Goal: Communication & Community: Answer question/provide support

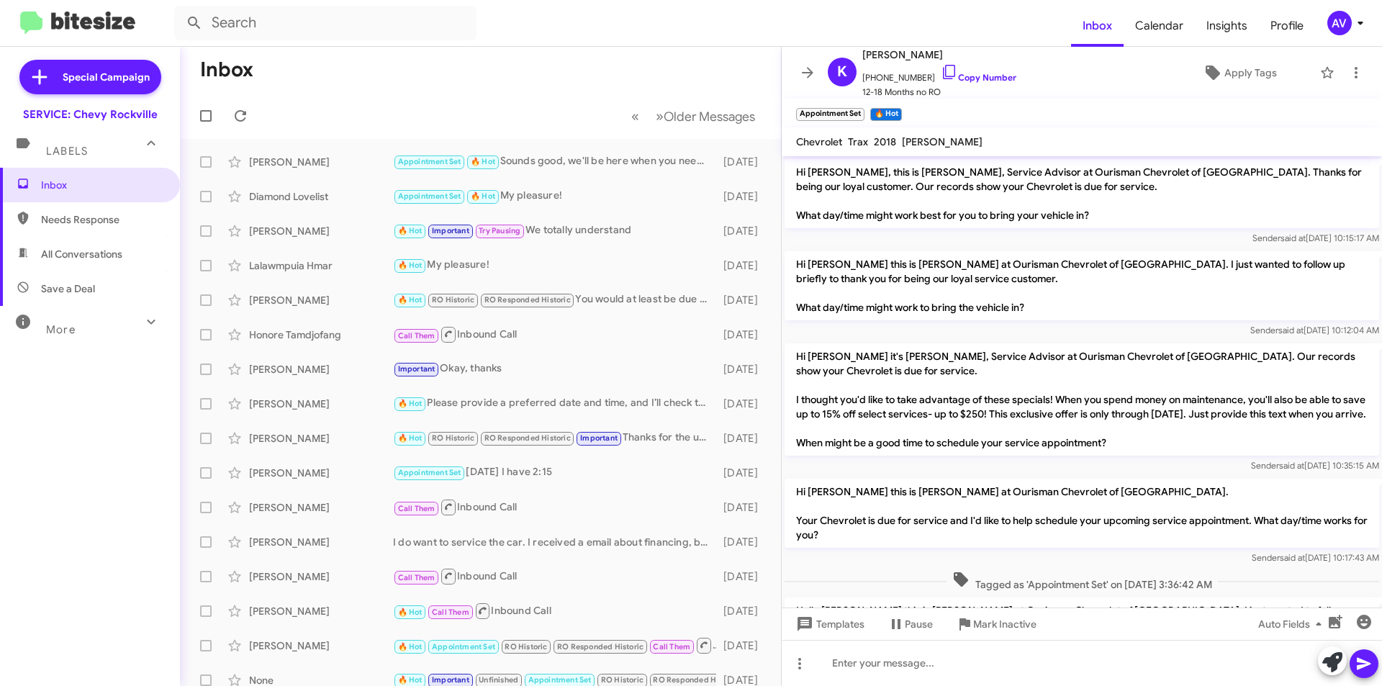
scroll to position [369, 0]
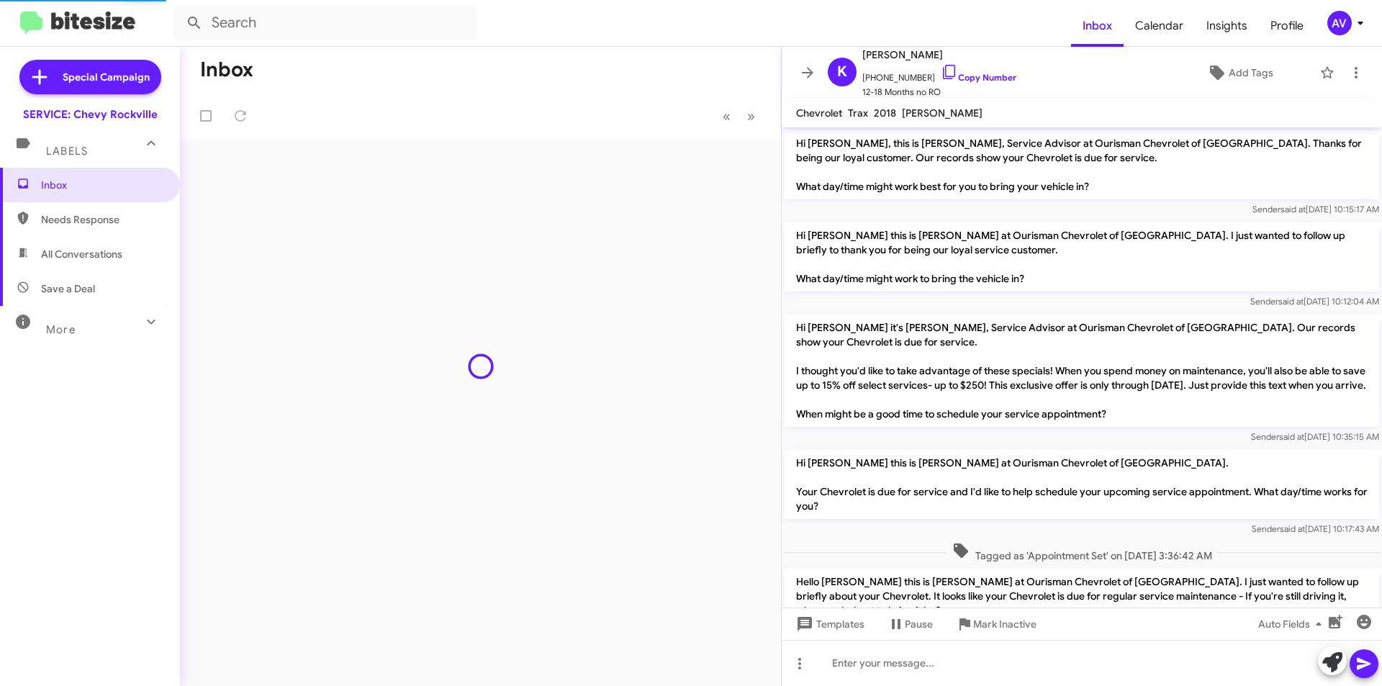
scroll to position [340, 0]
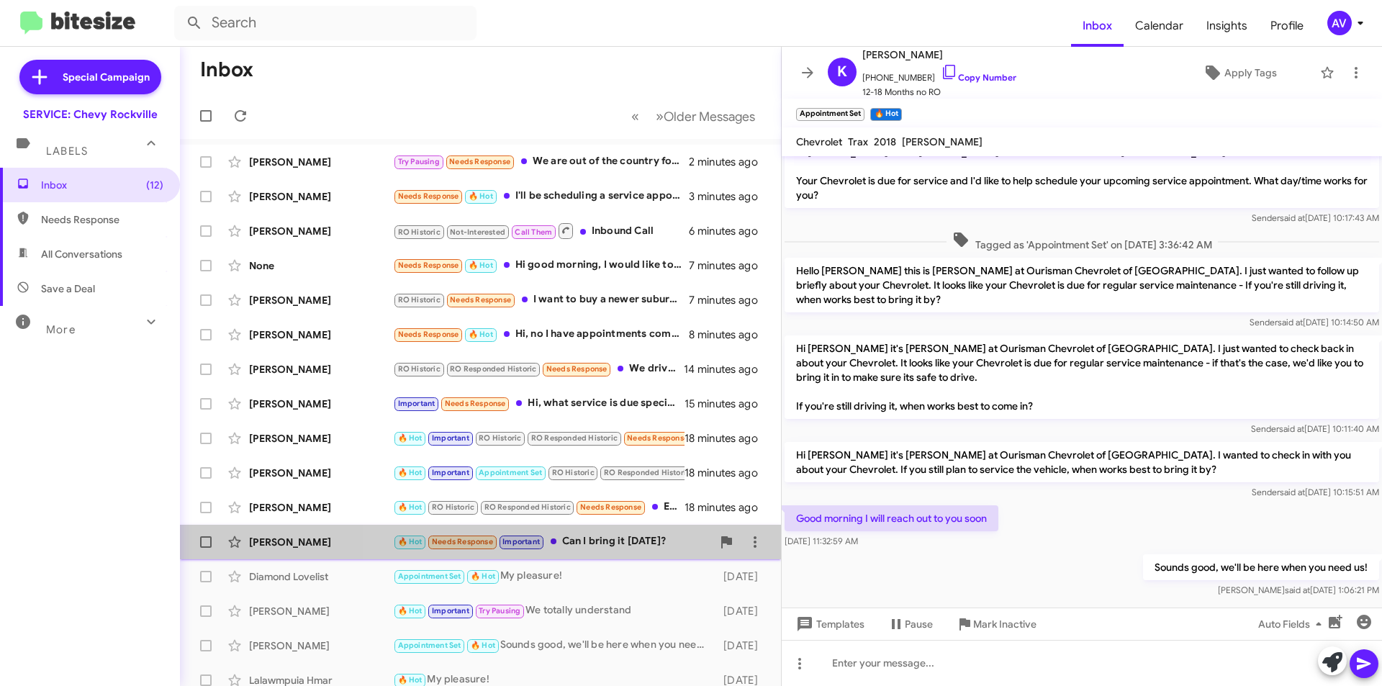
click at [649, 541] on div "🔥 Hot Needs Response Important Can I bring it today?" at bounding box center [552, 541] width 319 height 17
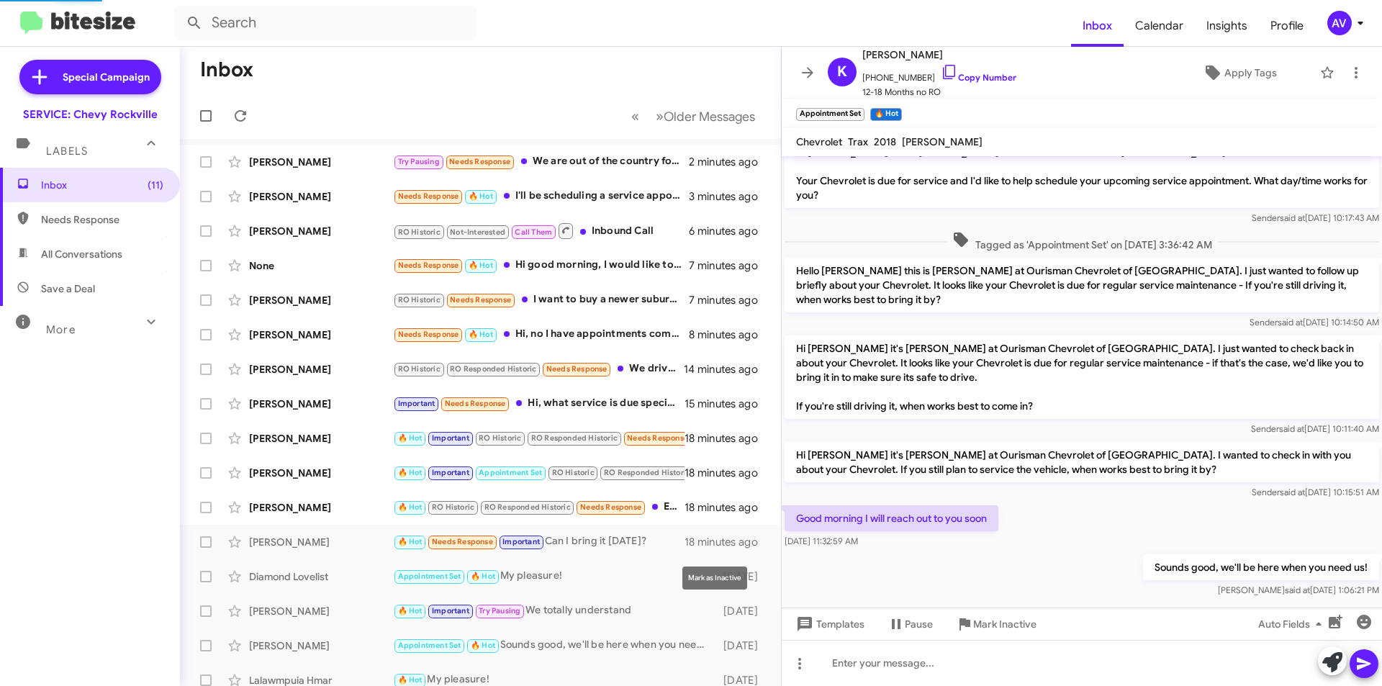
scroll to position [41, 0]
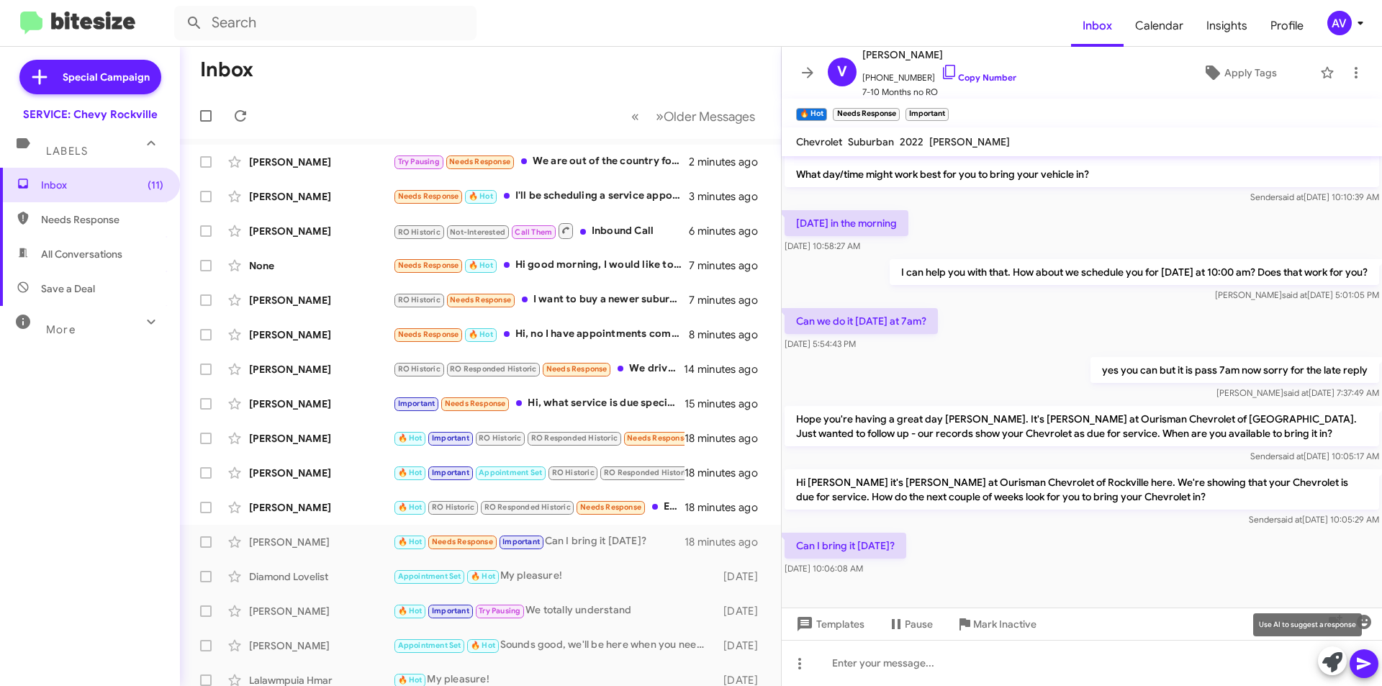
click at [1321, 664] on button at bounding box center [1332, 660] width 29 height 29
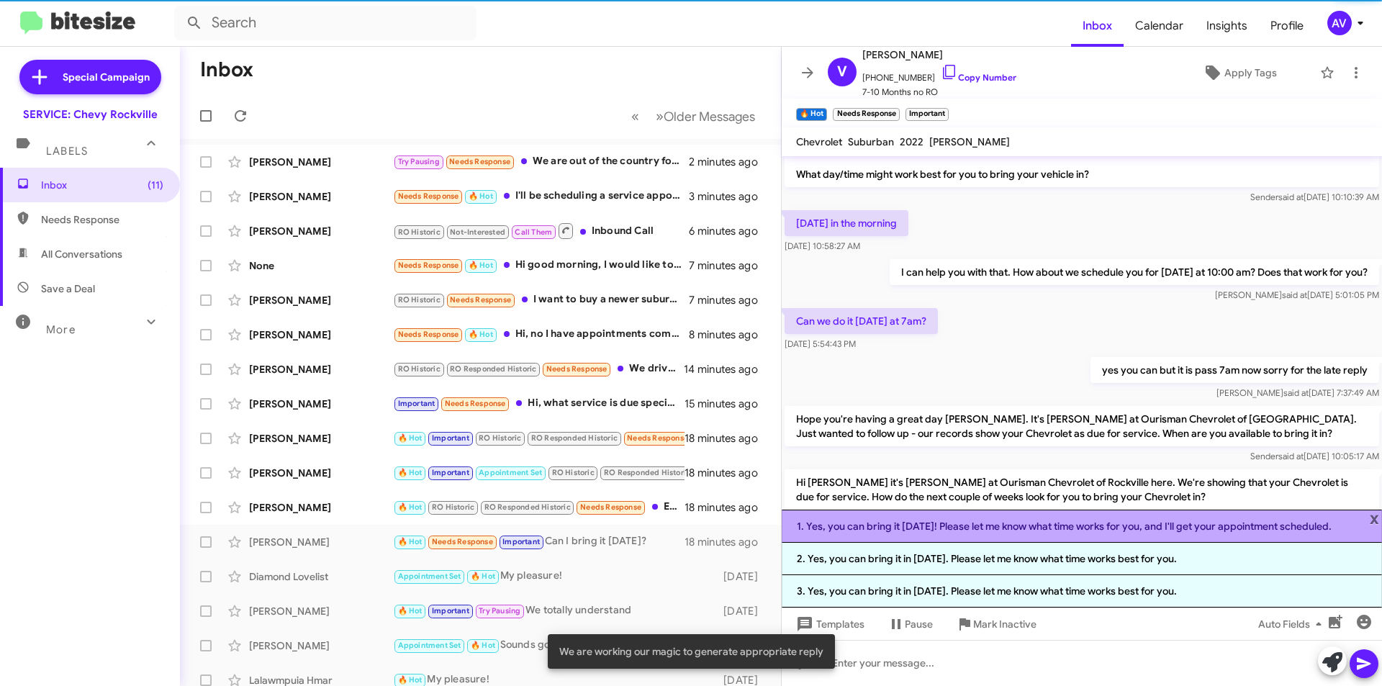
scroll to position [139, 0]
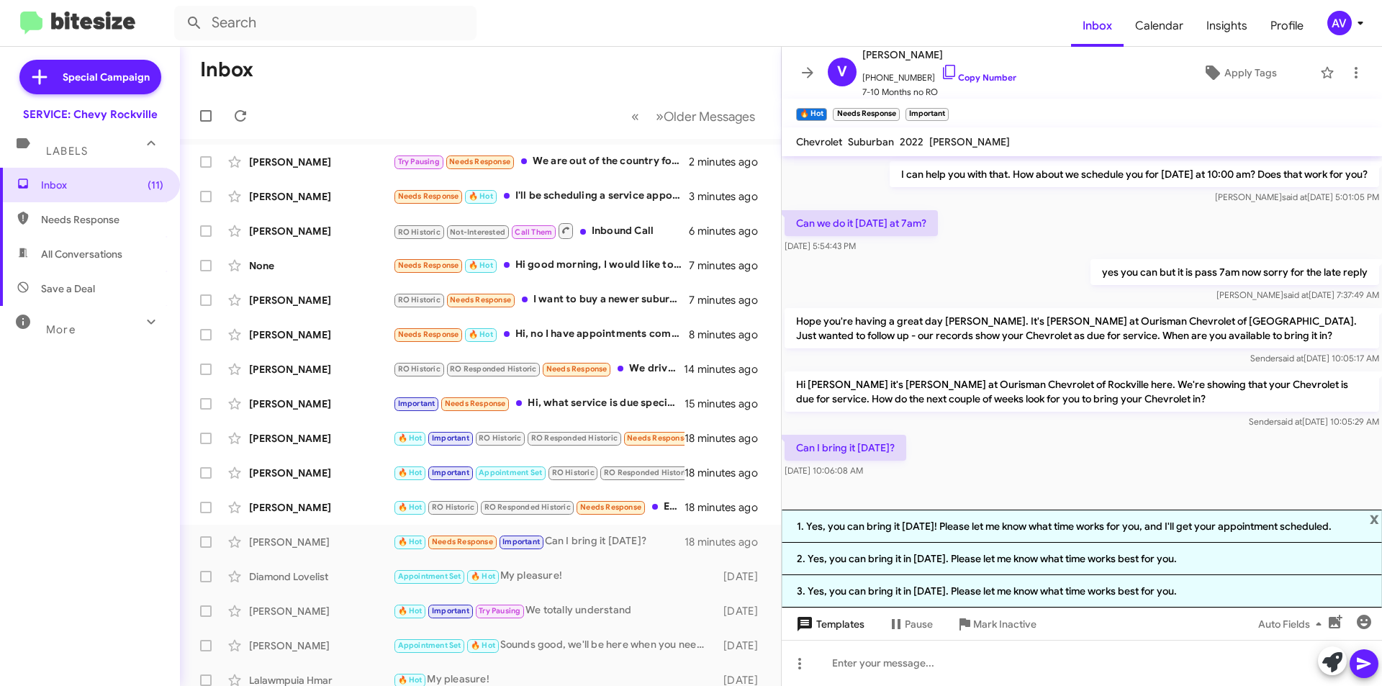
drag, startPoint x: 862, startPoint y: 579, endPoint x: 870, endPoint y: 625, distance: 46.7
click at [866, 617] on div "Hi Victor, this is Sammy, Service Advisor at Ourisman Chevrolet of Rockville. T…" at bounding box center [1082, 421] width 600 height 530
click at [868, 659] on div at bounding box center [1082, 663] width 600 height 46
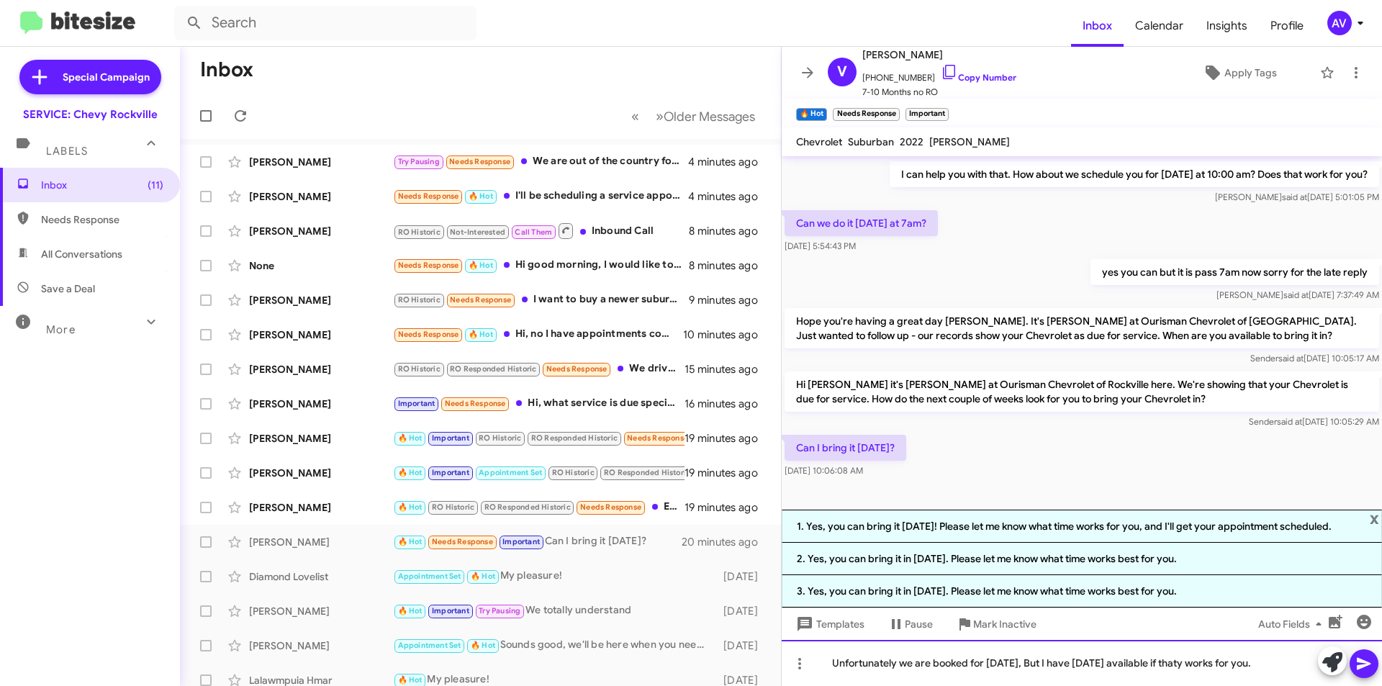
click at [1176, 666] on div "Unfortunately we are booked for today, But I have tomorrow available if thaty w…" at bounding box center [1082, 663] width 600 height 46
click at [1269, 672] on div "Unfortunately we are booked for today, But I have tomorrow available if that wo…" at bounding box center [1082, 663] width 600 height 46
drag, startPoint x: 934, startPoint y: 47, endPoint x: 933, endPoint y: 69, distance: 22.3
click at [941, 69] on icon at bounding box center [949, 71] width 17 height 17
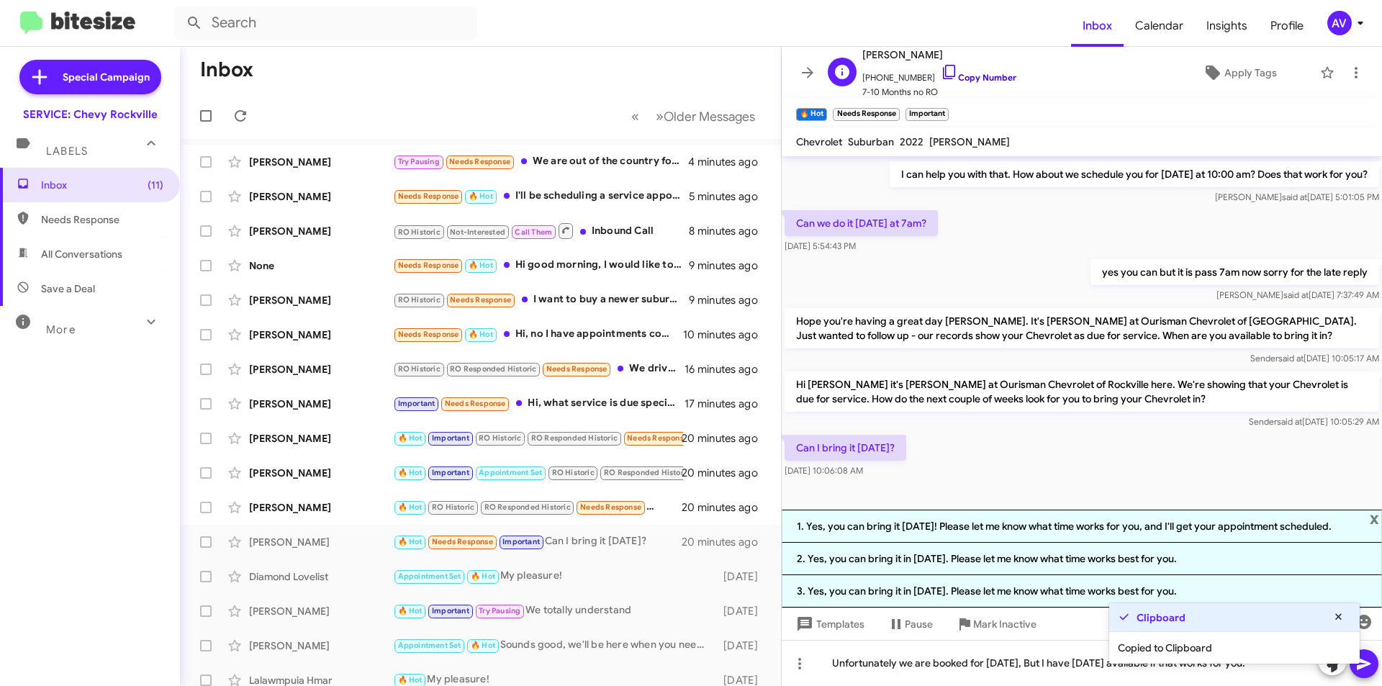
click at [941, 69] on icon at bounding box center [949, 71] width 17 height 17
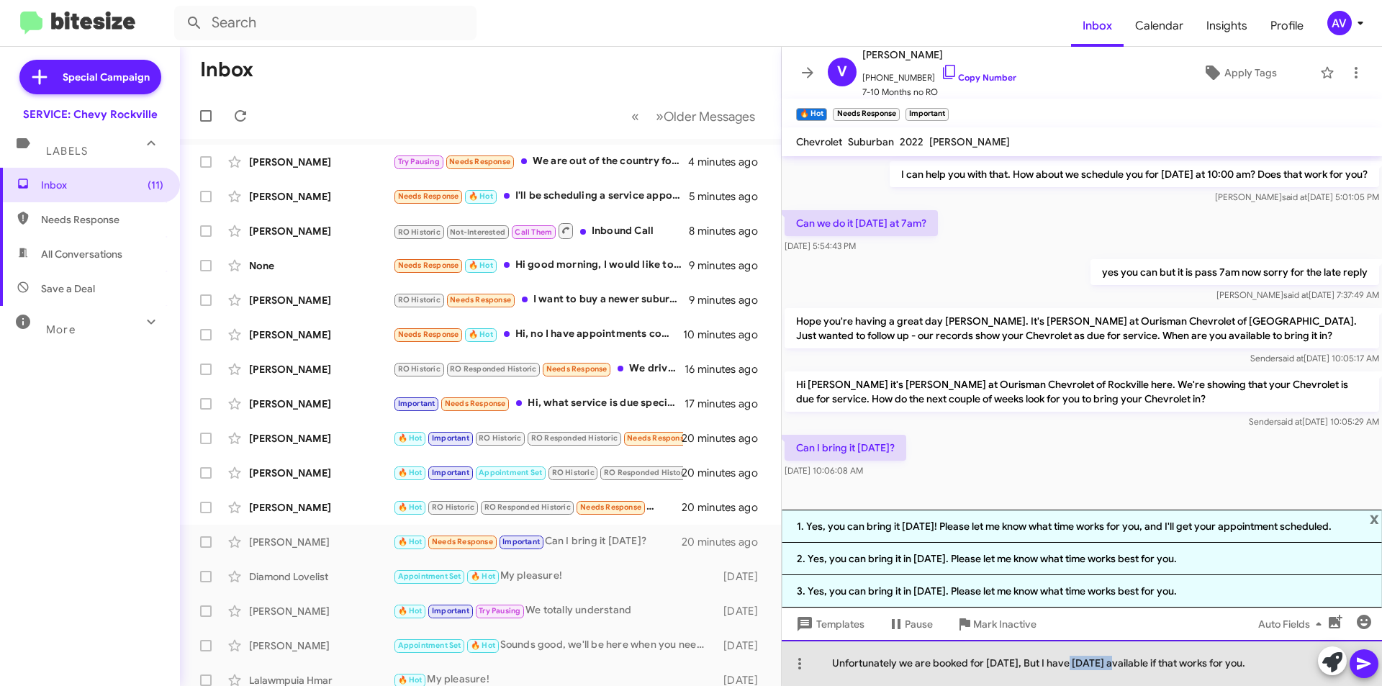
drag, startPoint x: 1115, startPoint y: 662, endPoint x: 1067, endPoint y: 677, distance: 50.8
click at [1067, 677] on div "Unfortunately we are booked for today, But I have tomorrow available if that wo…" at bounding box center [1082, 663] width 600 height 46
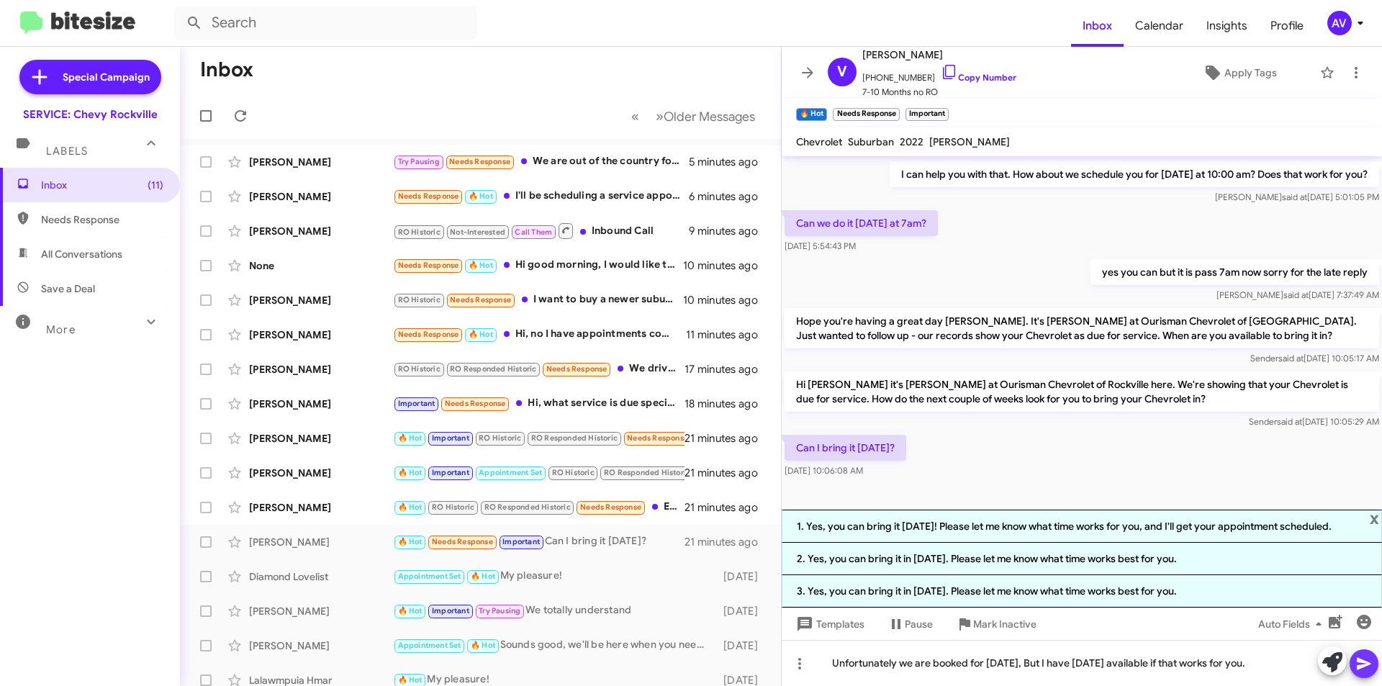
click at [1358, 668] on icon at bounding box center [1364, 664] width 14 height 12
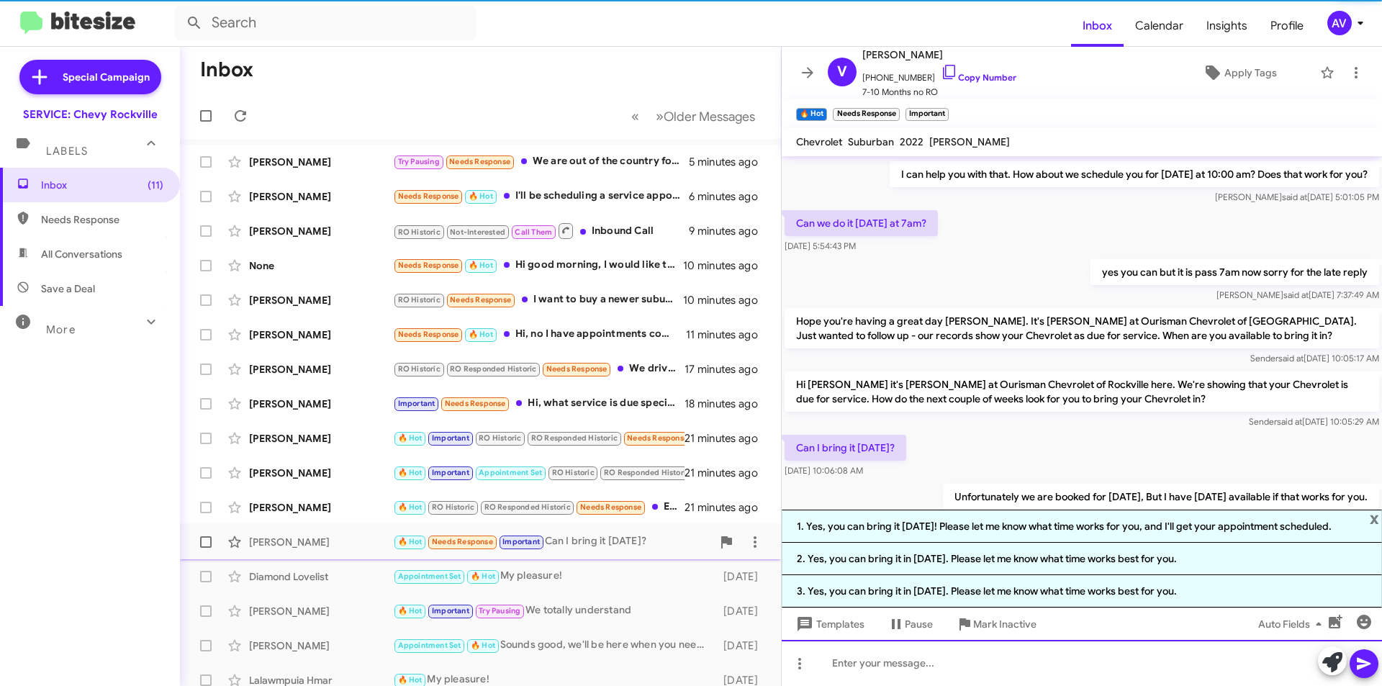
scroll to position [0, 0]
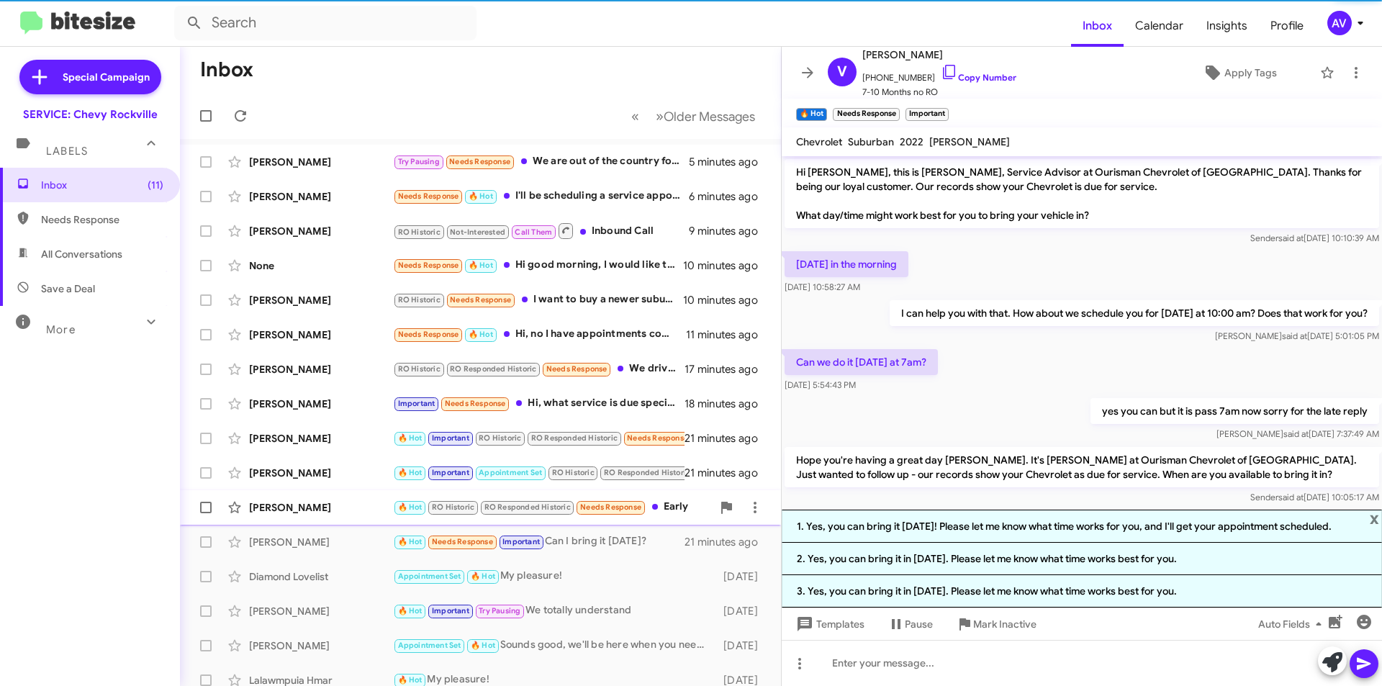
click at [654, 514] on div "🔥 Hot RO Historic RO Responded Historic Needs Response Early" at bounding box center [552, 507] width 319 height 17
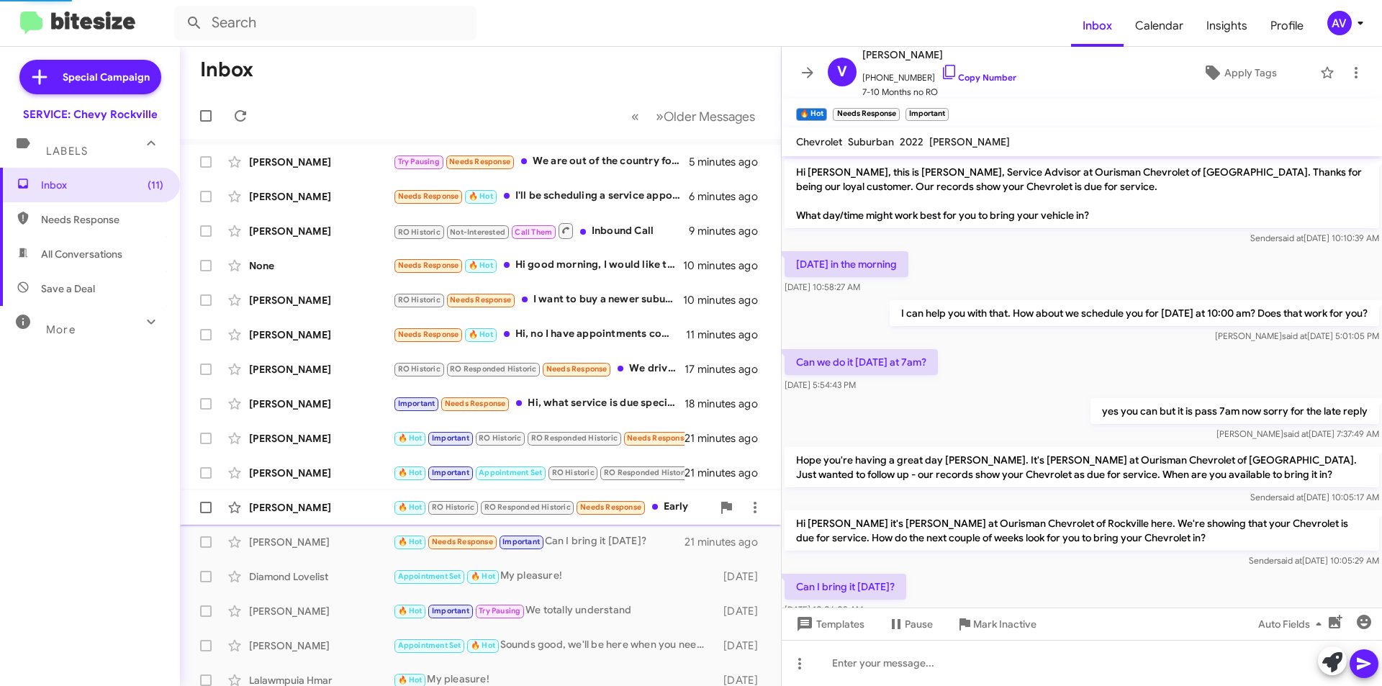
scroll to position [585, 0]
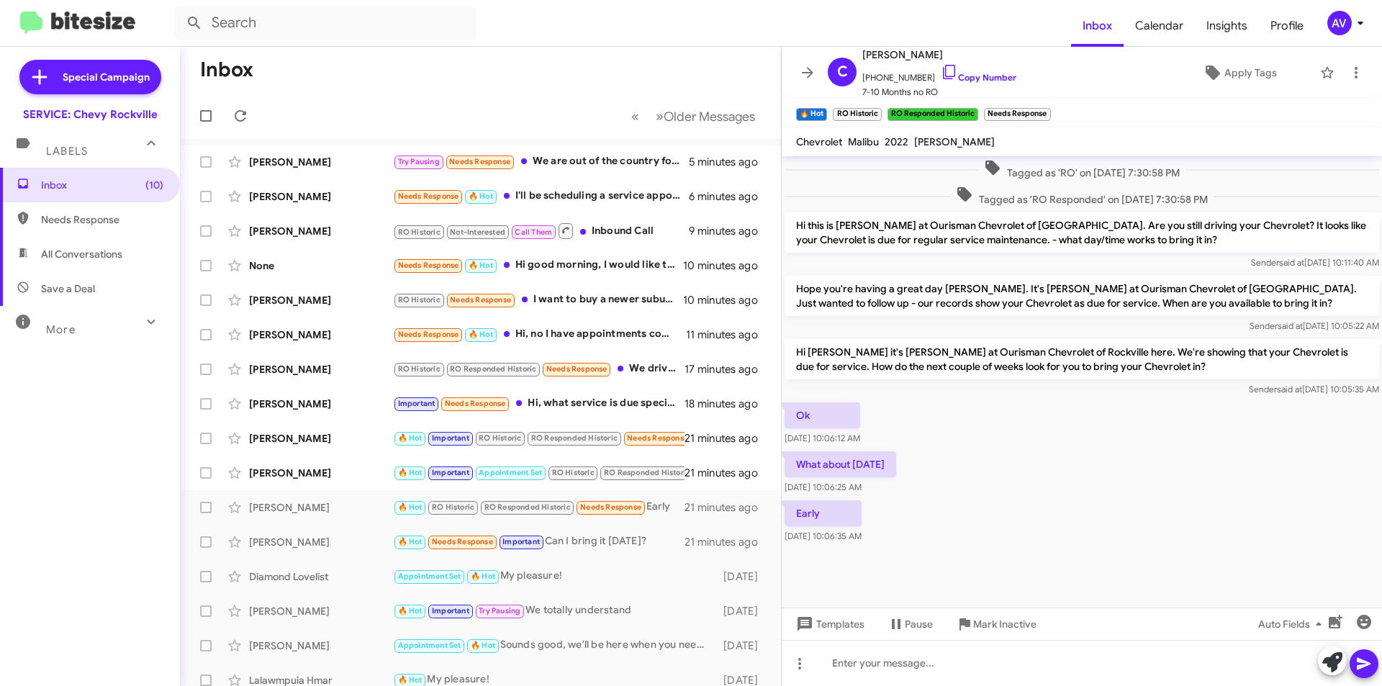
drag, startPoint x: 1319, startPoint y: 671, endPoint x: 1330, endPoint y: 666, distance: 12.6
click at [1319, 670] on div at bounding box center [1348, 662] width 60 height 32
click at [1330, 665] on icon at bounding box center [1332, 662] width 20 height 20
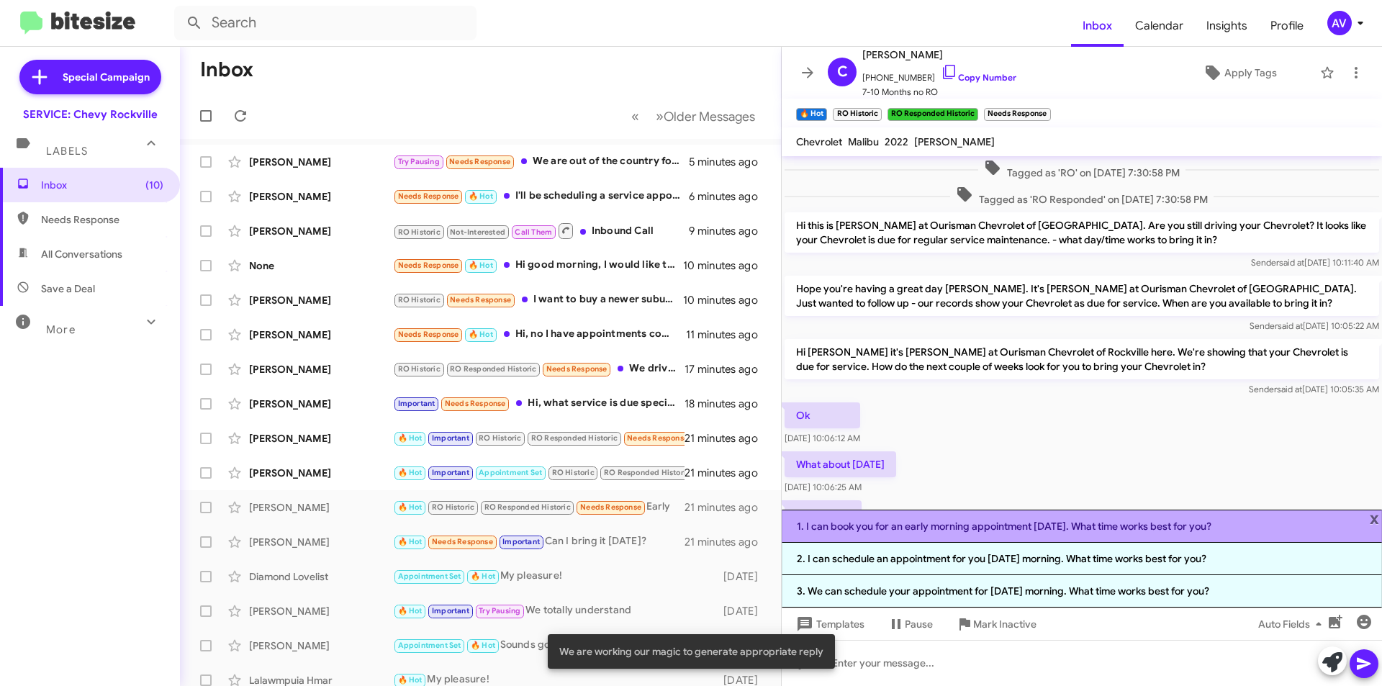
click at [915, 532] on li "1. I can book you for an early morning appointment on Thursday. What time works…" at bounding box center [1082, 526] width 600 height 33
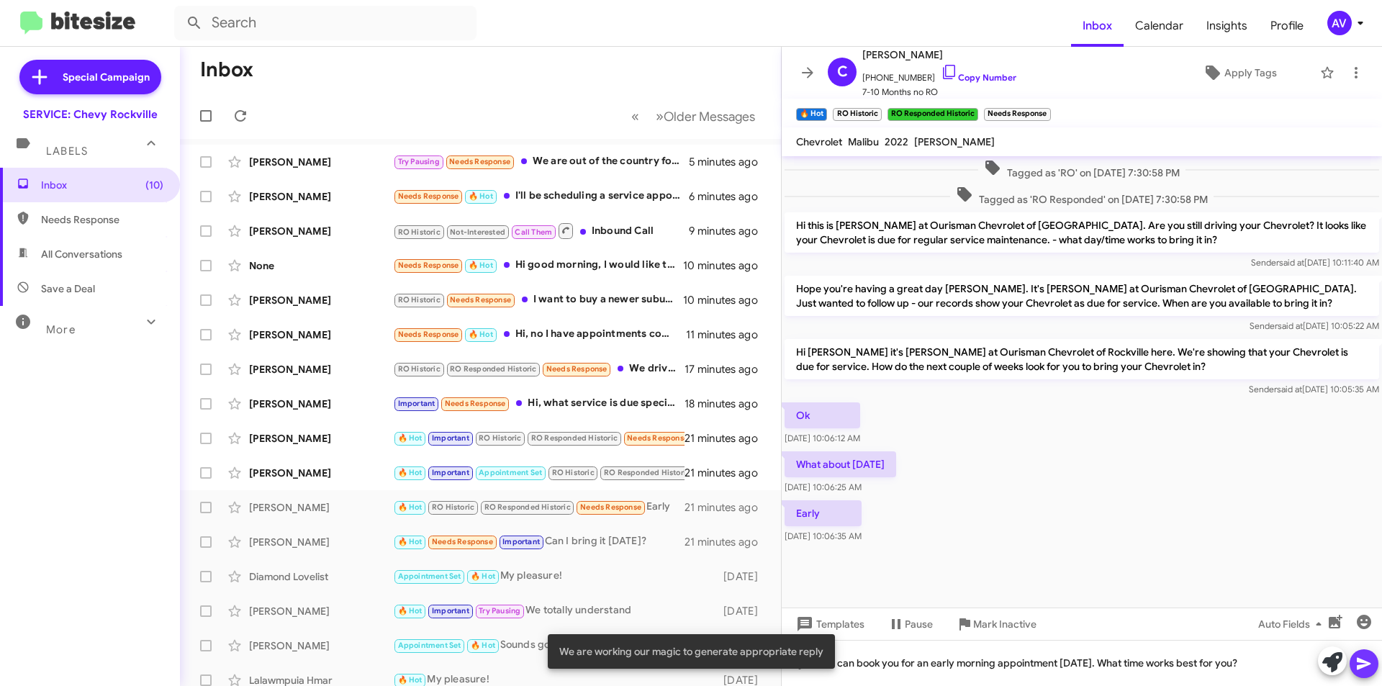
click at [1361, 670] on icon at bounding box center [1364, 663] width 17 height 17
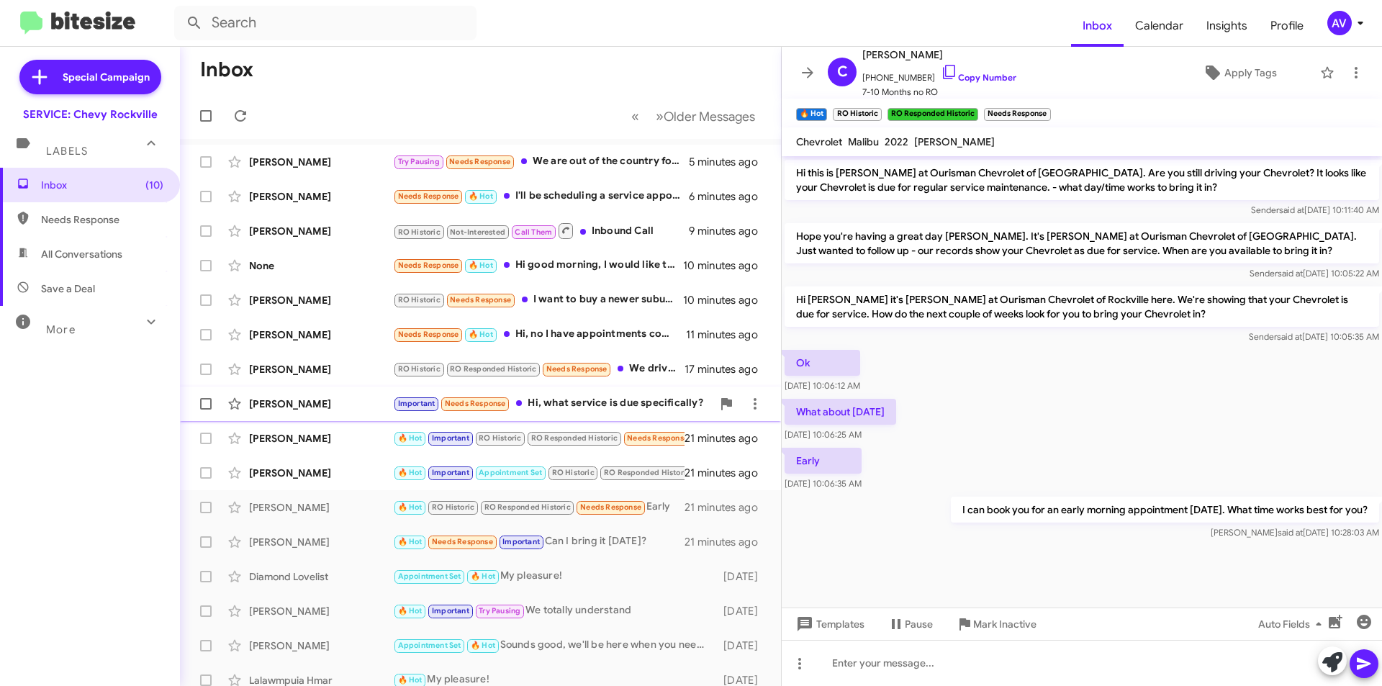
click at [598, 408] on div "Important Needs Response Hi, what service is due specifically?" at bounding box center [552, 403] width 319 height 17
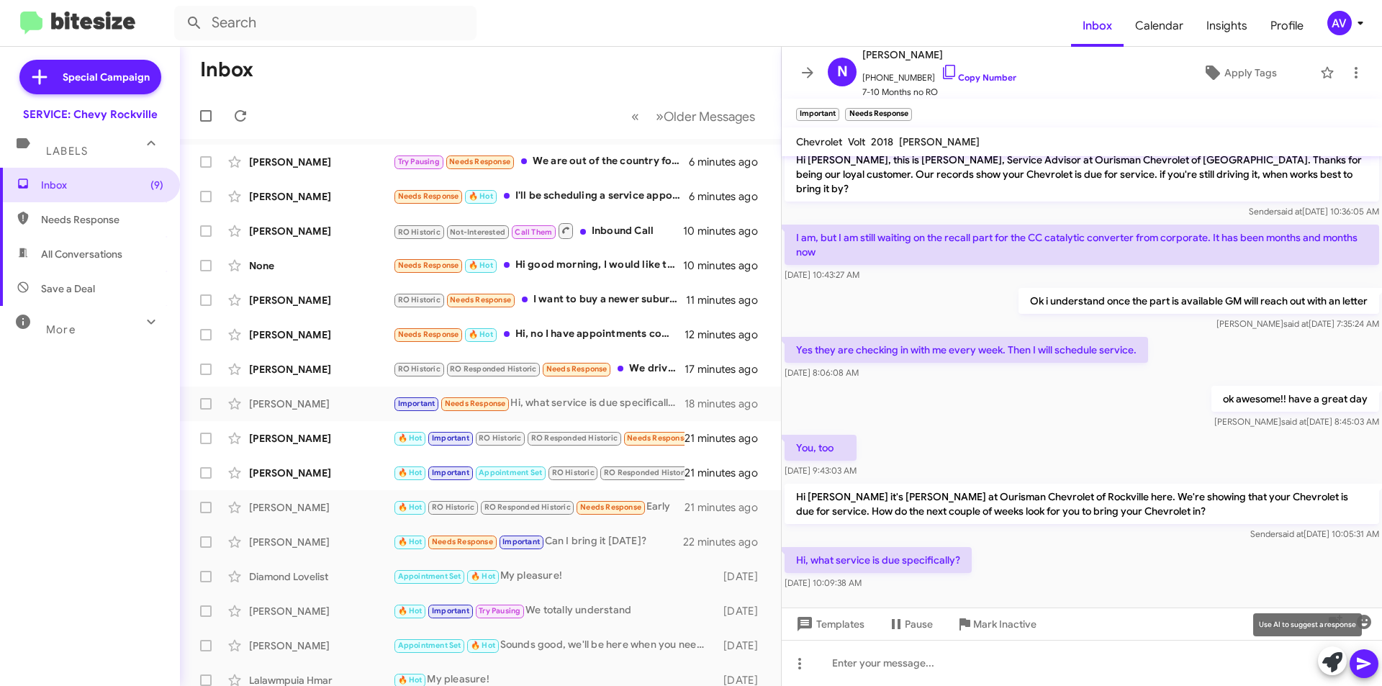
click at [1328, 671] on icon at bounding box center [1332, 662] width 20 height 20
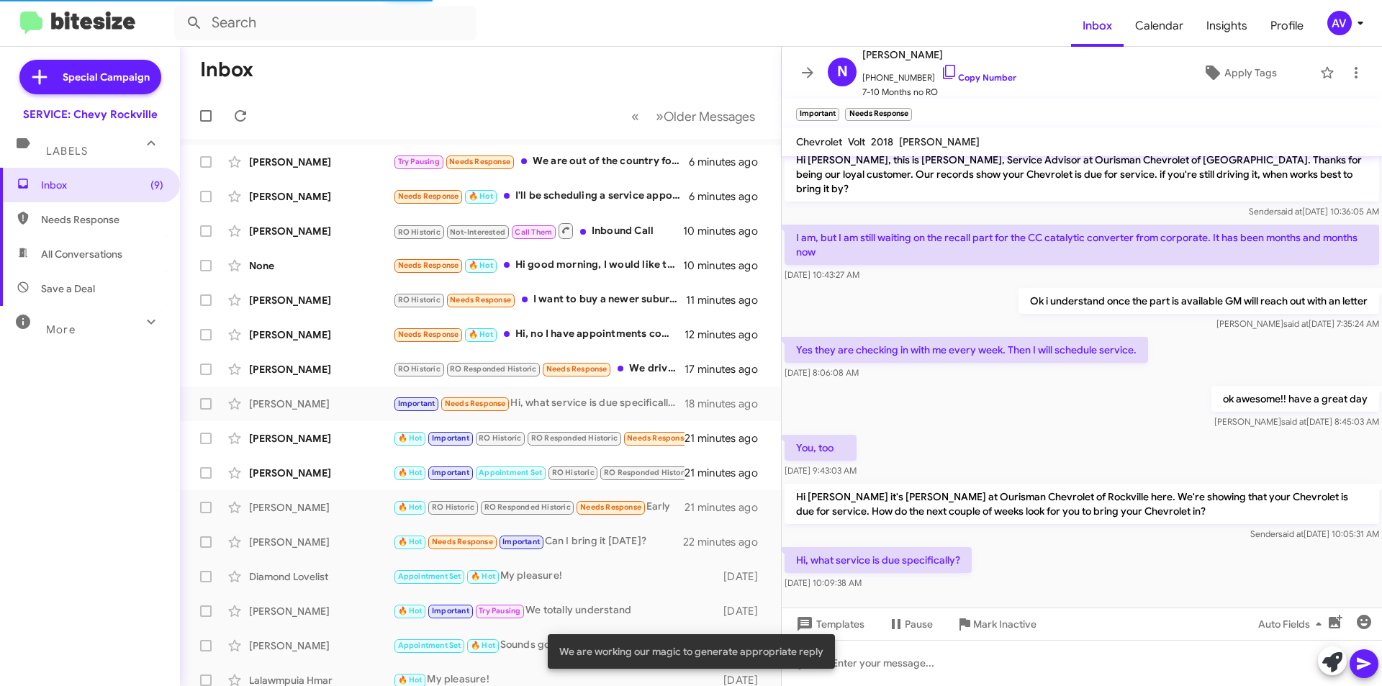
scroll to position [153, 0]
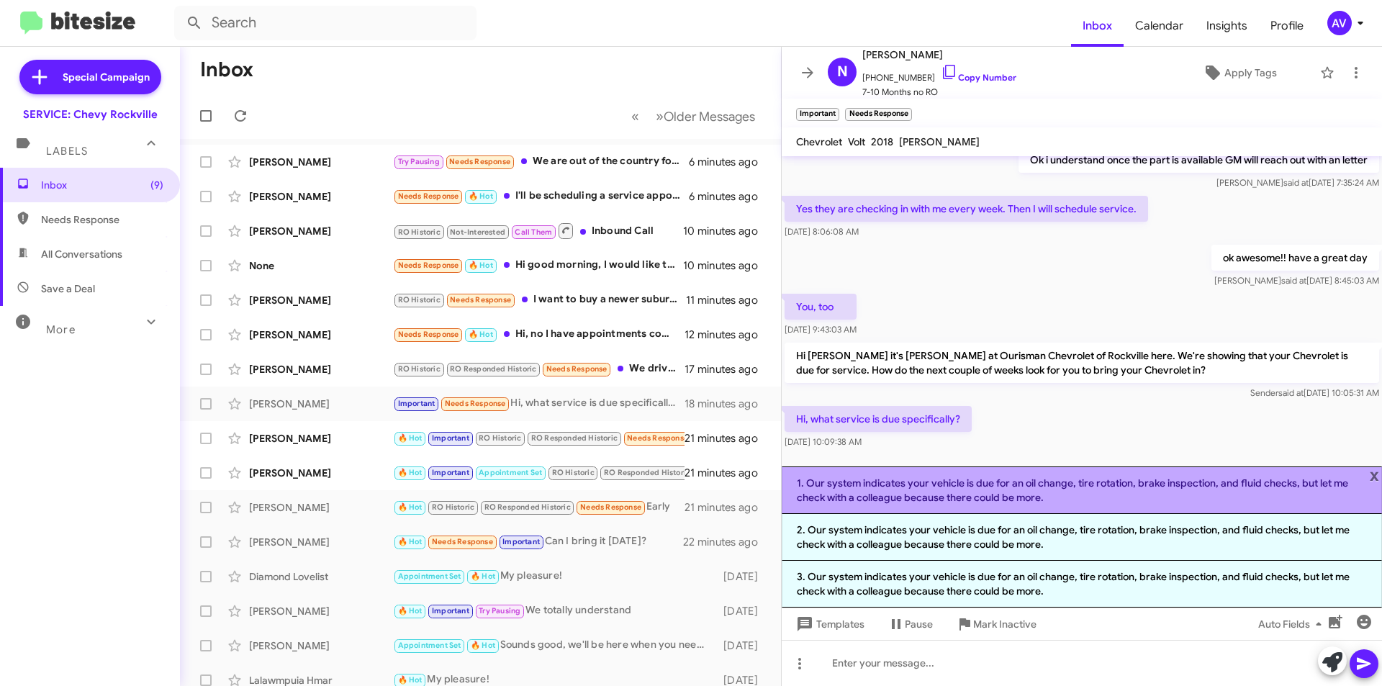
click at [1051, 491] on li "1. Our system indicates your vehicle is due for an oil change, tire rotation, b…" at bounding box center [1082, 490] width 600 height 48
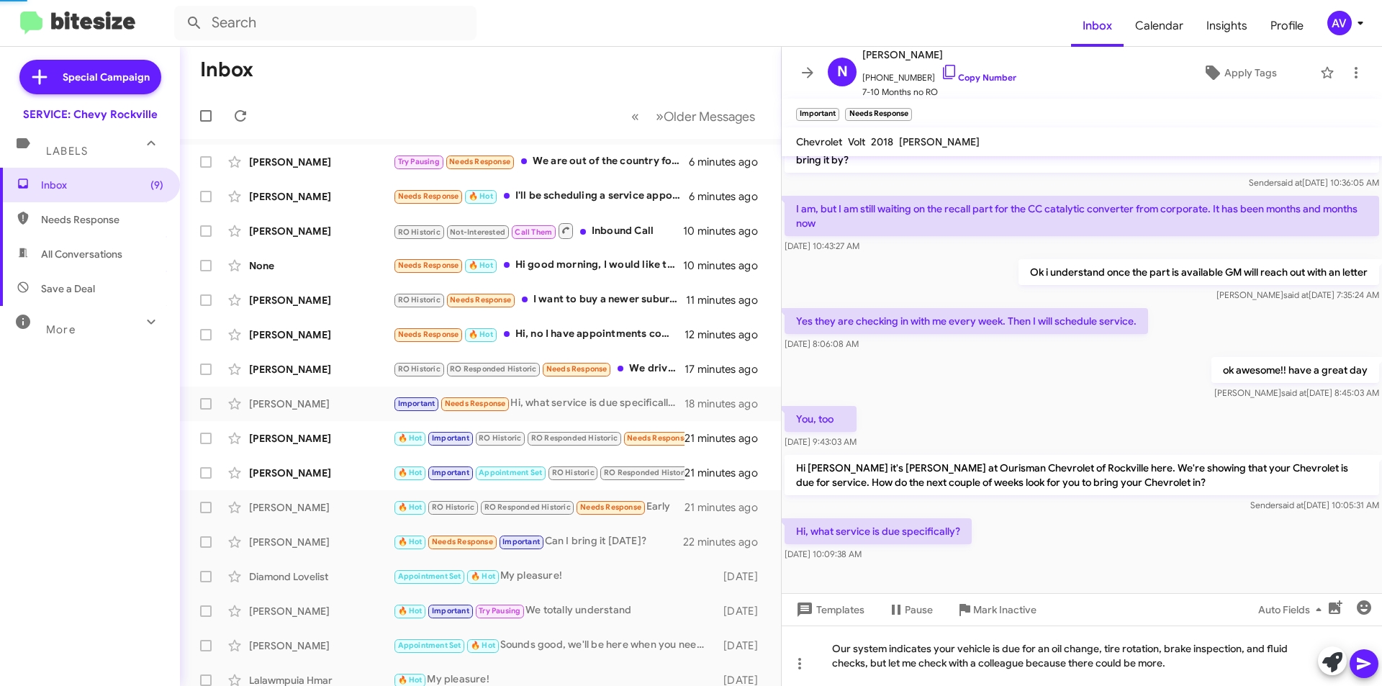
scroll to position [27, 0]
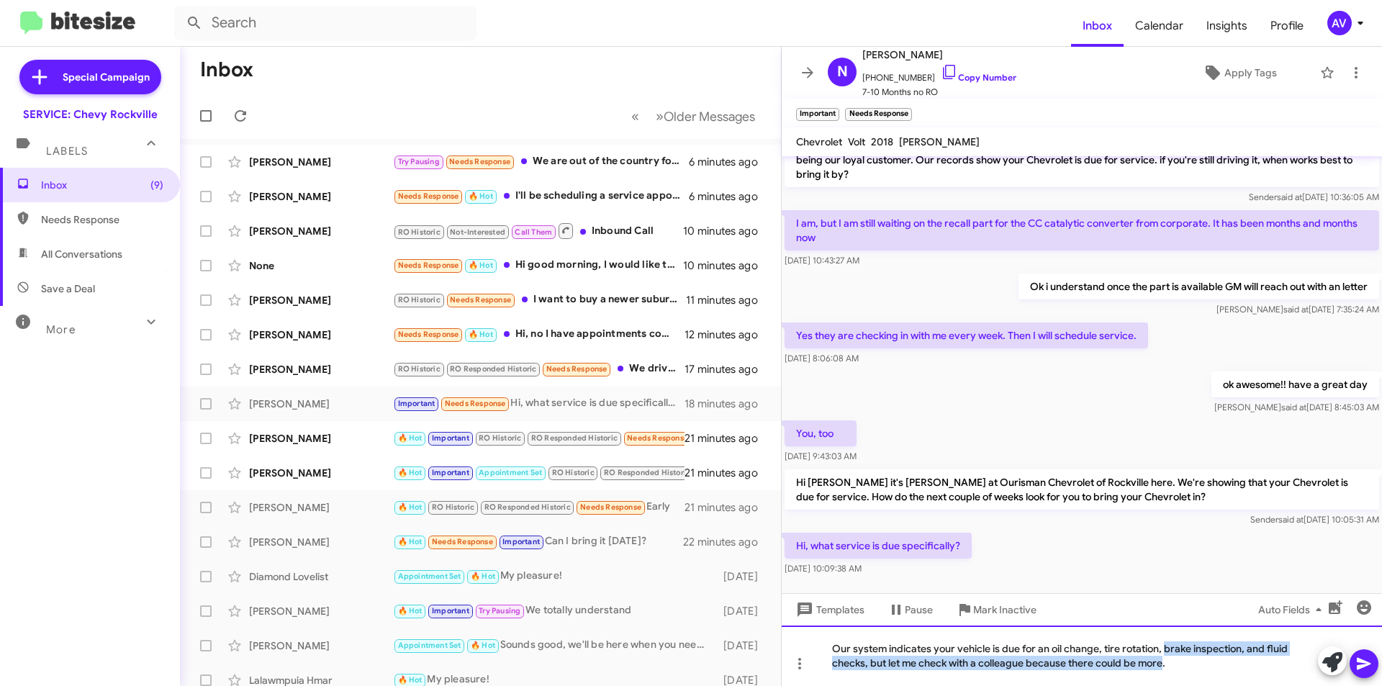
drag, startPoint x: 1166, startPoint y: 645, endPoint x: 1164, endPoint y: 701, distance: 56.2
click at [1164, 685] on html "Inbox Calendar Insights Profile AV Special Campaign SERVICE: Chevy Rockville La…" at bounding box center [691, 343] width 1382 height 686
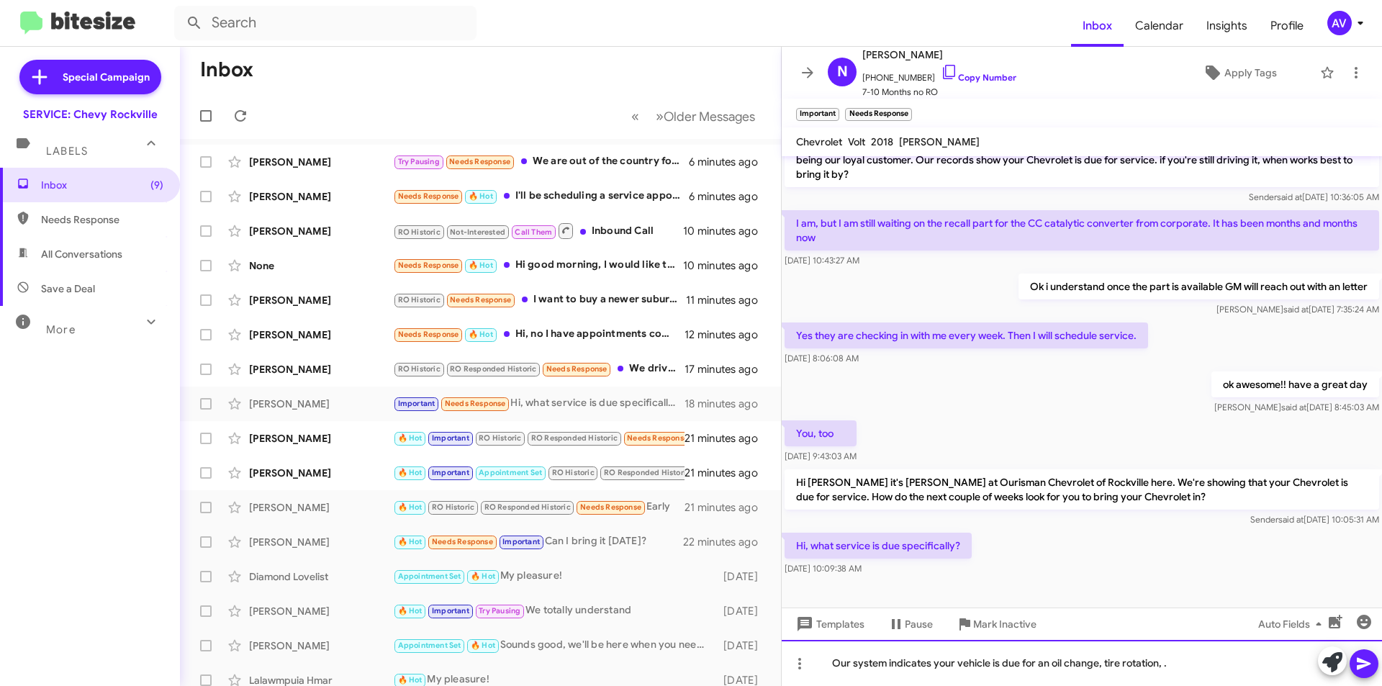
scroll to position [12, 0]
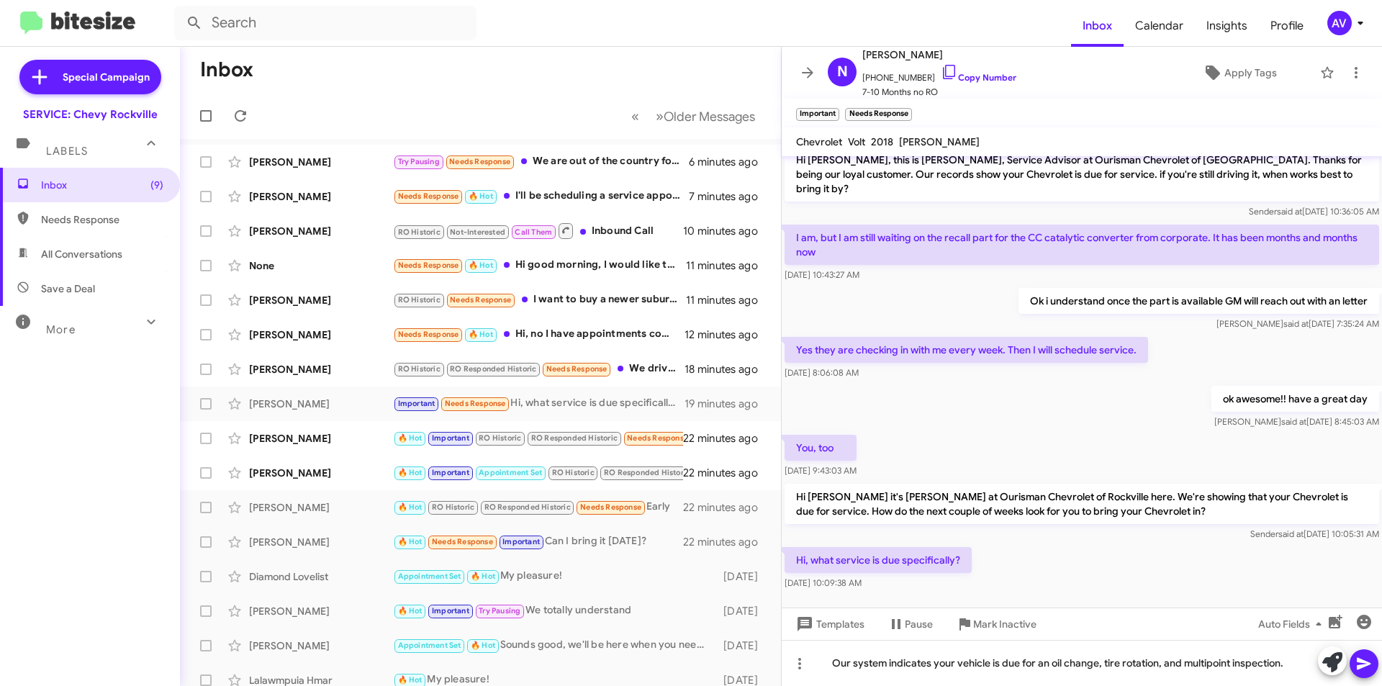
click at [1366, 664] on icon at bounding box center [1364, 663] width 17 height 17
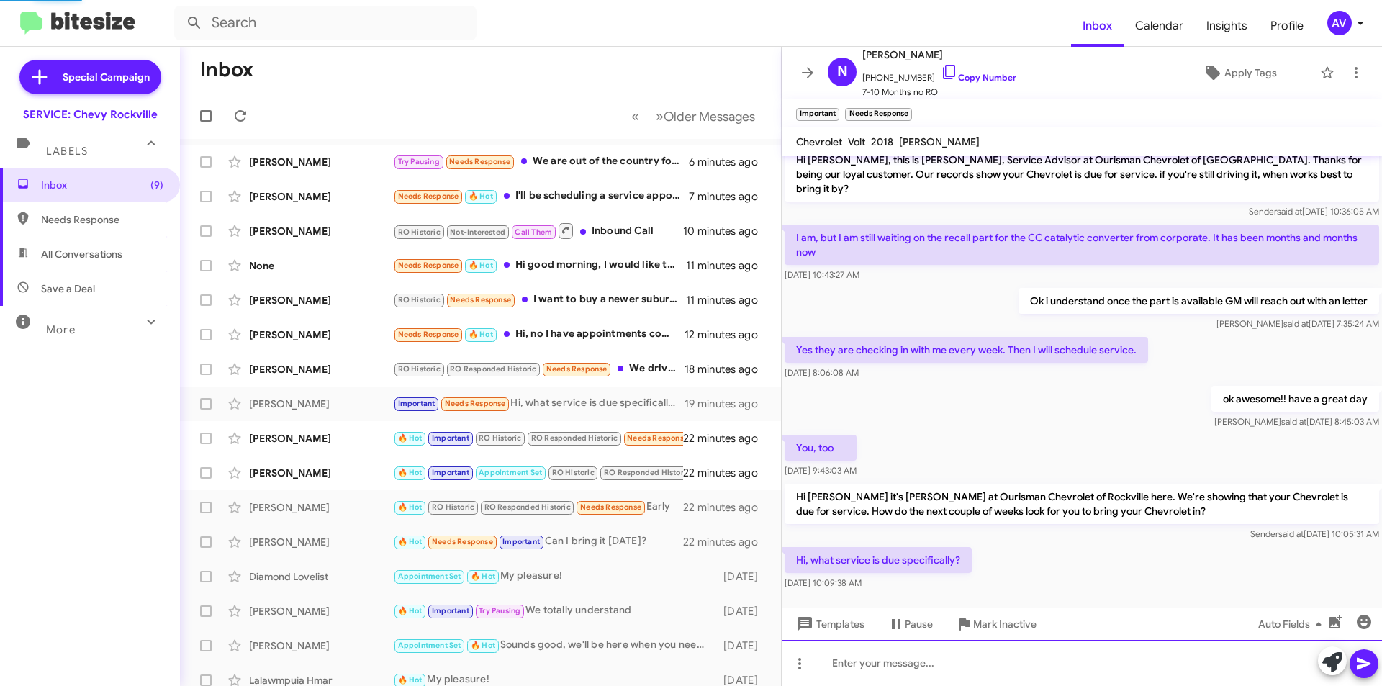
scroll to position [65, 0]
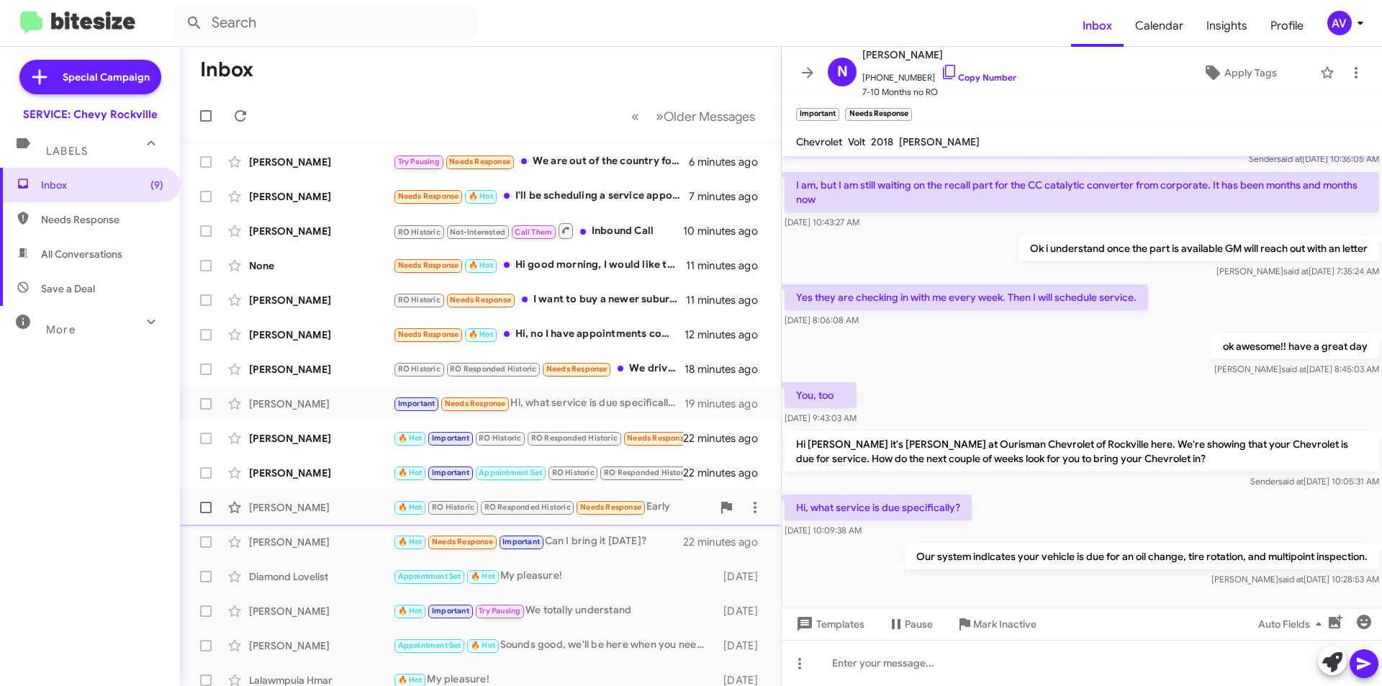
click at [378, 506] on div "[PERSON_NAME]" at bounding box center [321, 507] width 144 height 14
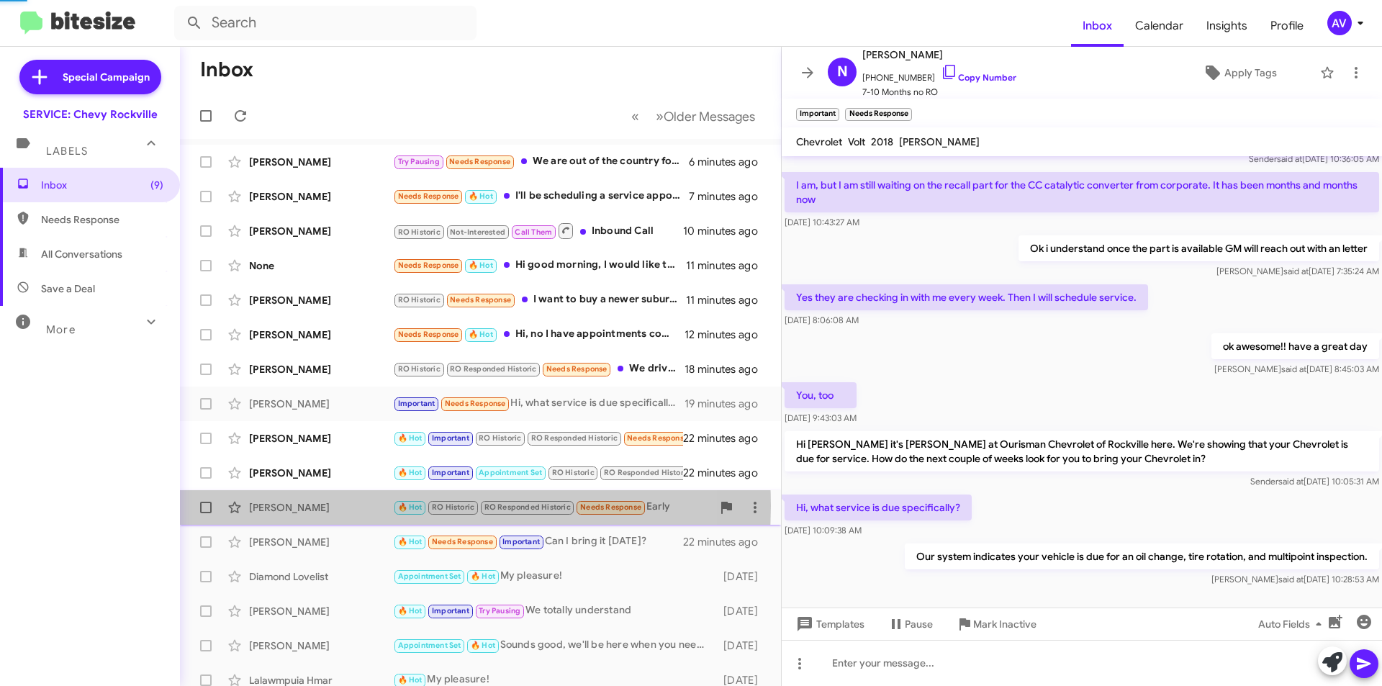
scroll to position [637, 0]
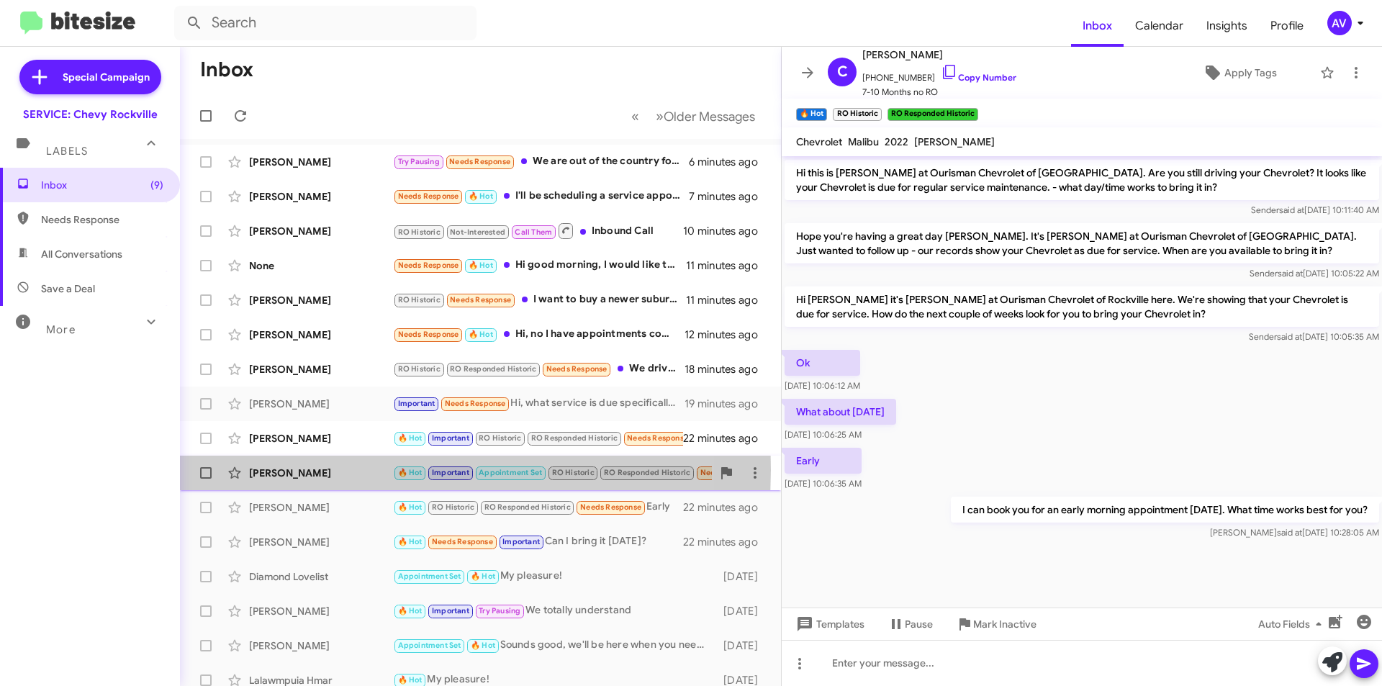
click at [376, 470] on div "[PERSON_NAME]" at bounding box center [321, 473] width 144 height 14
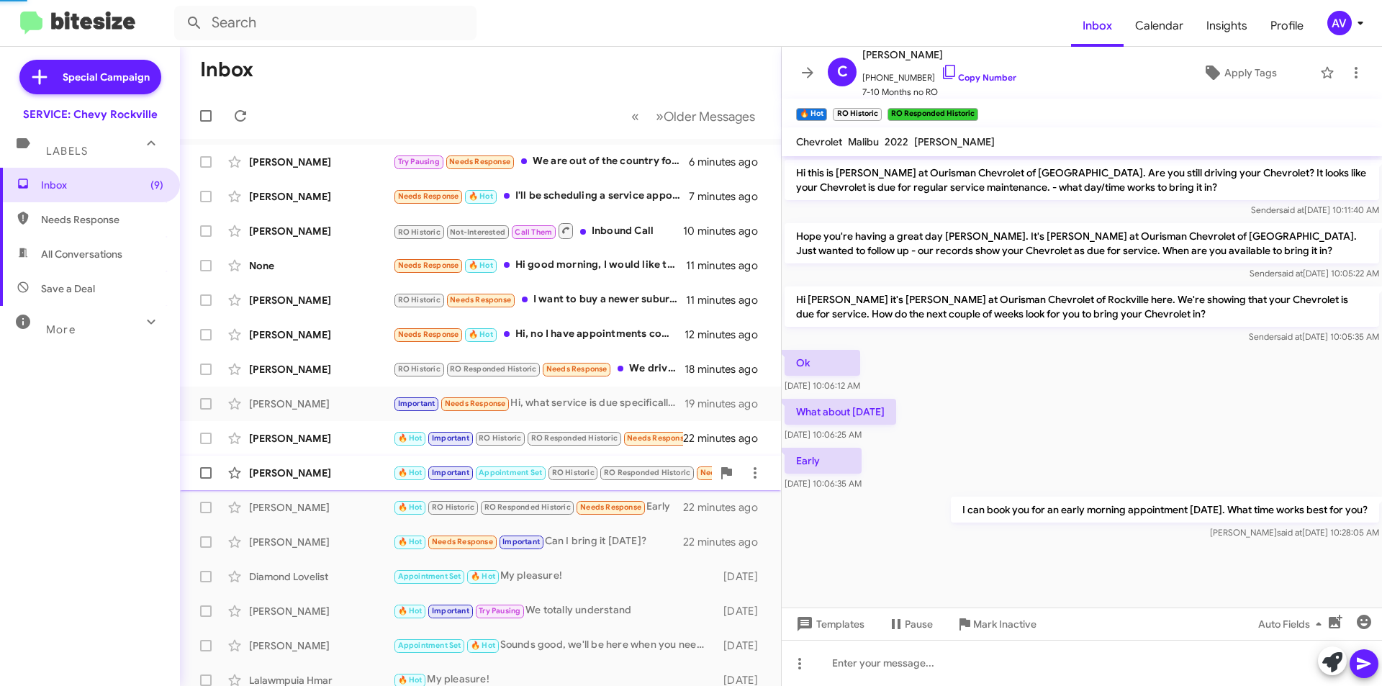
scroll to position [401, 0]
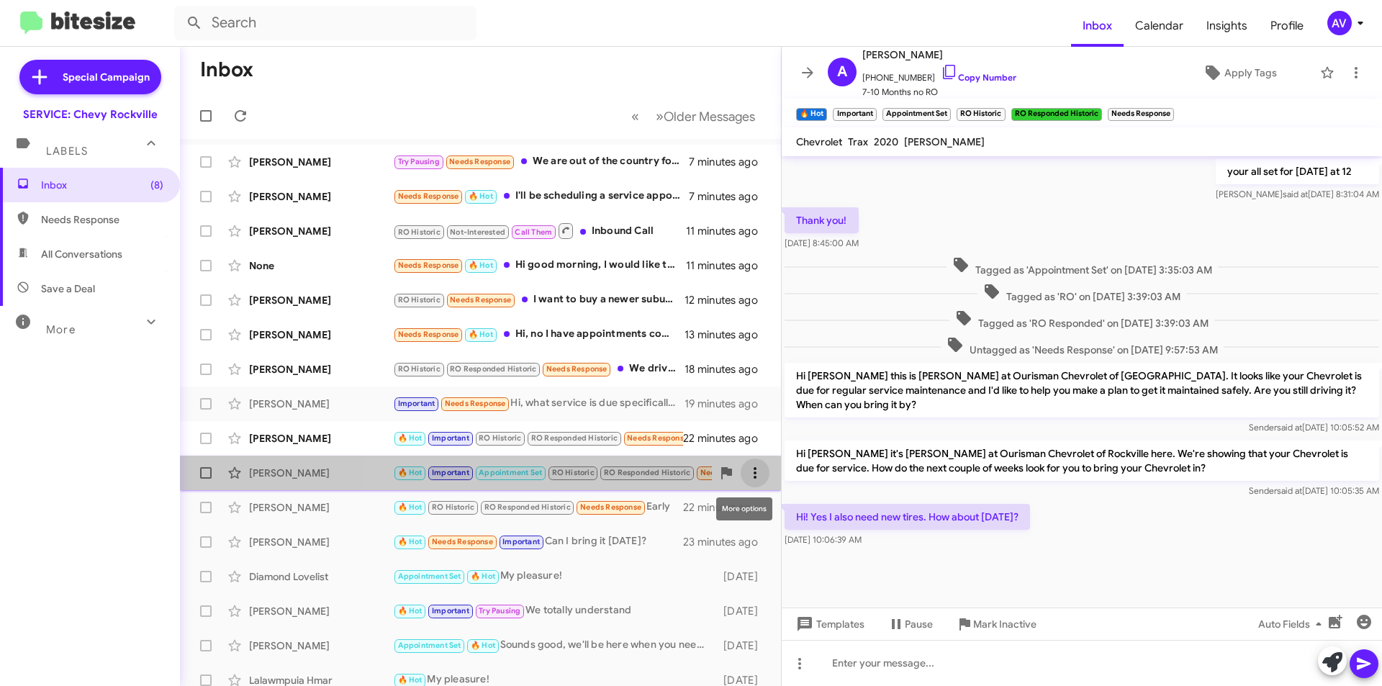
click at [749, 478] on icon at bounding box center [754, 472] width 17 height 17
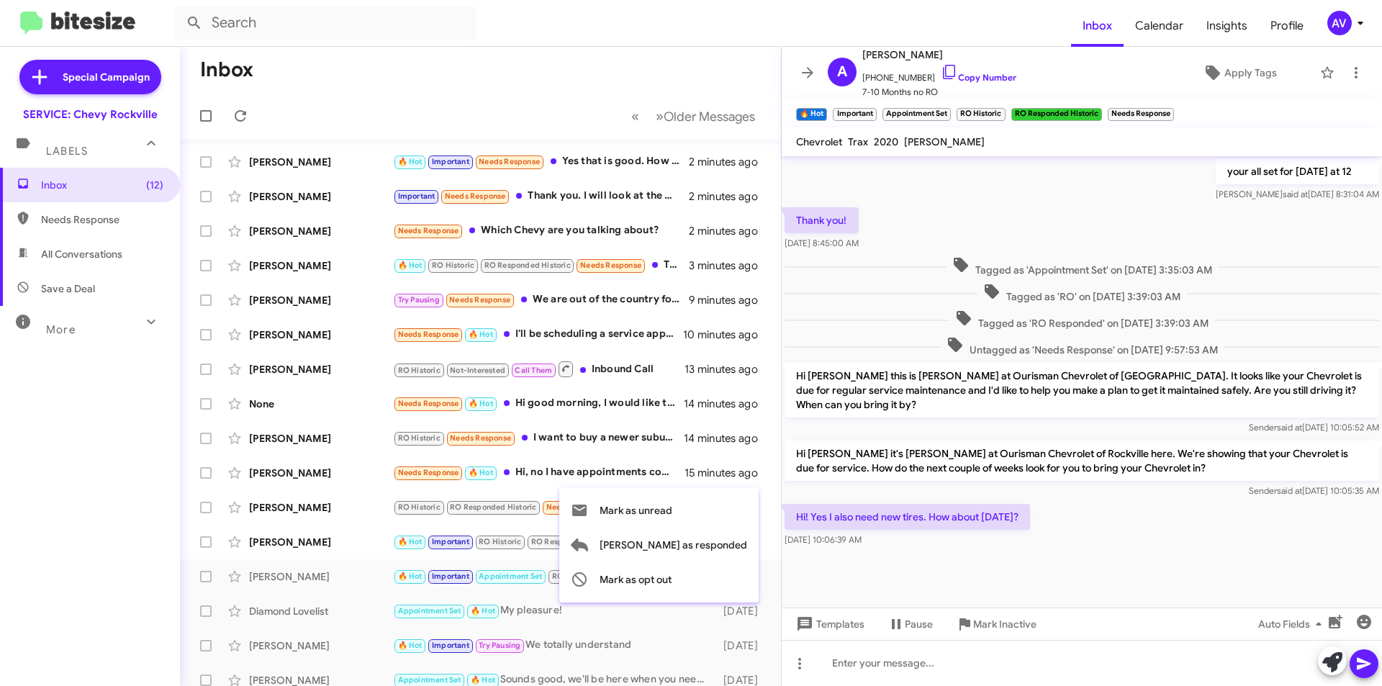
click at [586, 478] on div at bounding box center [691, 343] width 1382 height 686
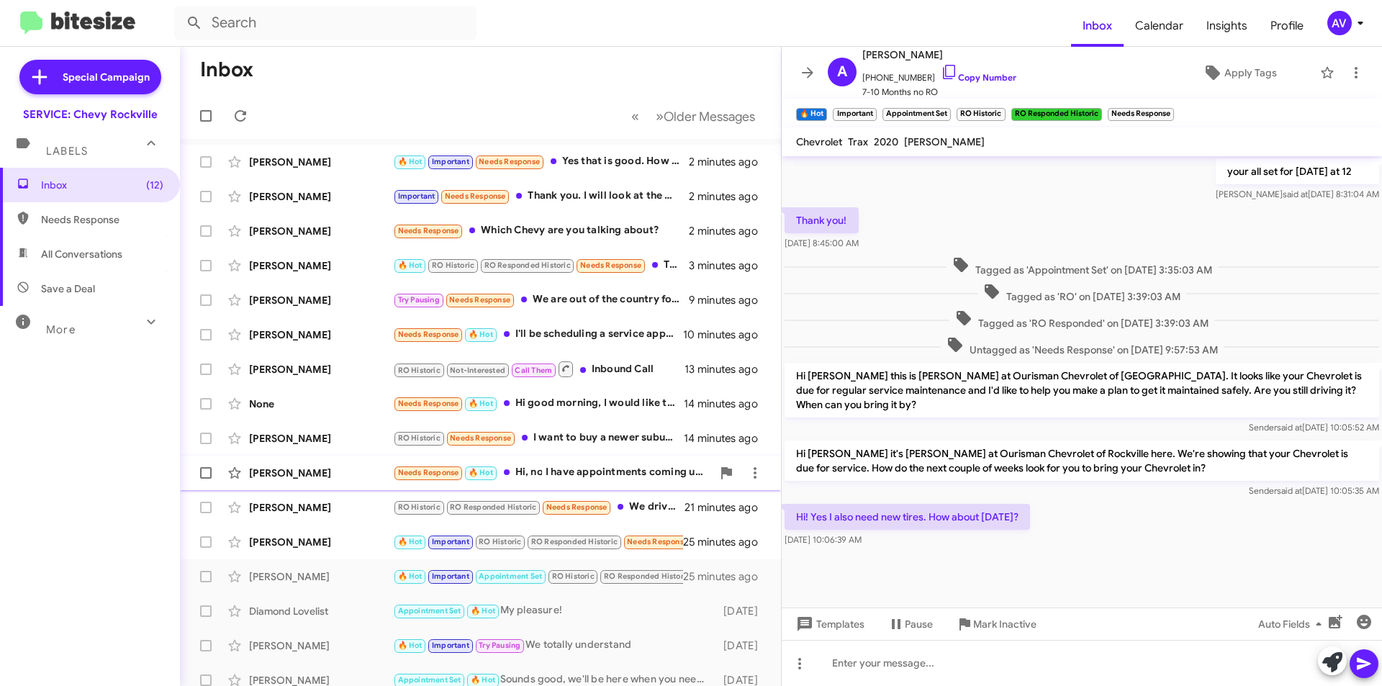
click at [609, 472] on div "Needs Response 🔥 Hot Hi, no I have appointments coming up. Thanks" at bounding box center [552, 472] width 319 height 17
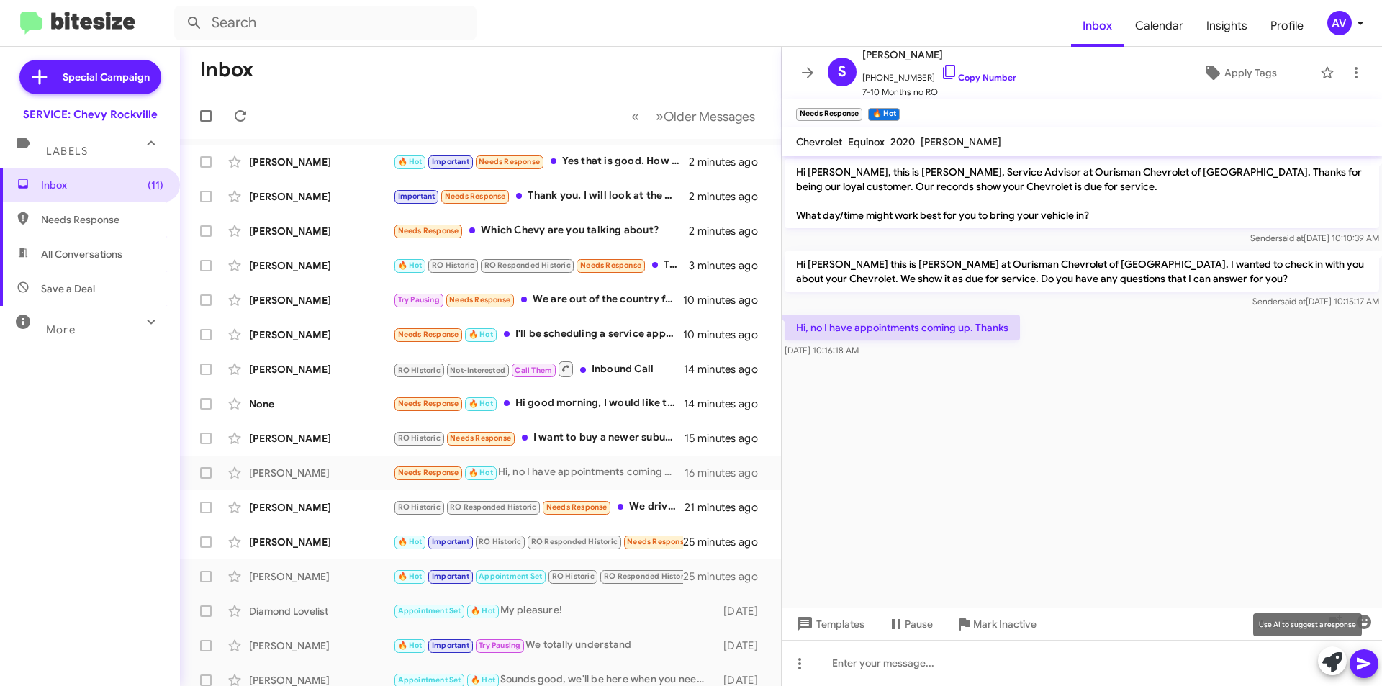
click at [1329, 662] on icon at bounding box center [1332, 662] width 20 height 20
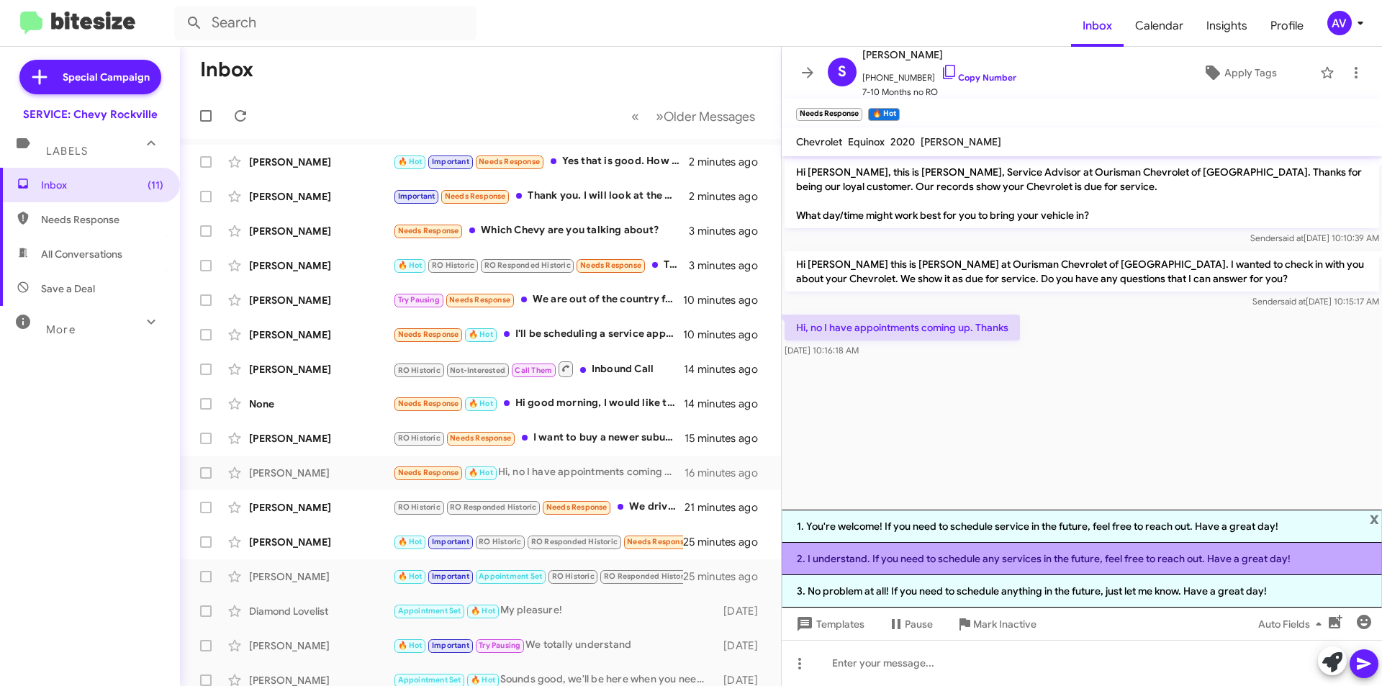
click at [1045, 564] on li "2. I understand. If you need to schedule any services in the future, feel free …" at bounding box center [1082, 559] width 600 height 32
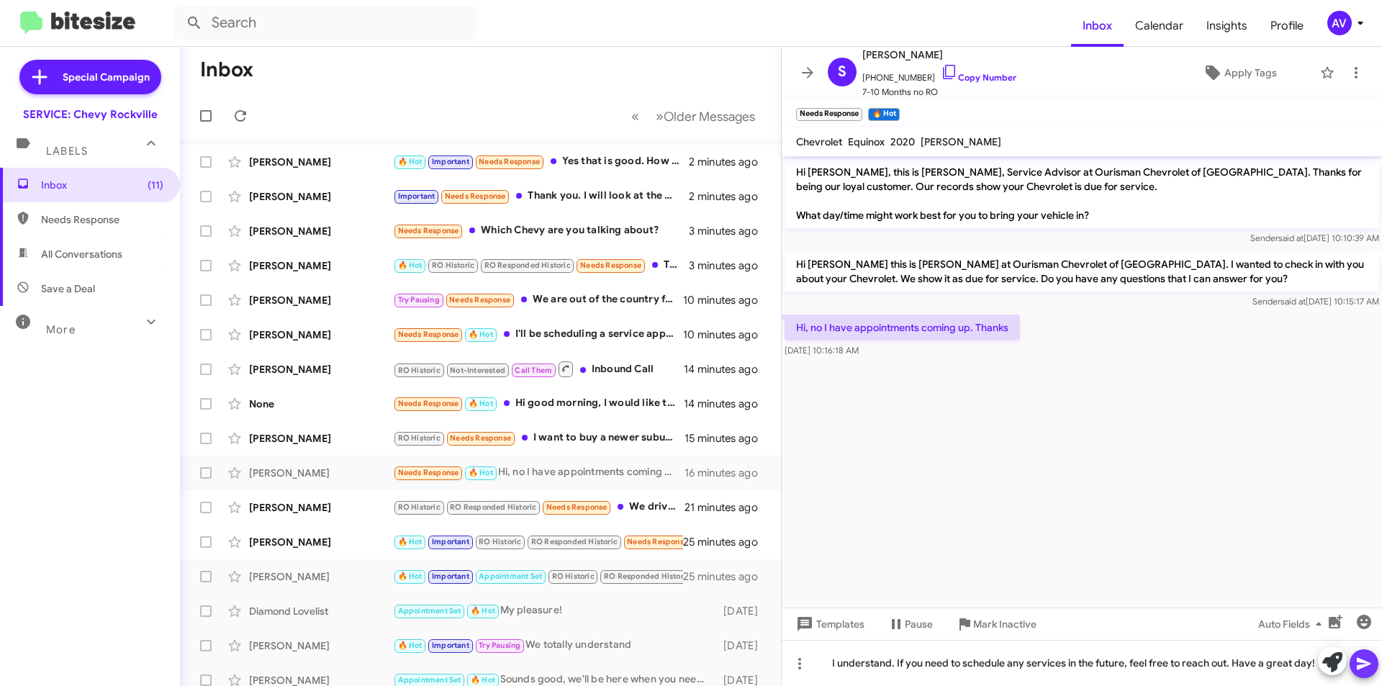
click at [1358, 658] on icon at bounding box center [1364, 664] width 14 height 12
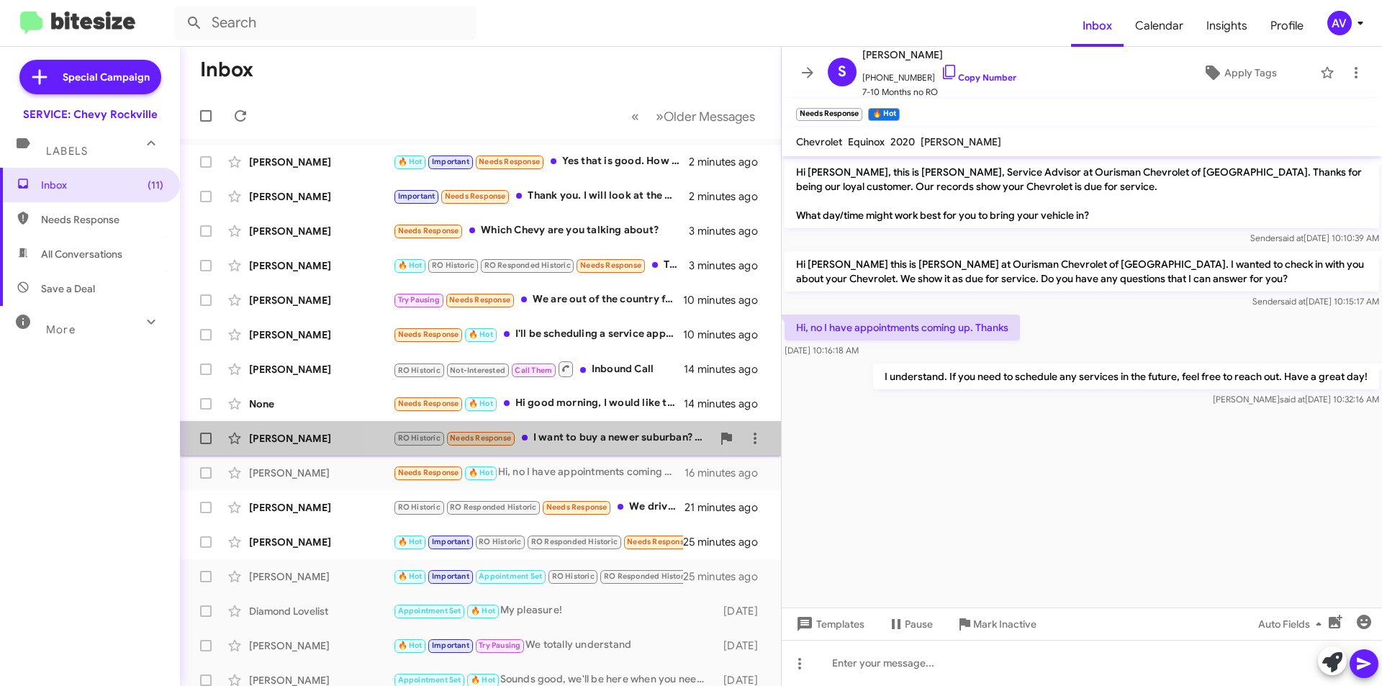
click at [533, 437] on div "RO Historic Needs Response I want to buy a newer suburban? Do you have any on t…" at bounding box center [552, 438] width 319 height 17
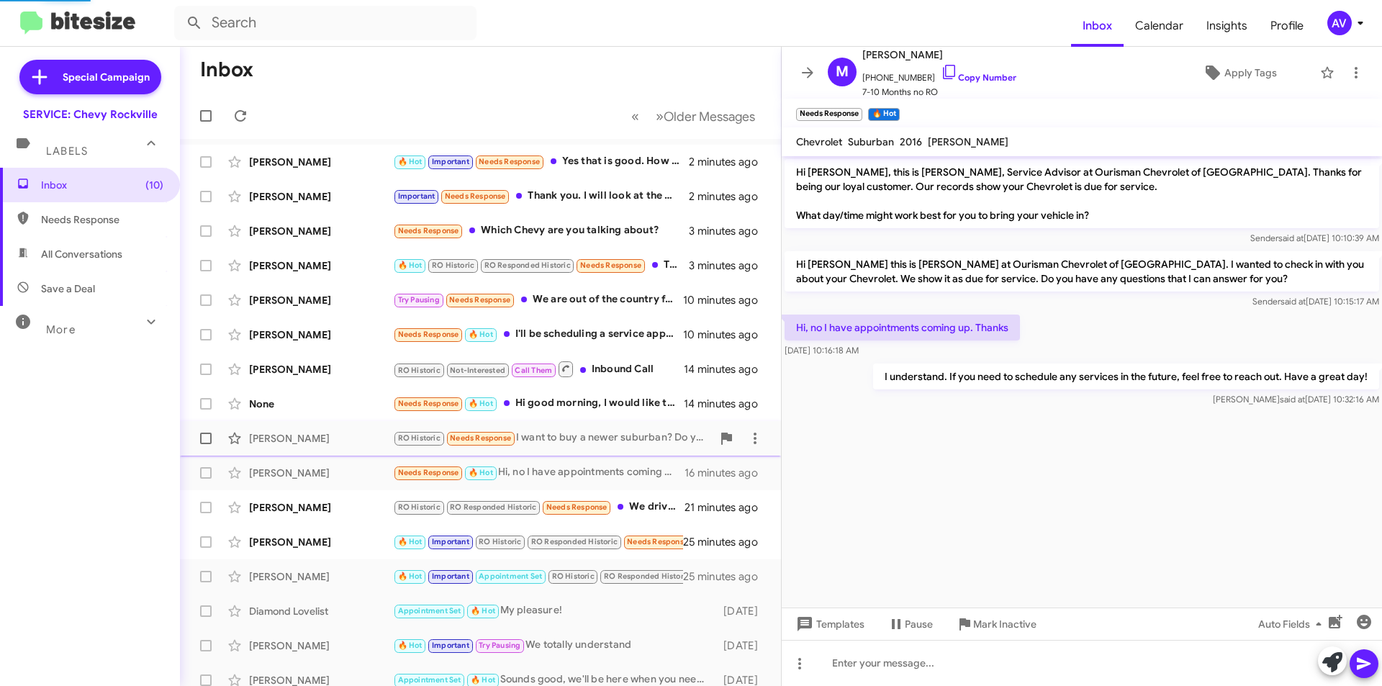
scroll to position [522, 0]
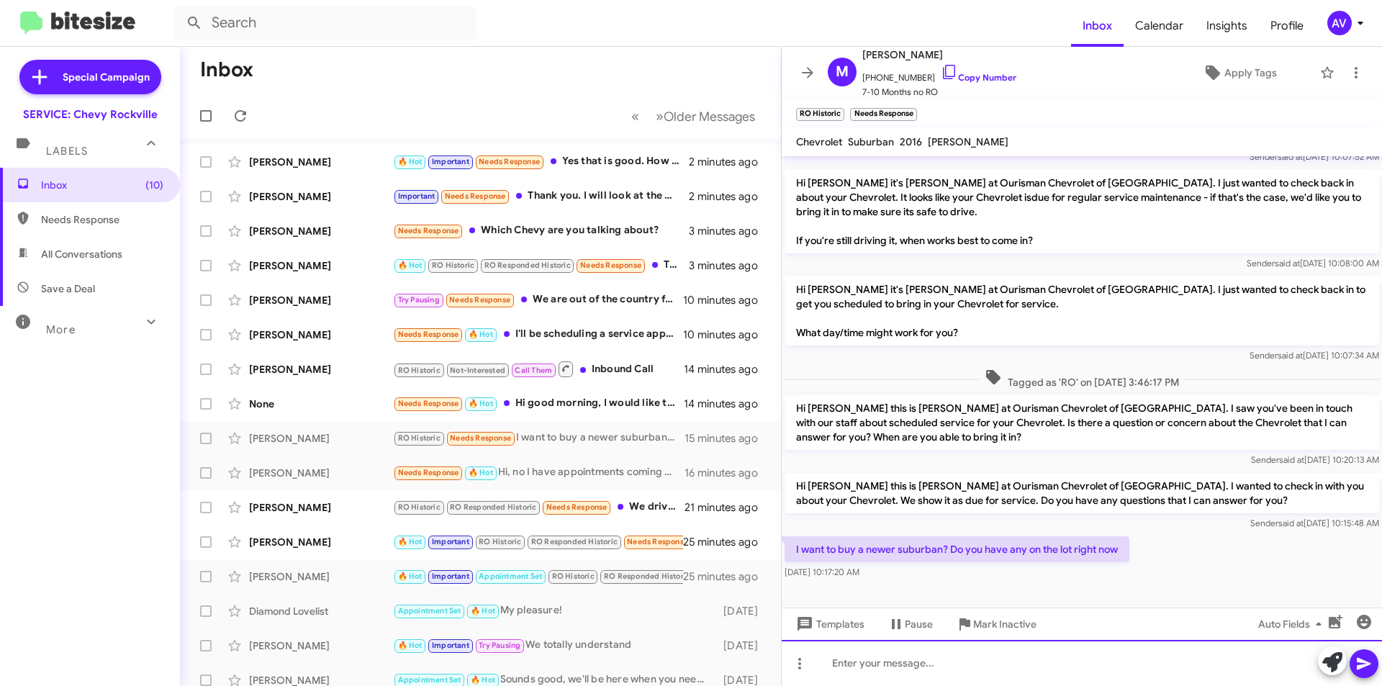
click at [908, 669] on div at bounding box center [1082, 663] width 600 height 46
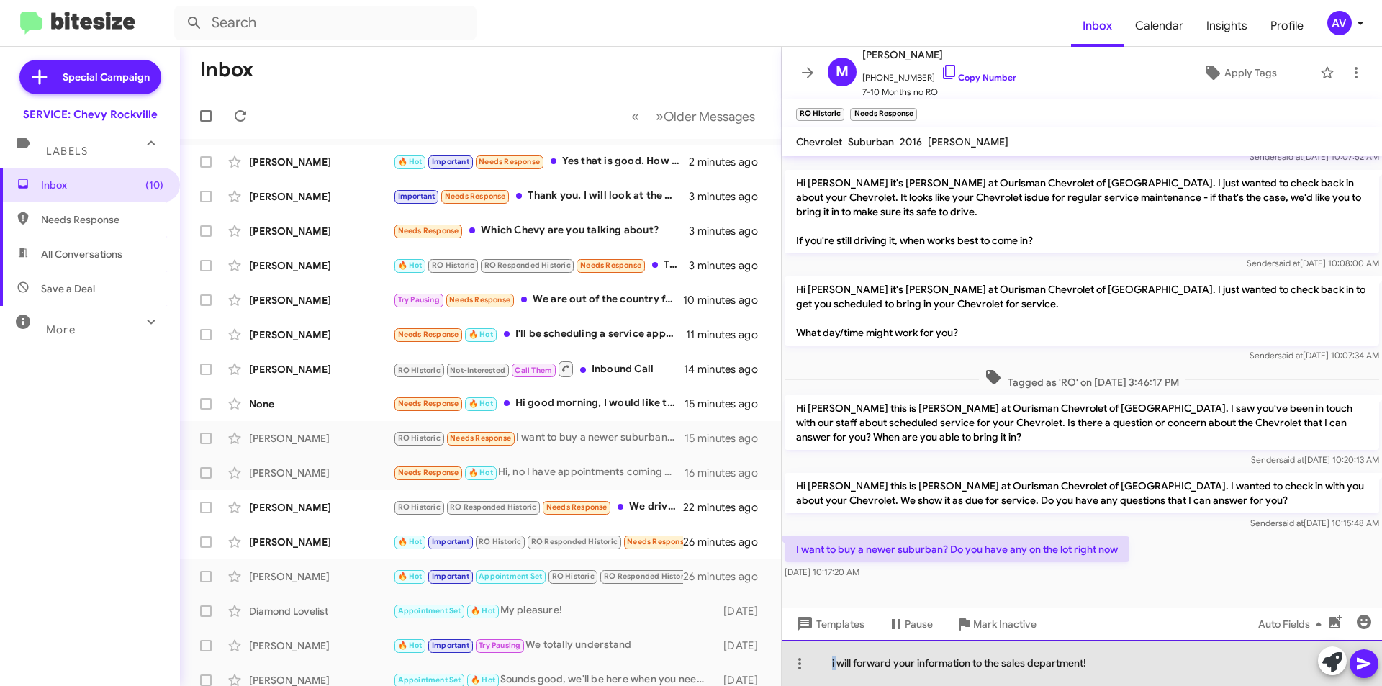
drag, startPoint x: 835, startPoint y: 665, endPoint x: 816, endPoint y: 667, distance: 18.8
click at [818, 673] on div "i will forward your information to the sales department!" at bounding box center [1082, 663] width 600 height 46
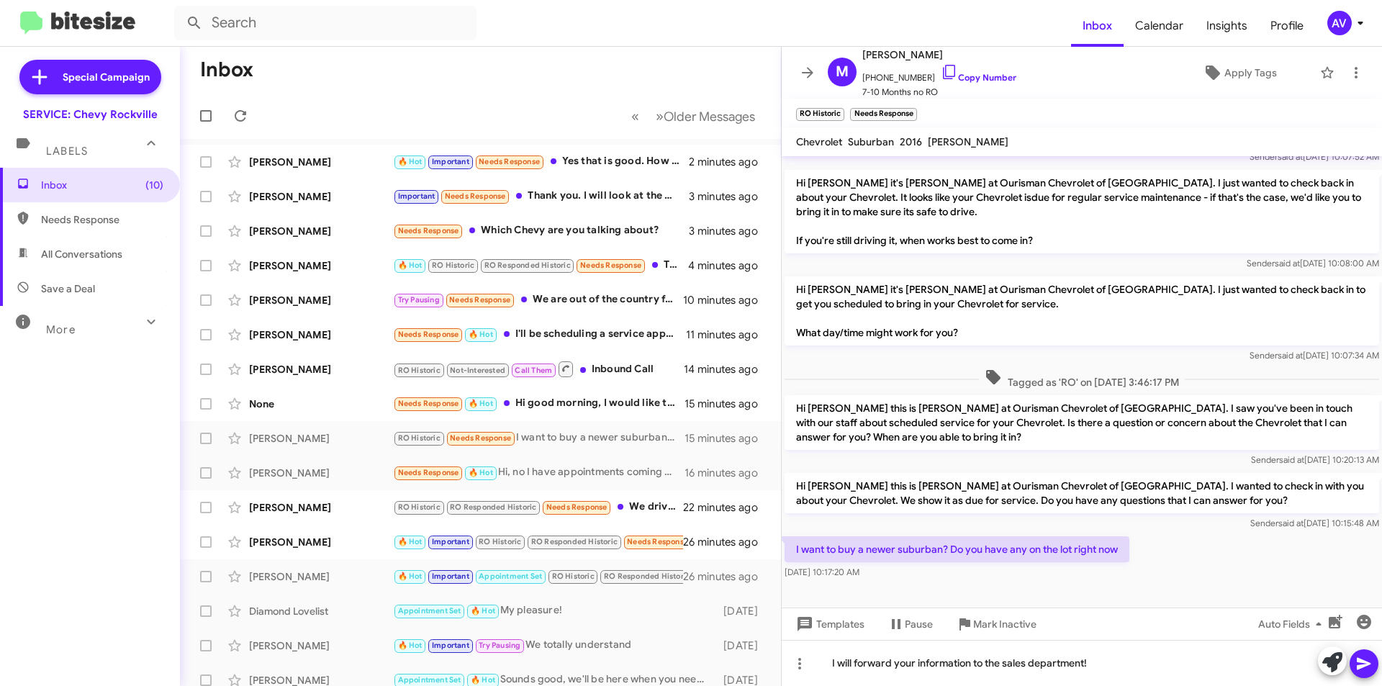
click at [1362, 664] on icon at bounding box center [1364, 663] width 17 height 17
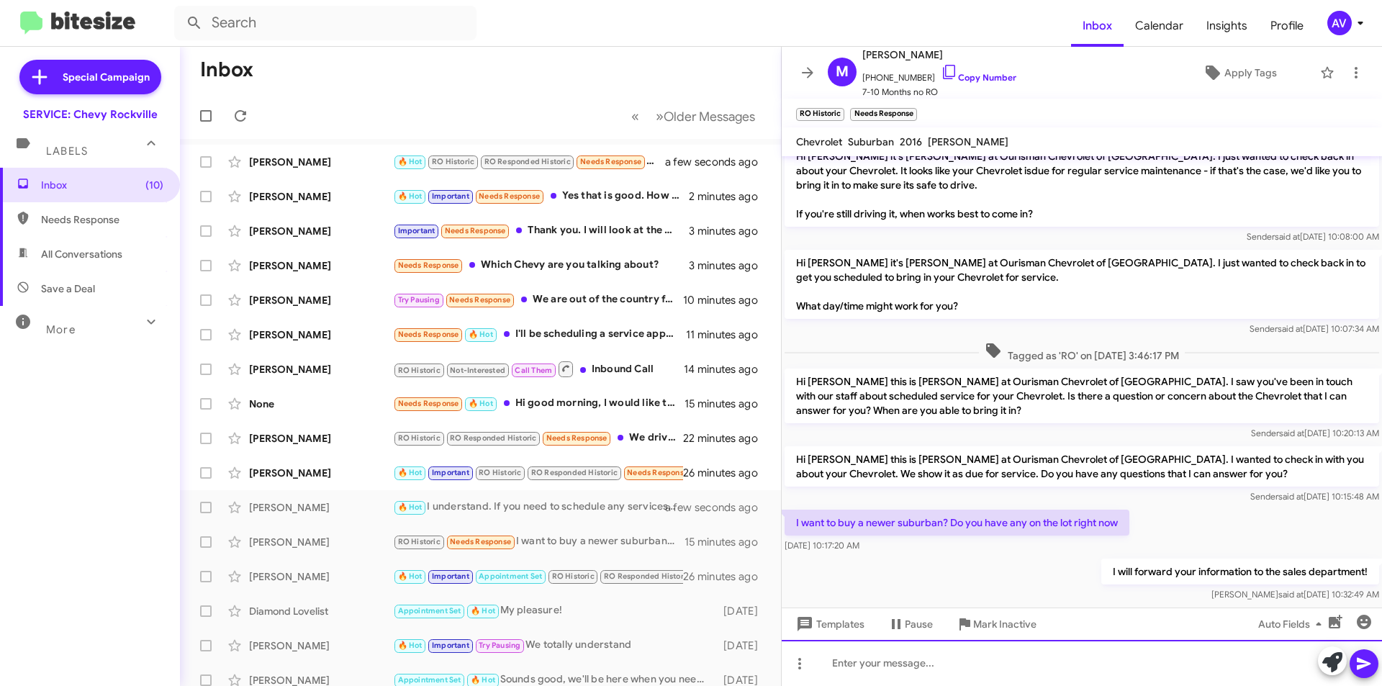
scroll to position [574, 0]
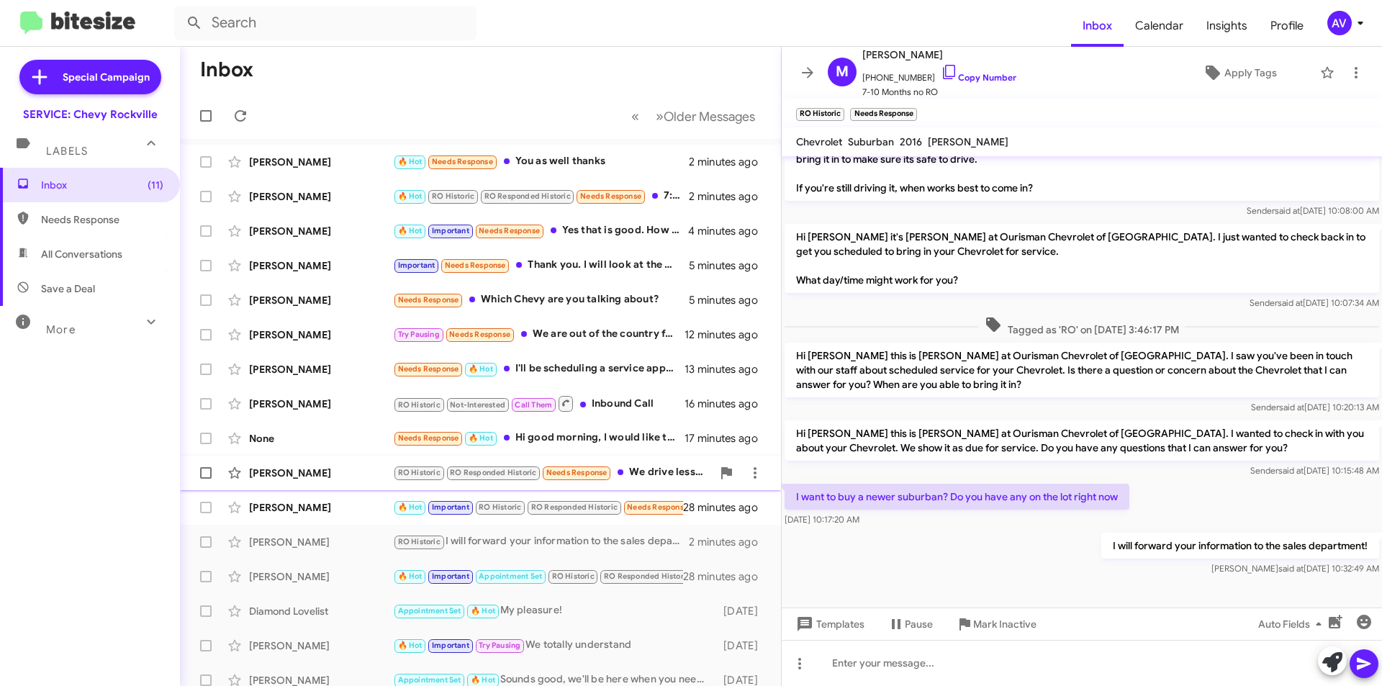
click at [643, 475] on div "RO Historic RO Responded Historic Needs Response We drive less than 5,000 miles…" at bounding box center [552, 472] width 319 height 17
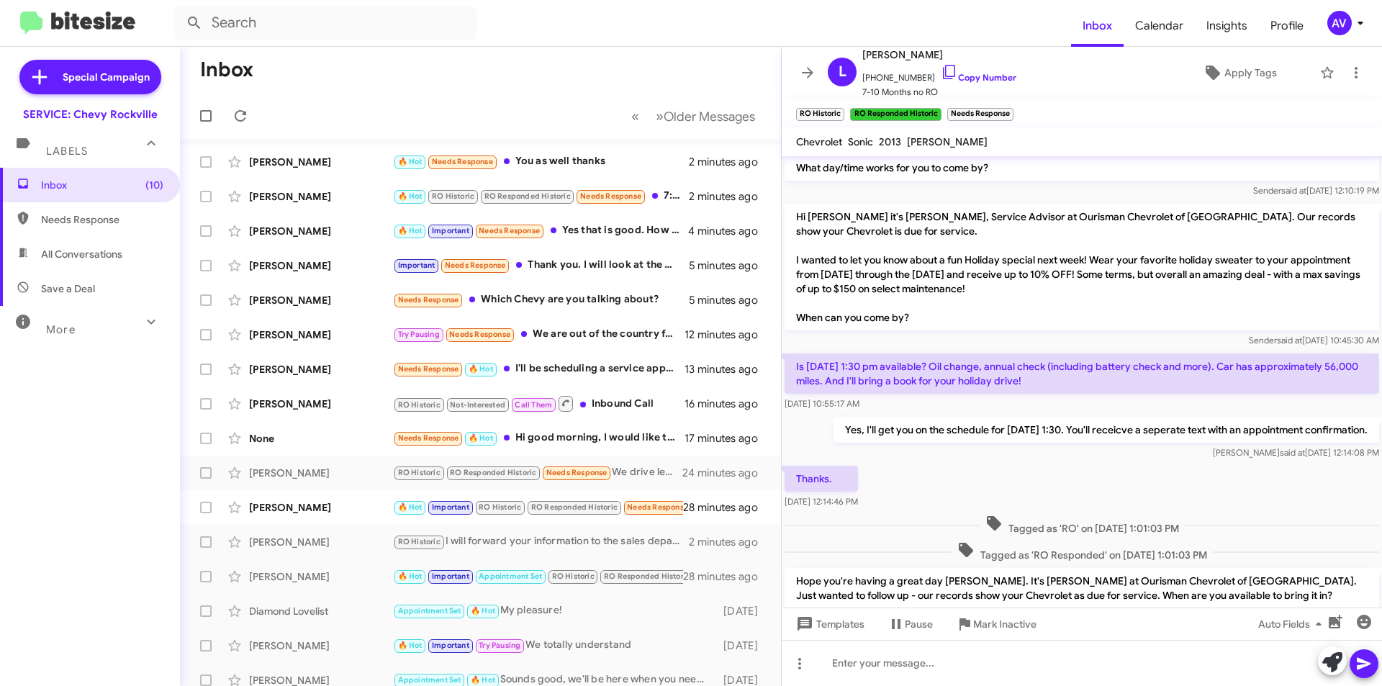
scroll to position [600, 0]
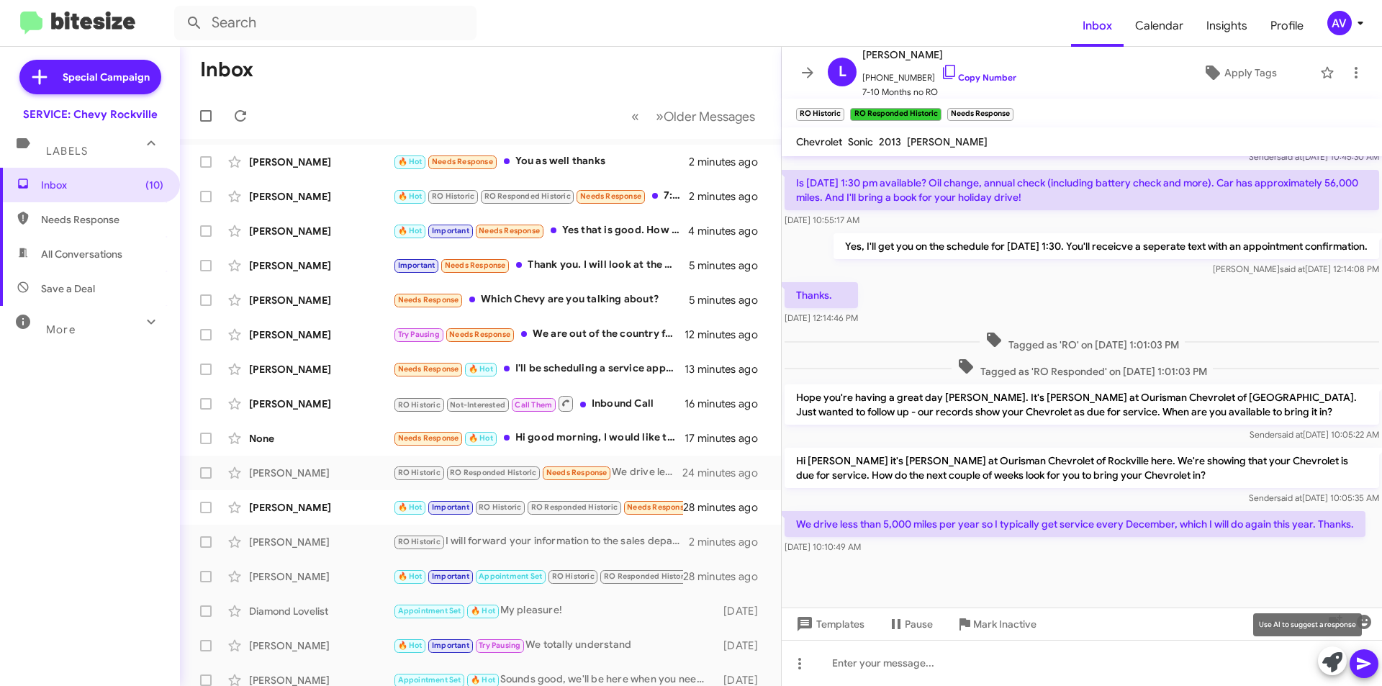
click at [1321, 659] on button at bounding box center [1332, 660] width 29 height 29
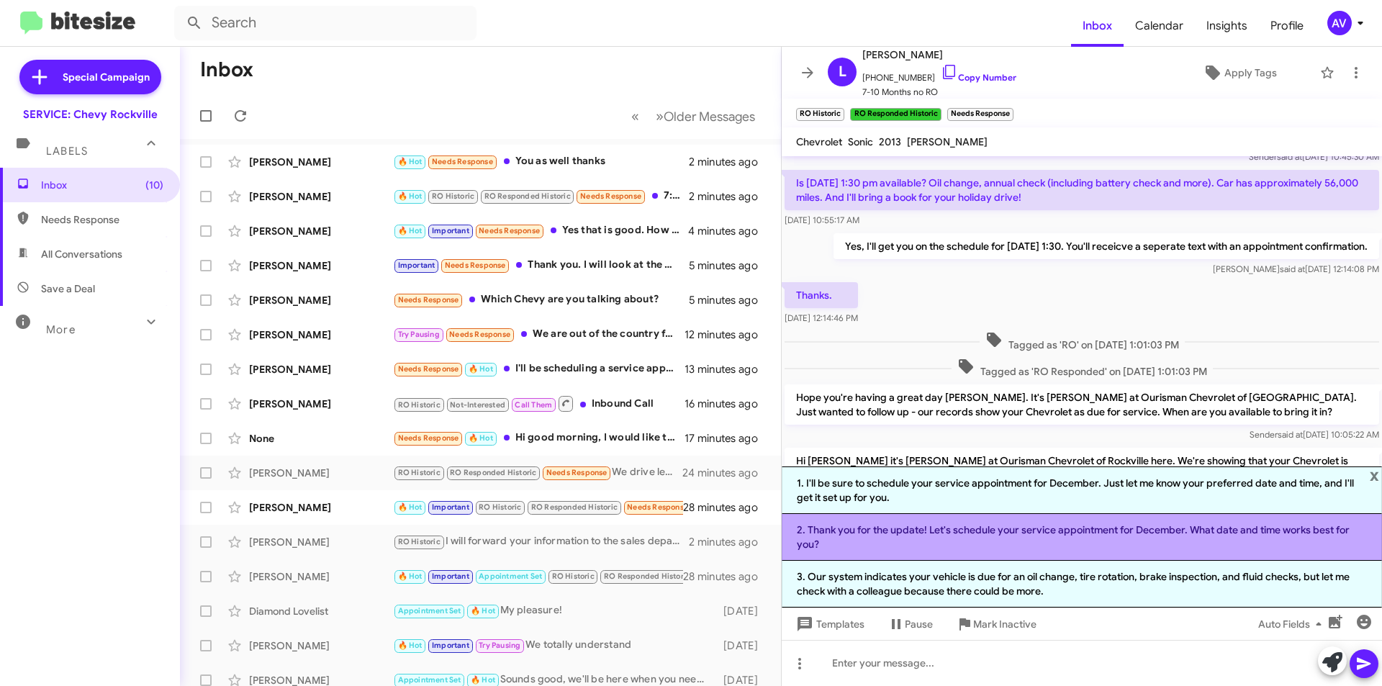
click at [1029, 543] on li "2. Thank you for the update! Let's schedule your service appointment for Decemb…" at bounding box center [1082, 537] width 600 height 47
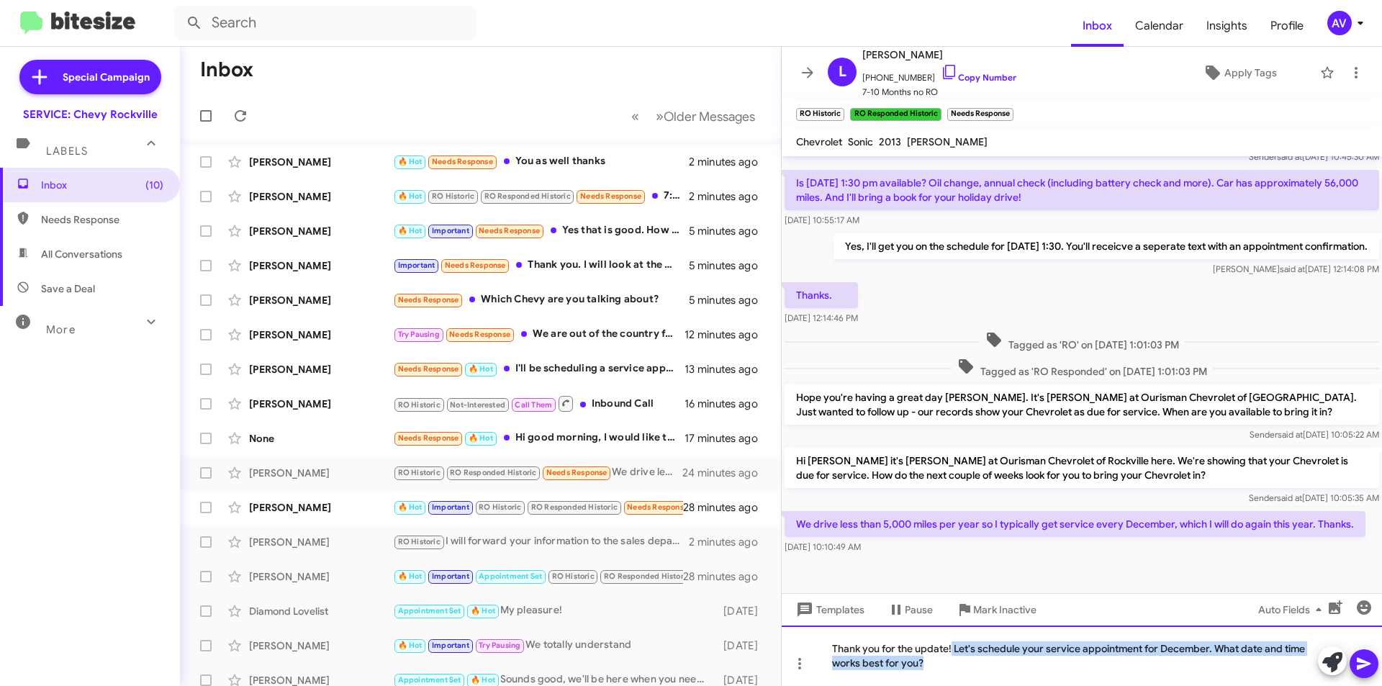
drag, startPoint x: 952, startPoint y: 649, endPoint x: 955, endPoint y: 700, distance: 50.5
click at [955, 685] on html "Inbox Calendar Insights Profile AV Special Campaign SERVICE: Chevy Rockville La…" at bounding box center [691, 343] width 1382 height 686
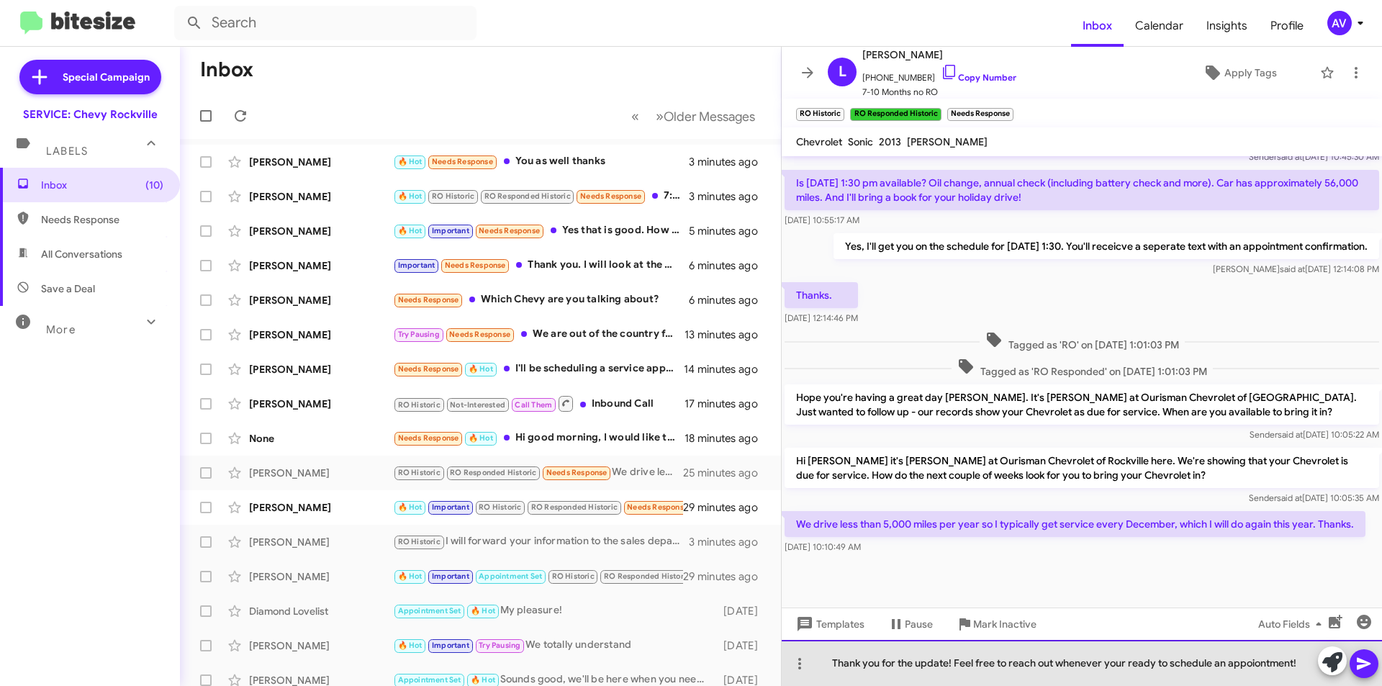
click at [1245, 662] on div "Thank you for the update! Feel free to reach out whenever your ready to schedul…" at bounding box center [1082, 663] width 600 height 46
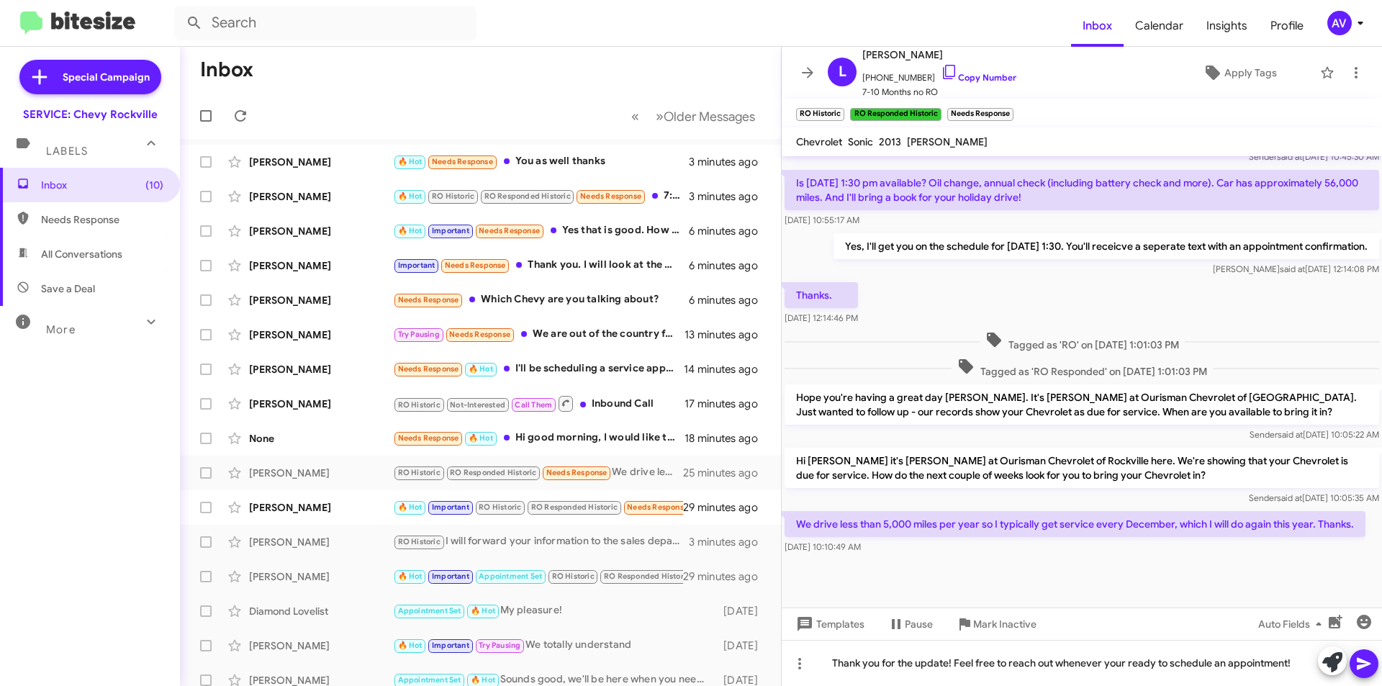
click at [1366, 671] on icon at bounding box center [1364, 663] width 17 height 17
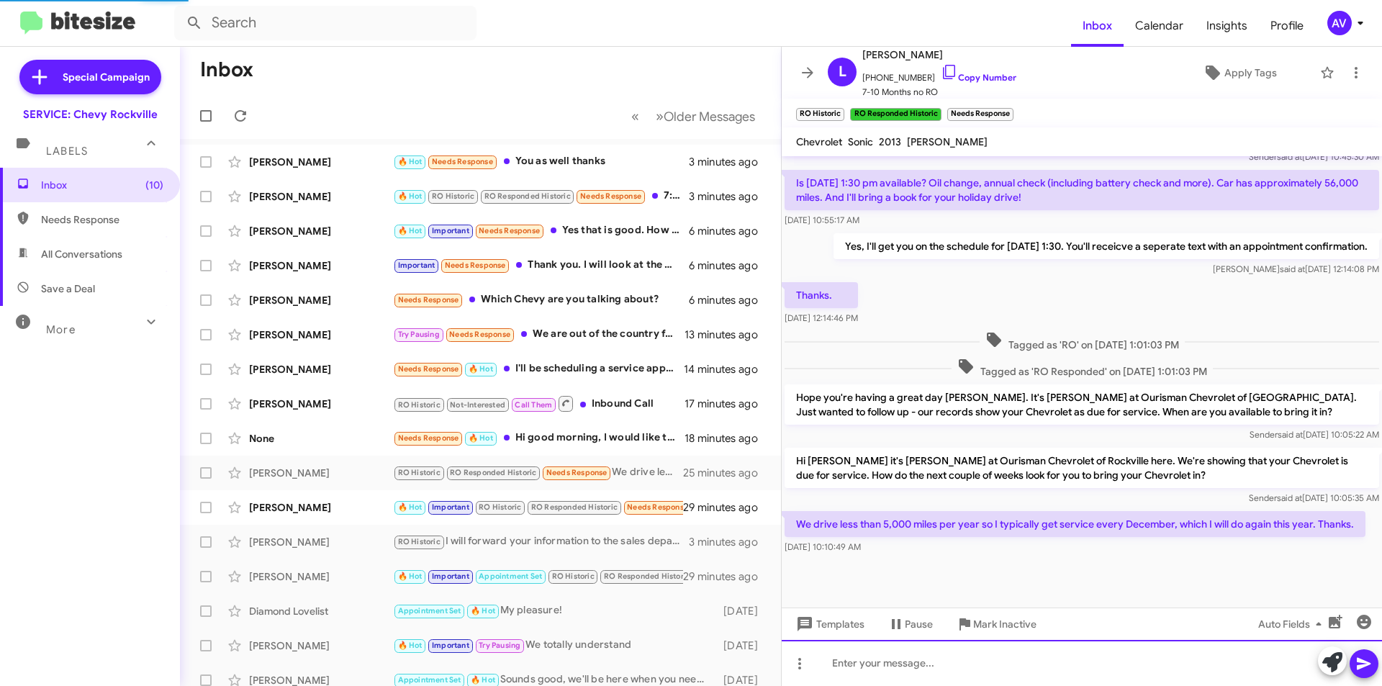
scroll to position [0, 0]
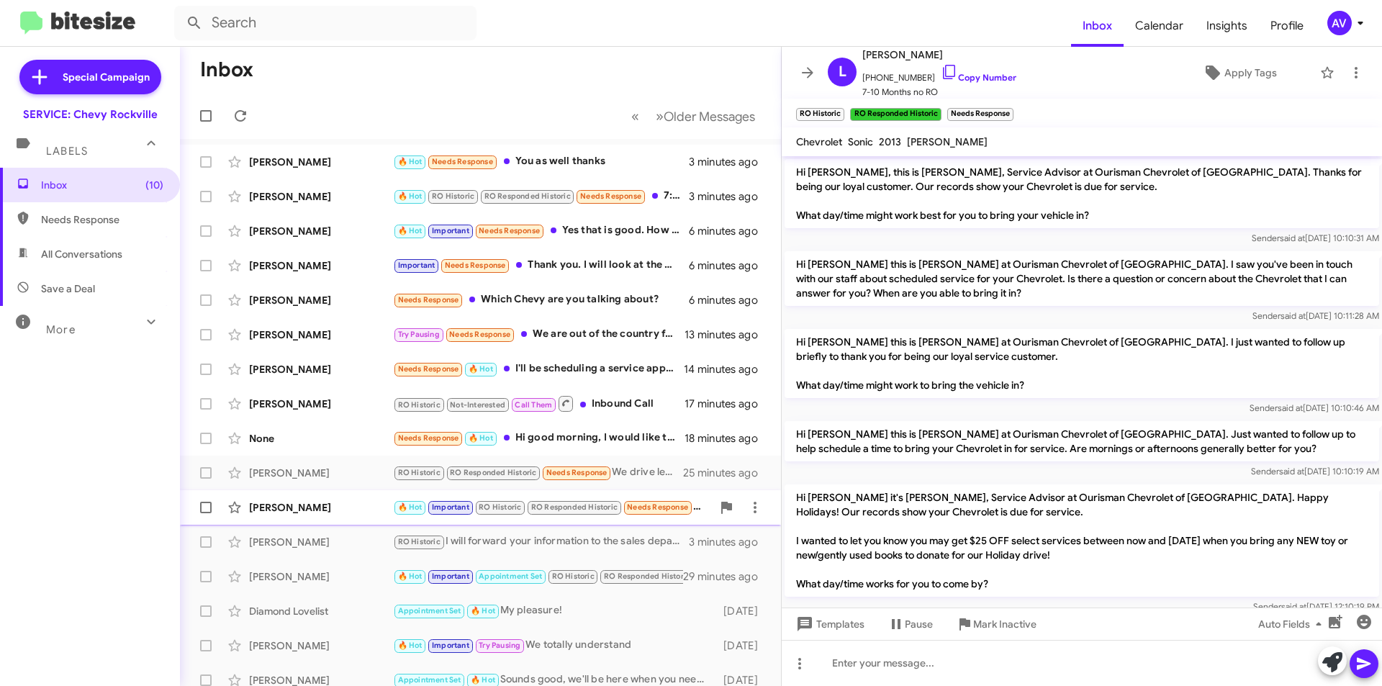
click at [332, 510] on div "[PERSON_NAME]" at bounding box center [321, 507] width 144 height 14
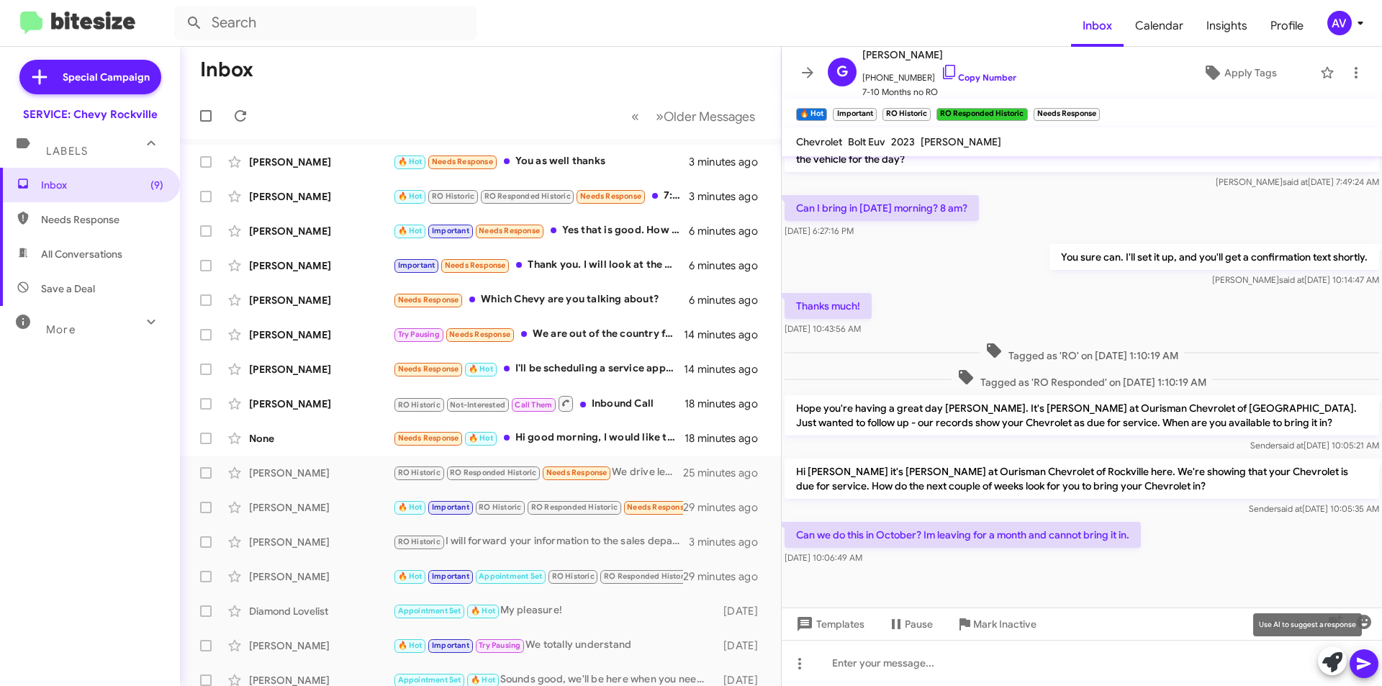
click at [1322, 657] on icon at bounding box center [1332, 662] width 20 height 20
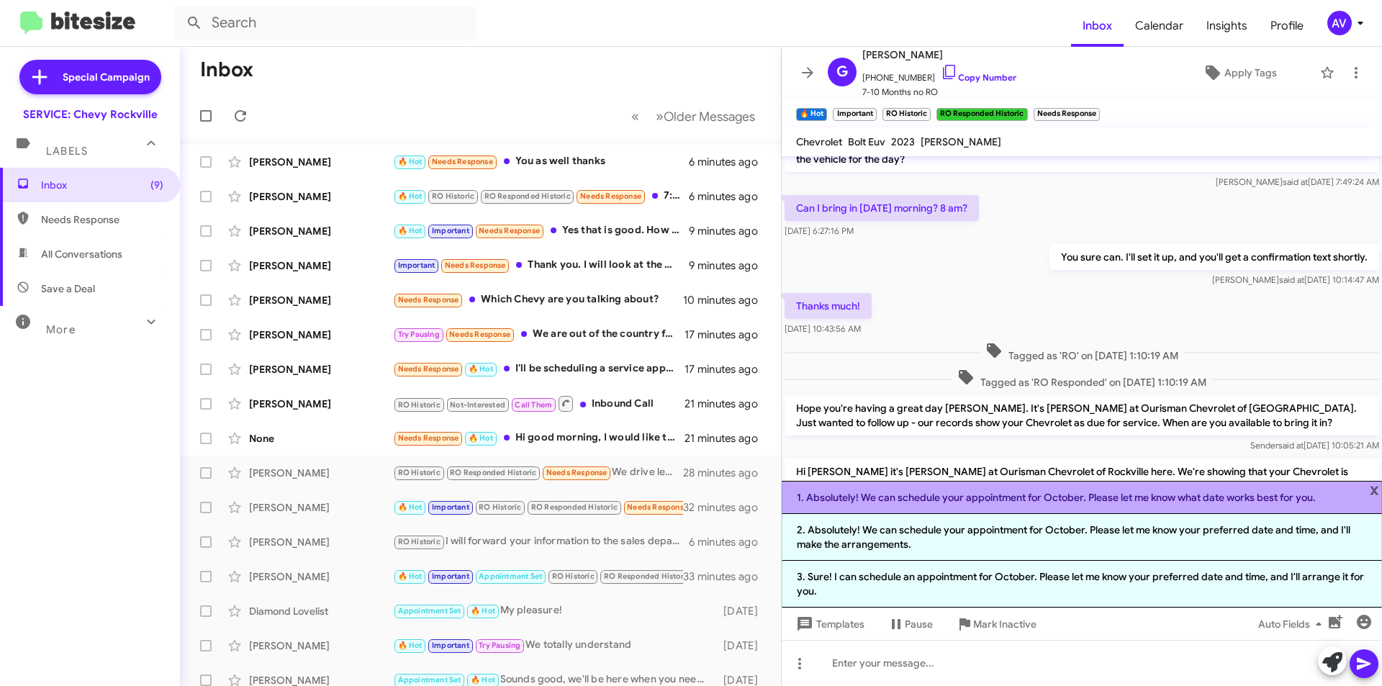
click at [978, 491] on li "1. Absolutely! We can schedule your appointment for October. Please let me know…" at bounding box center [1082, 497] width 600 height 33
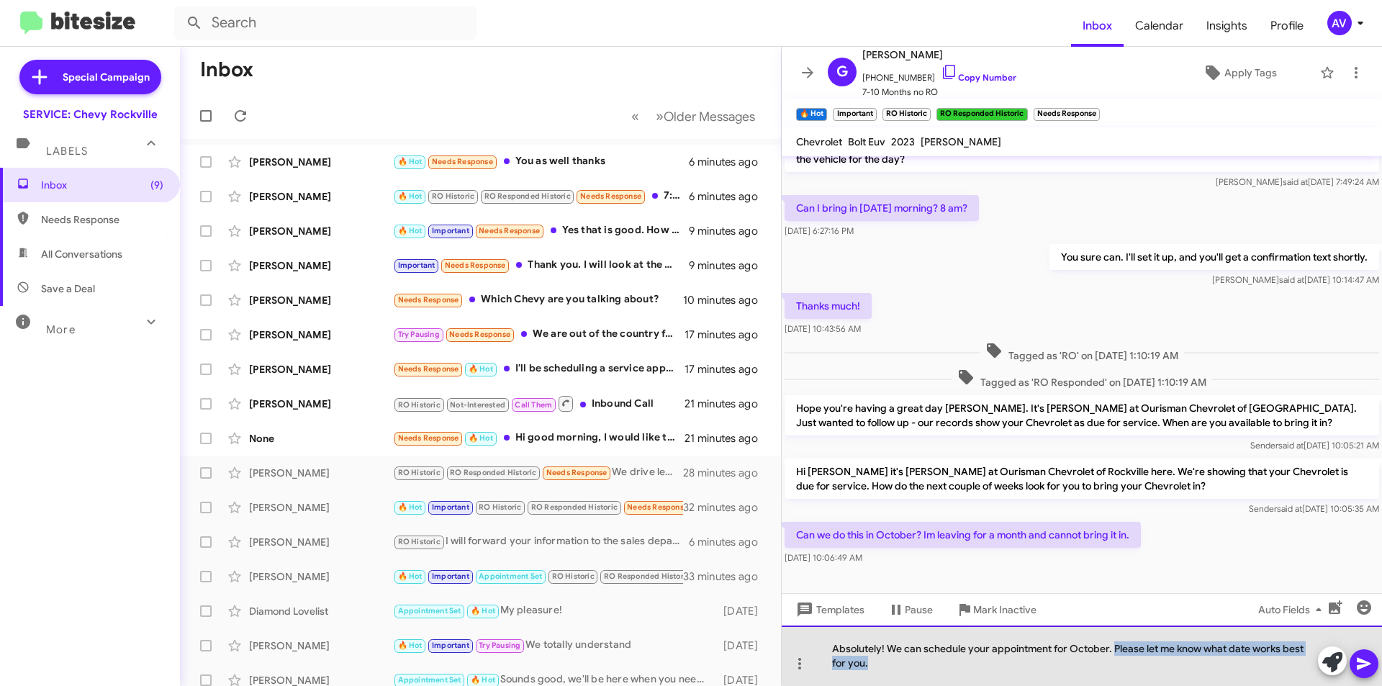
drag, startPoint x: 1114, startPoint y: 651, endPoint x: 1135, endPoint y: 677, distance: 33.3
click at [1135, 677] on div "Absolutely! We can schedule your appointment for October. Please let me know wh…" at bounding box center [1082, 656] width 600 height 60
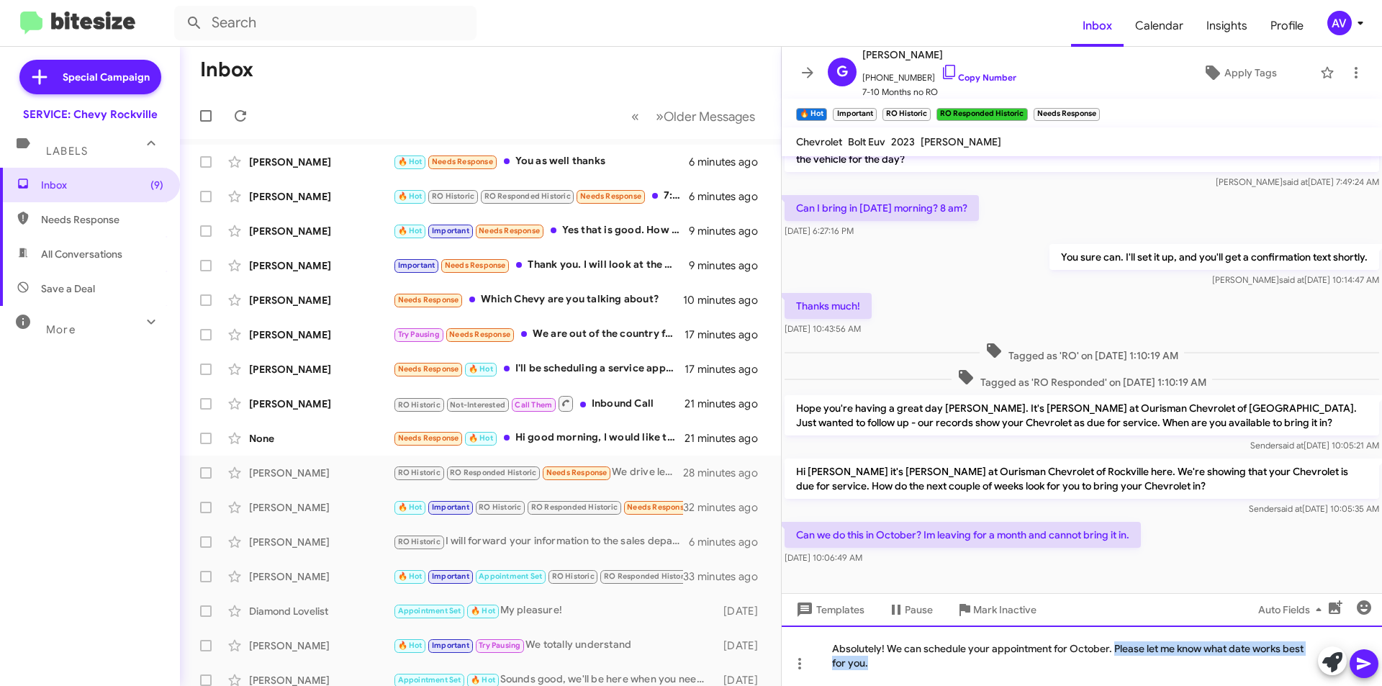
click at [1220, 669] on div "Absolutely! We can schedule your appointment for October. Please let me know wh…" at bounding box center [1082, 656] width 600 height 60
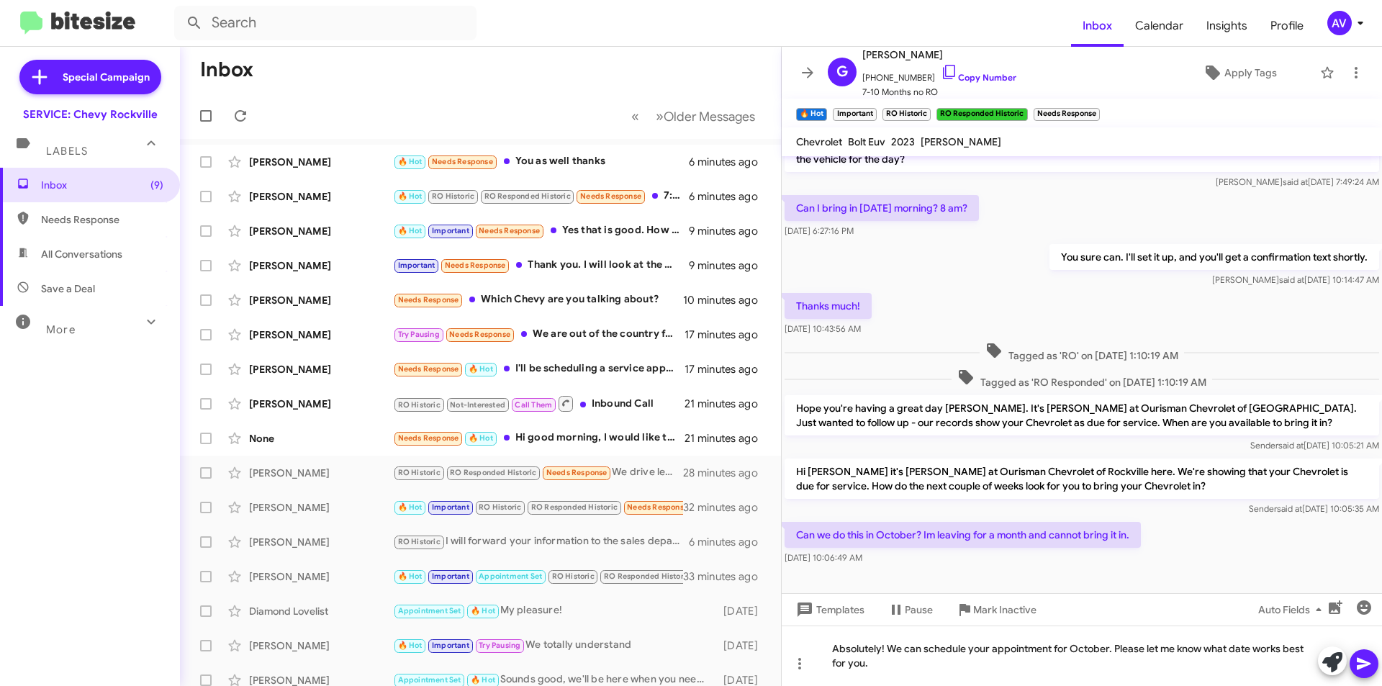
click at [1365, 665] on icon at bounding box center [1364, 664] width 14 height 12
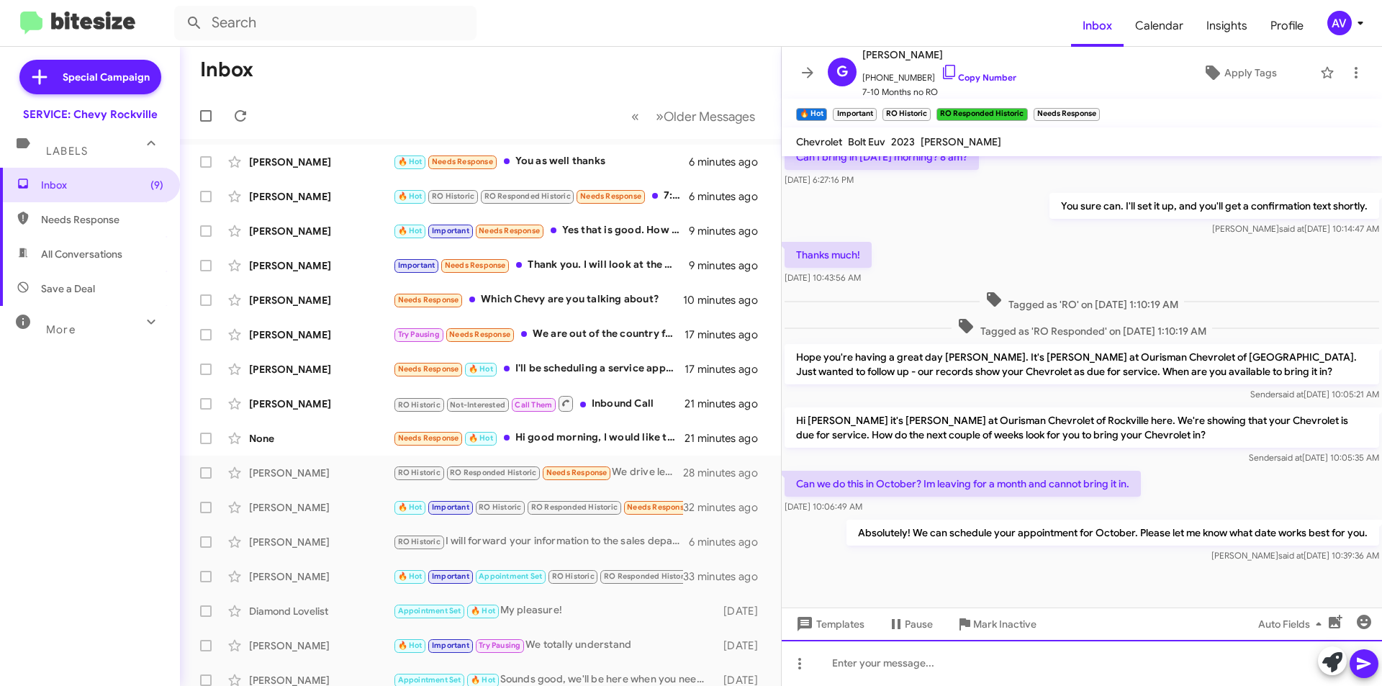
scroll to position [221, 0]
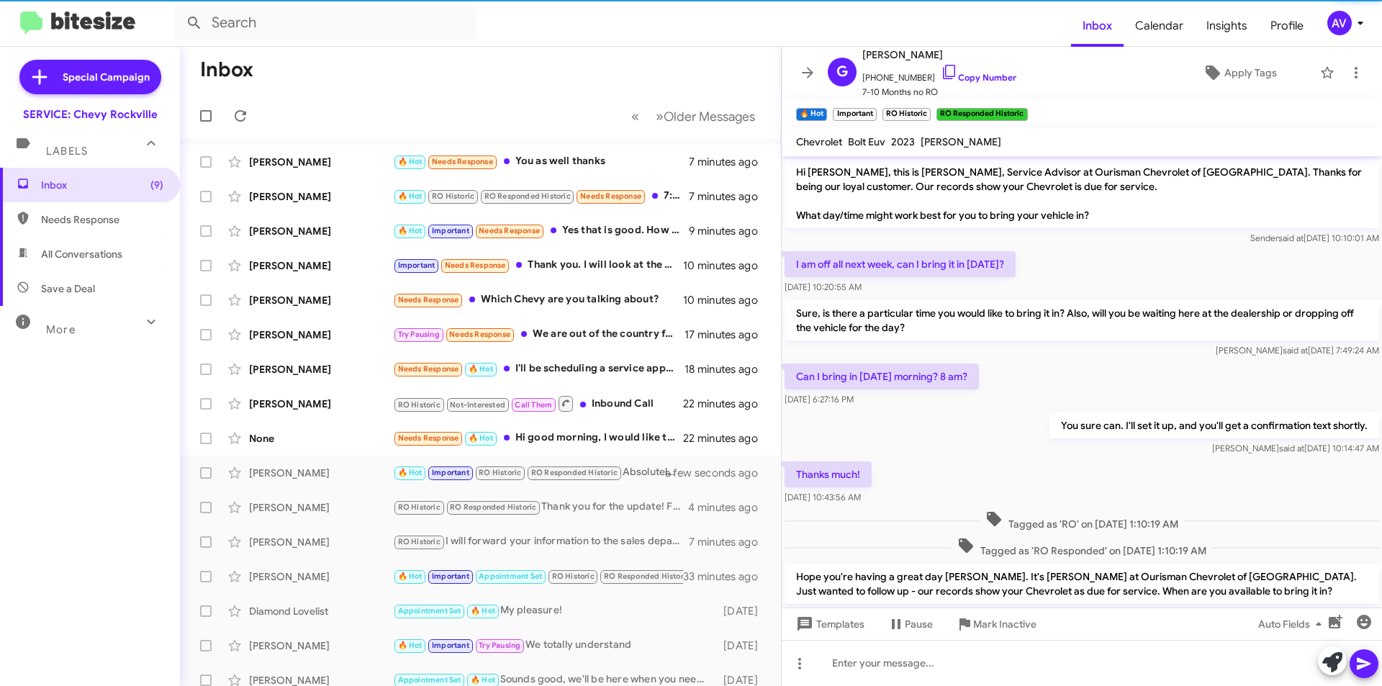
scroll to position [192, 0]
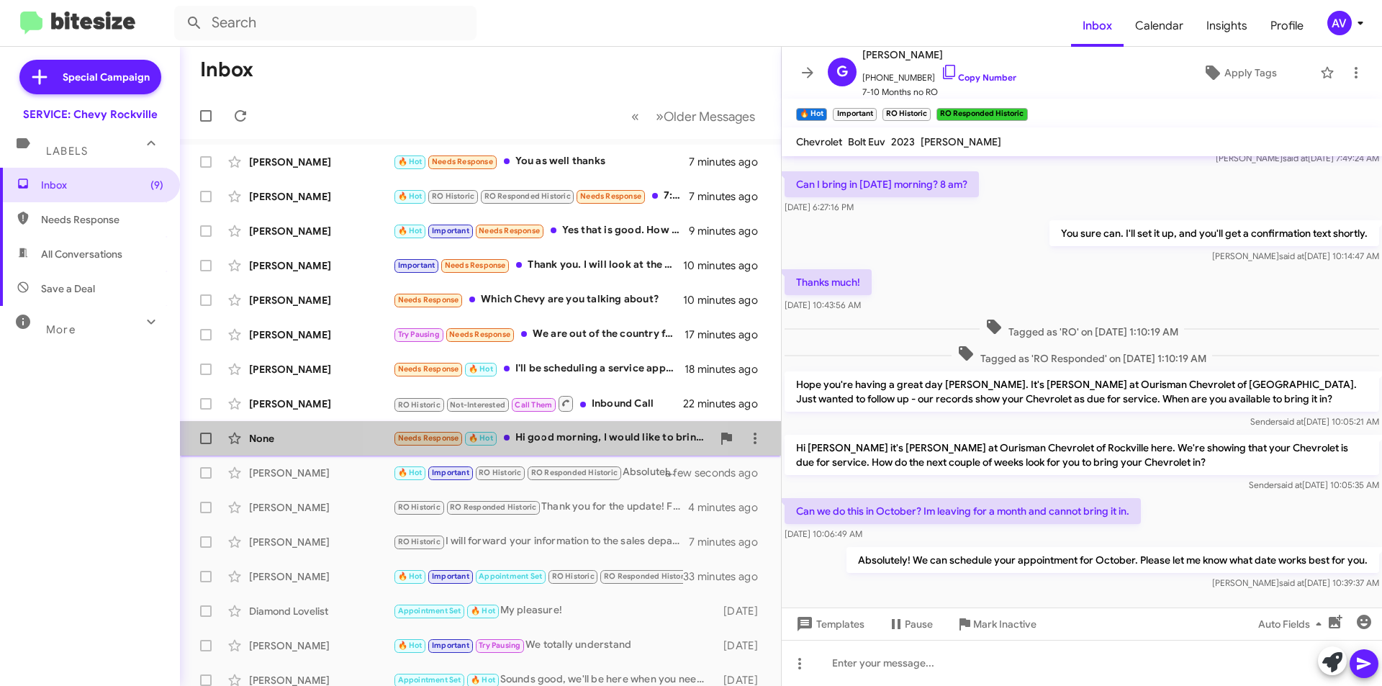
click at [543, 443] on div "Needs Response 🔥 Hot Hi good morning, I would like to bring it in for service o…" at bounding box center [552, 438] width 319 height 17
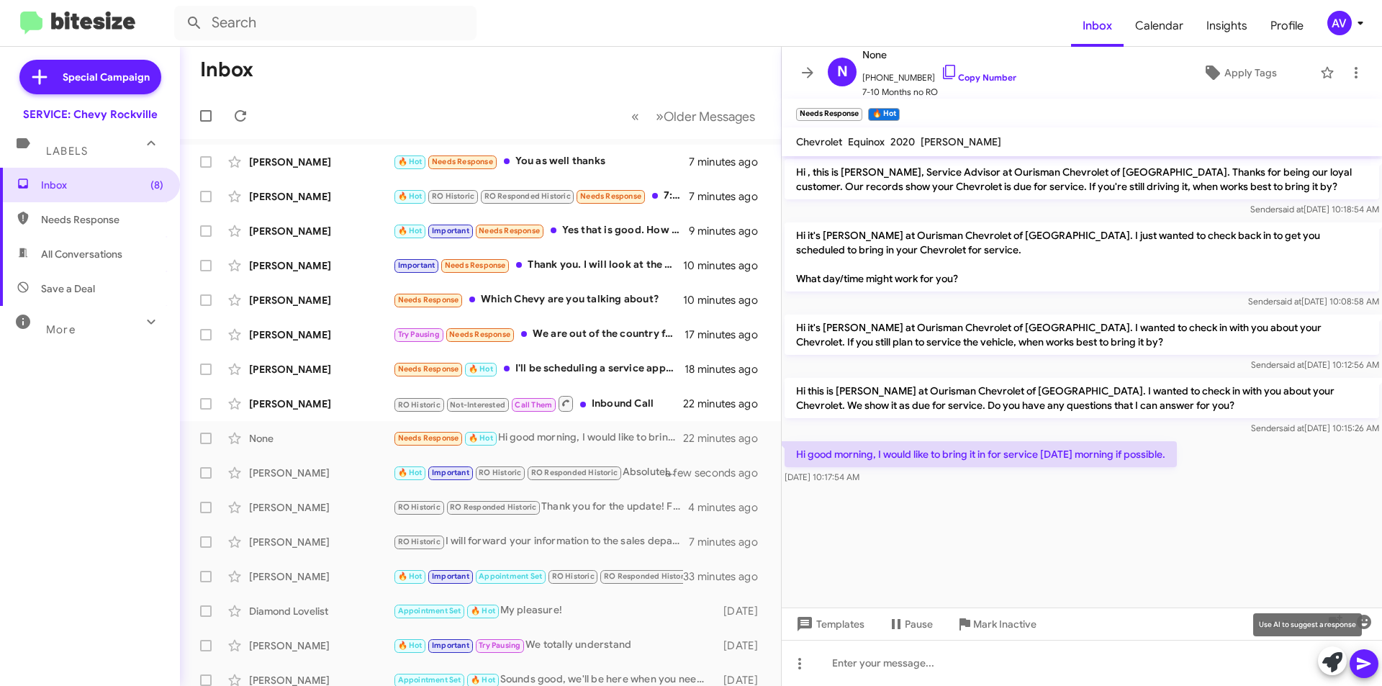
click at [1327, 669] on icon at bounding box center [1332, 662] width 20 height 20
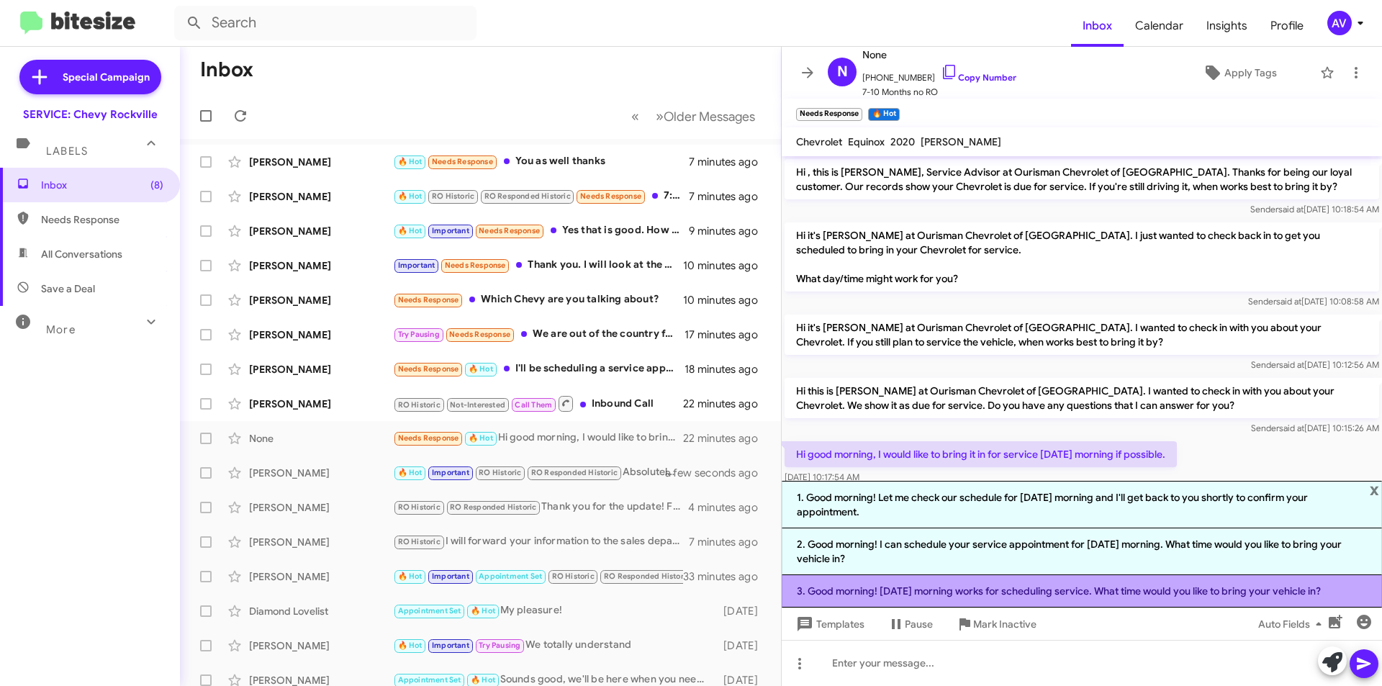
click at [975, 600] on li "3. Good morning! Friday morning works for scheduling service. What time would y…" at bounding box center [1082, 591] width 600 height 32
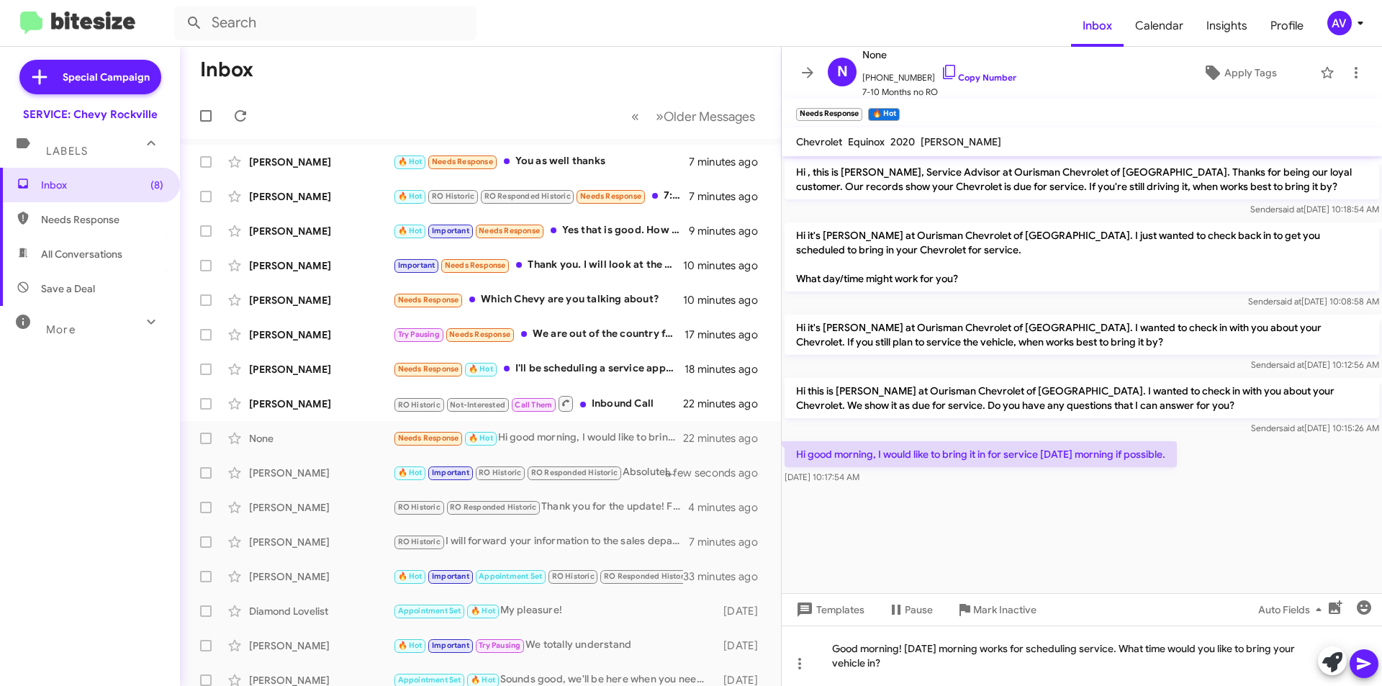
click at [1356, 664] on icon at bounding box center [1364, 663] width 17 height 17
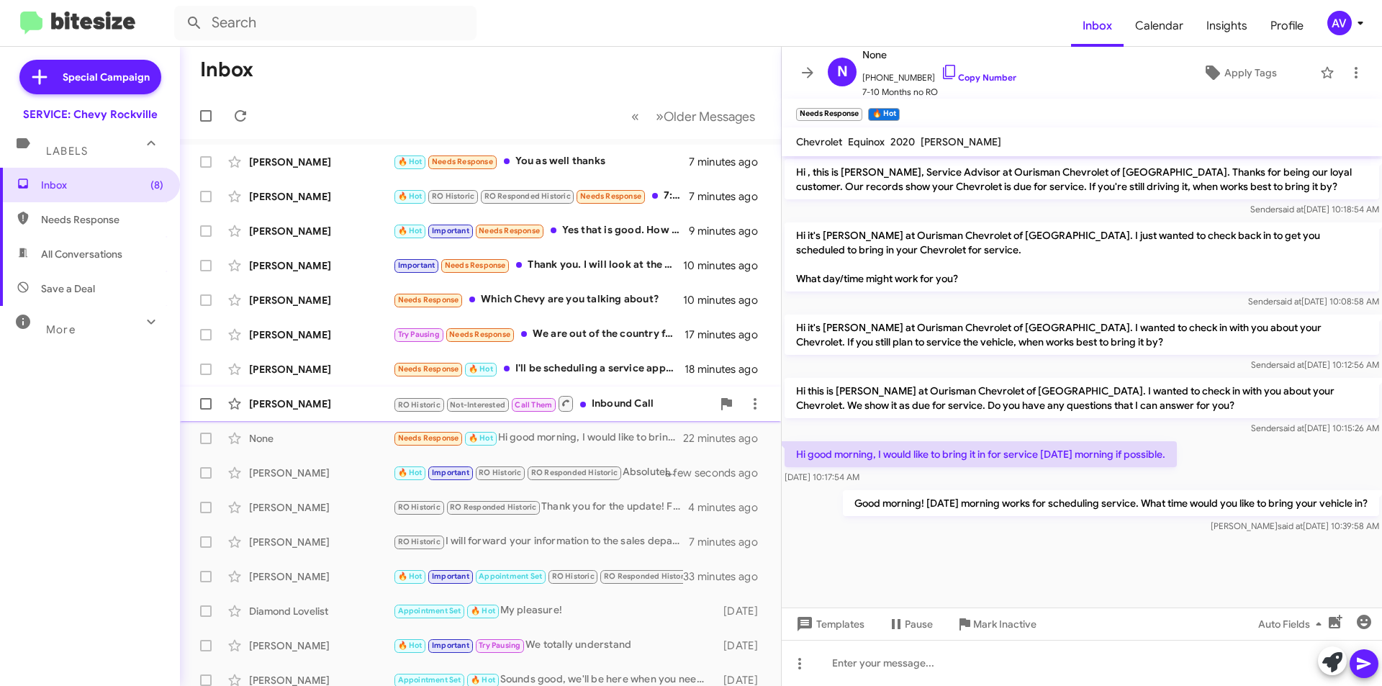
click at [603, 400] on div "RO Historic Not-Interested Call Them Inbound Call" at bounding box center [552, 403] width 319 height 18
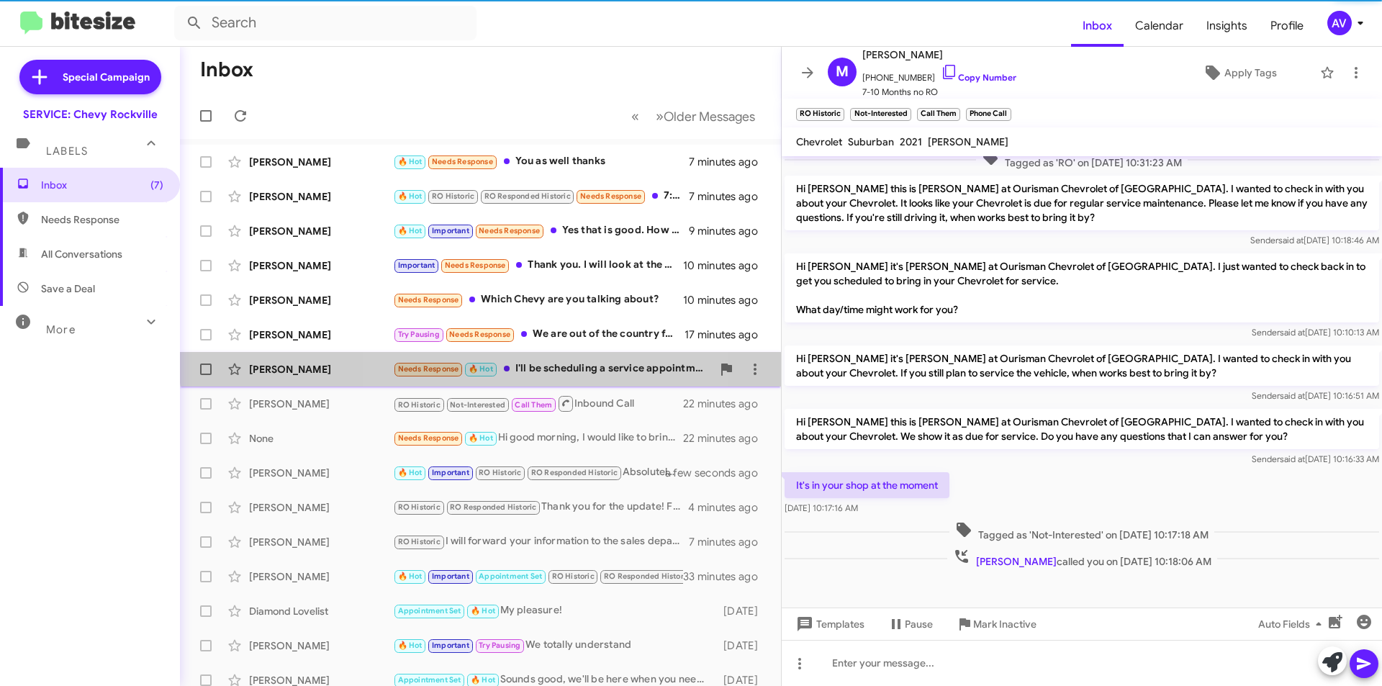
click at [559, 361] on div "Needs Response 🔥 Hot I'll be scheduling a service appointment soon. Thank you." at bounding box center [552, 369] width 319 height 17
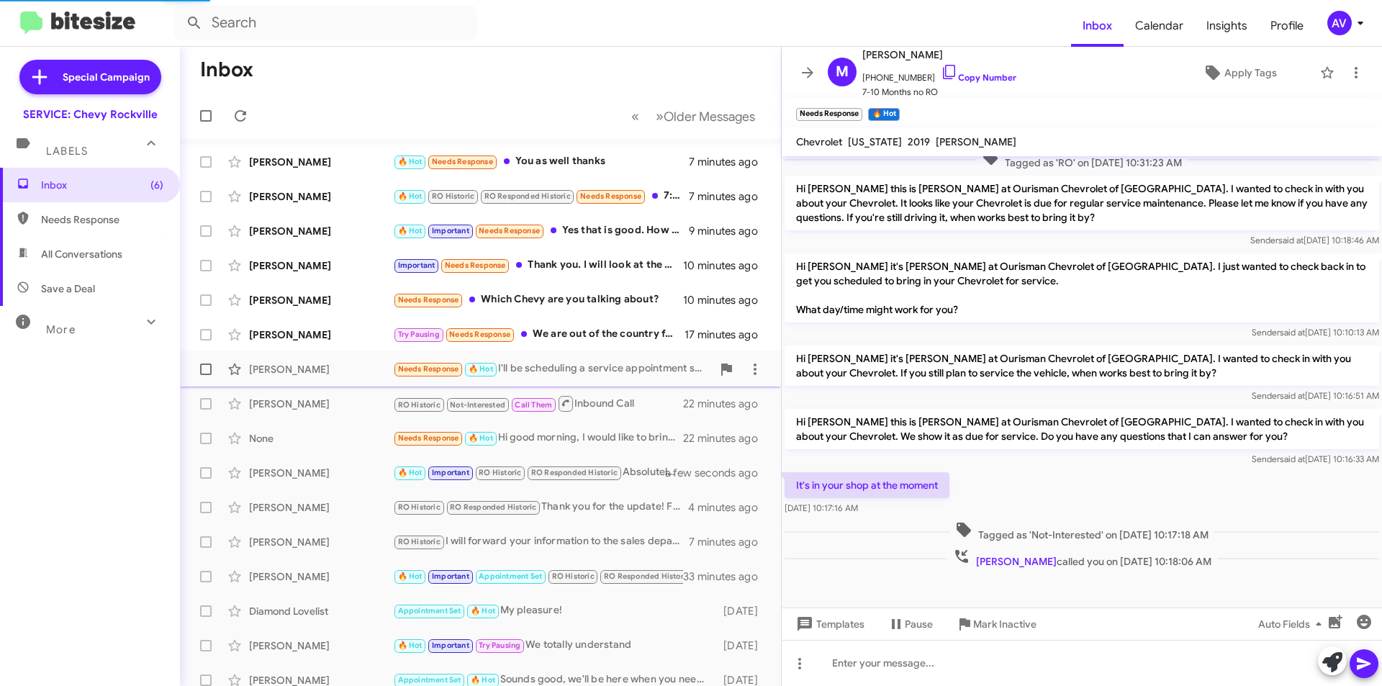
scroll to position [22, 0]
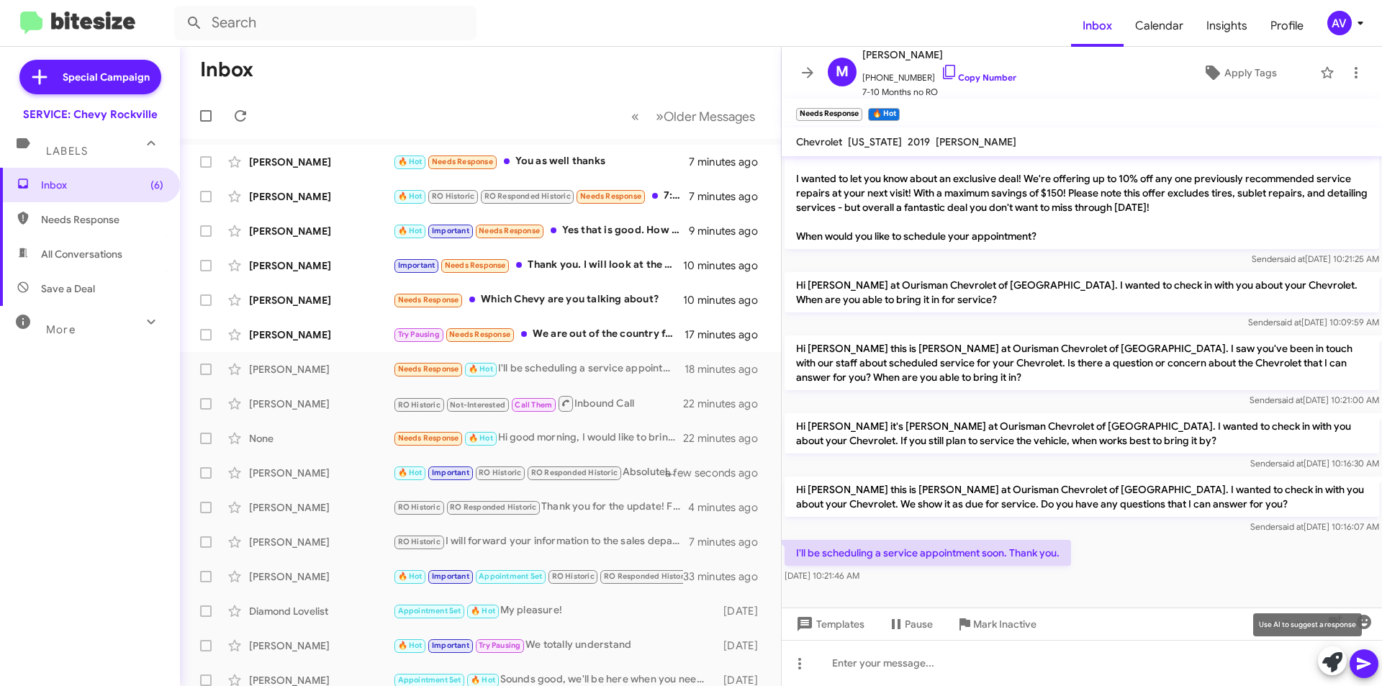
click at [1326, 676] on span at bounding box center [1332, 662] width 20 height 32
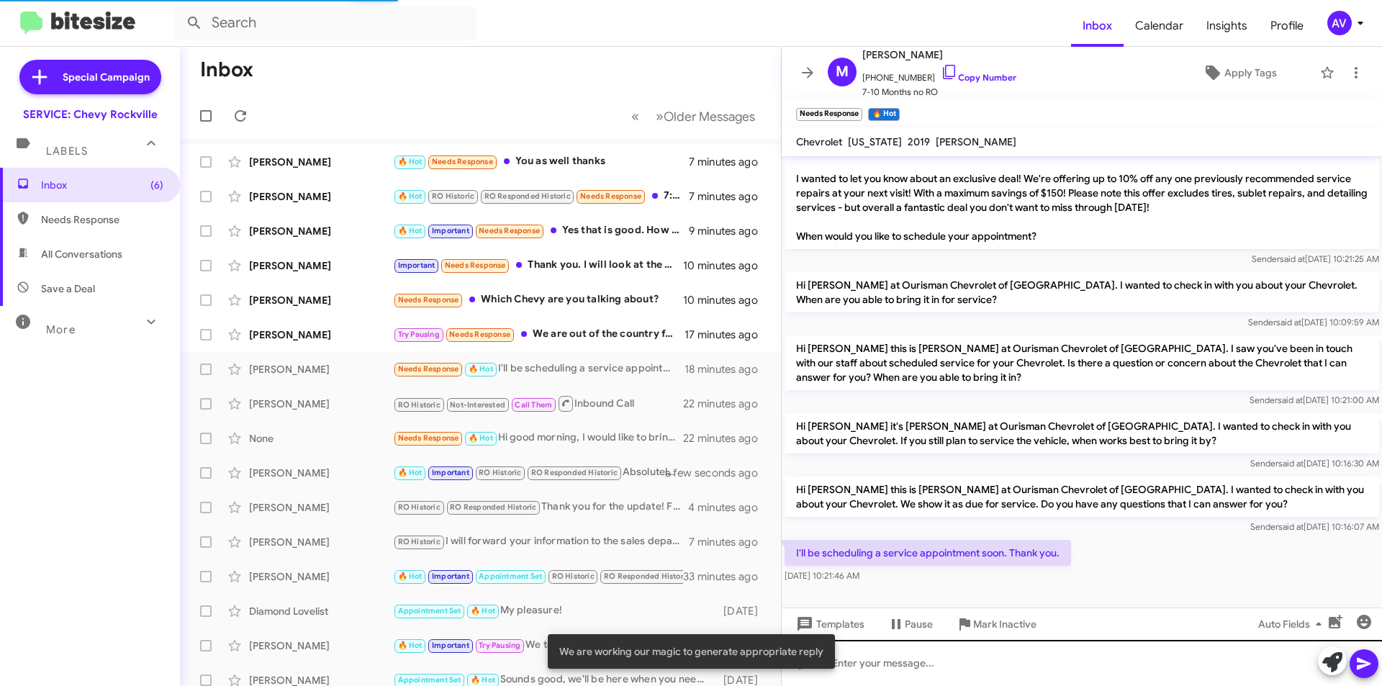
scroll to position [135, 0]
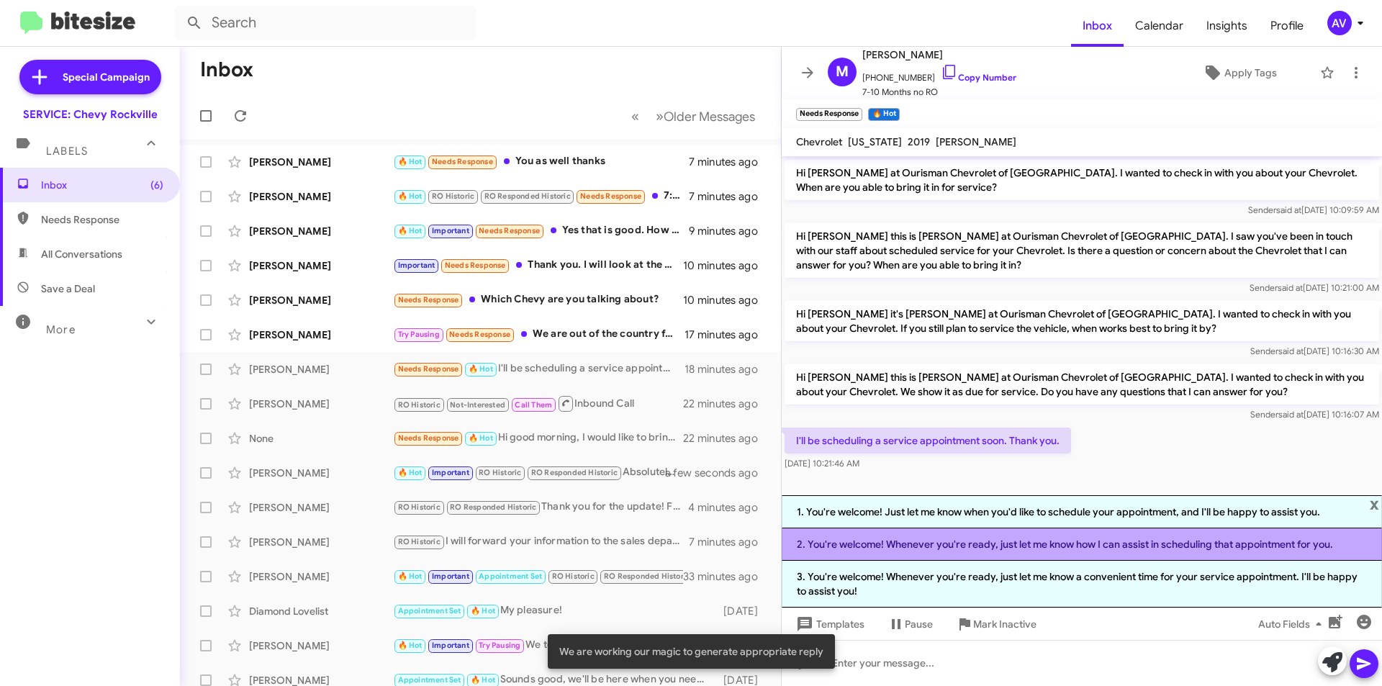
click at [896, 552] on li "2. You're welcome! Whenever you're ready, just let me know how I can assist in …" at bounding box center [1082, 544] width 600 height 32
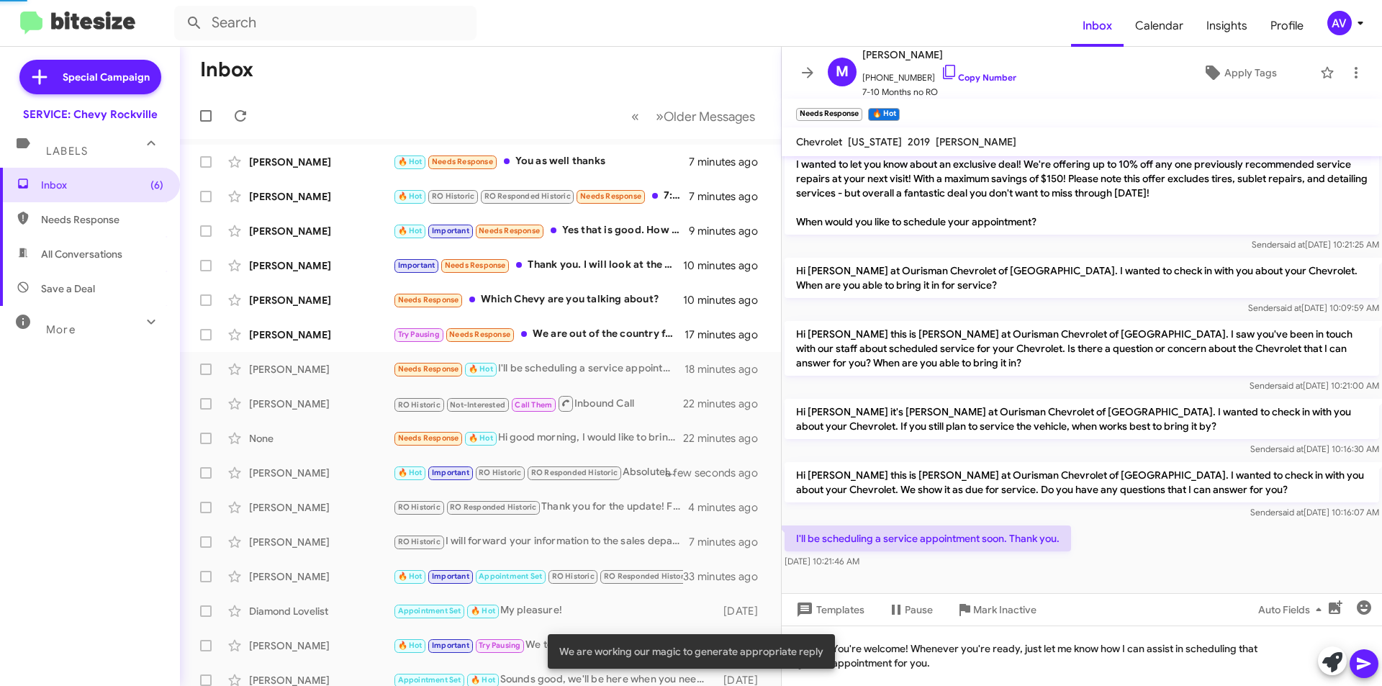
scroll to position [37, 0]
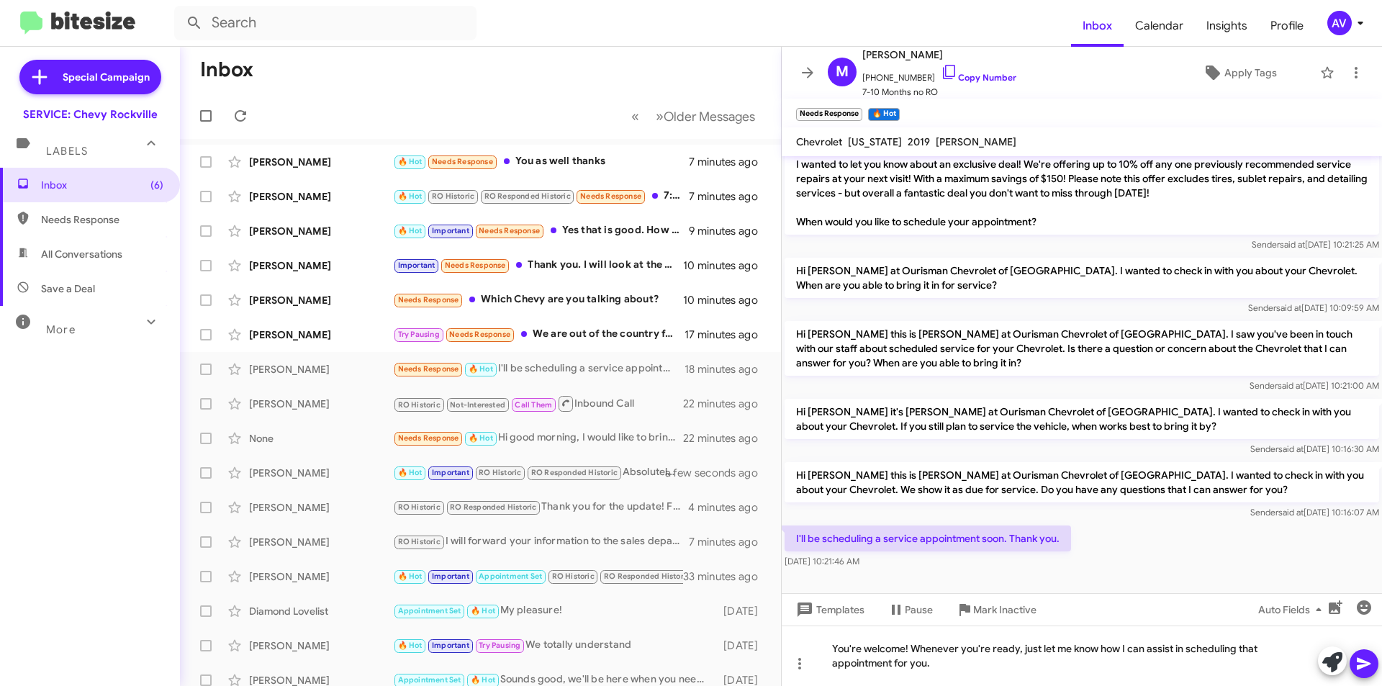
click at [1373, 663] on button at bounding box center [1364, 663] width 29 height 29
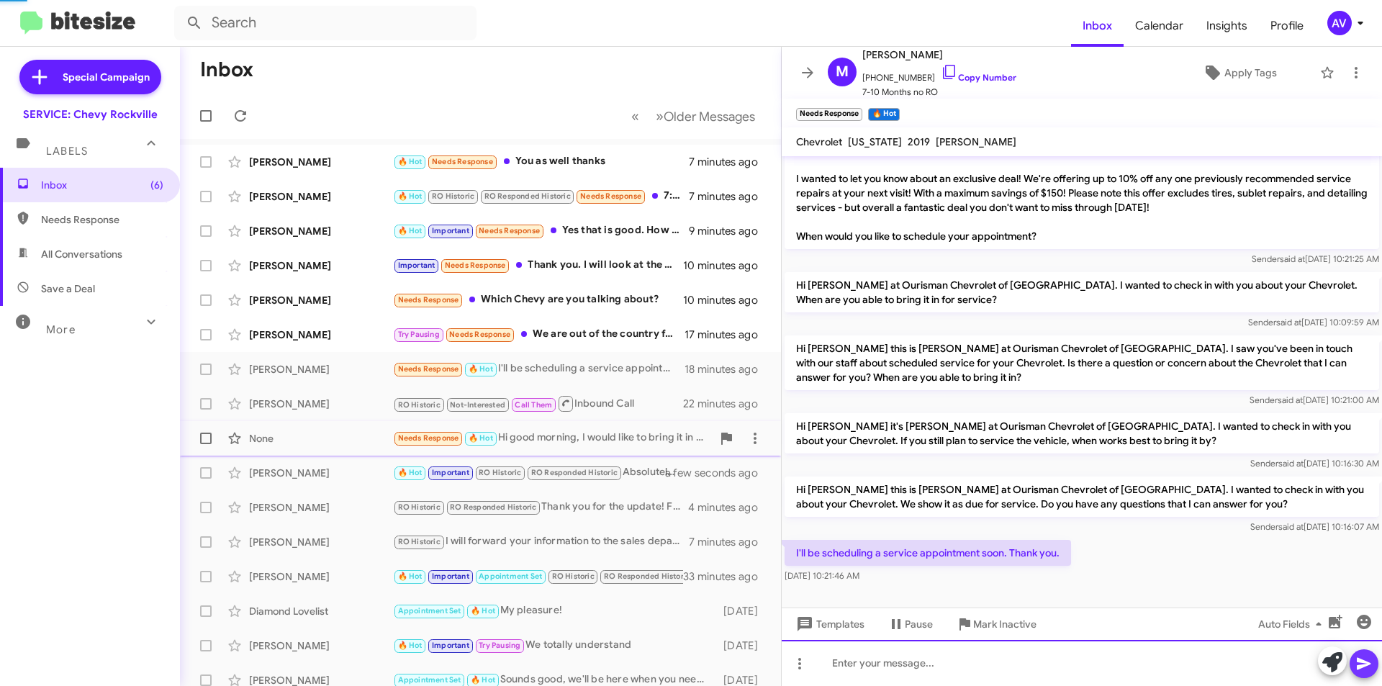
scroll to position [75, 0]
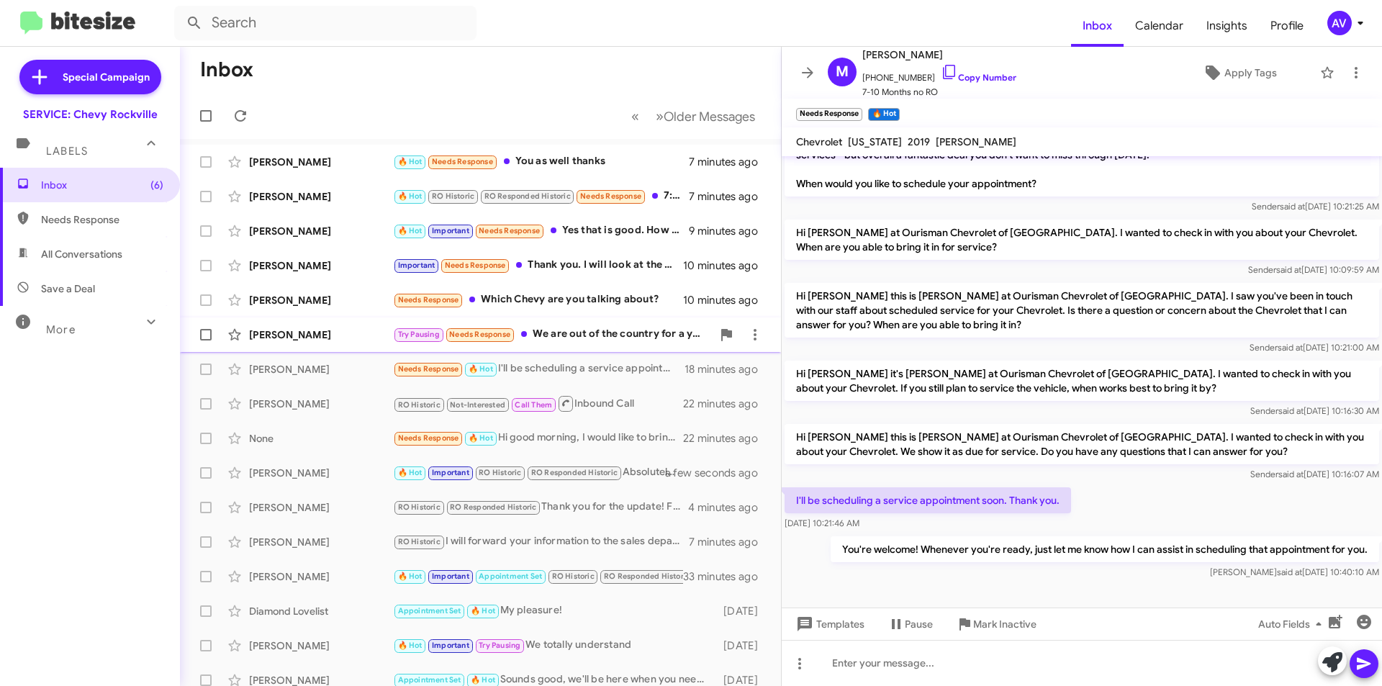
click at [609, 330] on div "Try Pausing Needs Response We are out of the country for a year so no service n…" at bounding box center [552, 334] width 319 height 17
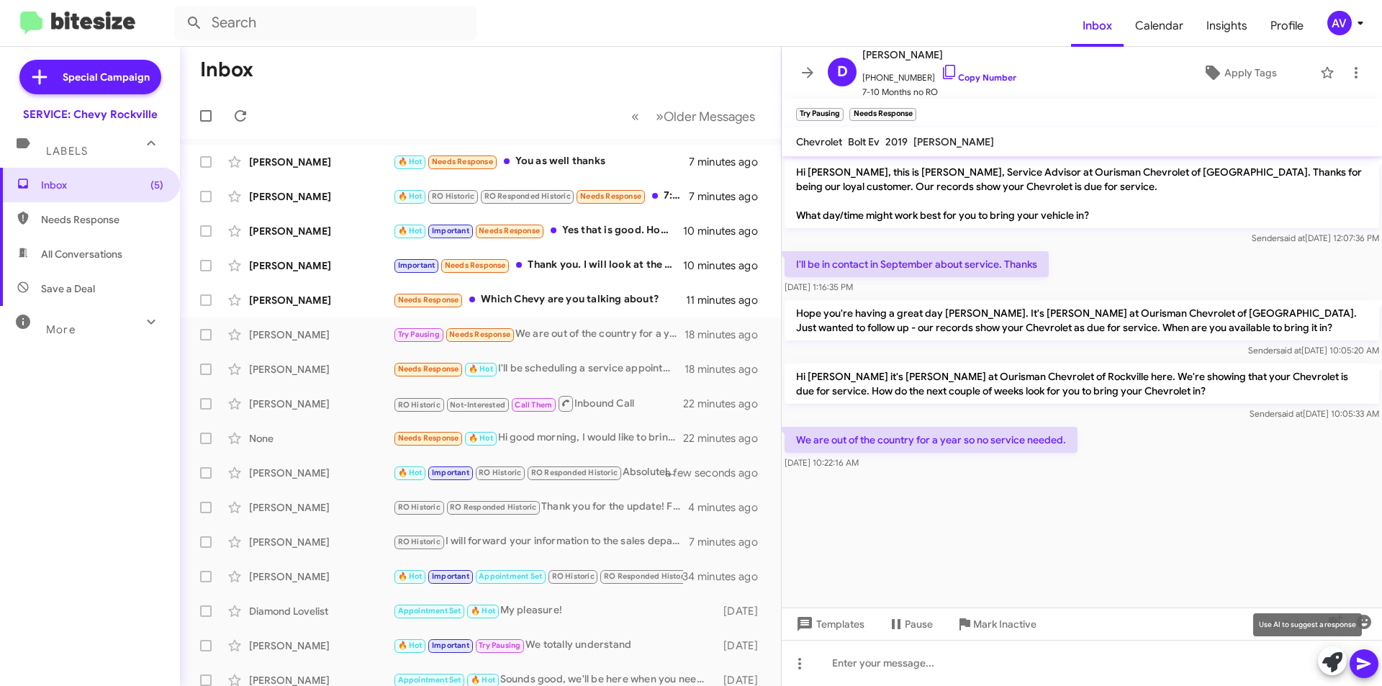
click at [1327, 662] on icon at bounding box center [1332, 662] width 20 height 20
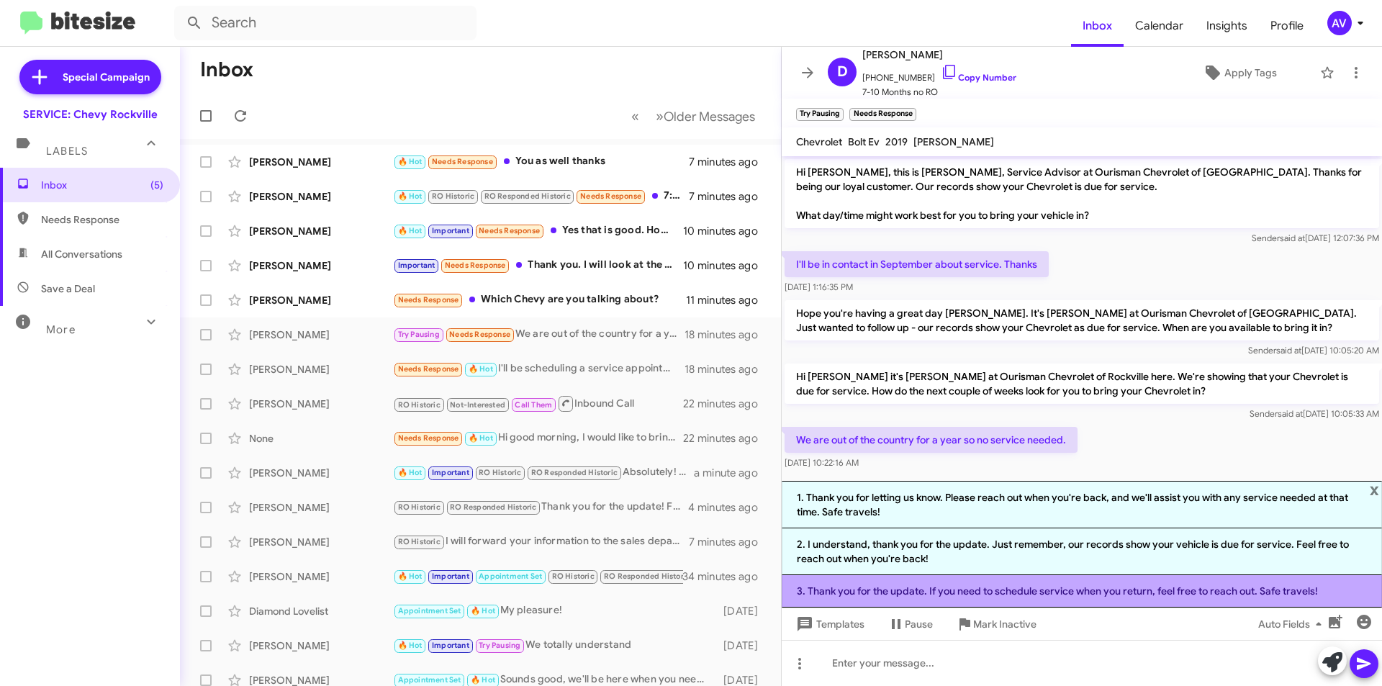
click at [1061, 595] on li "3. Thank you for the update. If you need to schedule service when you return, f…" at bounding box center [1082, 591] width 600 height 32
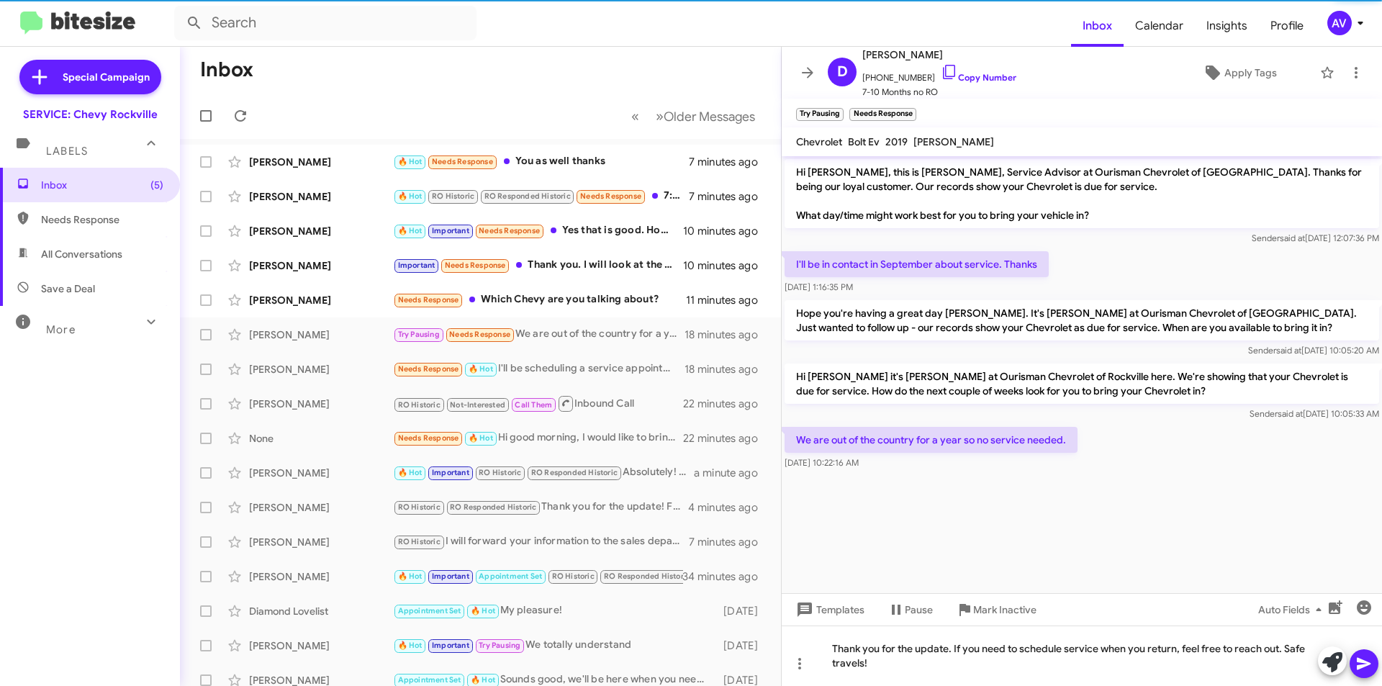
click at [1375, 664] on button at bounding box center [1364, 663] width 29 height 29
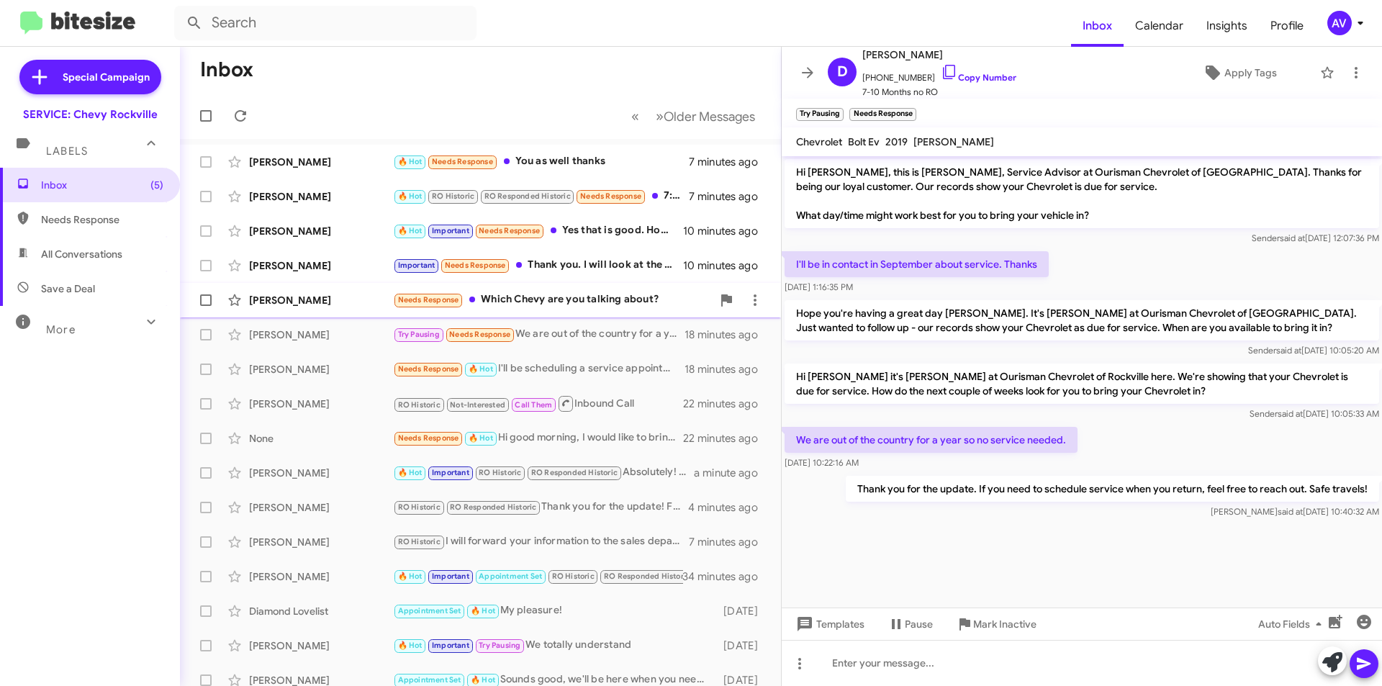
click at [641, 297] on div "Needs Response Which Chevy are you talking about?" at bounding box center [552, 300] width 319 height 17
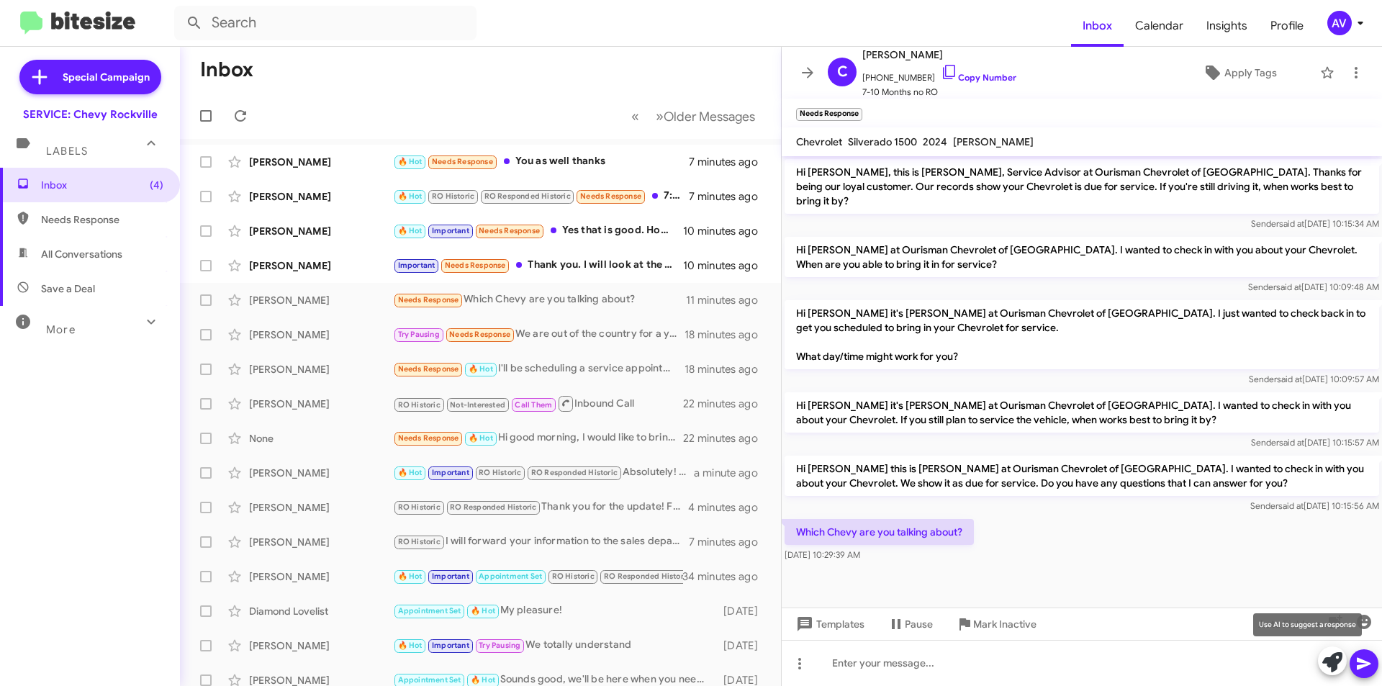
click at [1322, 667] on button at bounding box center [1332, 660] width 29 height 29
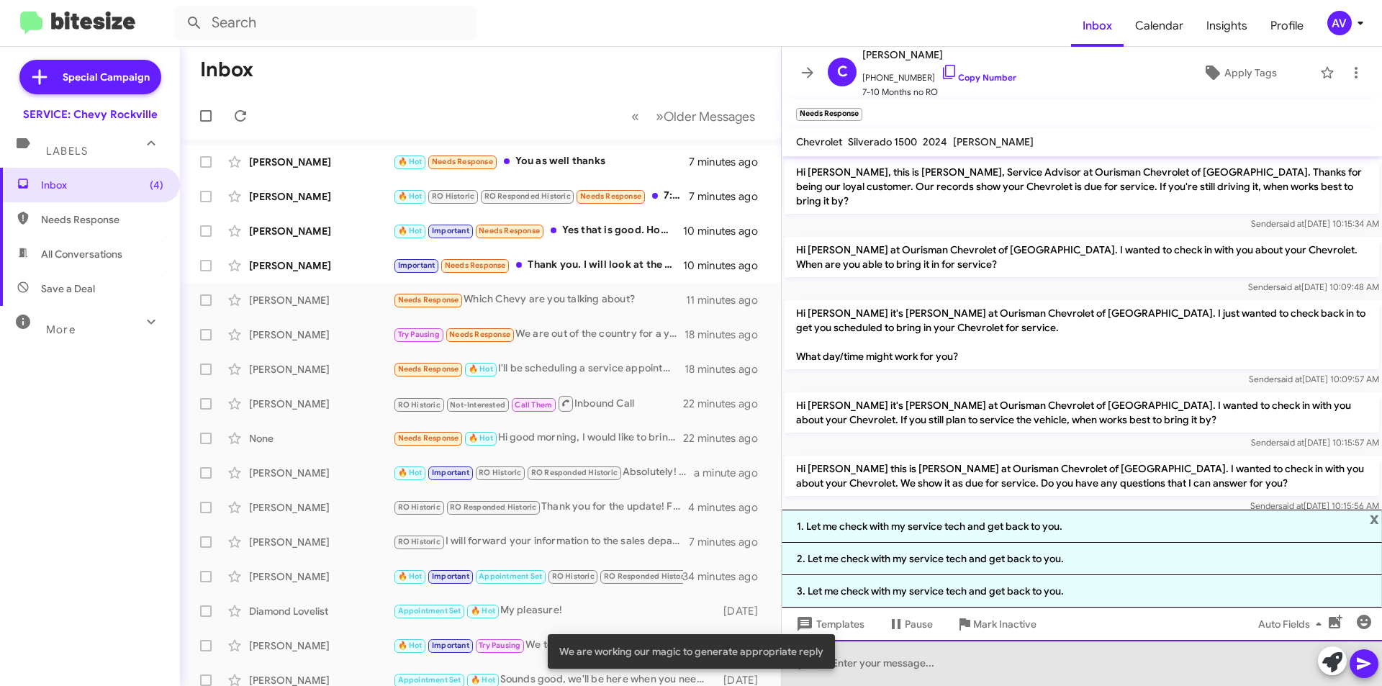
click at [858, 665] on div at bounding box center [1082, 663] width 600 height 46
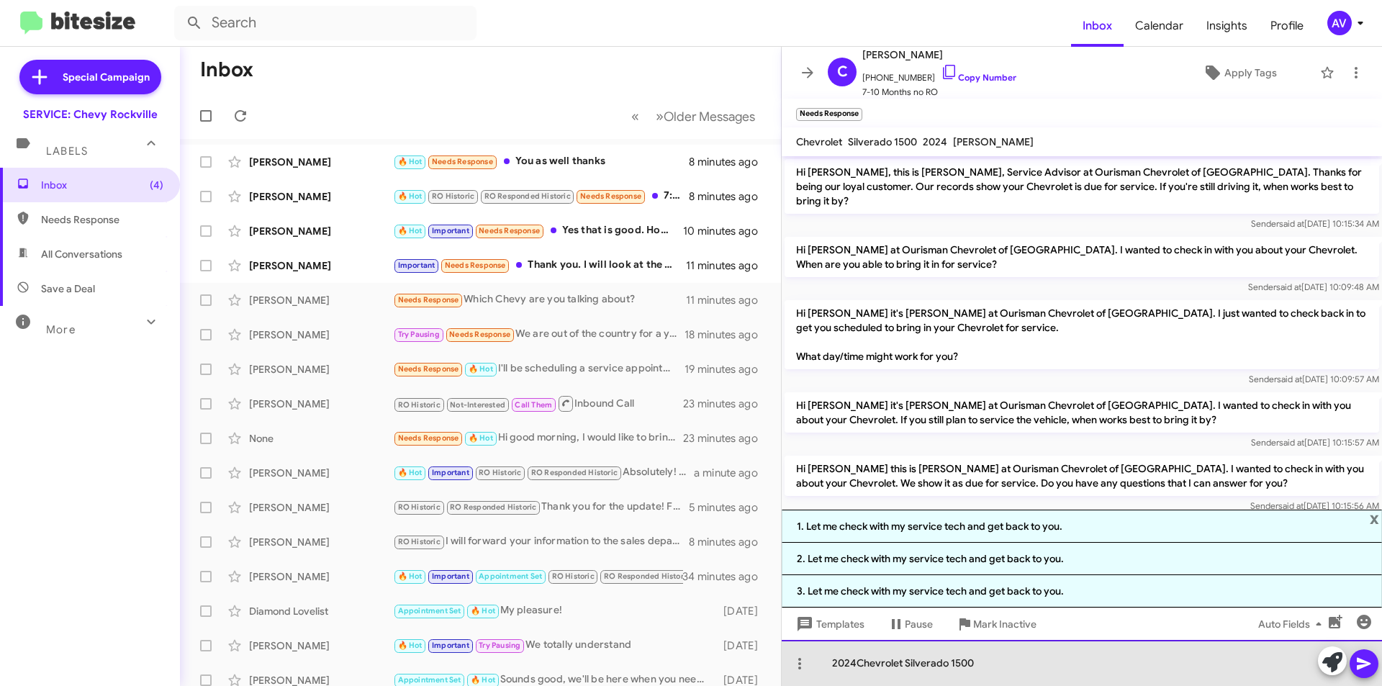
click at [856, 662] on div "2024Chevrolet Silverado 1500" at bounding box center [1082, 663] width 600 height 46
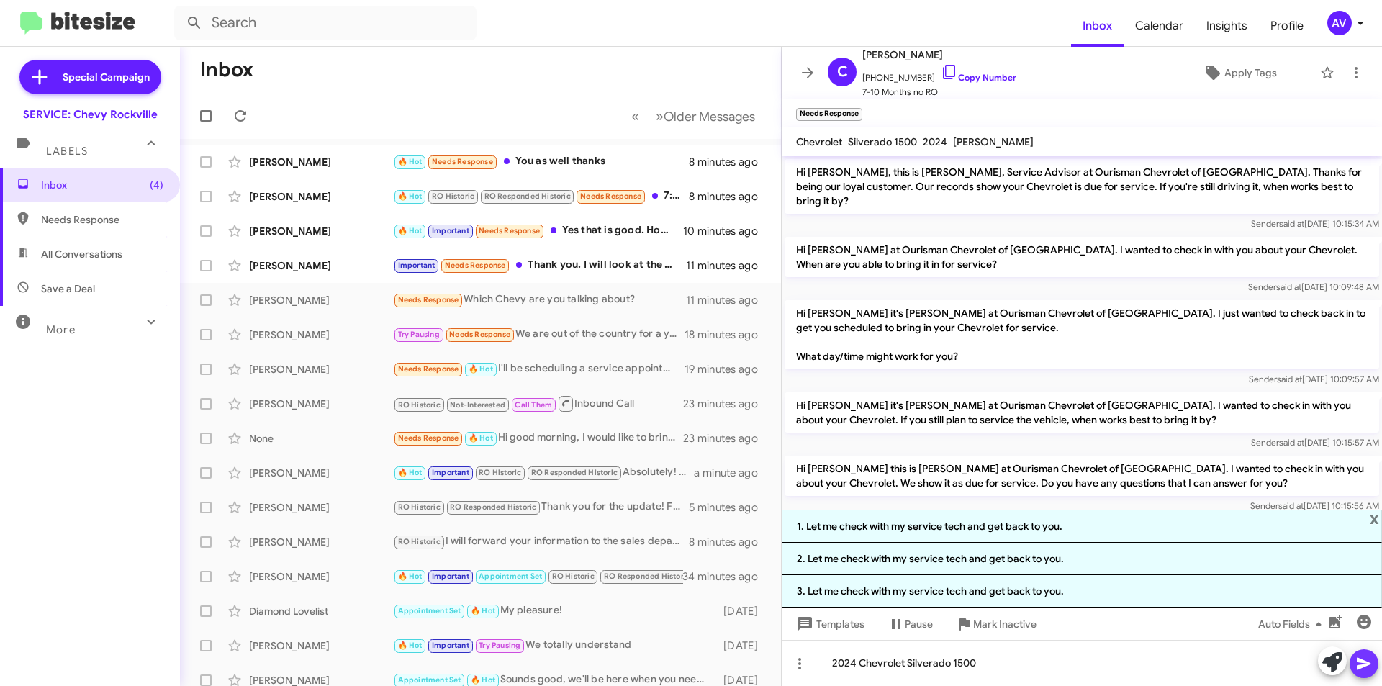
click at [1371, 670] on icon at bounding box center [1364, 663] width 17 height 17
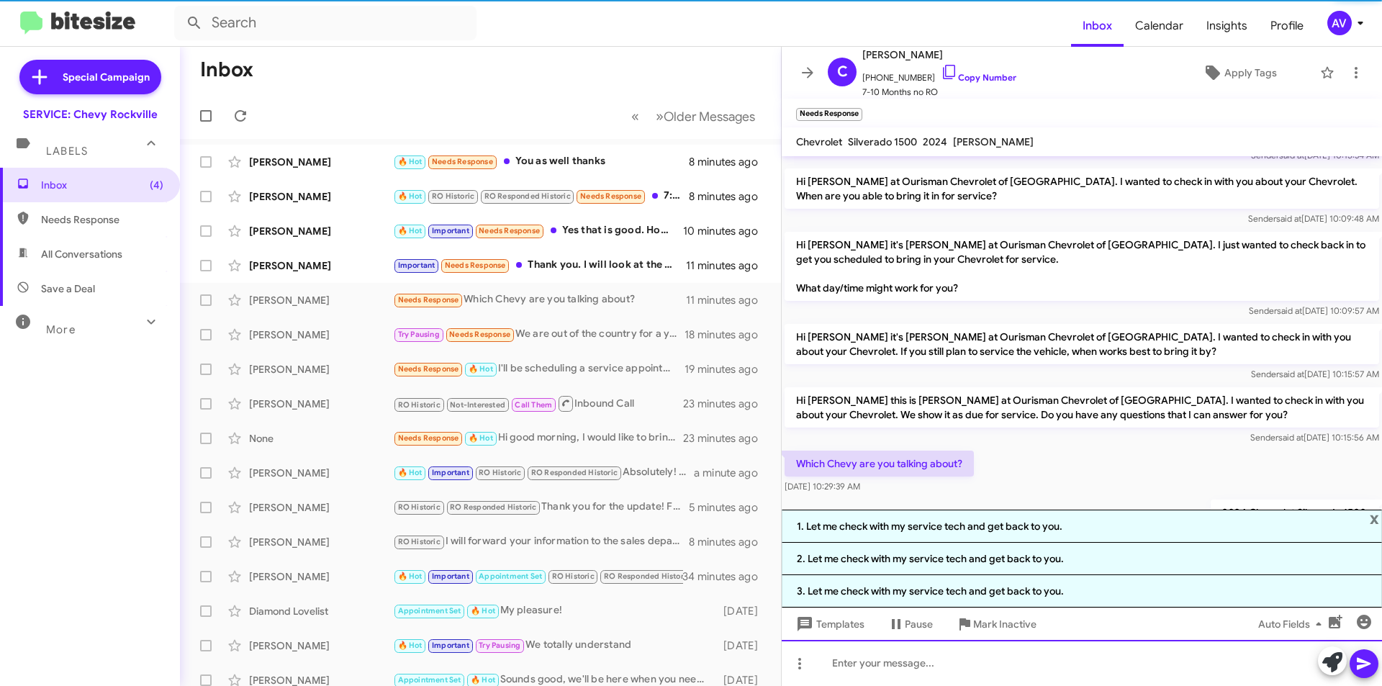
scroll to position [115, 0]
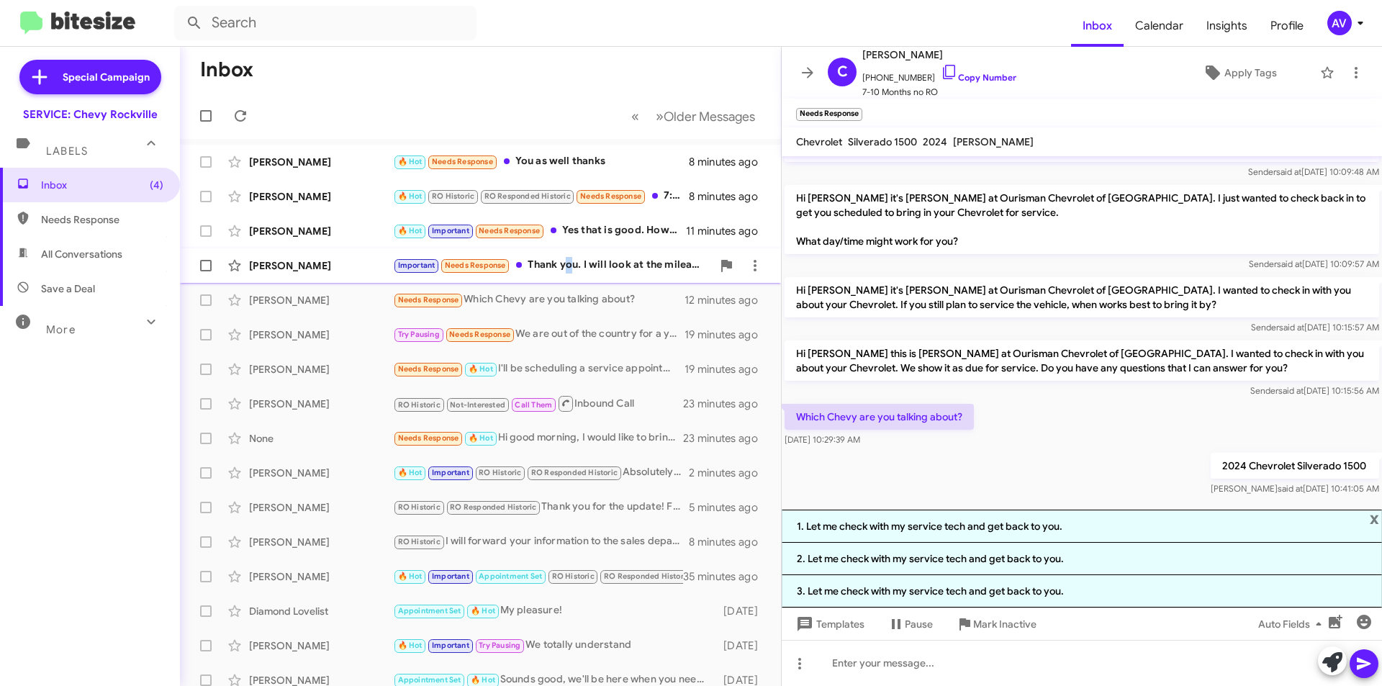
click at [567, 263] on div "Important Needs Response Thank you. I will look at the mileage and book accordi…" at bounding box center [552, 265] width 319 height 17
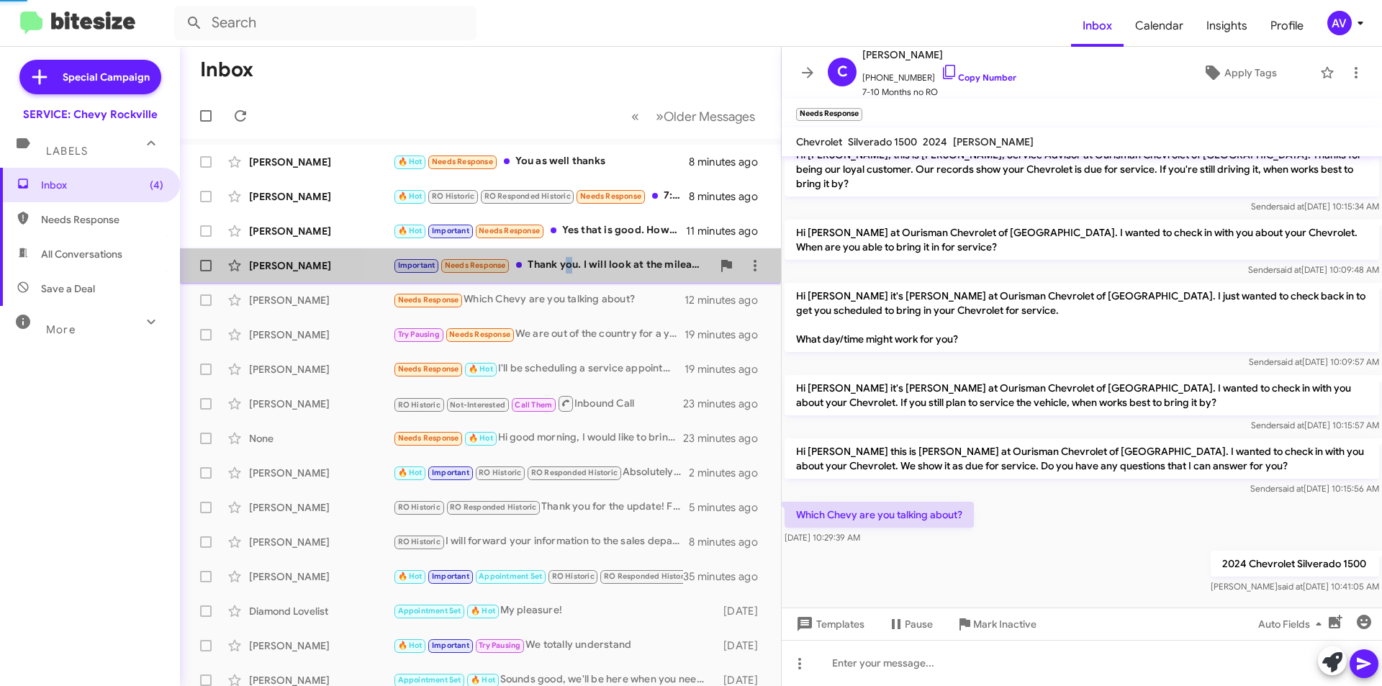
scroll to position [117, 0]
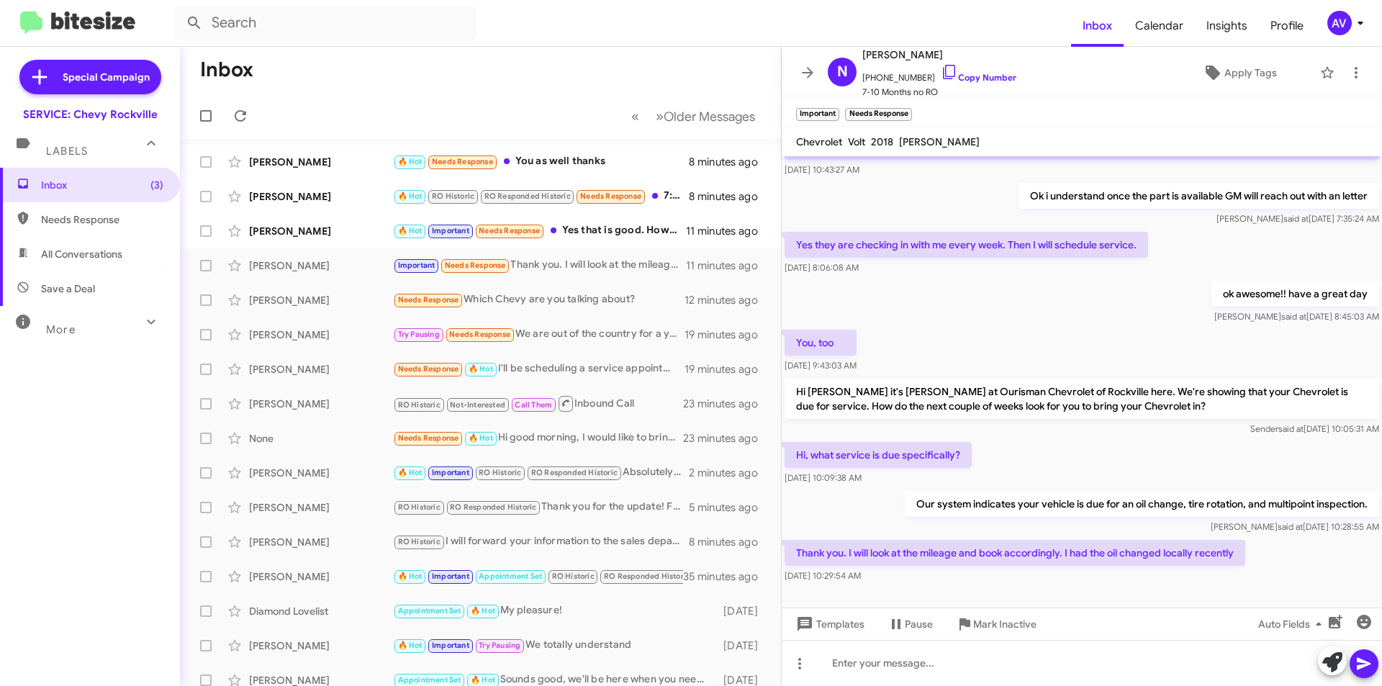
click at [933, 571] on div "Thank you. I will look at the mileage and book accordingly. I had the oil chang…" at bounding box center [1082, 561] width 600 height 49
click at [1335, 658] on icon at bounding box center [1332, 662] width 20 height 20
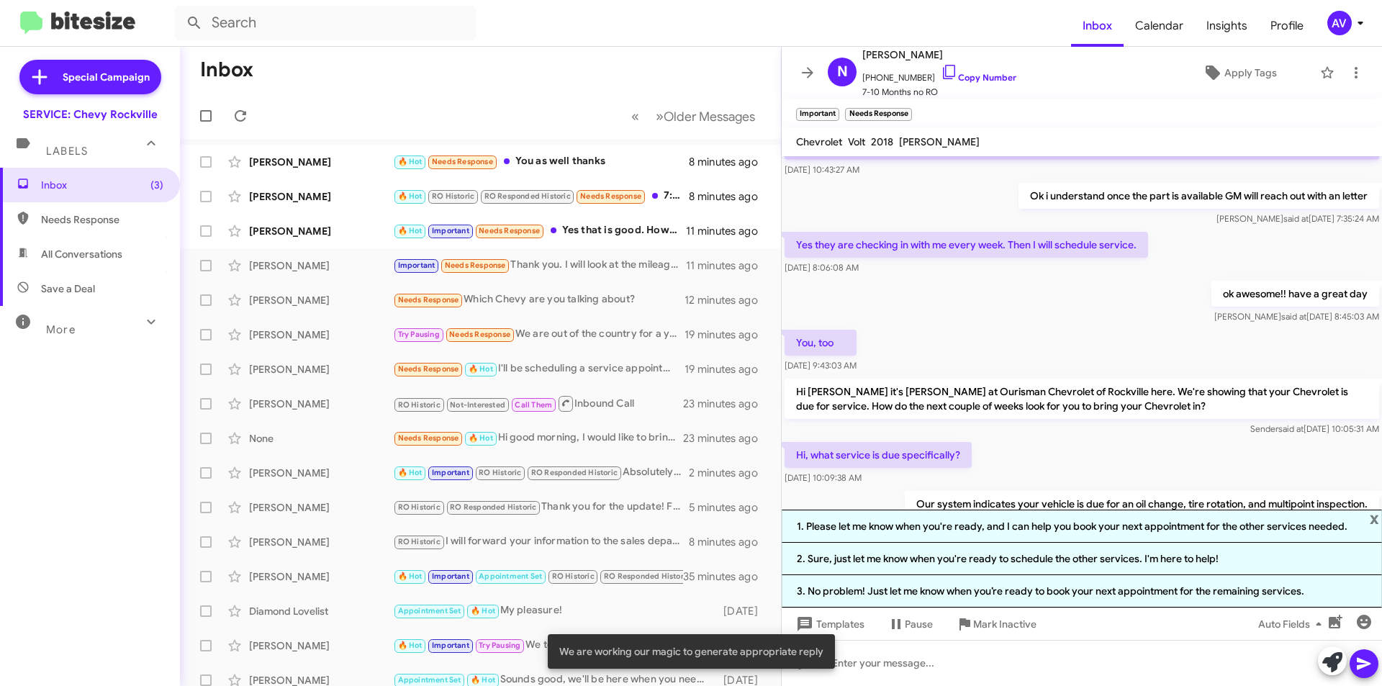
click at [1098, 595] on li "3. No problem! Just let me know when you’re ready to book your next appointment…" at bounding box center [1082, 591] width 600 height 32
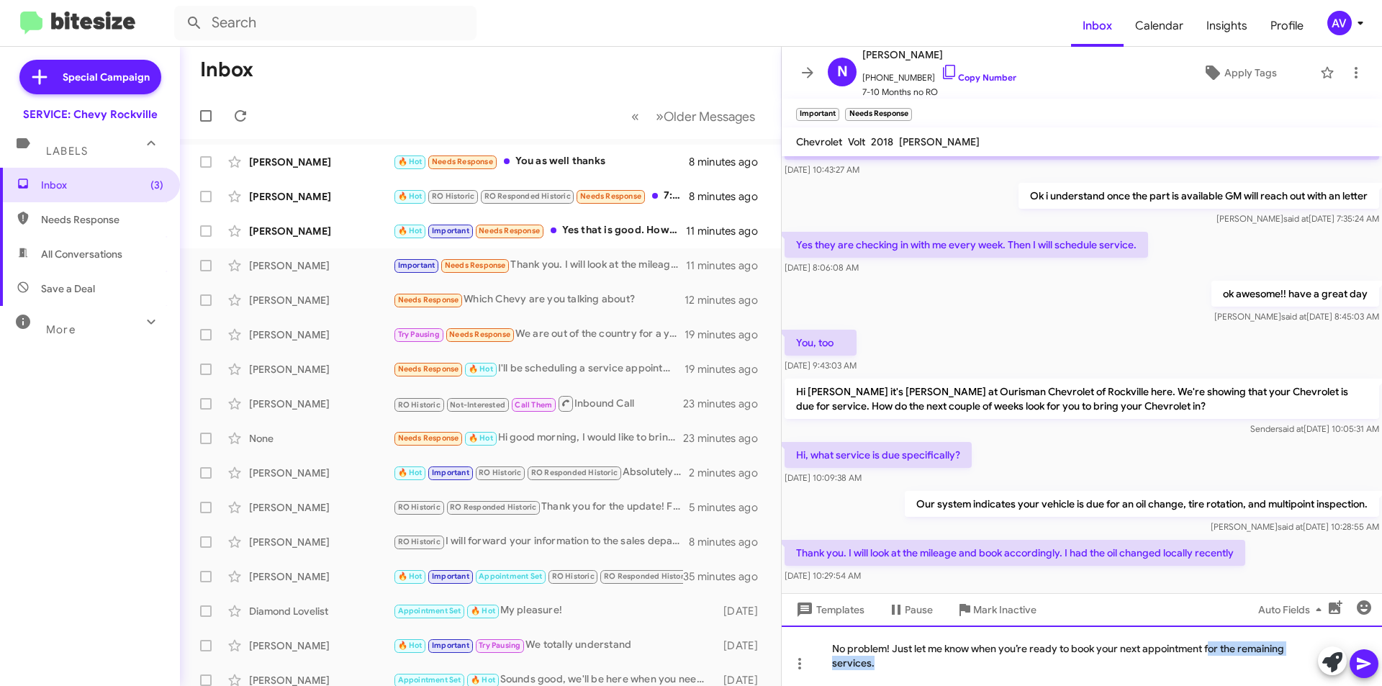
drag, startPoint x: 1211, startPoint y: 651, endPoint x: 1240, endPoint y: 714, distance: 69.6
click at [1240, 685] on html "Inbox Calendar Insights Profile AV Special Campaign SERVICE: Chevy Rockville La…" at bounding box center [691, 343] width 1382 height 686
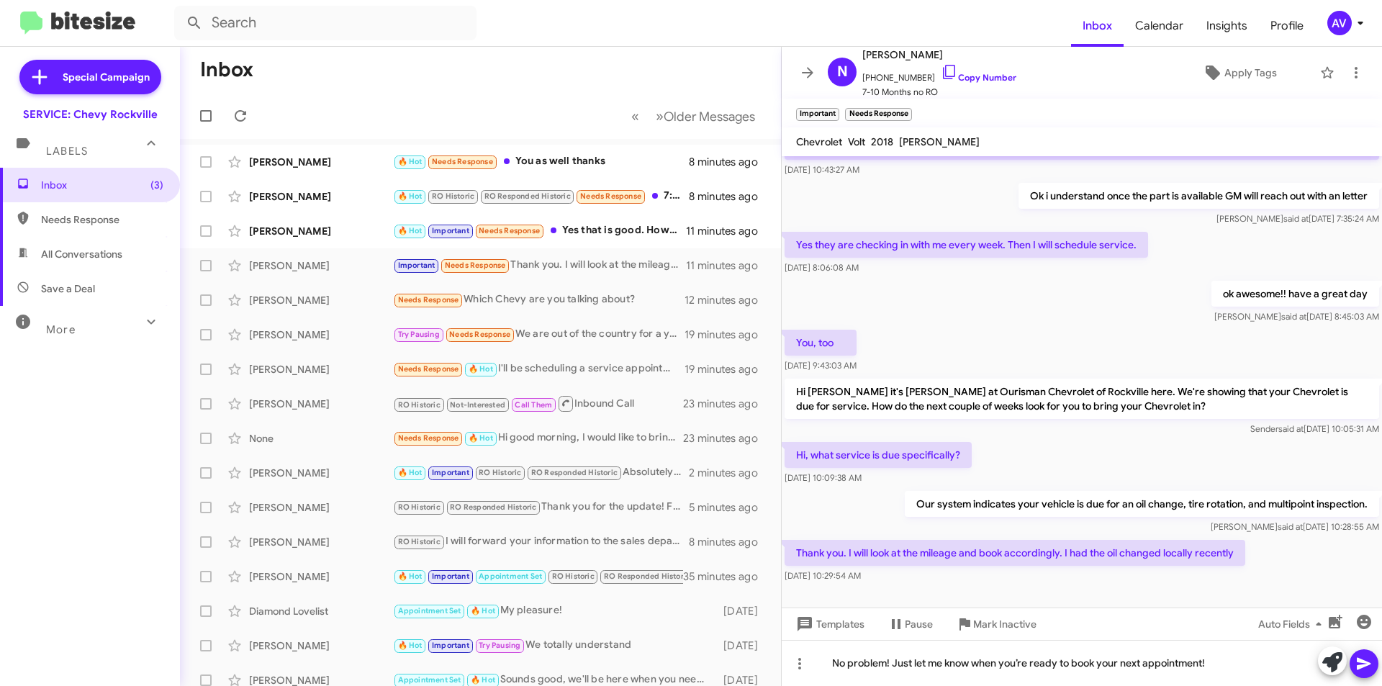
click at [1366, 672] on icon at bounding box center [1364, 663] width 17 height 17
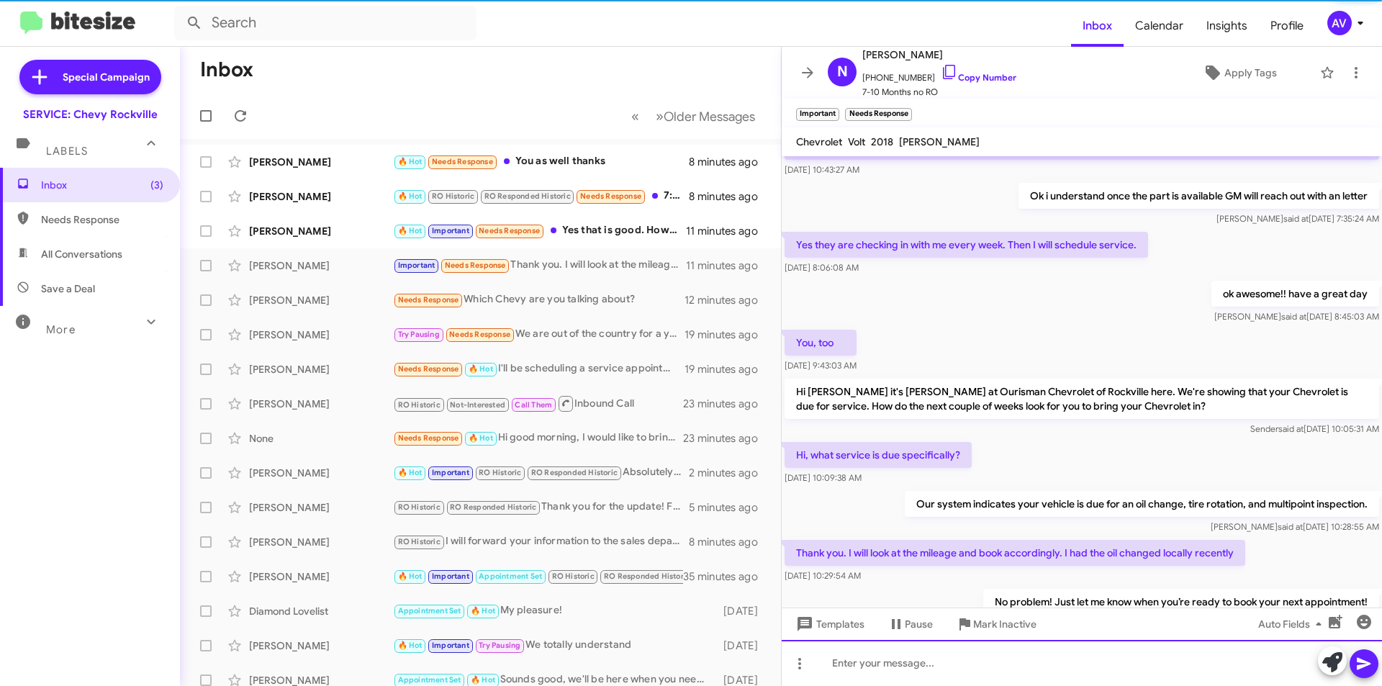
scroll to position [0, 0]
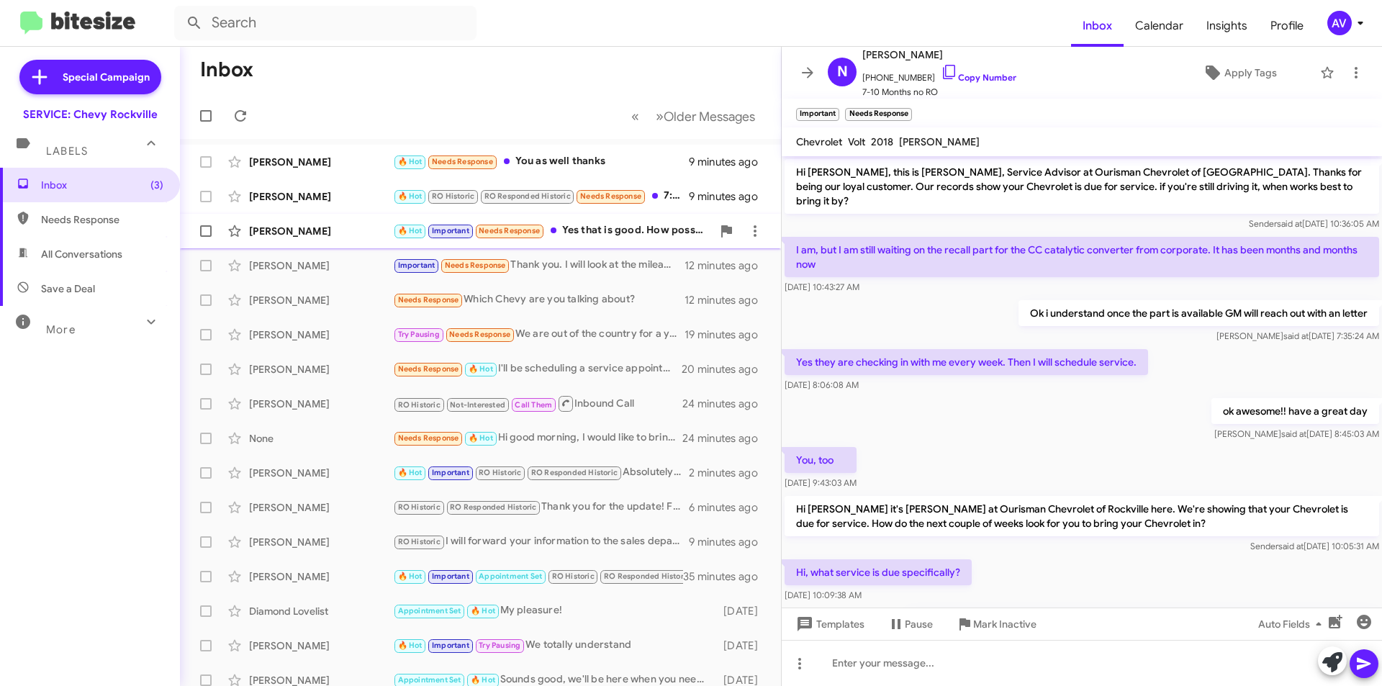
click at [653, 227] on div "🔥 Hot Important Needs Response Yes that is good. How possible is in the morning?" at bounding box center [552, 230] width 319 height 17
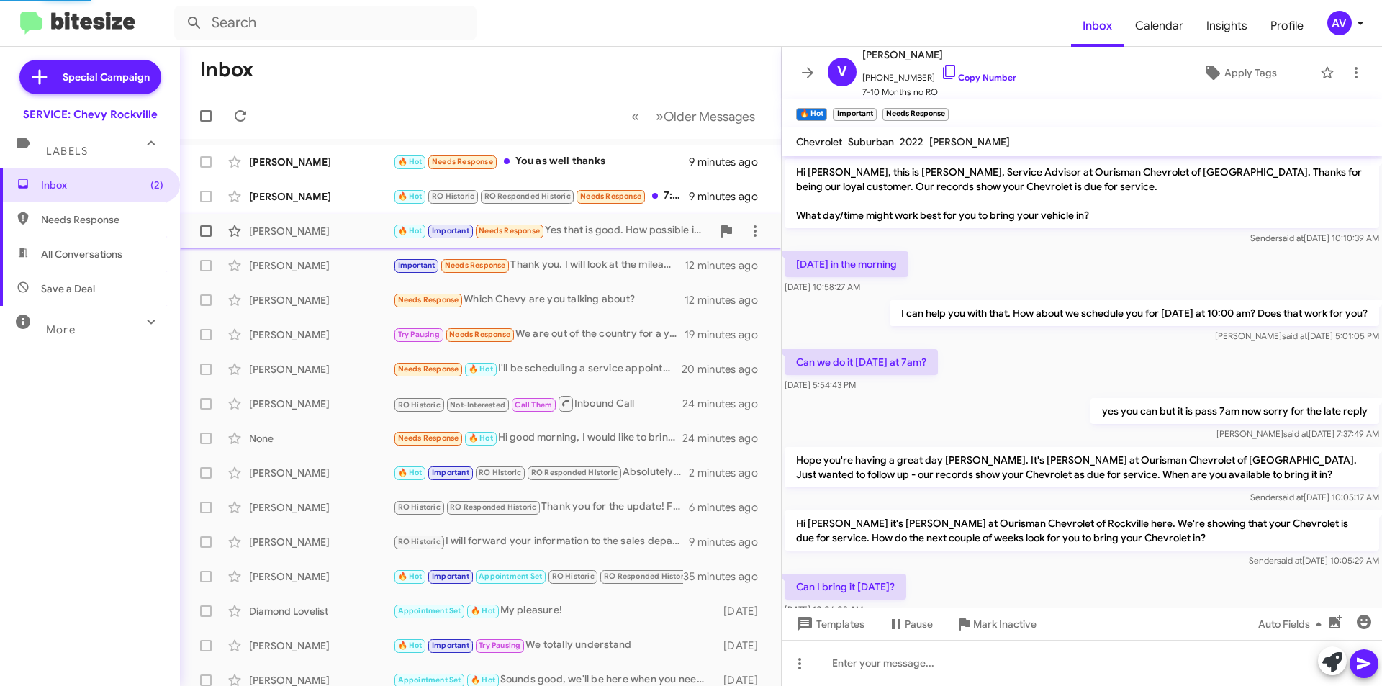
scroll to position [146, 0]
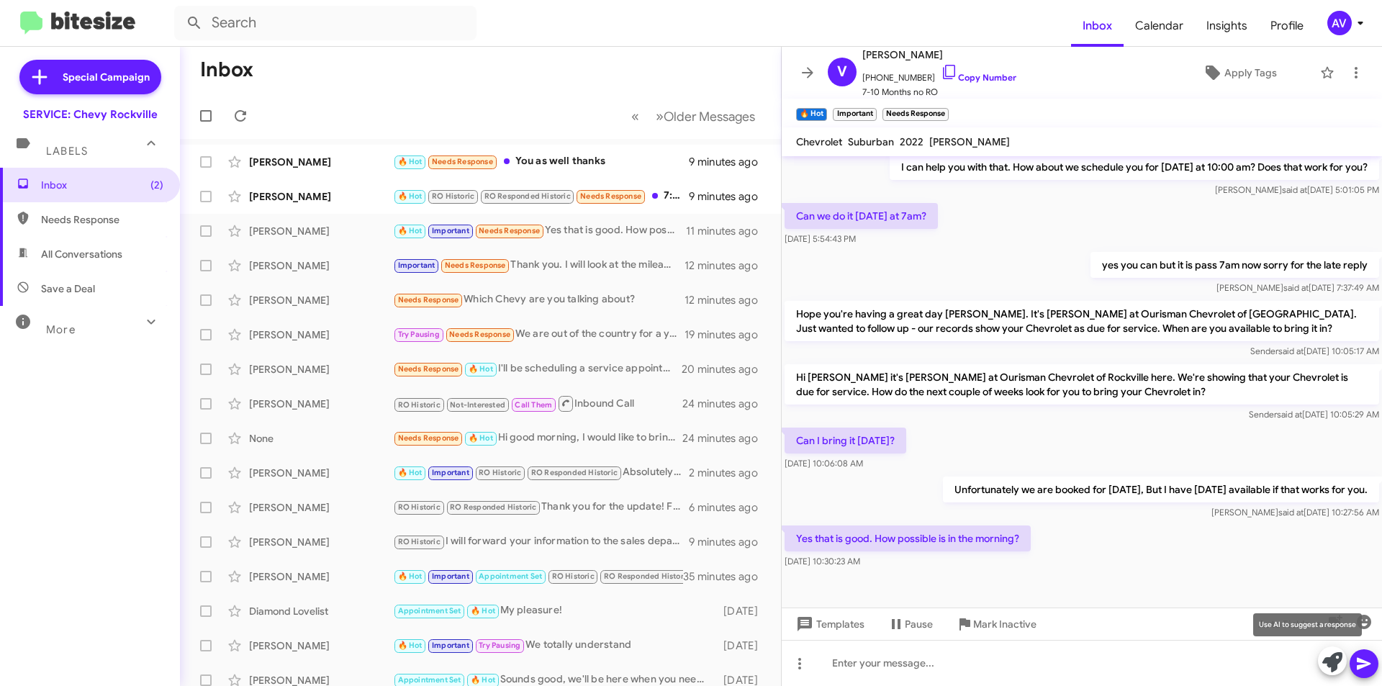
click at [1338, 668] on icon at bounding box center [1332, 662] width 20 height 20
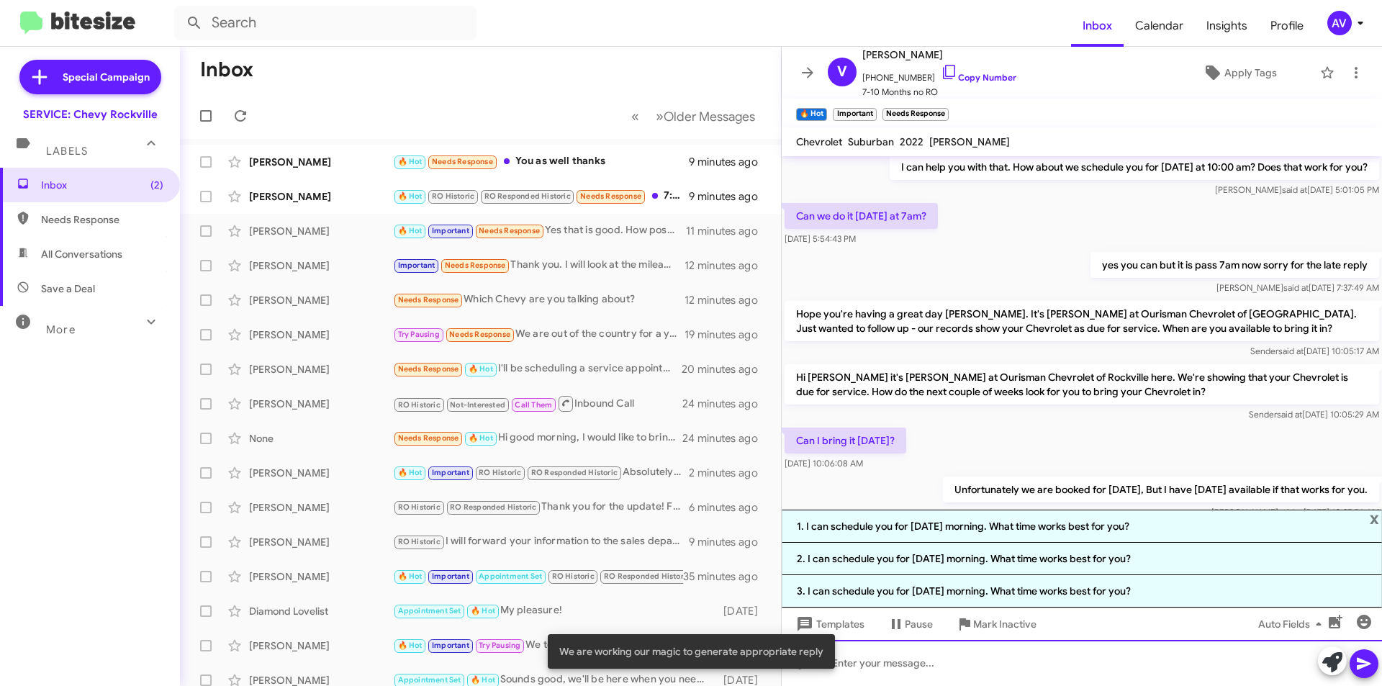
click at [1014, 664] on div at bounding box center [1082, 663] width 600 height 46
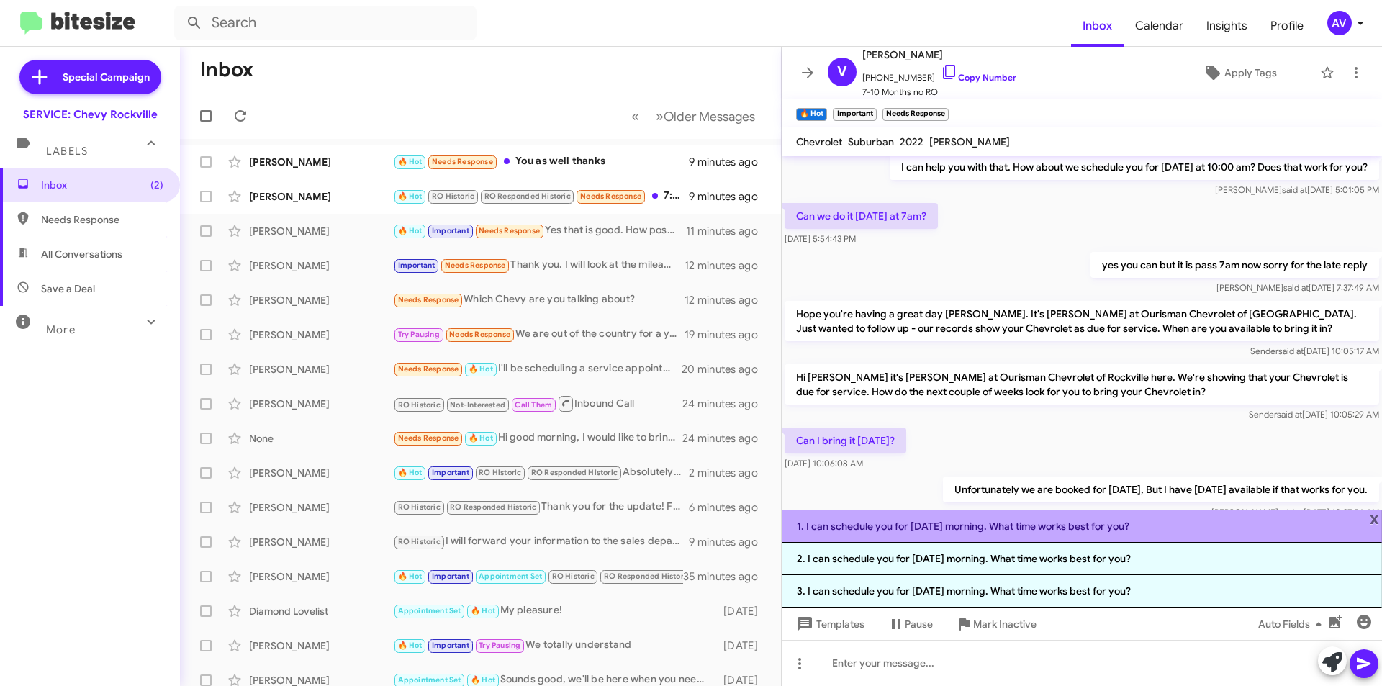
click at [1034, 523] on li "1. I can schedule you for Thursday morning. What time works best for you?" at bounding box center [1082, 526] width 600 height 33
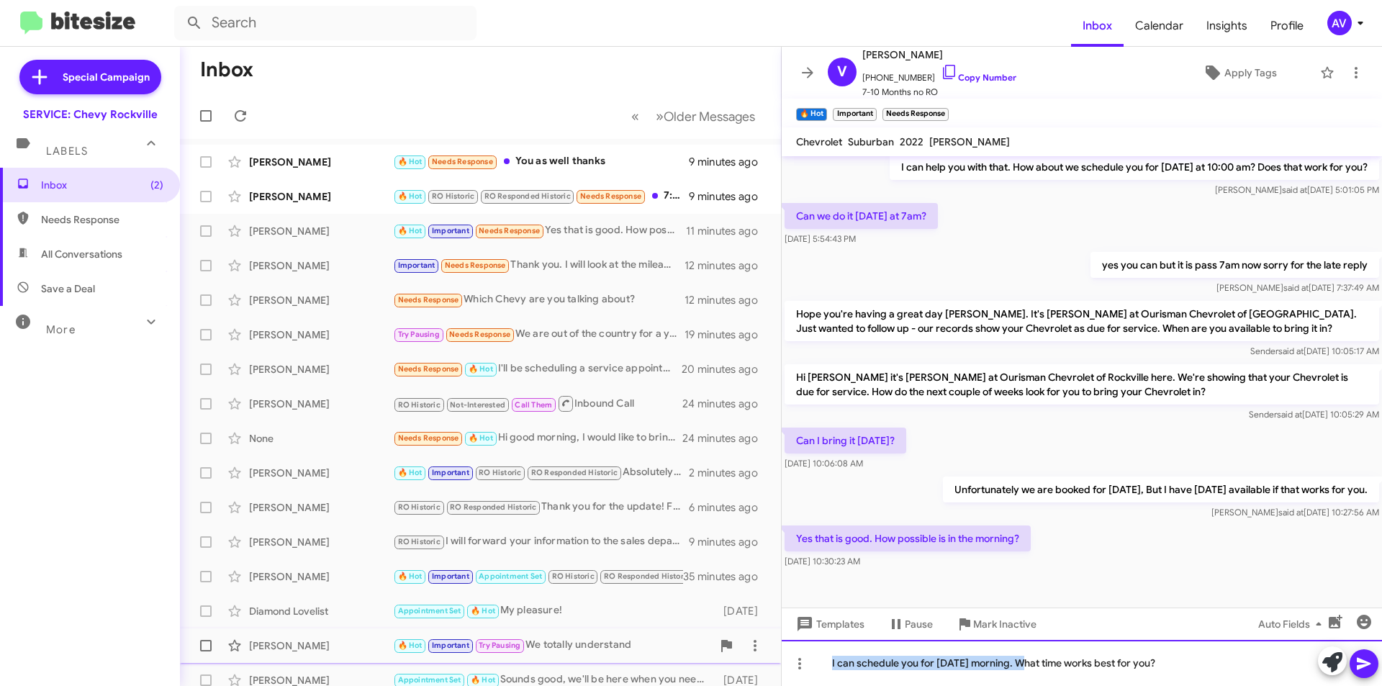
drag, startPoint x: 1024, startPoint y: 663, endPoint x: 667, endPoint y: 638, distance: 357.2
click at [679, 654] on div "Inbox « Previous » Next Older Messages Shenita Williams 🔥 Hot Needs Response Yo…" at bounding box center [781, 366] width 1202 height 639
click at [831, 666] on div "What time works best for you?" at bounding box center [1082, 663] width 600 height 46
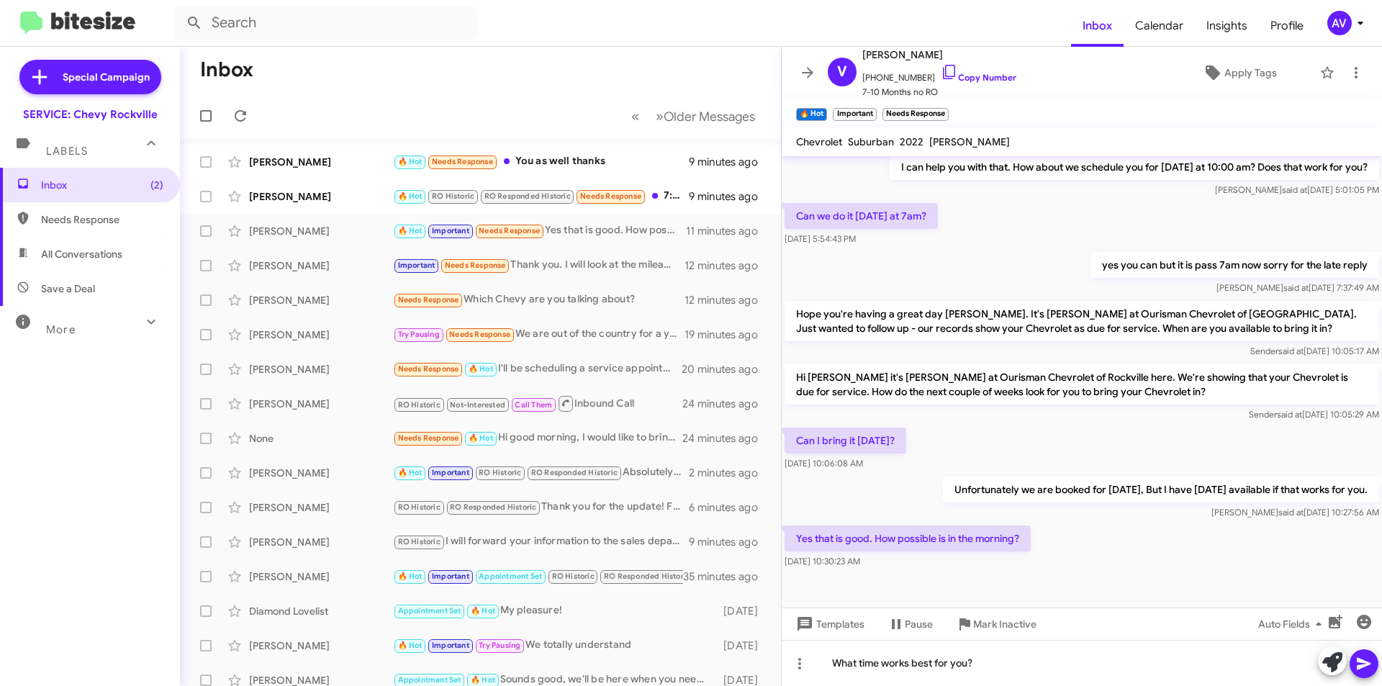
click at [1368, 672] on icon at bounding box center [1364, 663] width 17 height 17
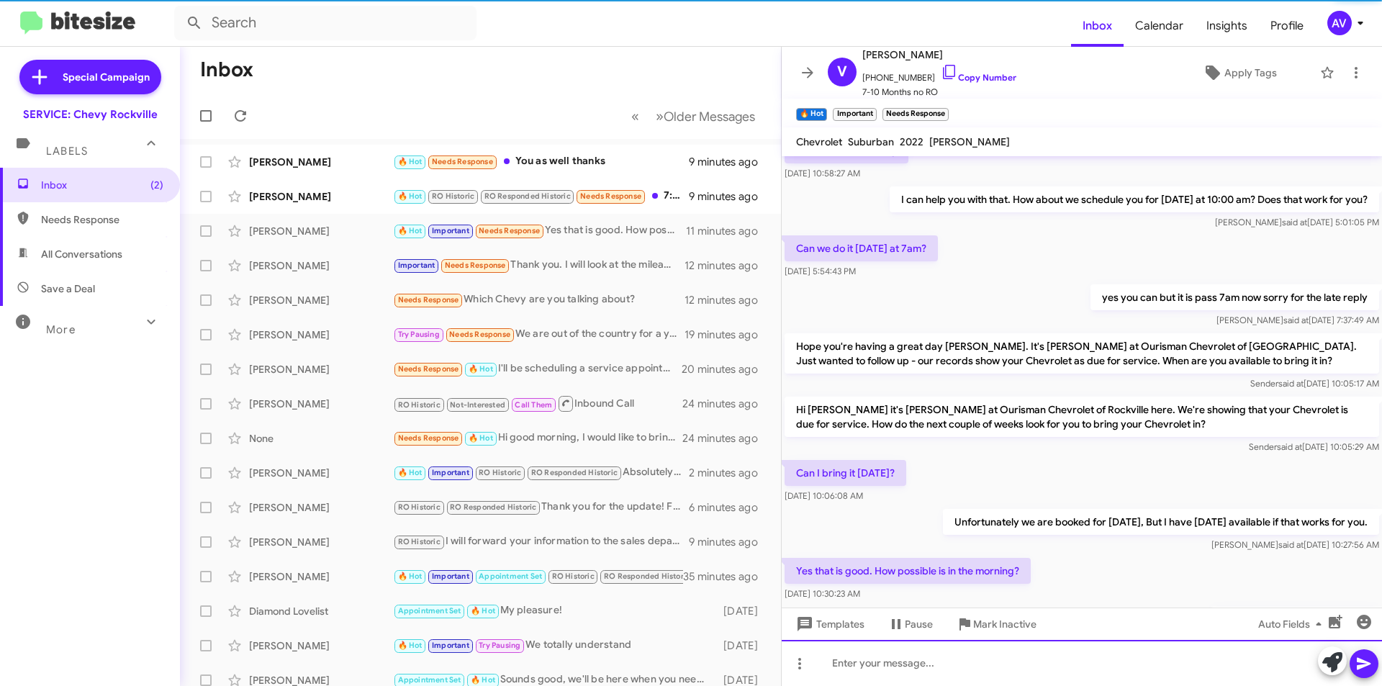
scroll to position [199, 0]
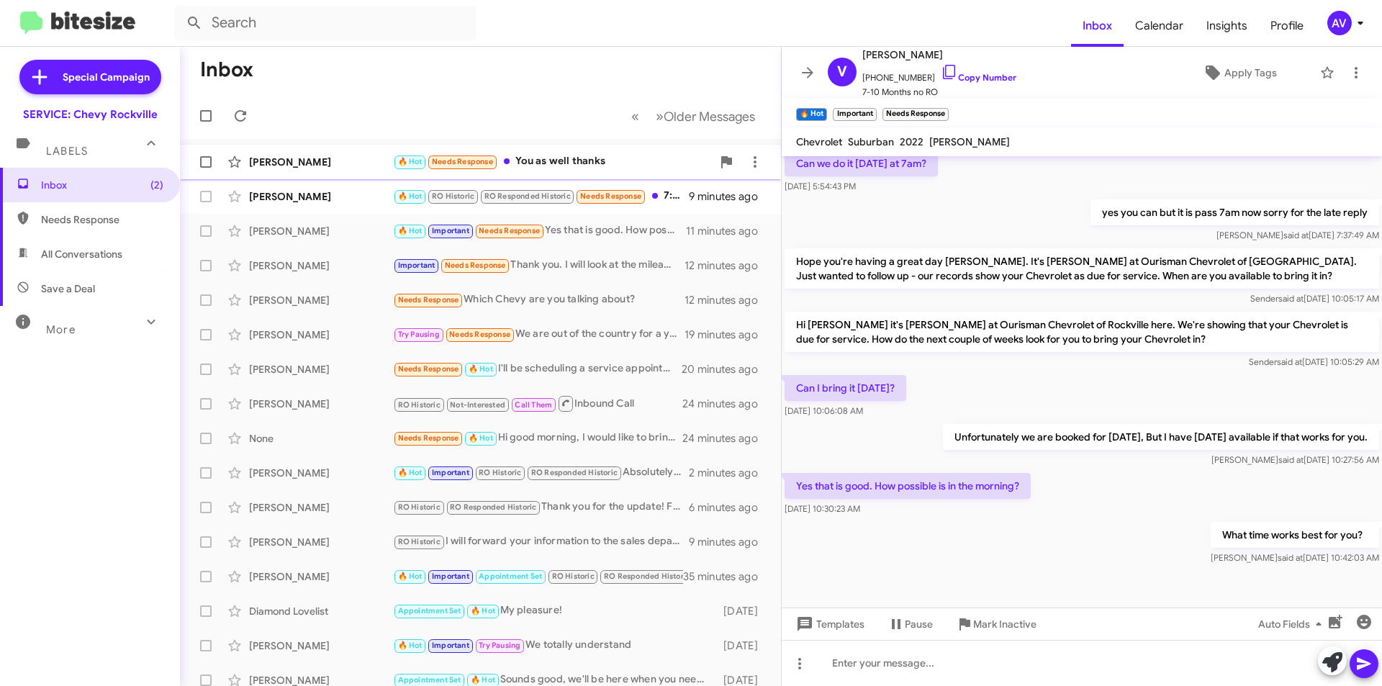
click at [574, 162] on div "🔥 Hot Needs Response You as well thanks" at bounding box center [552, 161] width 319 height 17
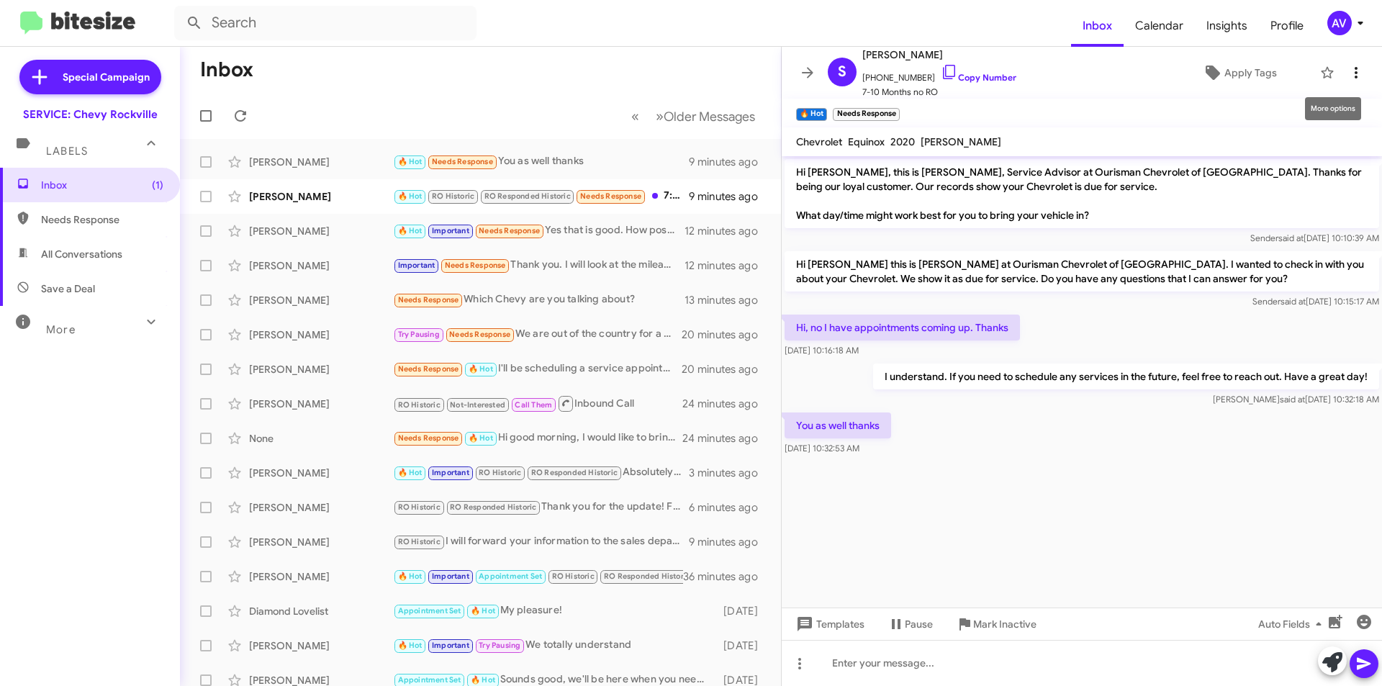
click at [1350, 77] on icon at bounding box center [1356, 72] width 17 height 17
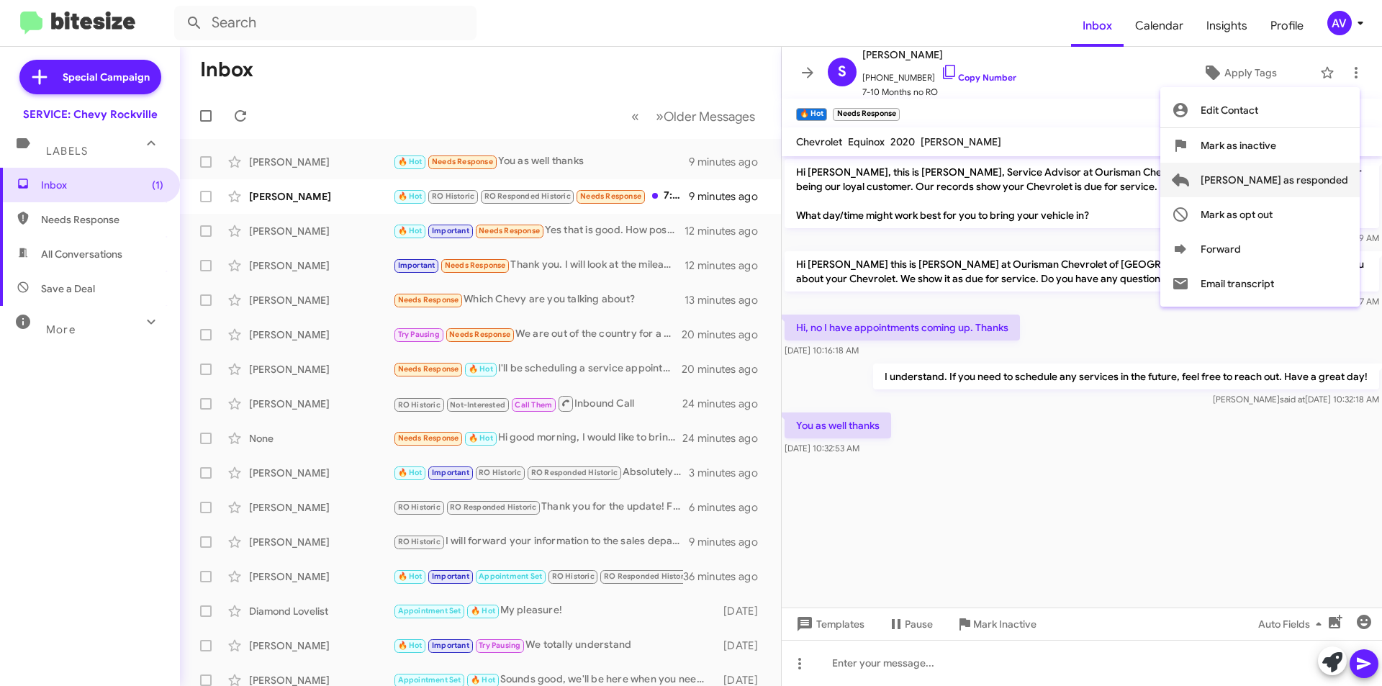
click at [1300, 183] on span "Mark as responded" at bounding box center [1275, 180] width 148 height 35
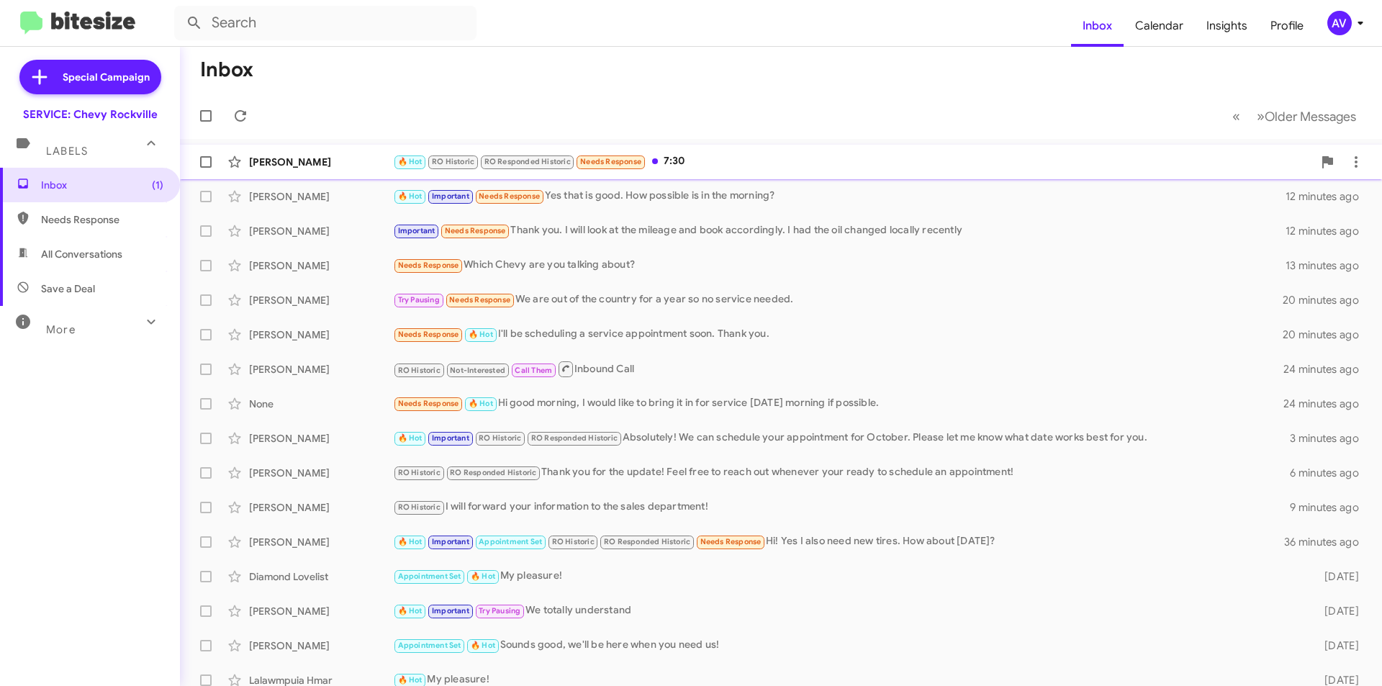
click at [811, 162] on div "🔥 Hot RO Historic RO Responded Historic Needs Response 7:30" at bounding box center [853, 161] width 920 height 17
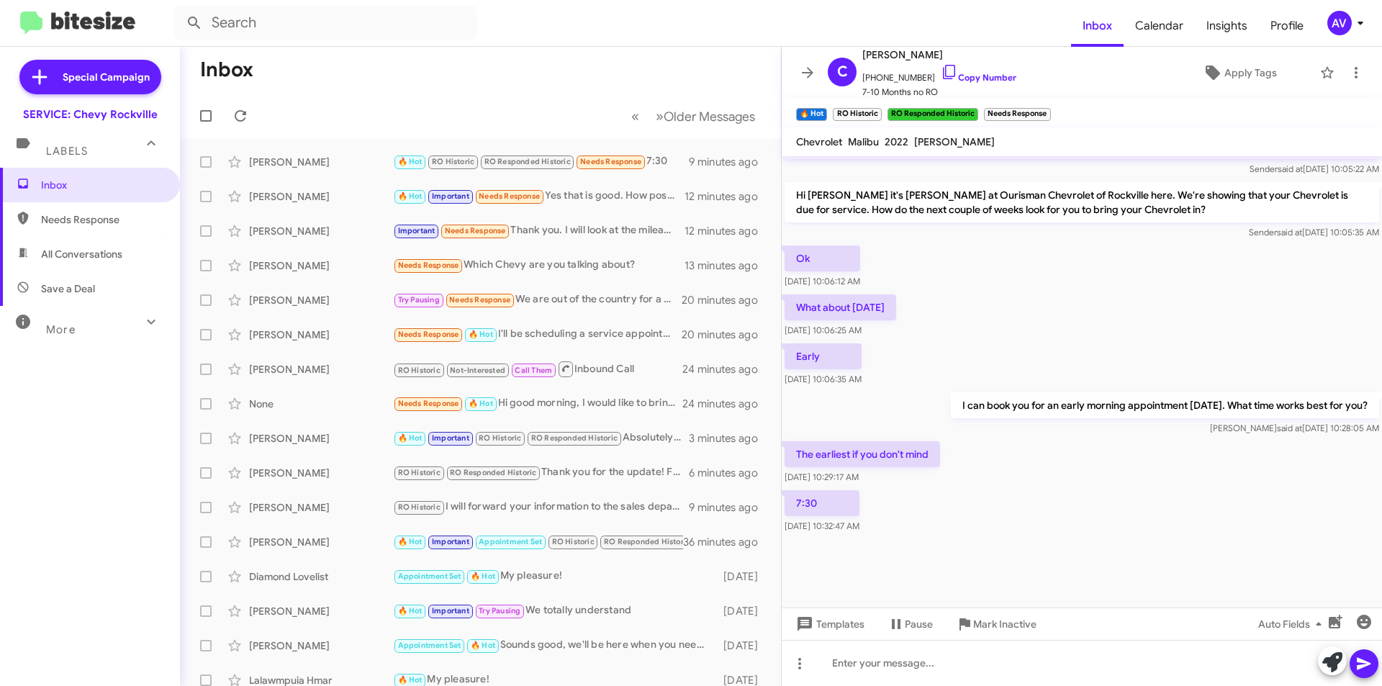
scroll to position [742, 0]
click at [943, 68] on icon at bounding box center [949, 72] width 12 height 14
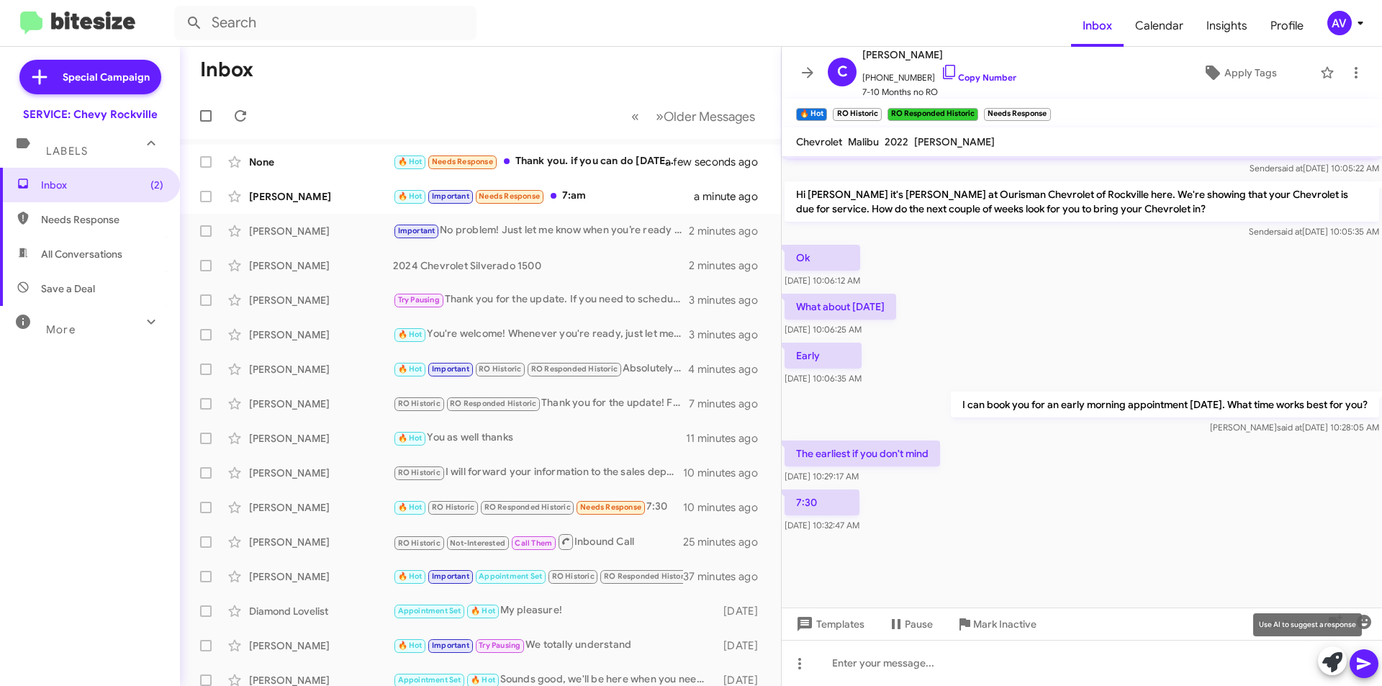
click at [1330, 656] on icon at bounding box center [1332, 662] width 20 height 20
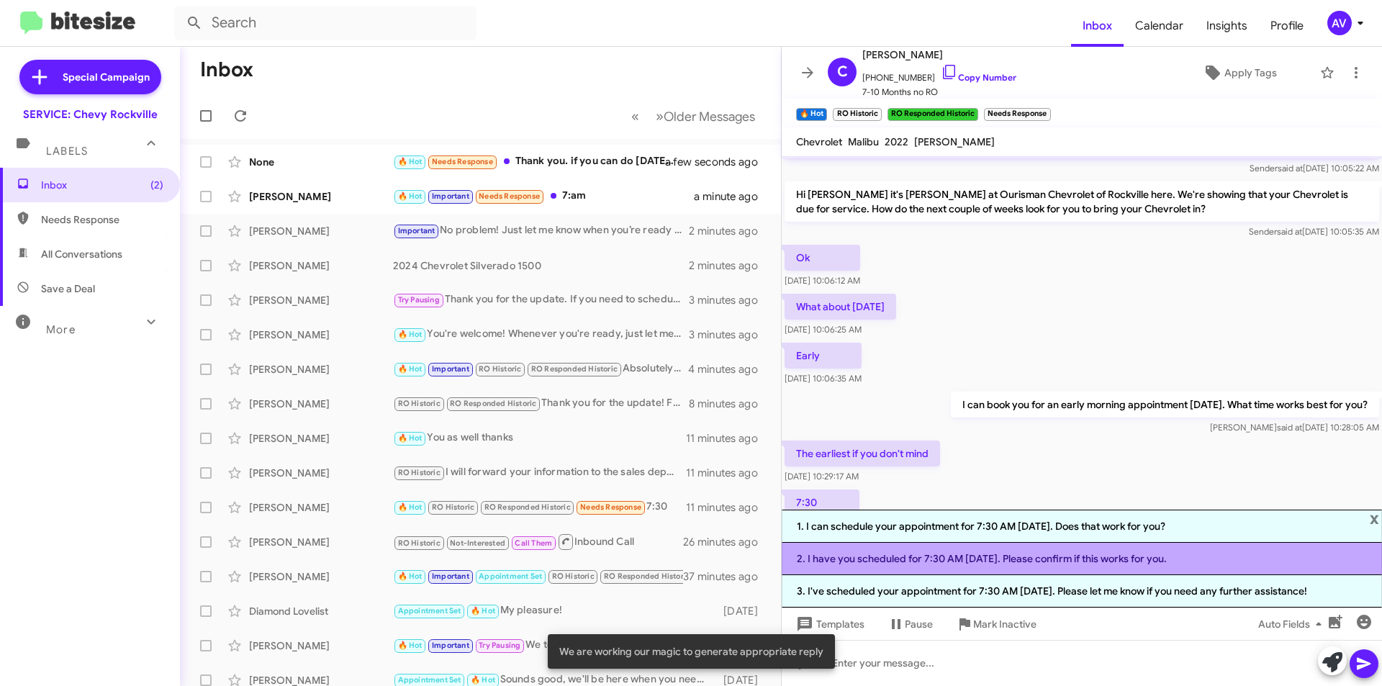
click at [934, 574] on li "2. I have you scheduled for 7:30 AM on Thursday. Please confirm if this works f…" at bounding box center [1082, 559] width 600 height 32
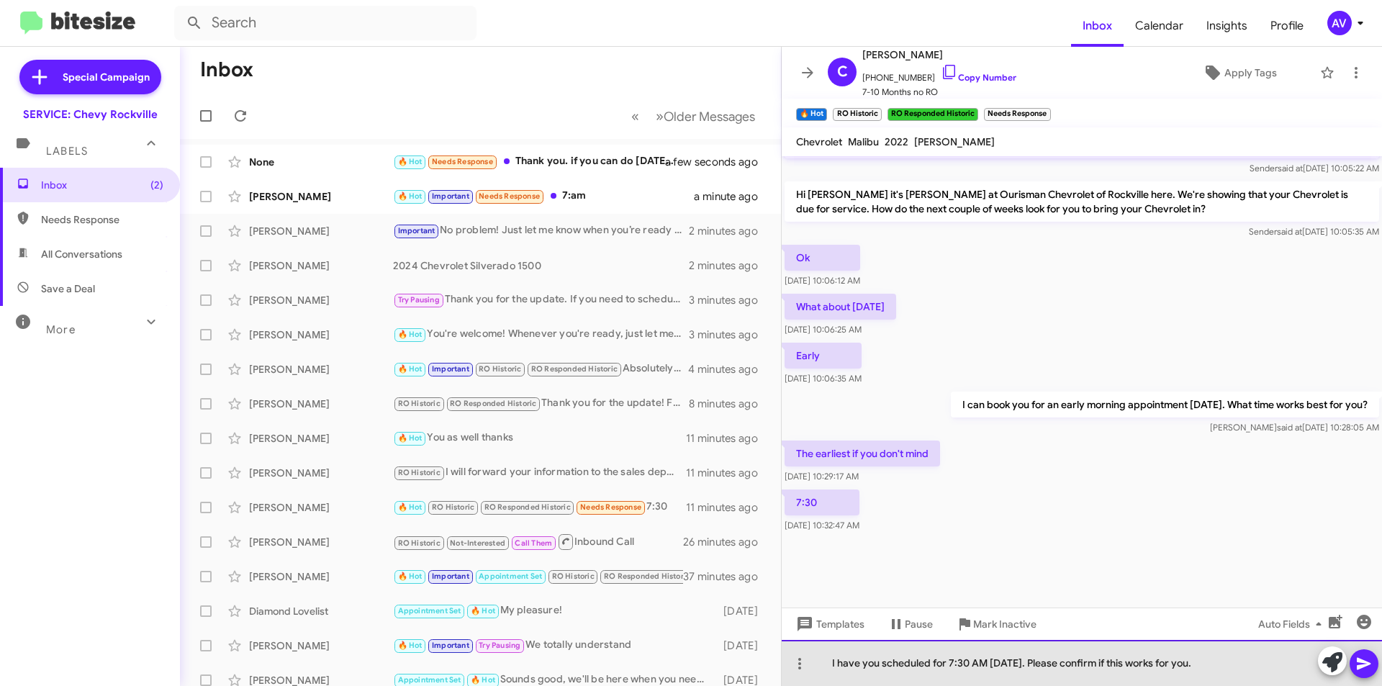
drag, startPoint x: 1050, startPoint y: 666, endPoint x: 1273, endPoint y: 659, distance: 223.3
click at [1273, 659] on div "I have you scheduled for 7:30 AM on Thursday. Please confirm if this works for …" at bounding box center [1082, 663] width 600 height 46
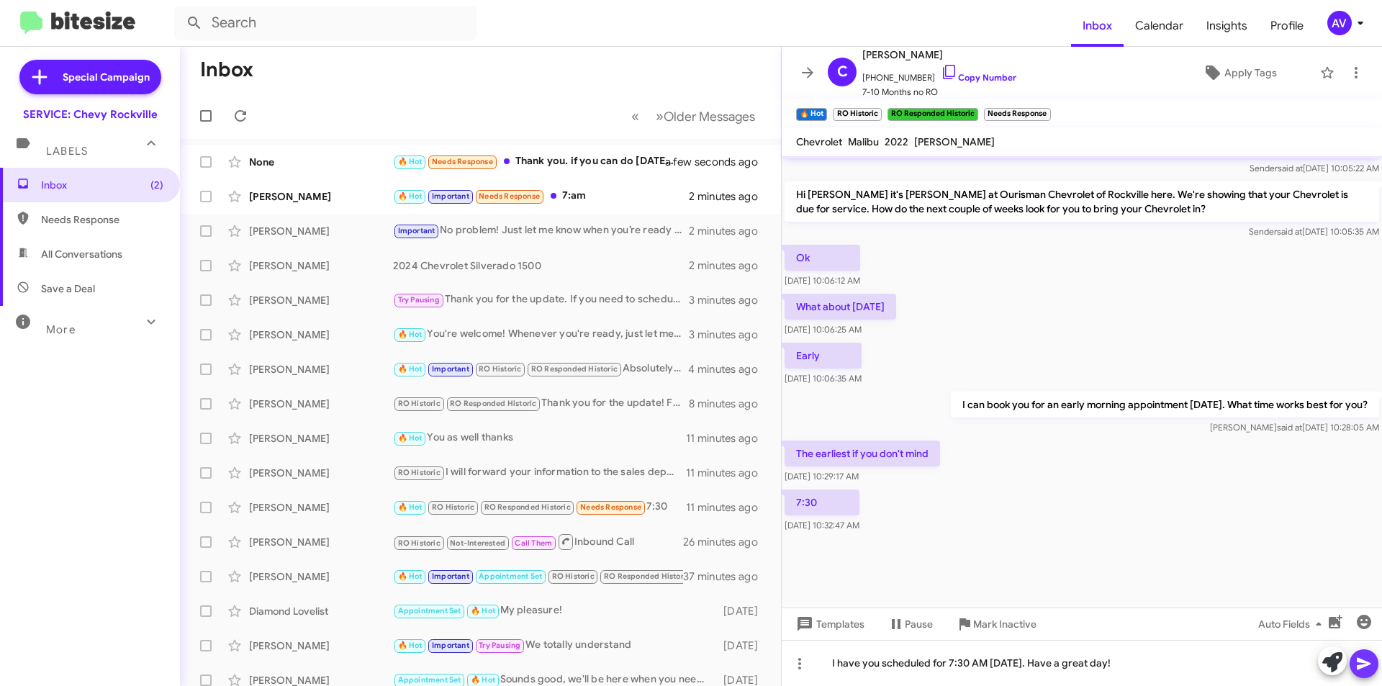
click at [1360, 661] on icon at bounding box center [1364, 664] width 14 height 12
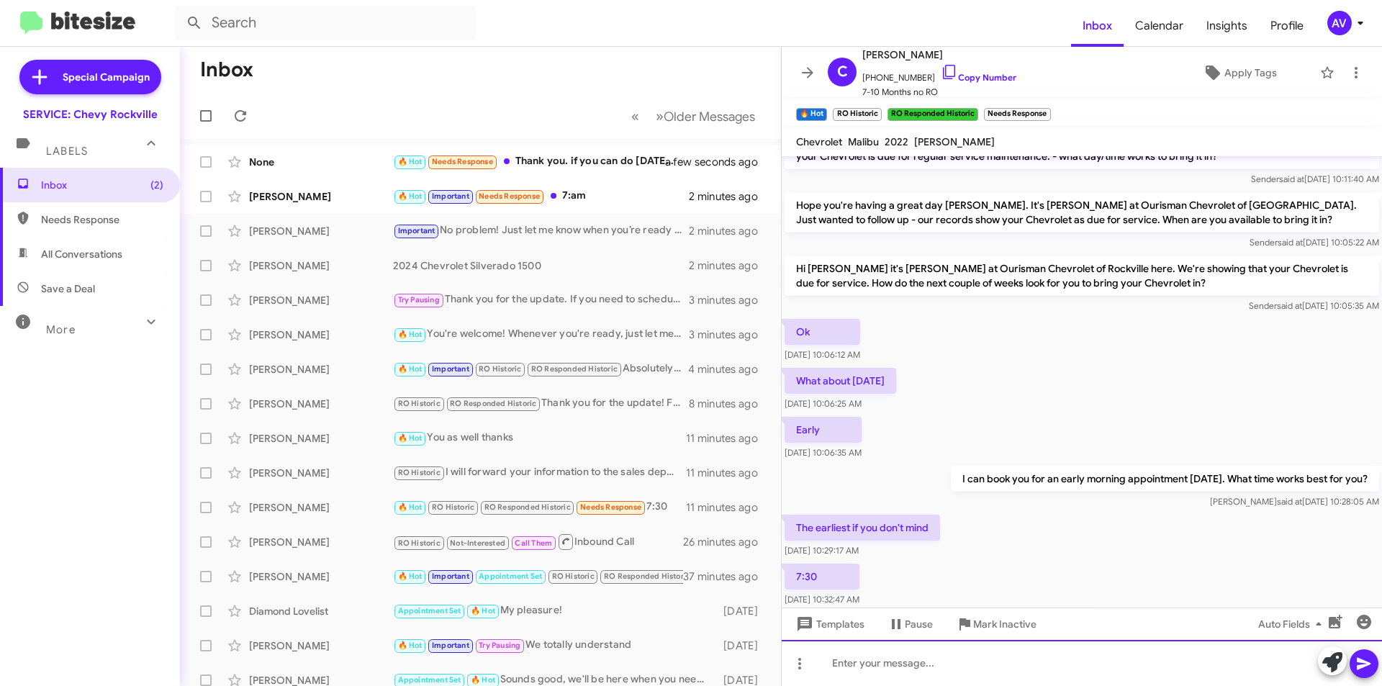
scroll to position [795, 0]
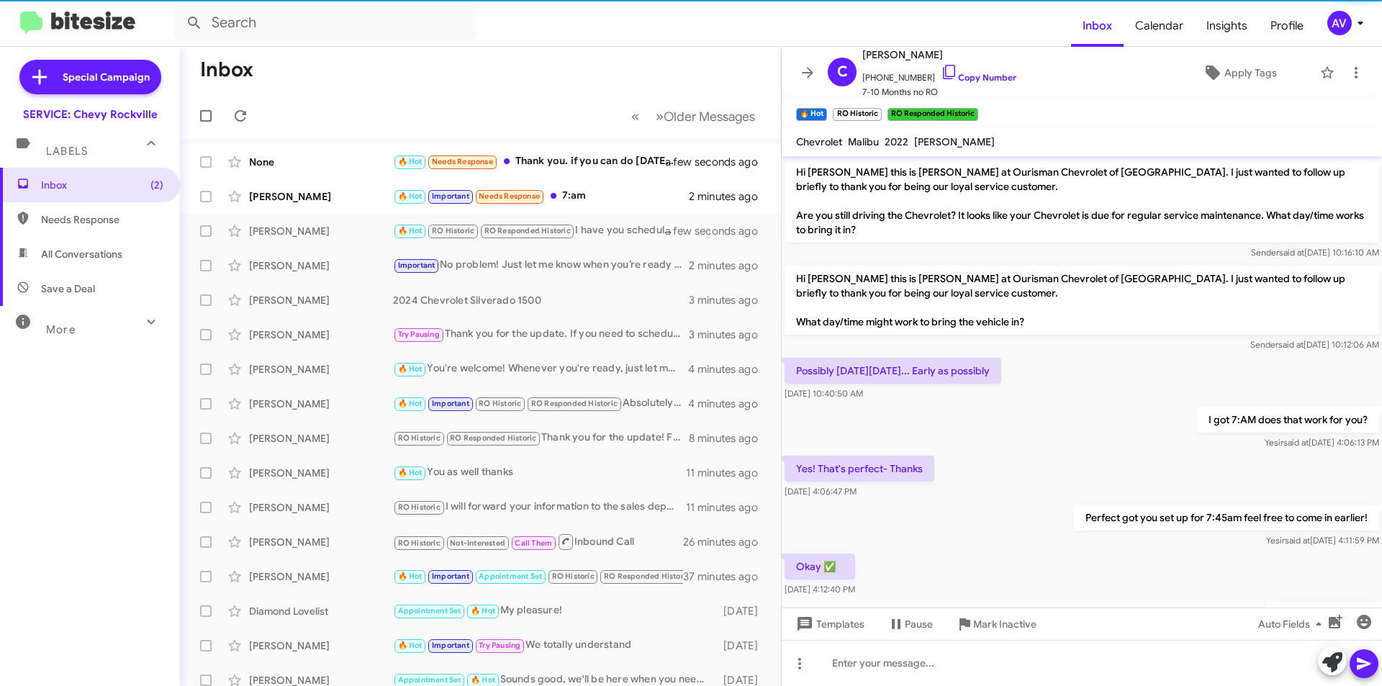
scroll to position [670, 0]
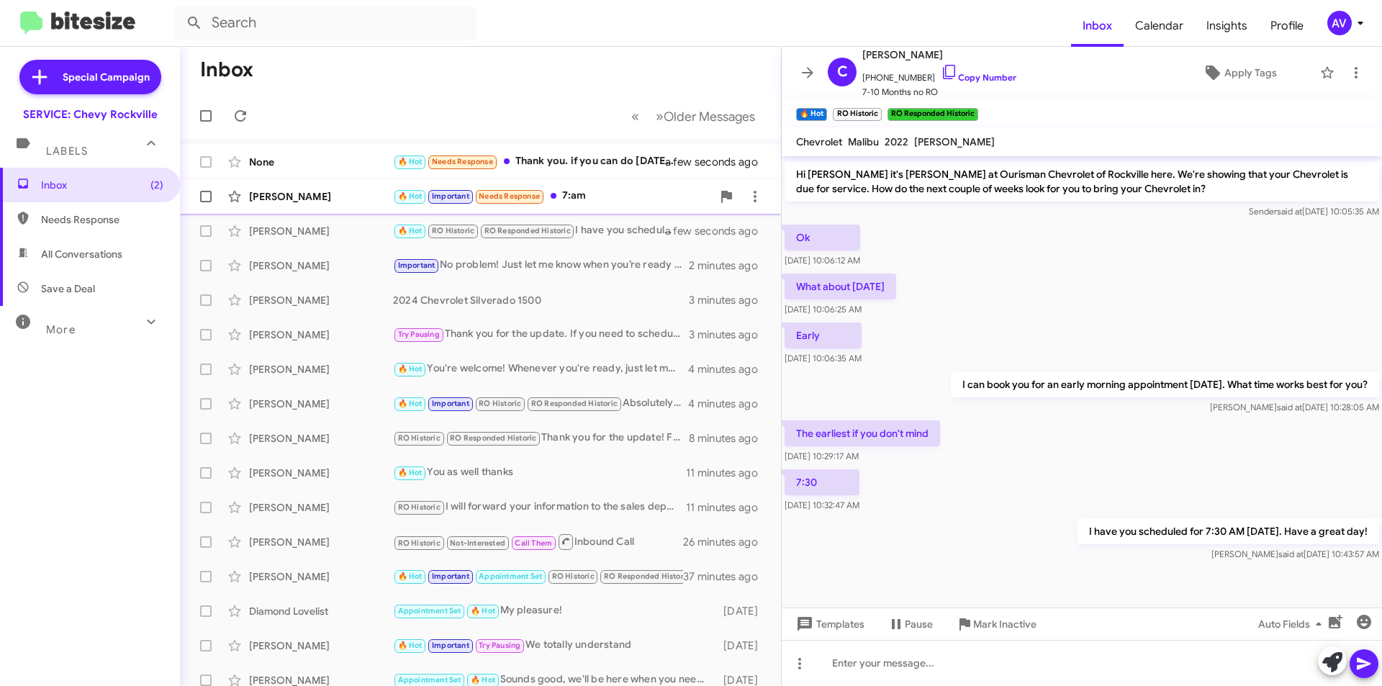
click at [603, 197] on div "🔥 Hot Important Needs Response 7:am" at bounding box center [552, 196] width 319 height 17
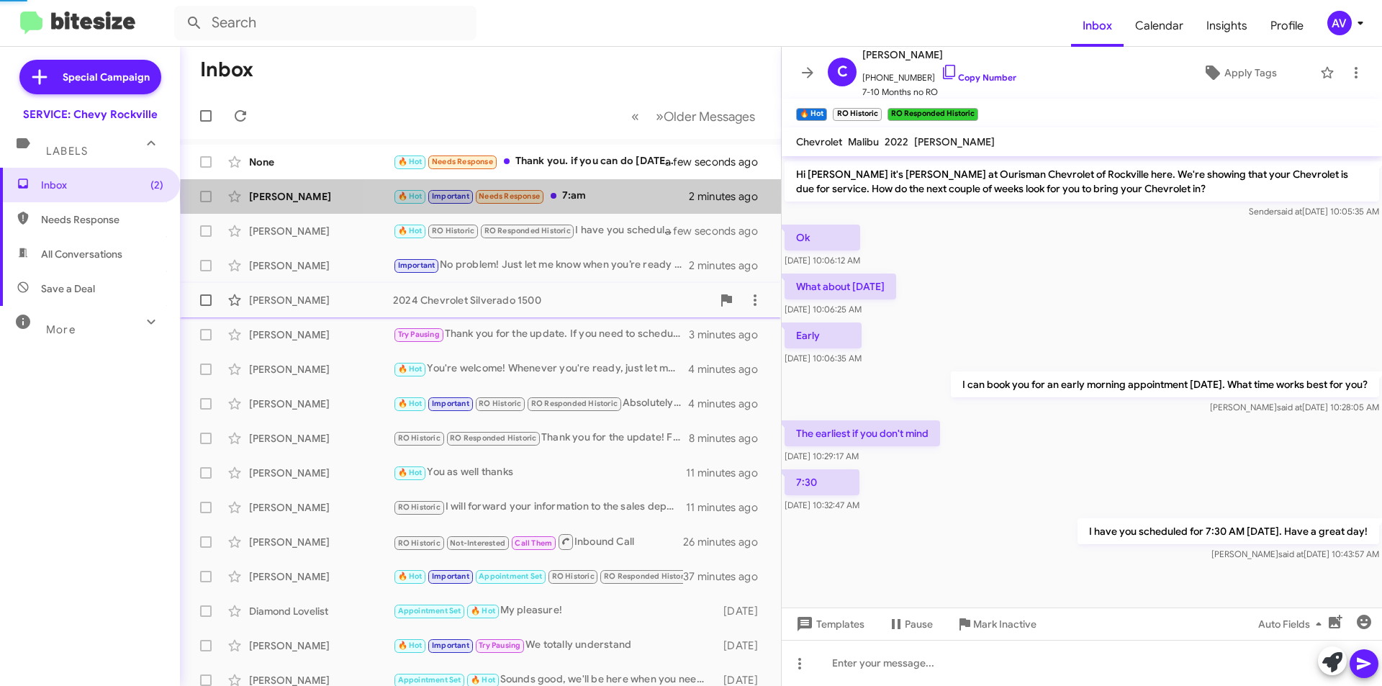
scroll to position [251, 0]
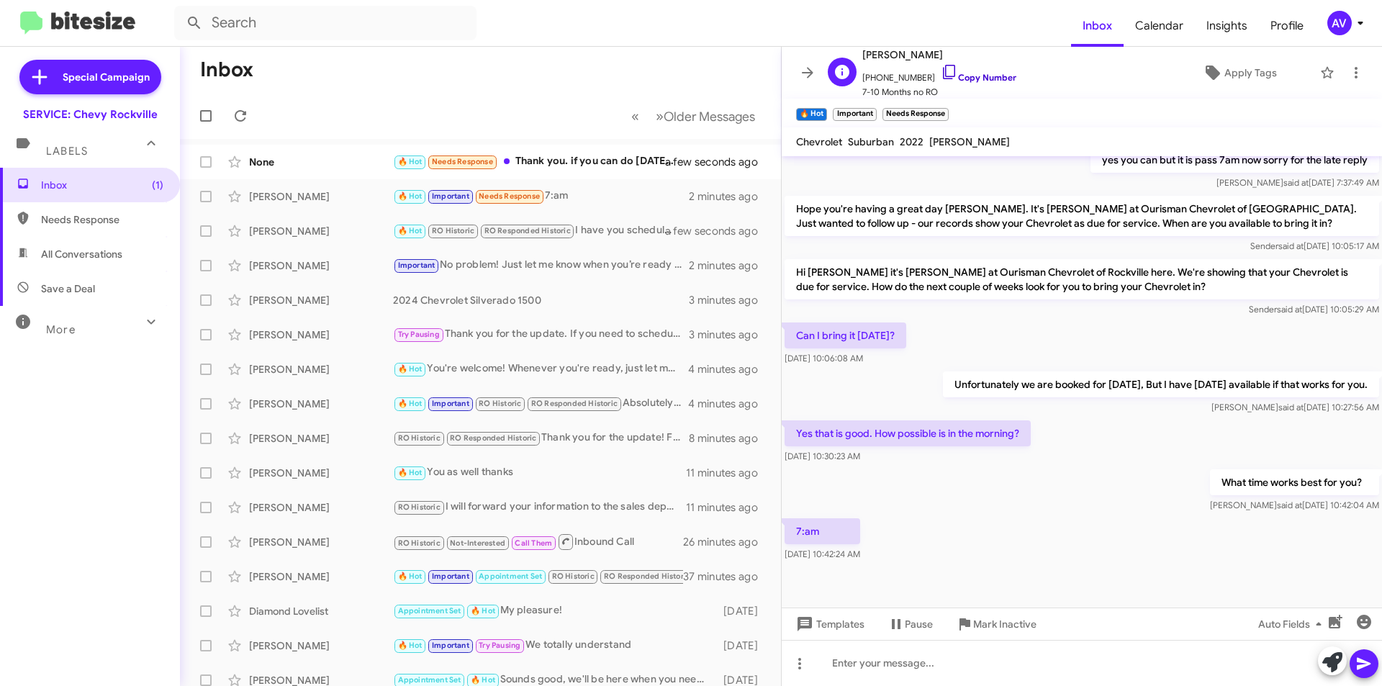
click at [941, 75] on icon at bounding box center [949, 71] width 17 height 17
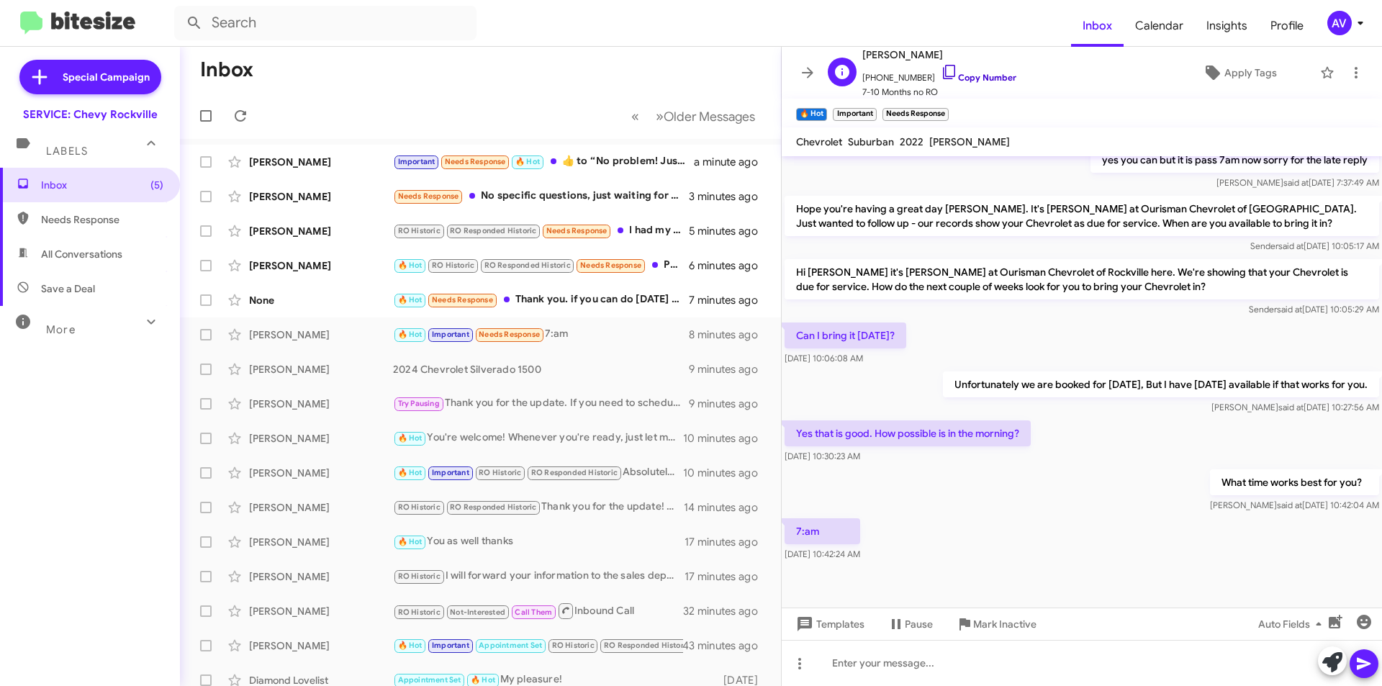
click at [942, 73] on link "Copy Number" at bounding box center [979, 77] width 76 height 11
click at [941, 68] on icon at bounding box center [949, 71] width 17 height 17
click at [1323, 665] on icon at bounding box center [1332, 662] width 20 height 20
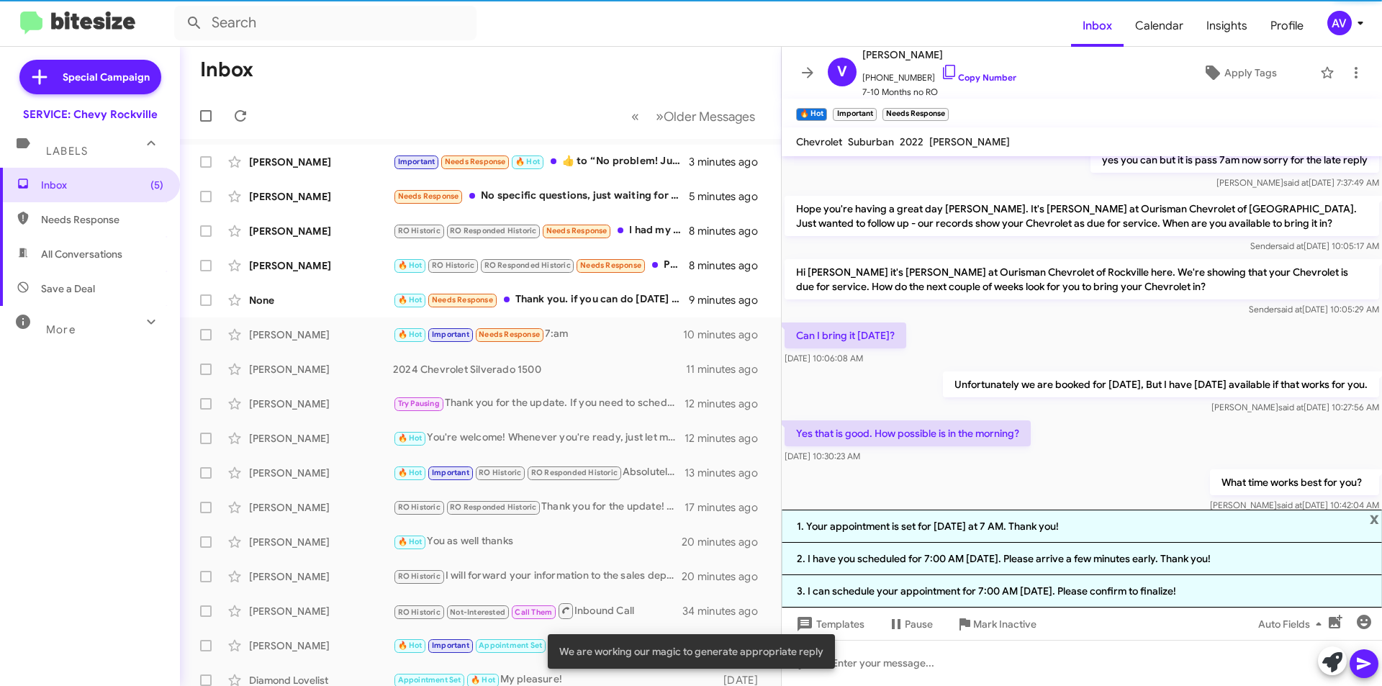
scroll to position [349, 0]
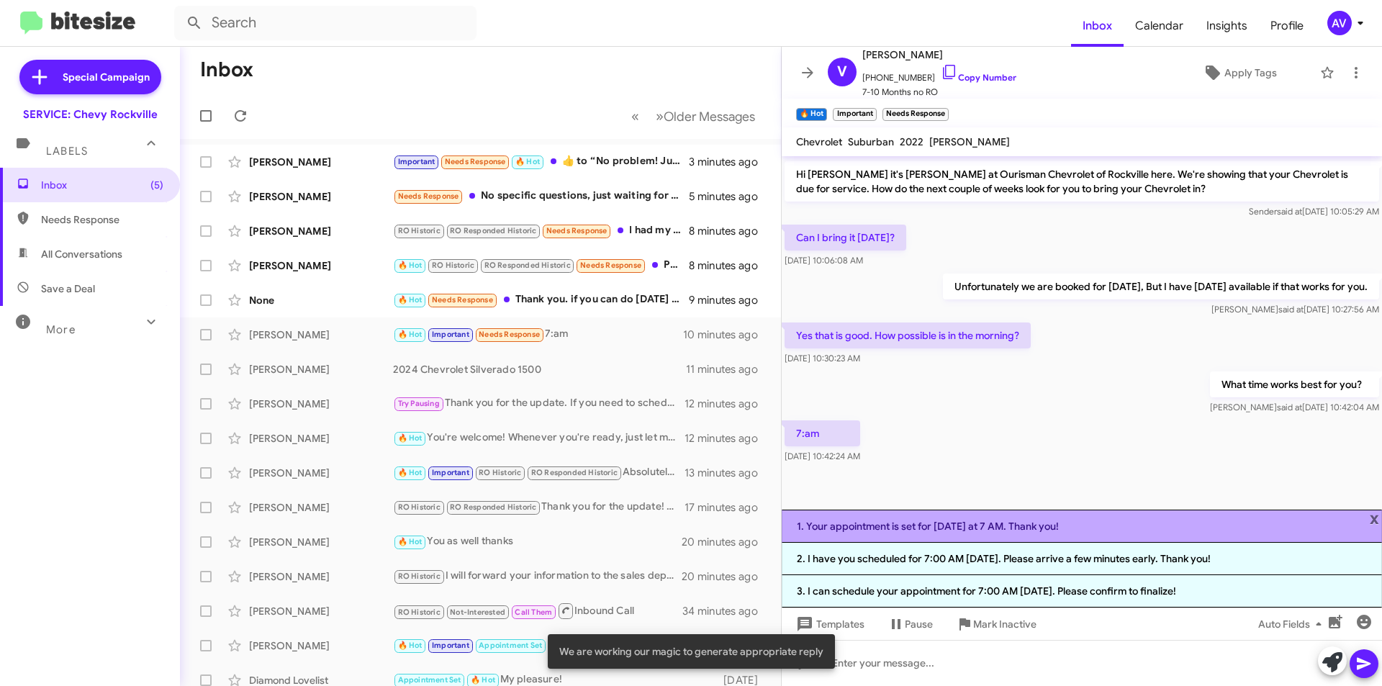
click at [1101, 522] on li "1. Your appointment is set for Thursday at 7 AM. Thank you!" at bounding box center [1082, 526] width 600 height 33
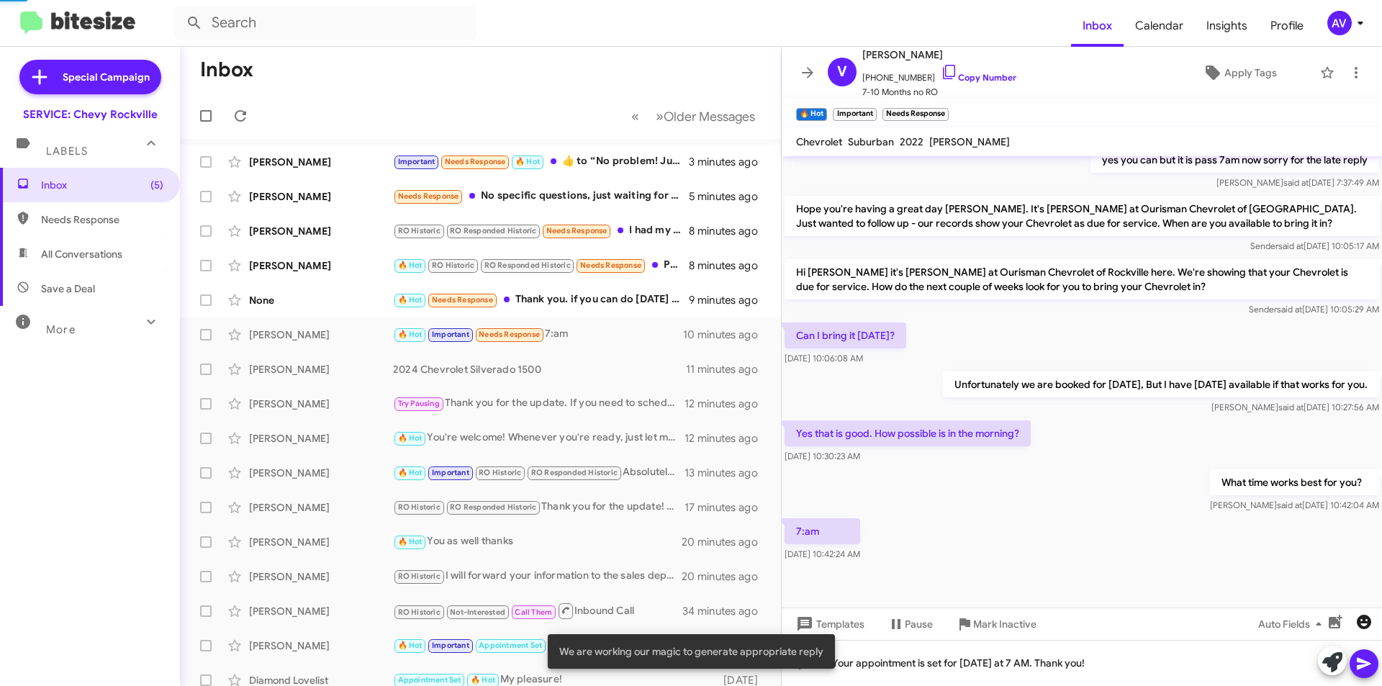
scroll to position [251, 0]
click at [1369, 672] on span at bounding box center [1364, 663] width 17 height 29
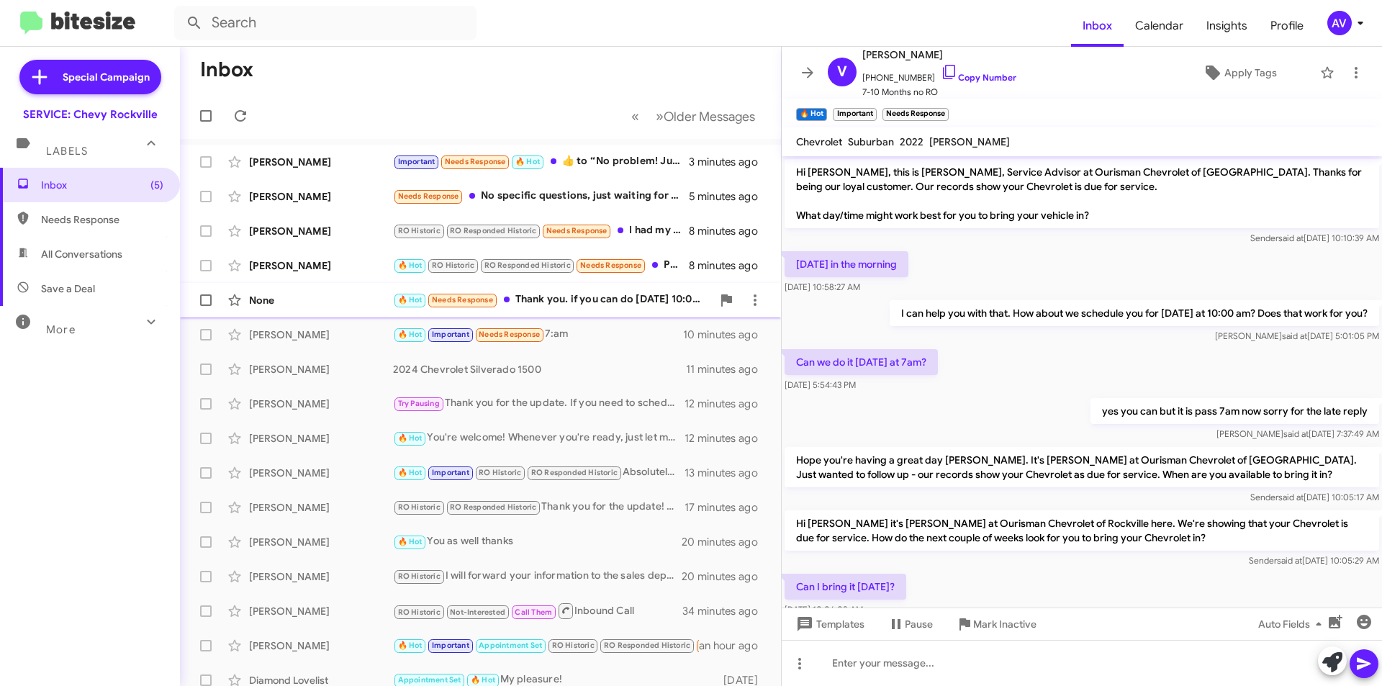
click at [664, 310] on div "None 🔥 Hot Needs Response Thank you. if you can do Saturday 10:00 am that would…" at bounding box center [480, 300] width 578 height 29
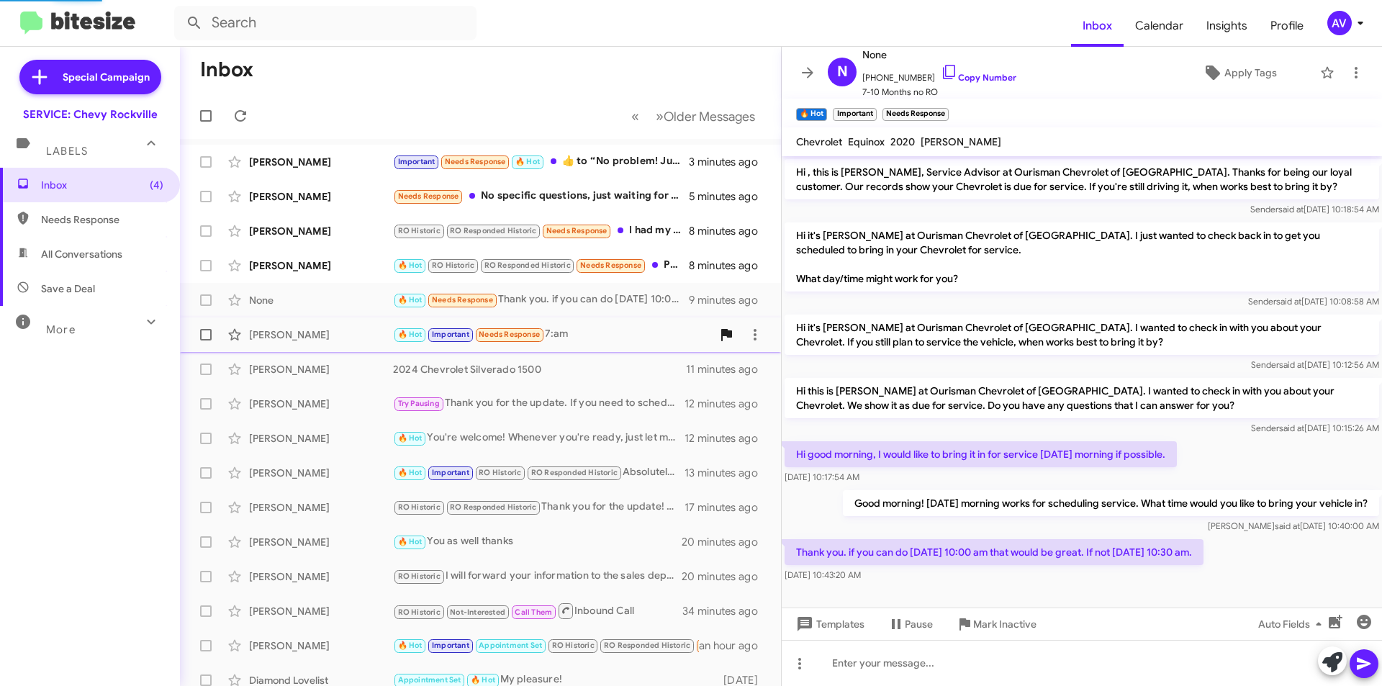
scroll to position [3, 0]
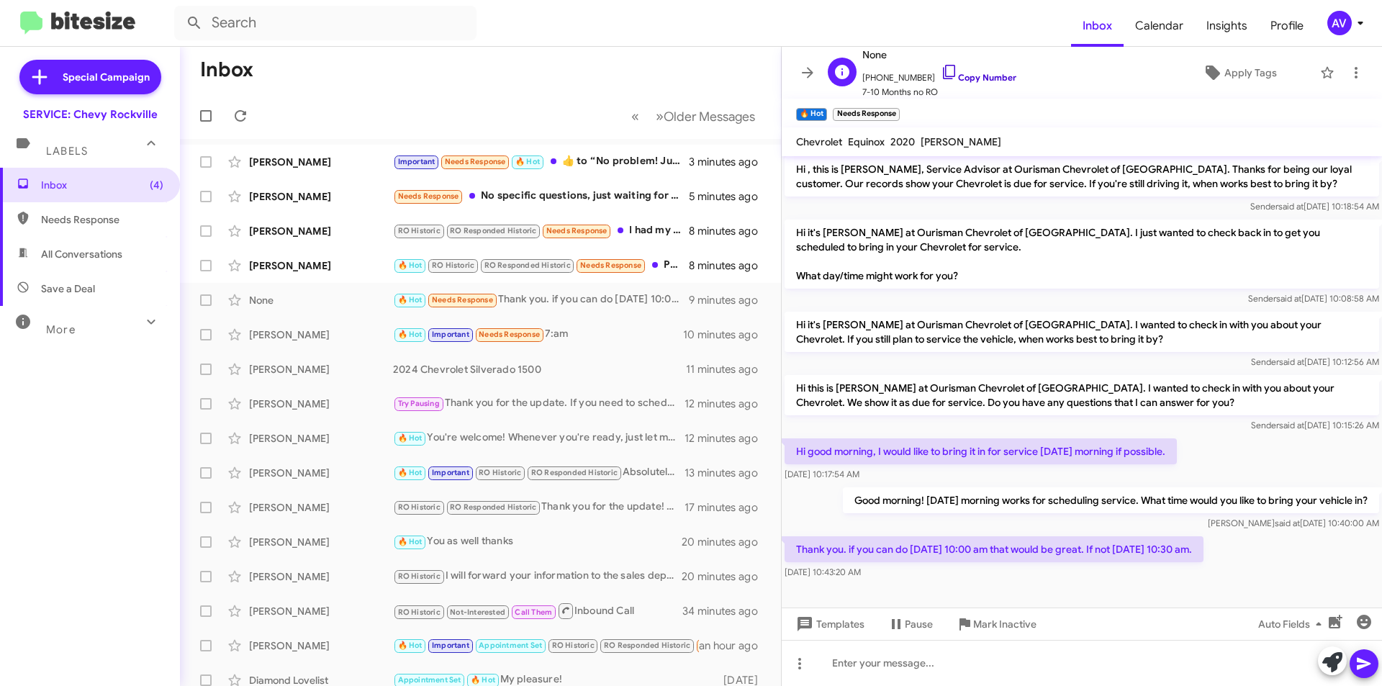
click at [941, 78] on icon at bounding box center [949, 71] width 17 height 17
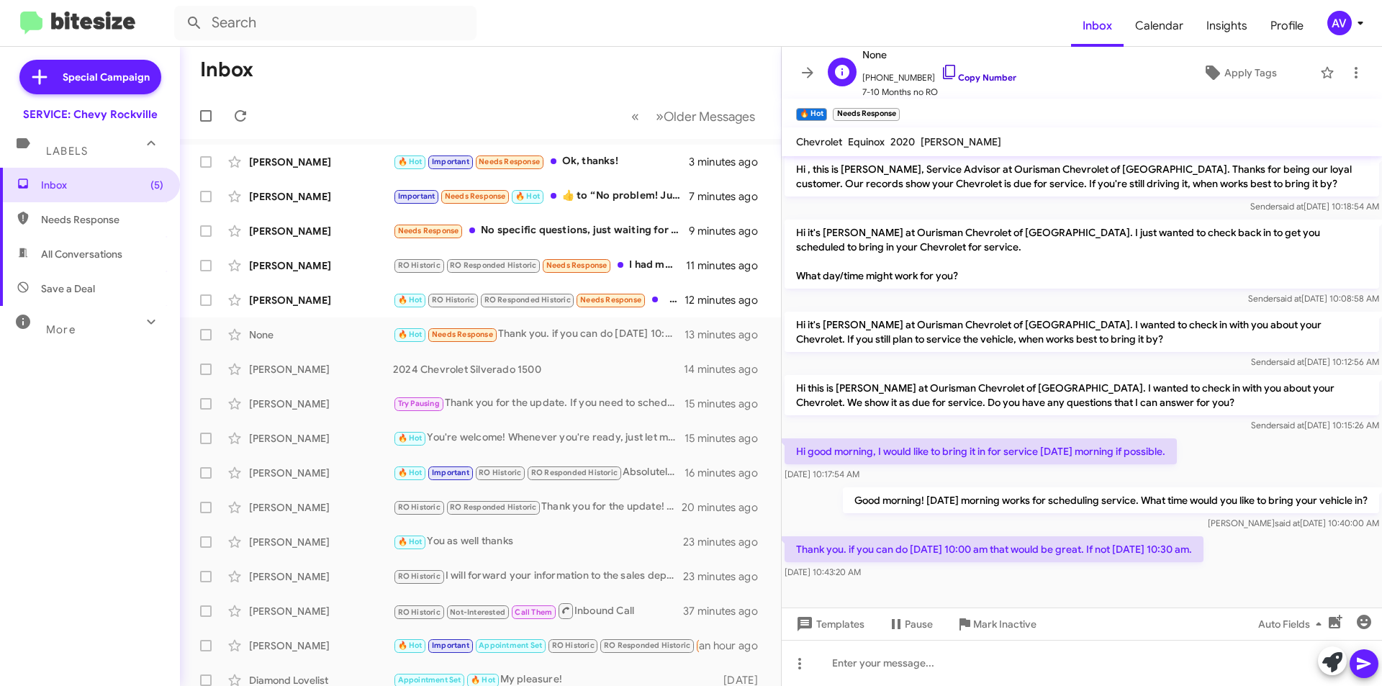
click at [943, 69] on icon at bounding box center [949, 72] width 12 height 14
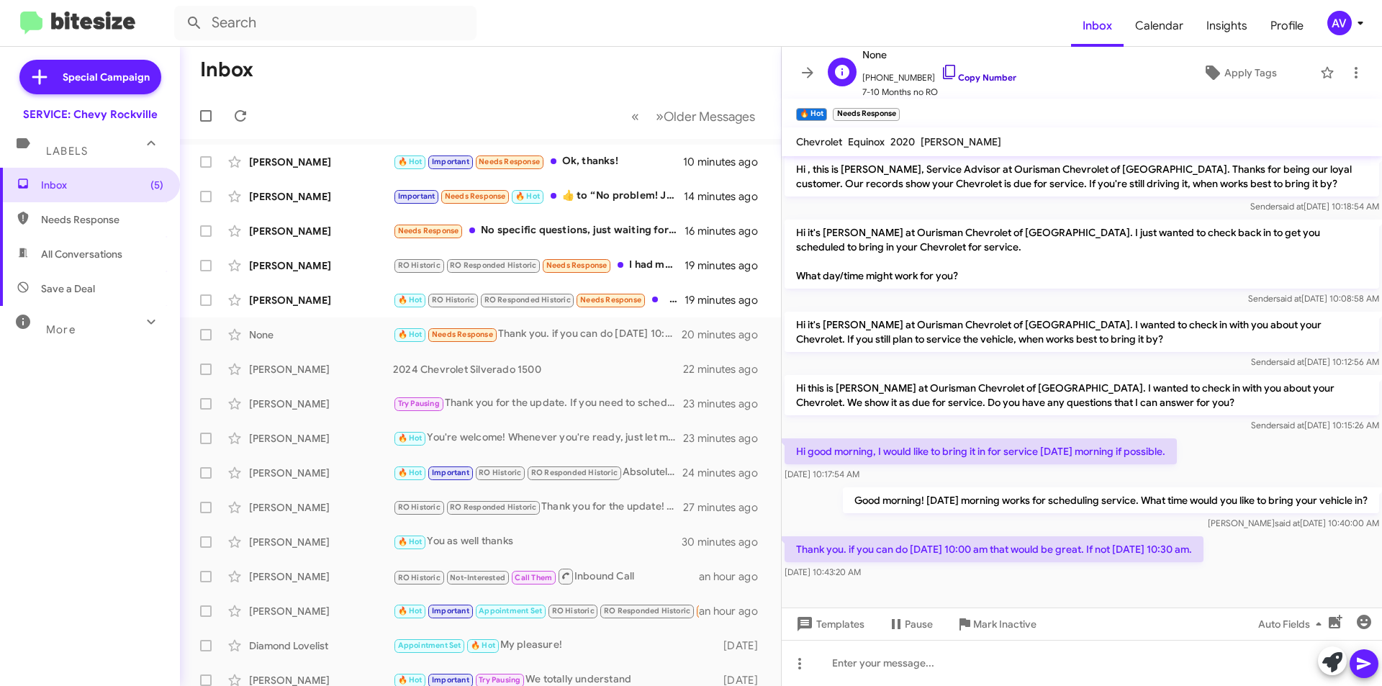
click at [941, 71] on icon at bounding box center [949, 71] width 17 height 17
click at [1341, 662] on icon at bounding box center [1332, 662] width 20 height 20
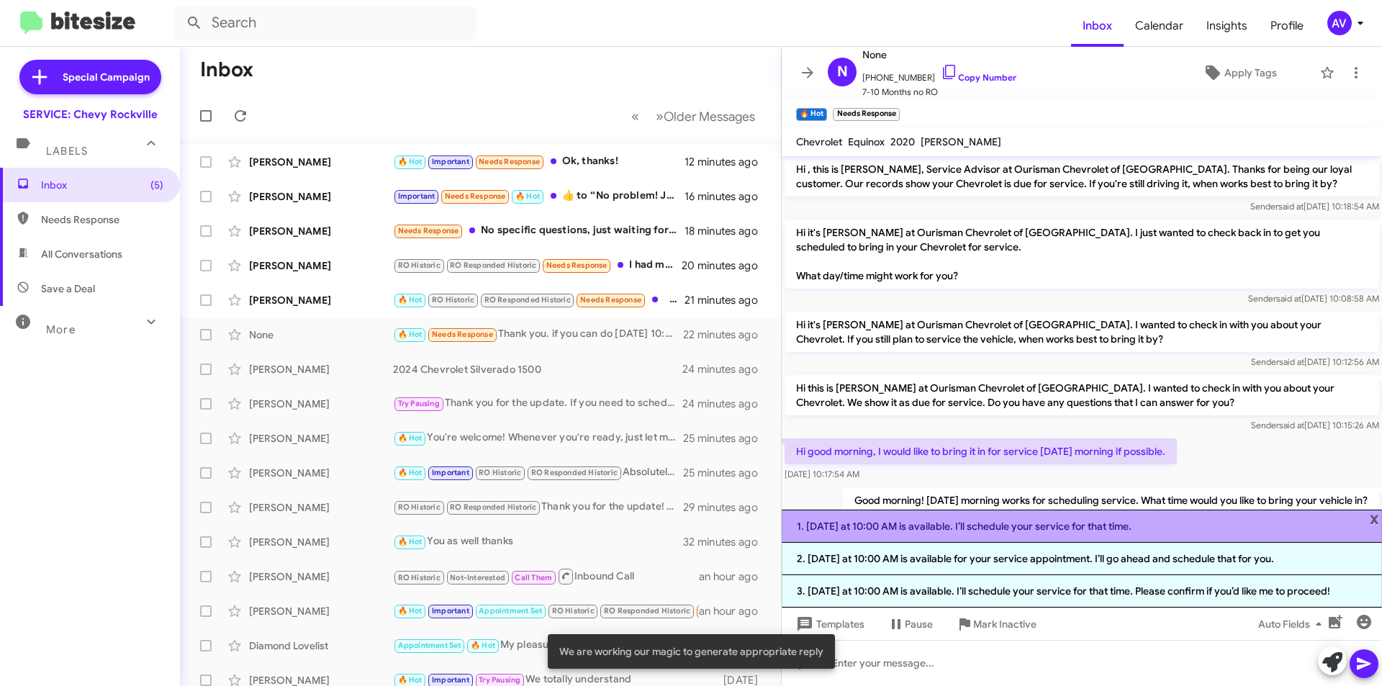
click at [991, 531] on li "1. Saturday at 10:00 AM is available. I’ll schedule your service for that time." at bounding box center [1082, 526] width 600 height 33
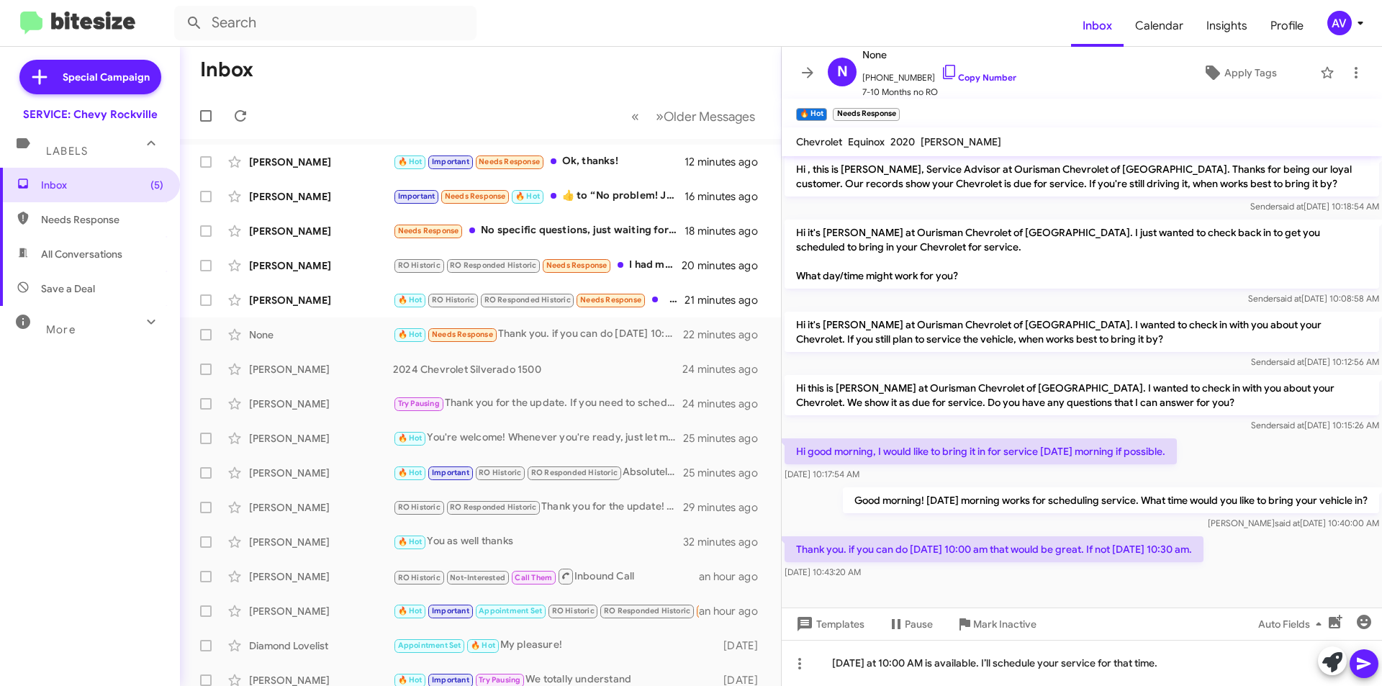
click at [1366, 667] on icon at bounding box center [1364, 663] width 17 height 17
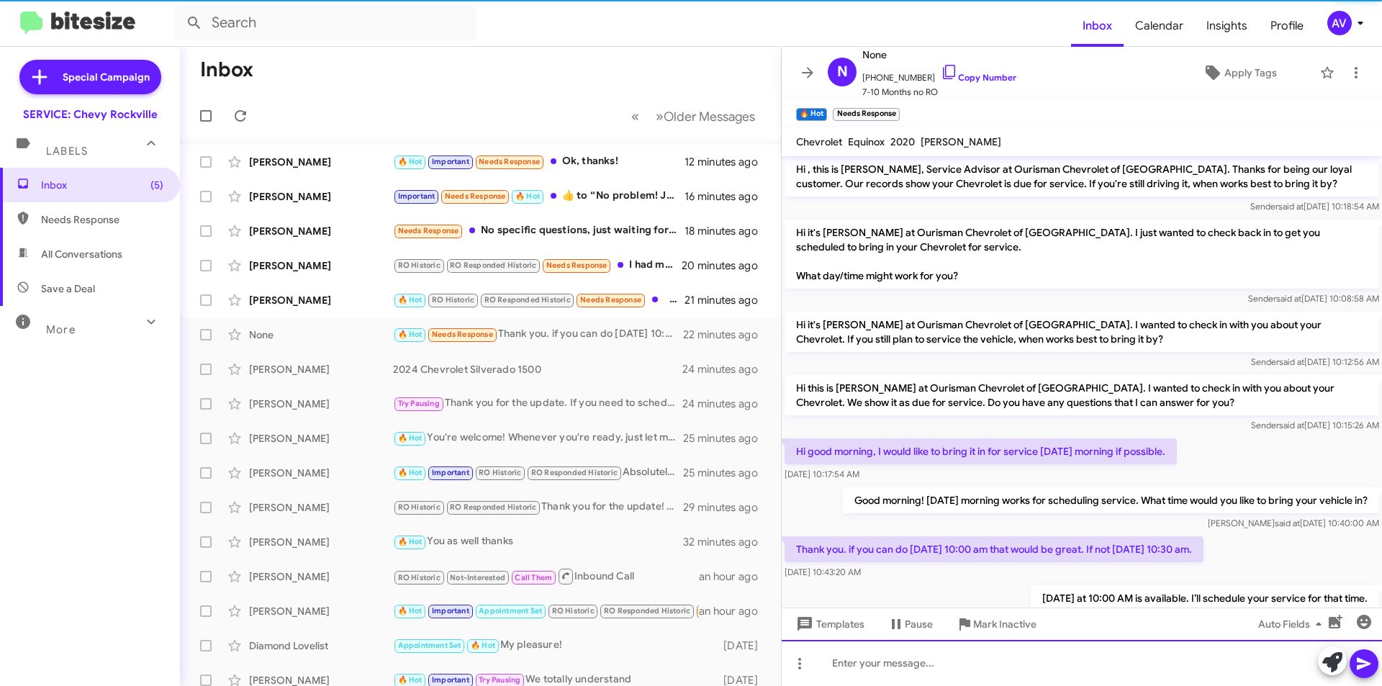
scroll to position [51, 0]
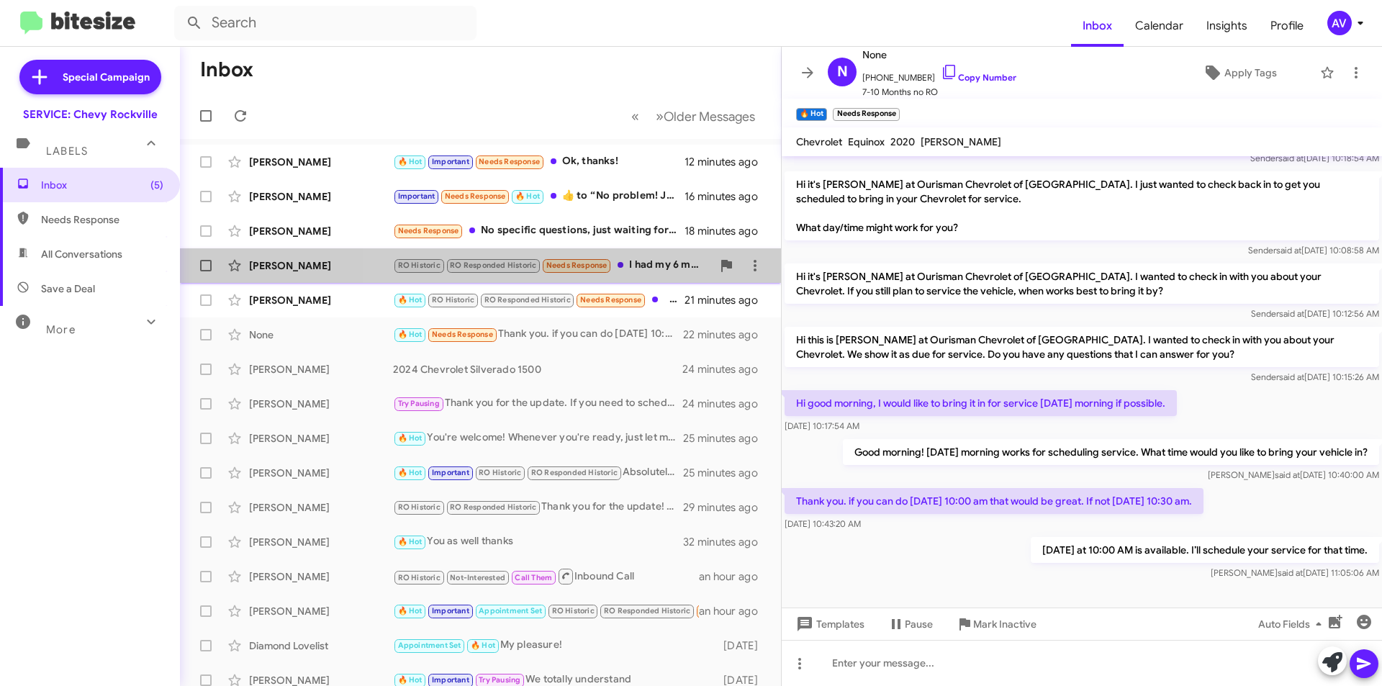
click at [638, 264] on div "RO Historic RO Responded Historic Needs Response I had my 6 month oil change ab…" at bounding box center [552, 265] width 319 height 17
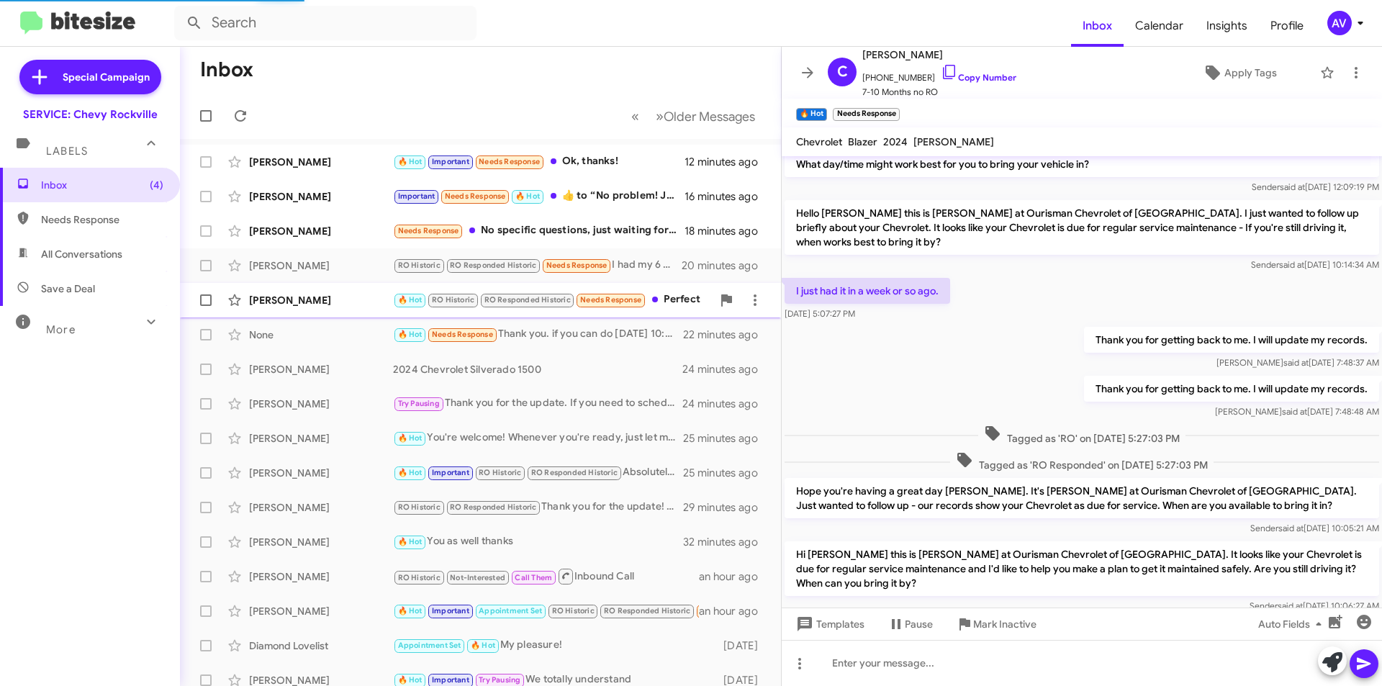
scroll to position [197, 0]
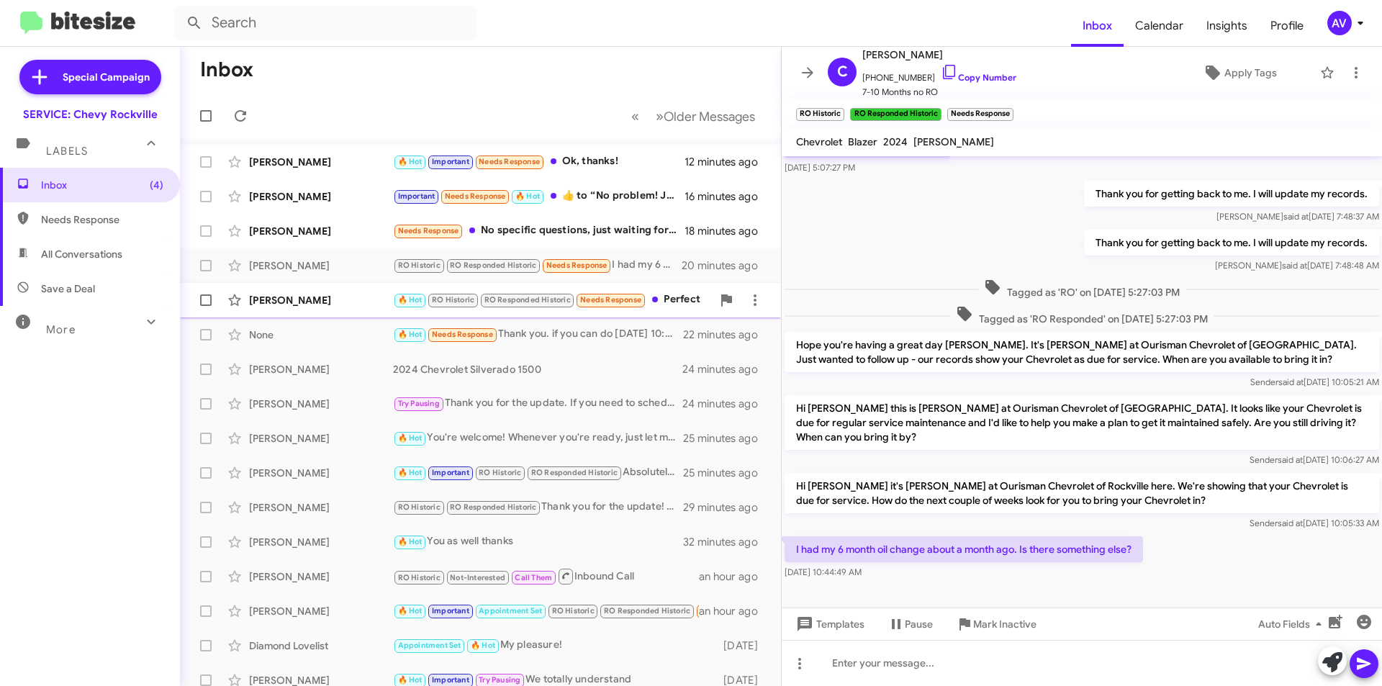
click at [299, 308] on div "Carlik Brown 🔥 Hot RO Historic RO Responded Historic Needs Response Perfect 21 …" at bounding box center [480, 300] width 578 height 29
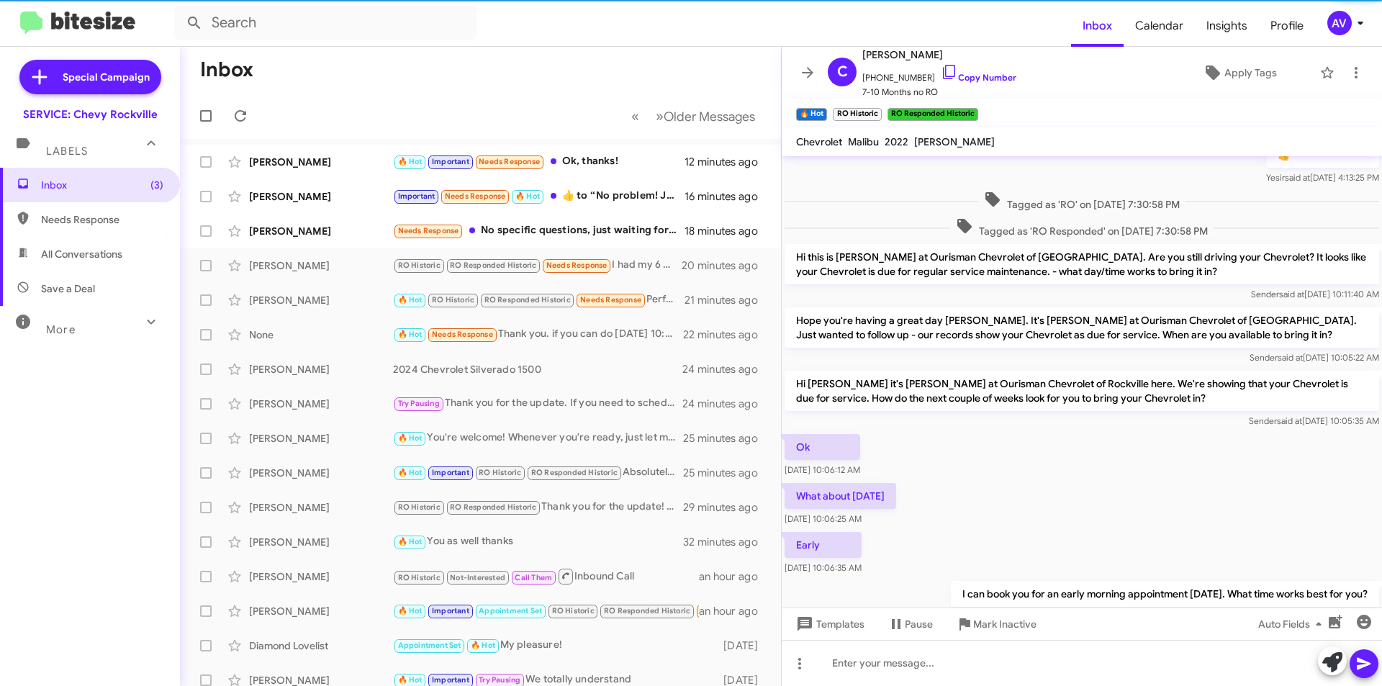
scroll to position [847, 0]
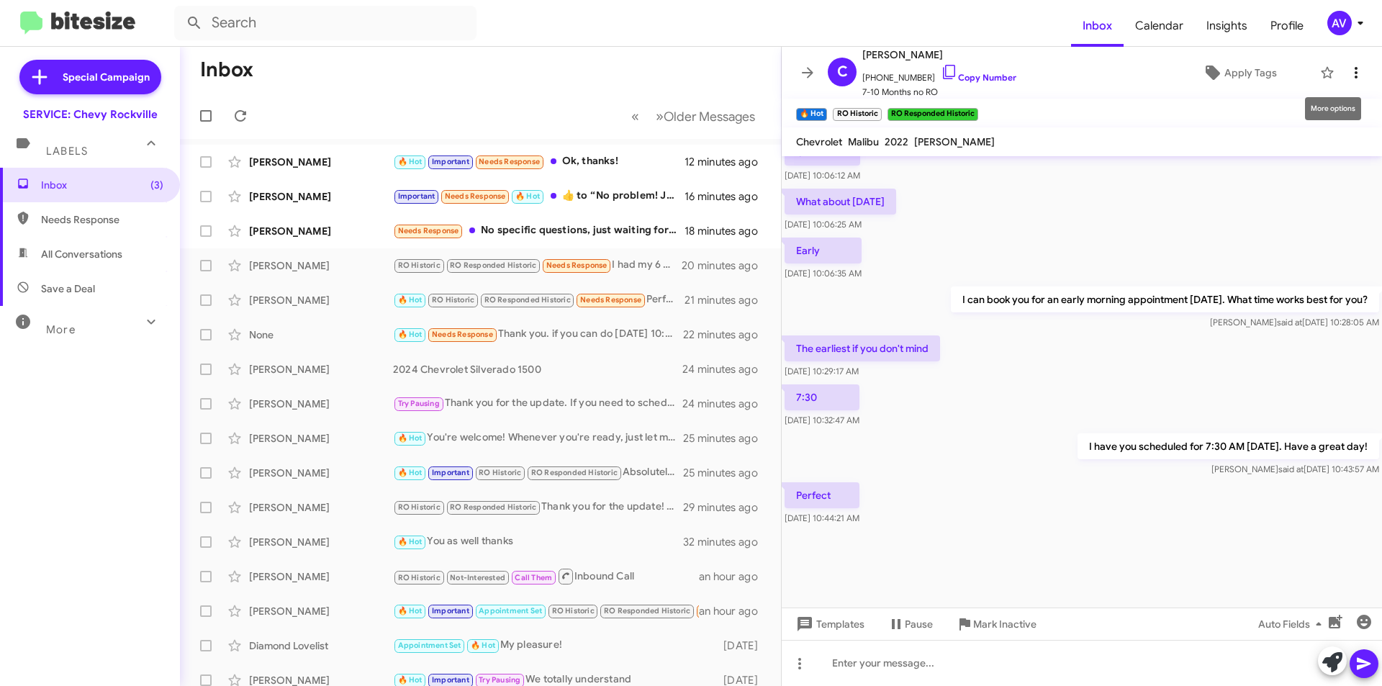
click at [1352, 71] on icon at bounding box center [1356, 72] width 17 height 17
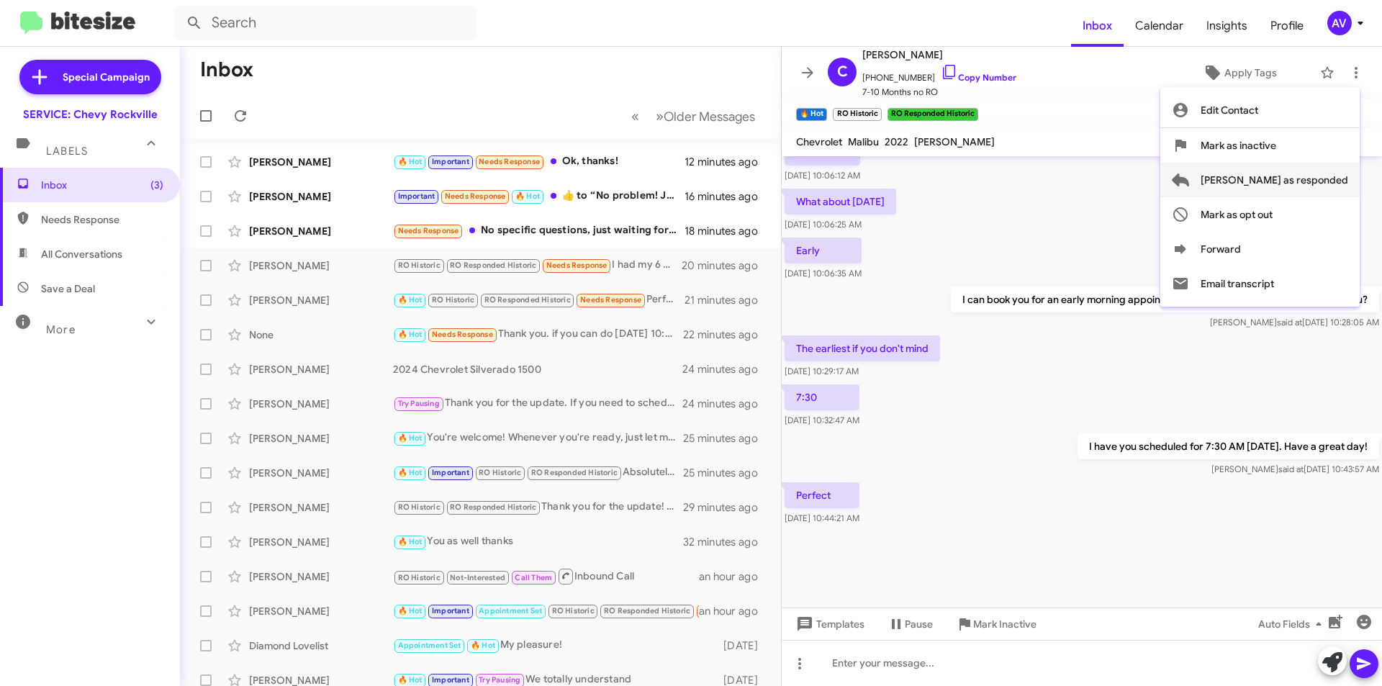
click at [1329, 170] on span "Mark as responded" at bounding box center [1275, 180] width 148 height 35
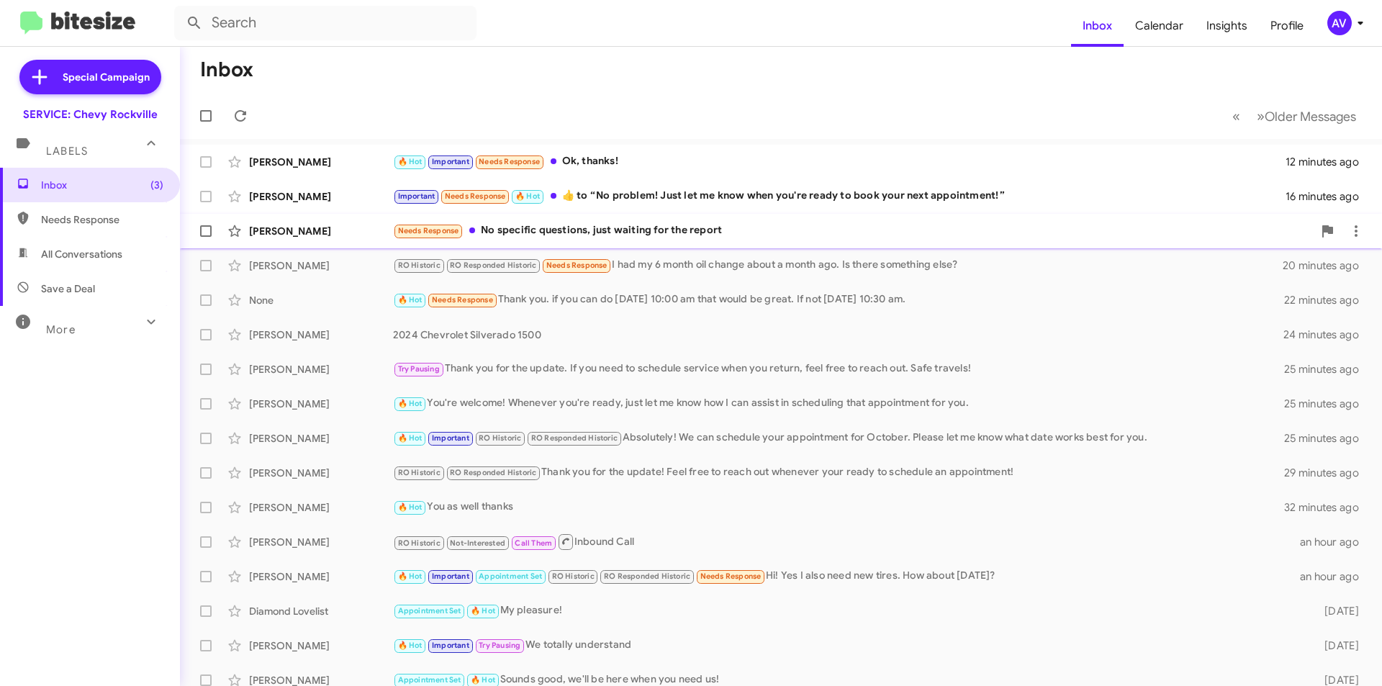
click at [568, 225] on div "Needs Response No specific questions, just waiting for the report" at bounding box center [853, 230] width 920 height 17
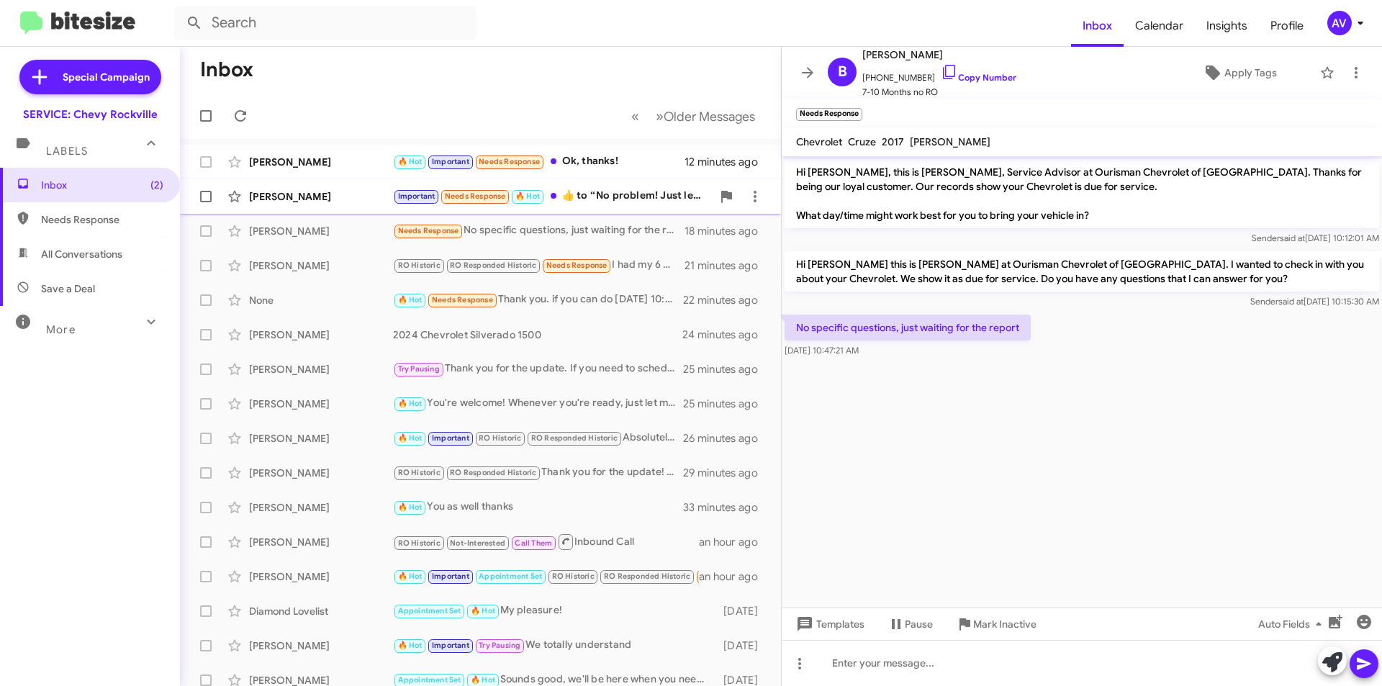
click at [609, 188] on div "Nathaniel Gillespie Important Needs Response 🔥 Hot ​👍​ to “ No problem! Just le…" at bounding box center [480, 196] width 578 height 29
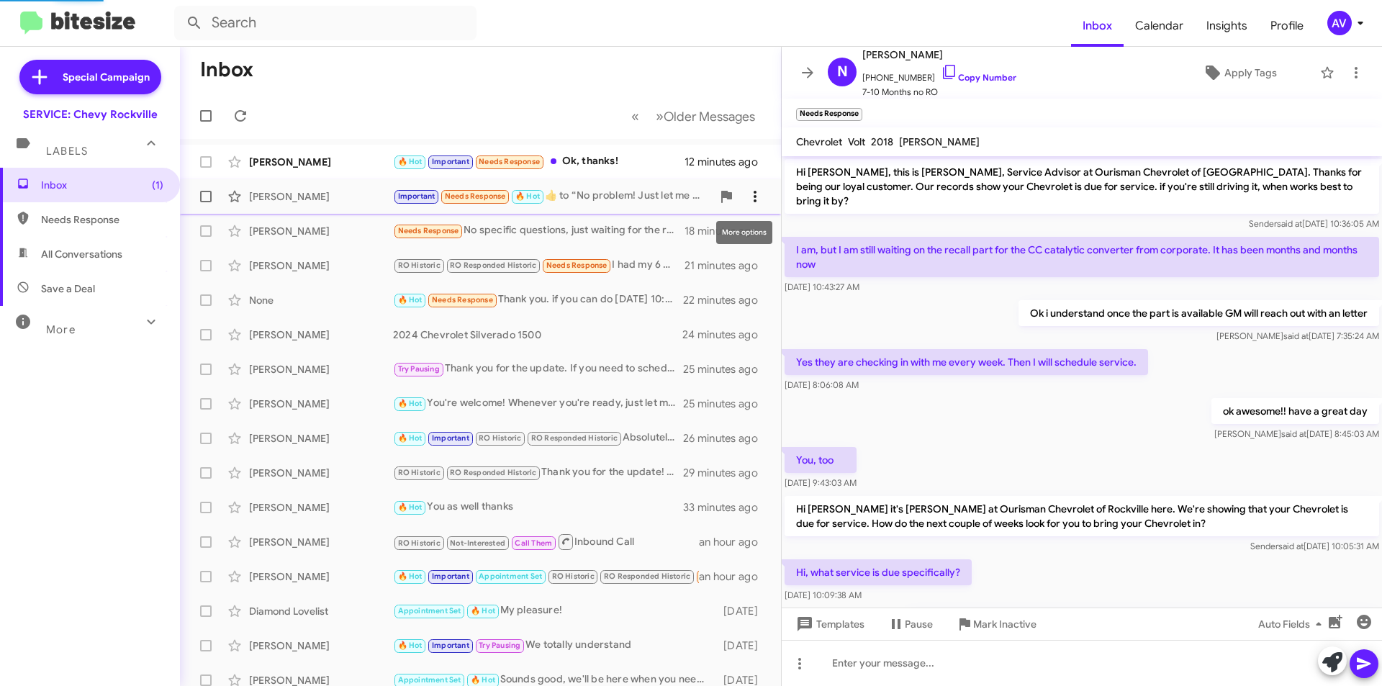
scroll to position [275, 0]
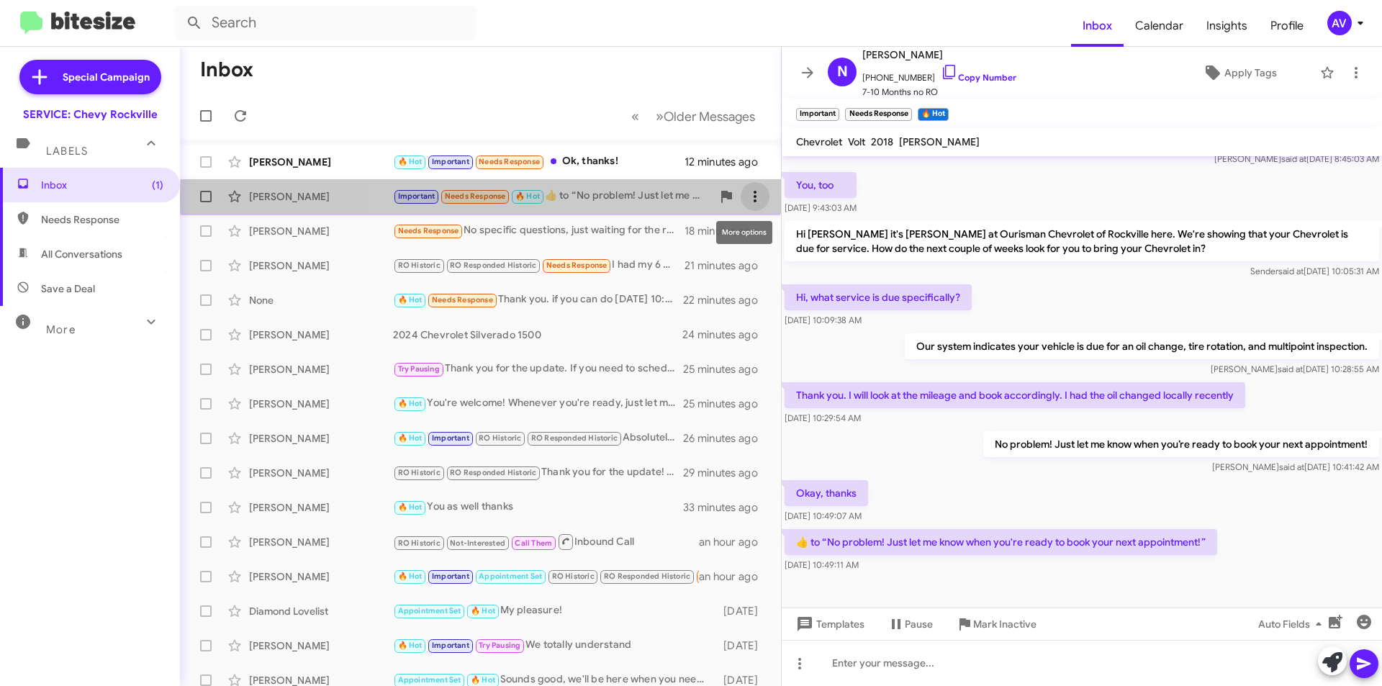
click at [746, 199] on icon at bounding box center [754, 196] width 17 height 17
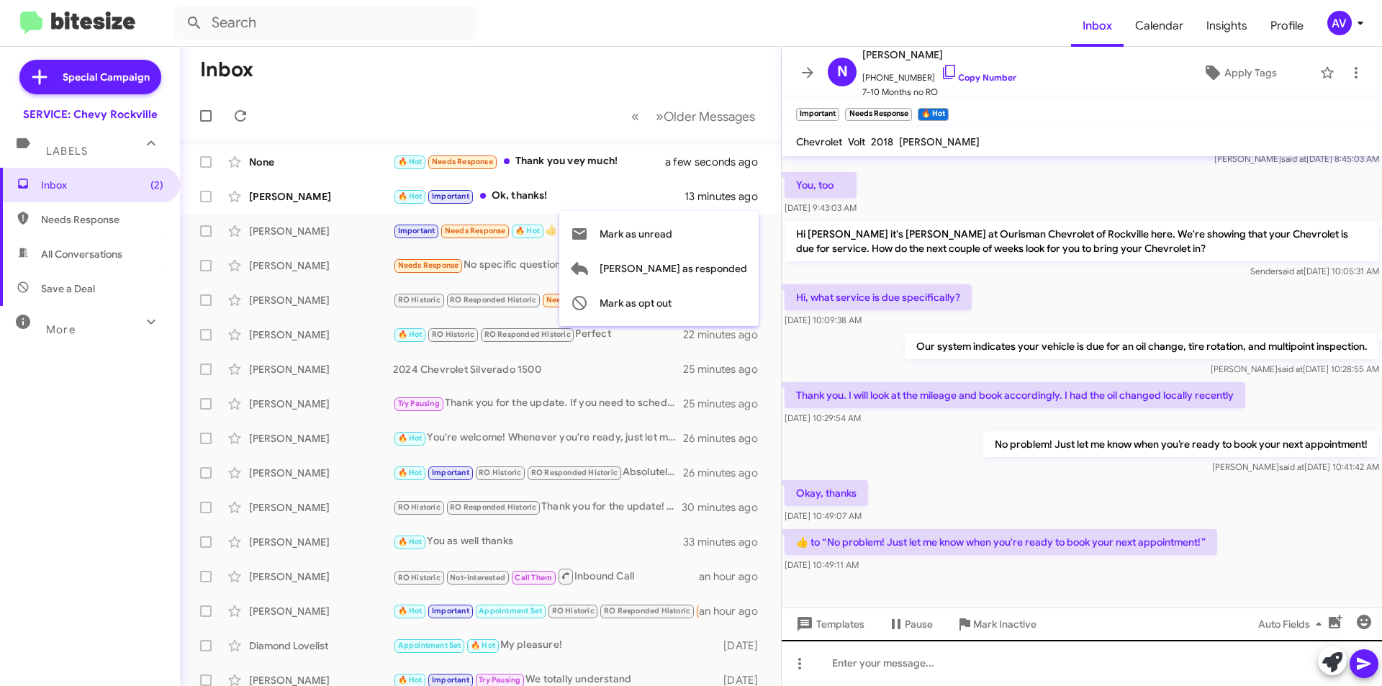
click at [934, 675] on div at bounding box center [691, 343] width 1382 height 686
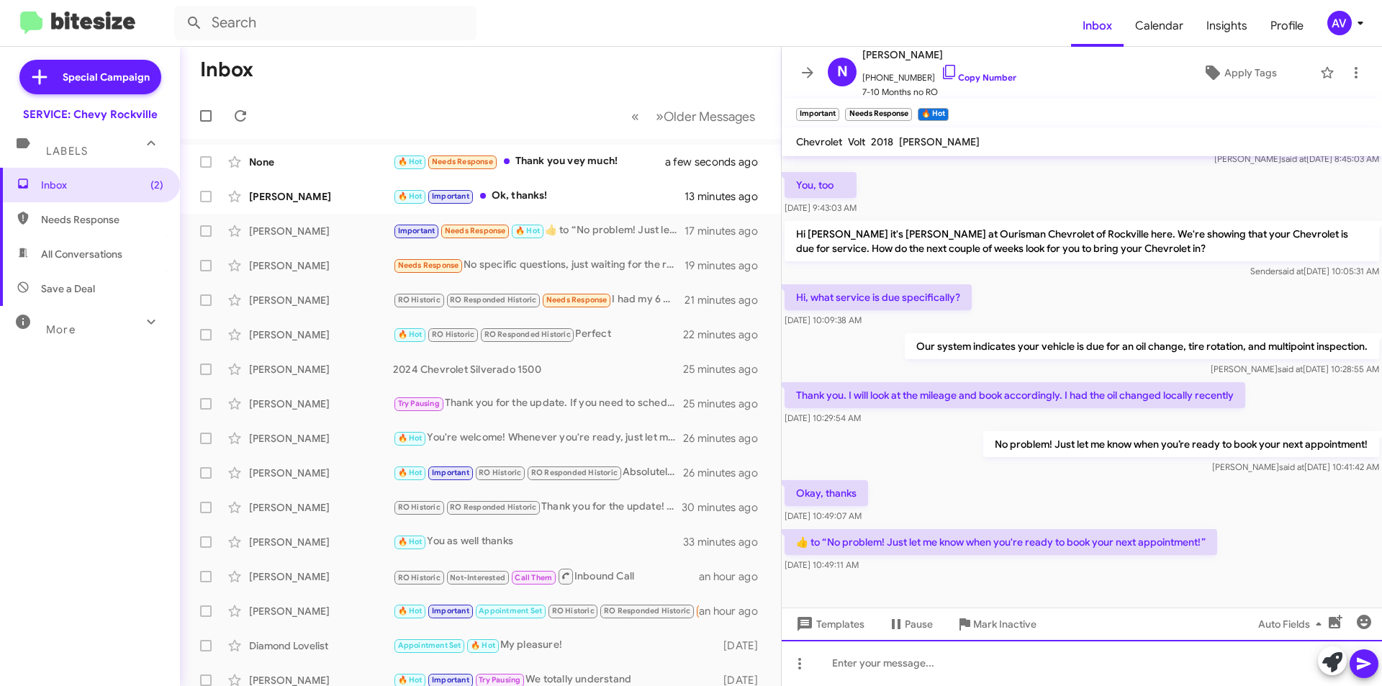
drag, startPoint x: 934, startPoint y: 673, endPoint x: 919, endPoint y: 667, distance: 16.9
click at [919, 667] on div at bounding box center [1082, 663] width 600 height 46
click at [1366, 657] on icon at bounding box center [1364, 663] width 17 height 17
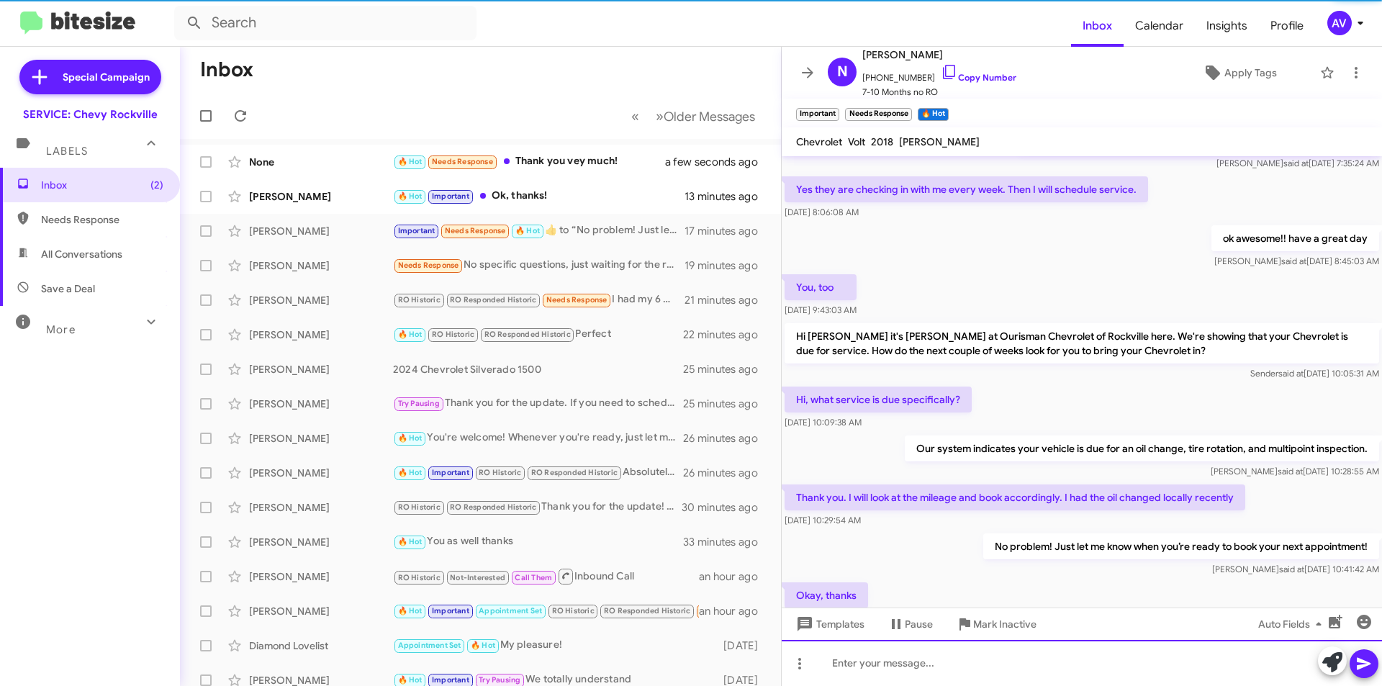
scroll to position [328, 0]
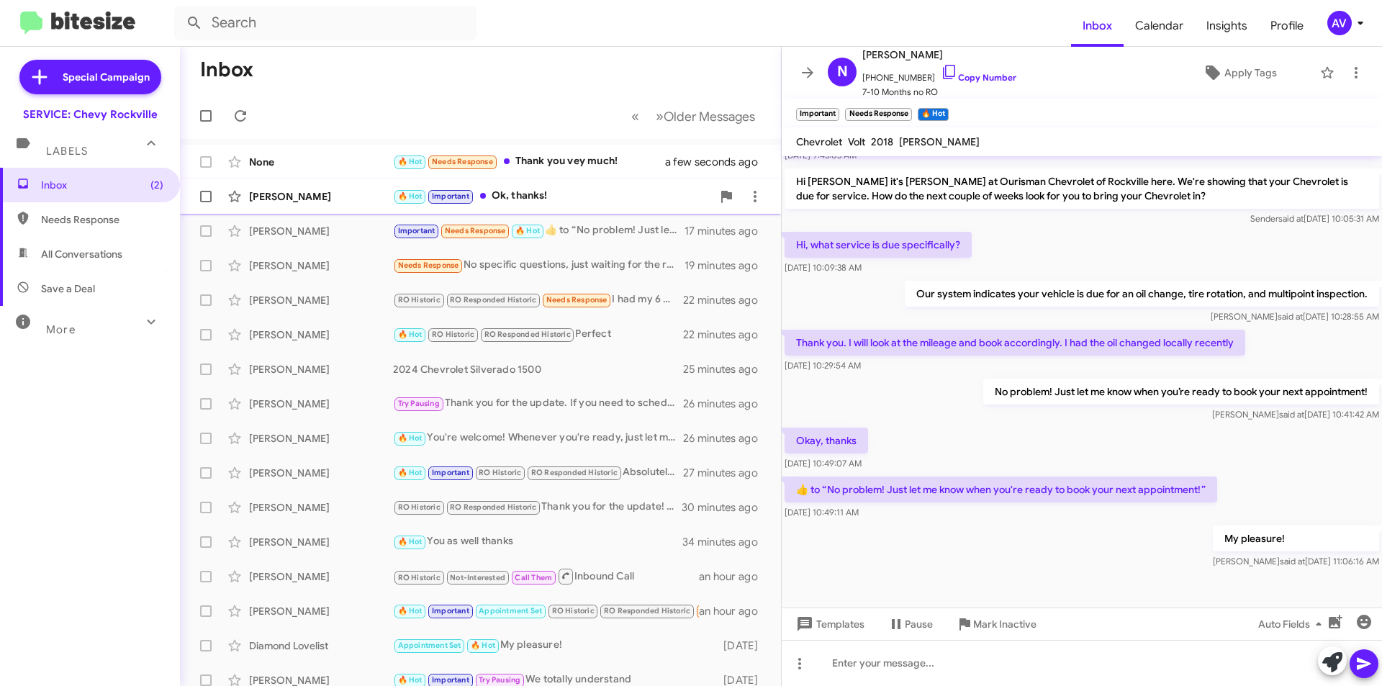
click at [571, 192] on div "🔥 Hot Important Ok, thanks!" at bounding box center [552, 196] width 319 height 17
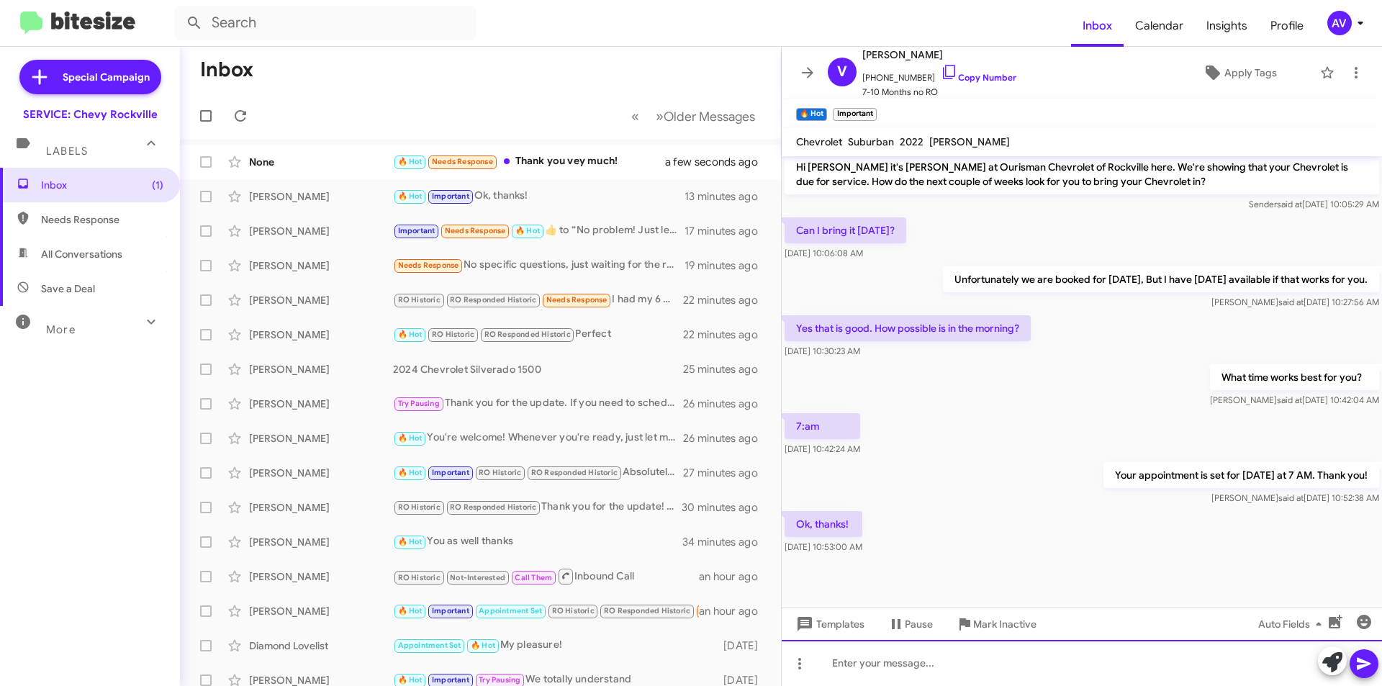
click at [967, 655] on div at bounding box center [1082, 663] width 600 height 46
click at [1353, 663] on button at bounding box center [1364, 663] width 29 height 29
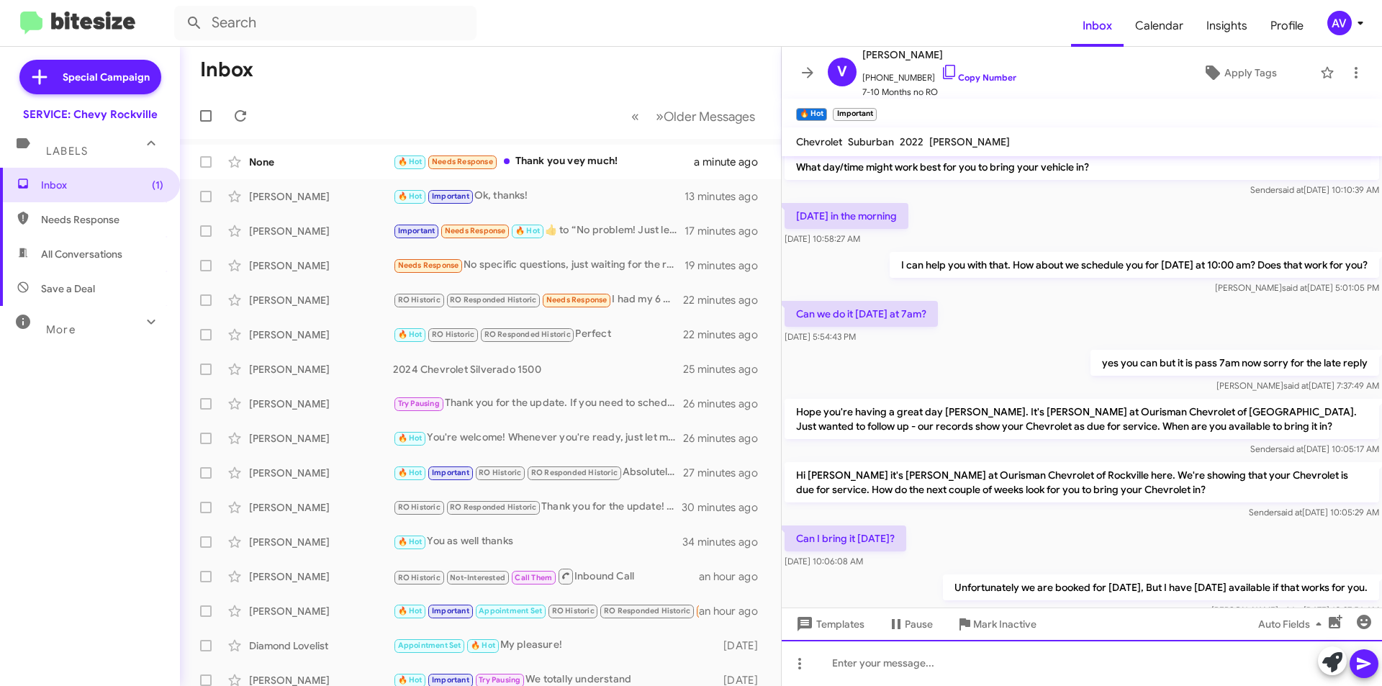
scroll to position [409, 0]
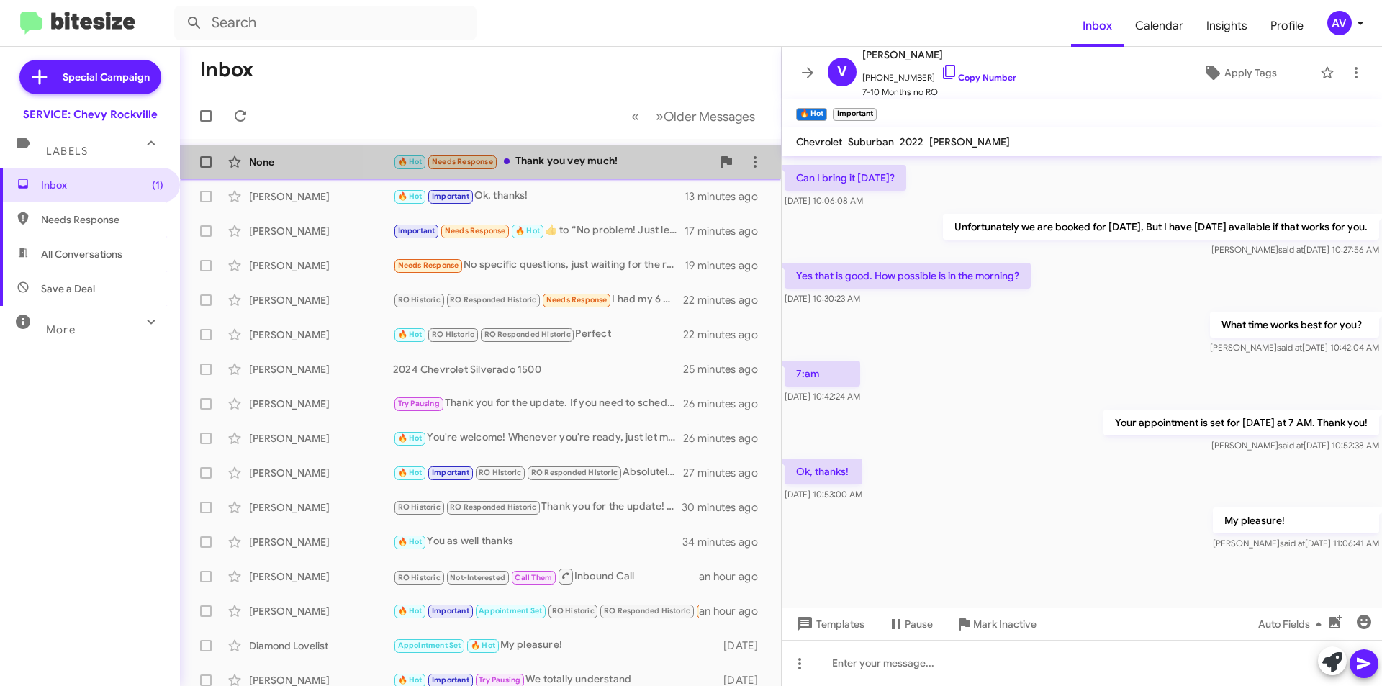
click at [587, 161] on div "🔥 Hot Needs Response Thank you vey much!" at bounding box center [552, 161] width 319 height 17
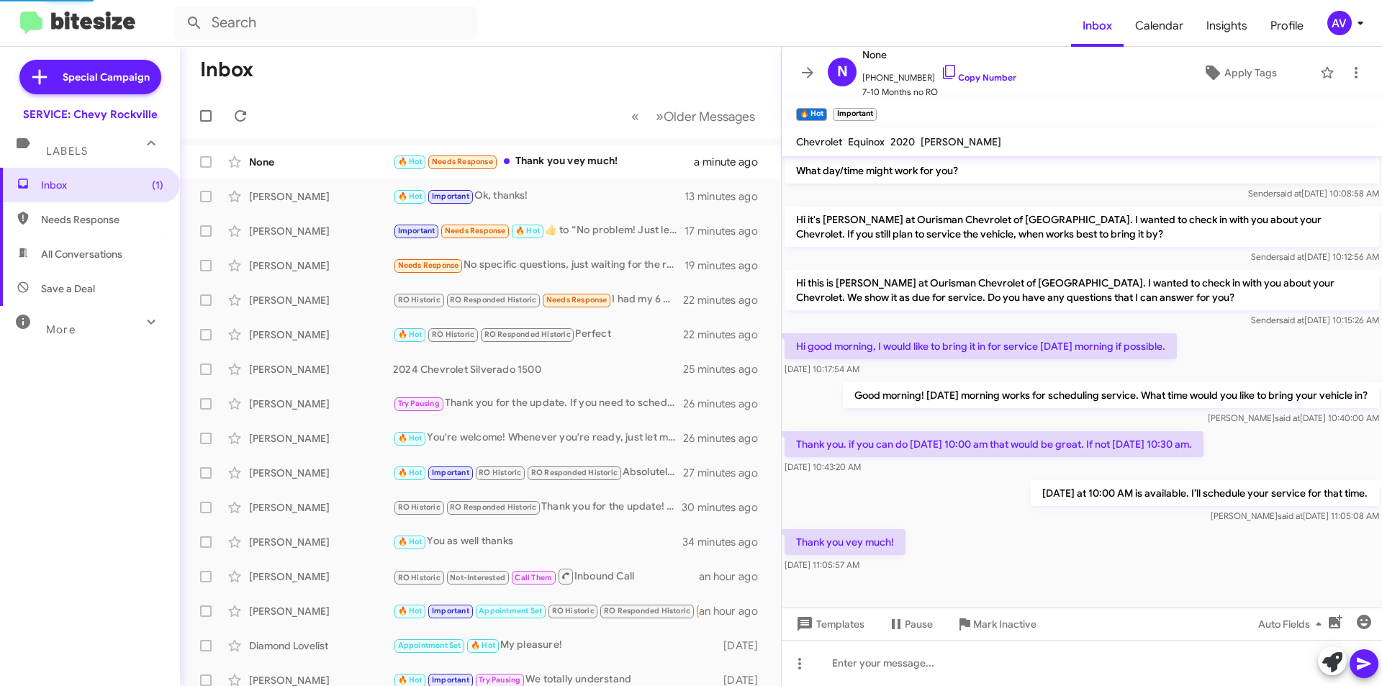
scroll to position [108, 0]
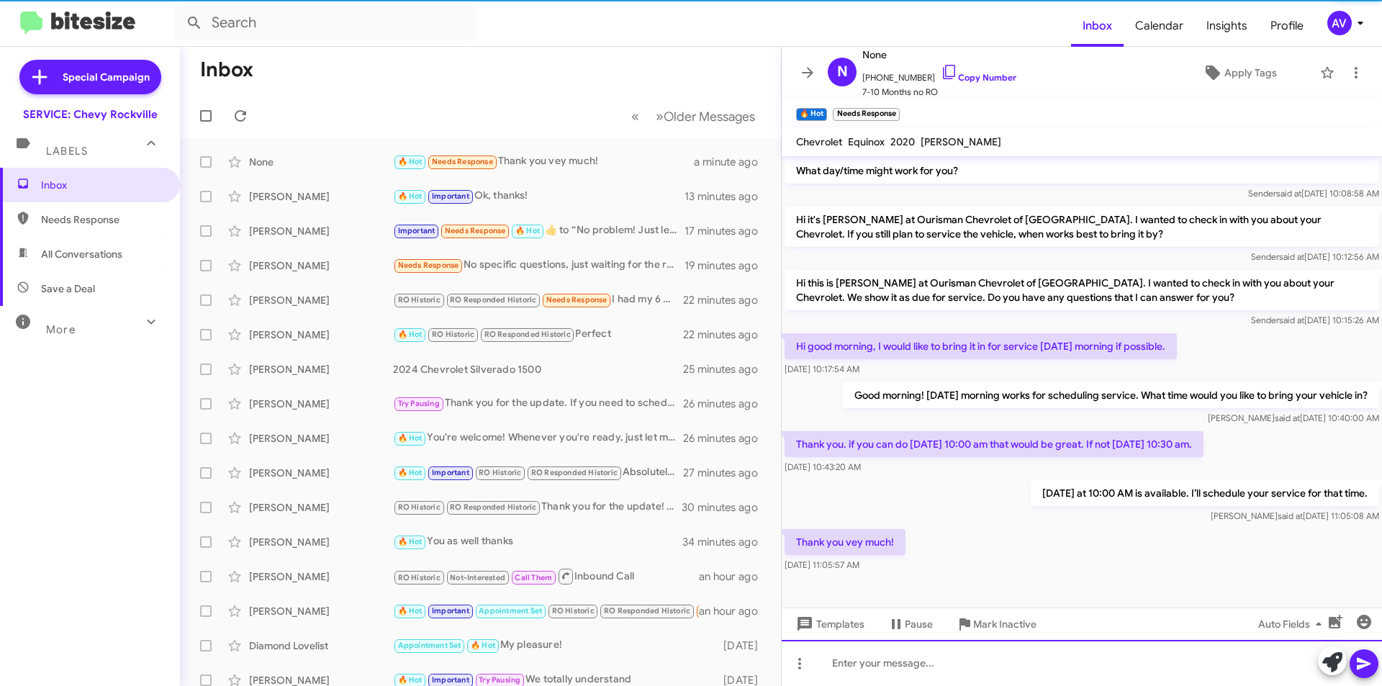
click at [929, 659] on div at bounding box center [1082, 663] width 600 height 46
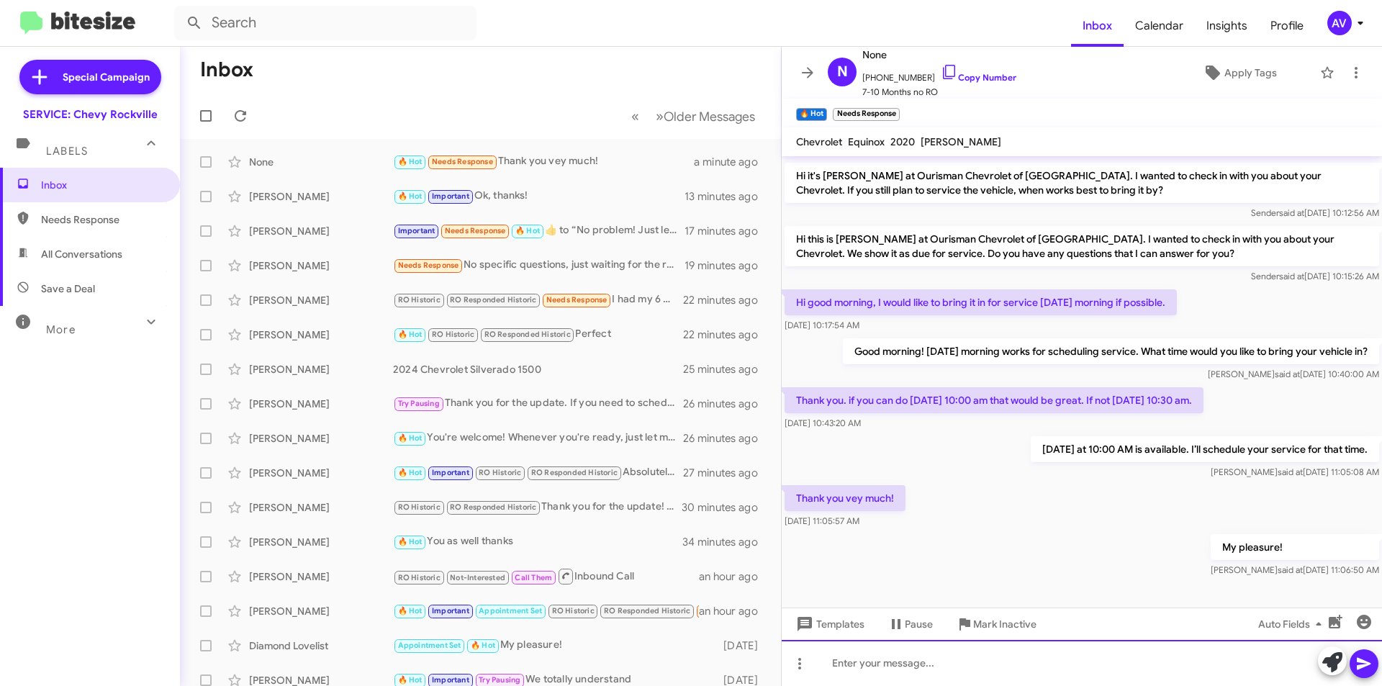
scroll to position [161, 0]
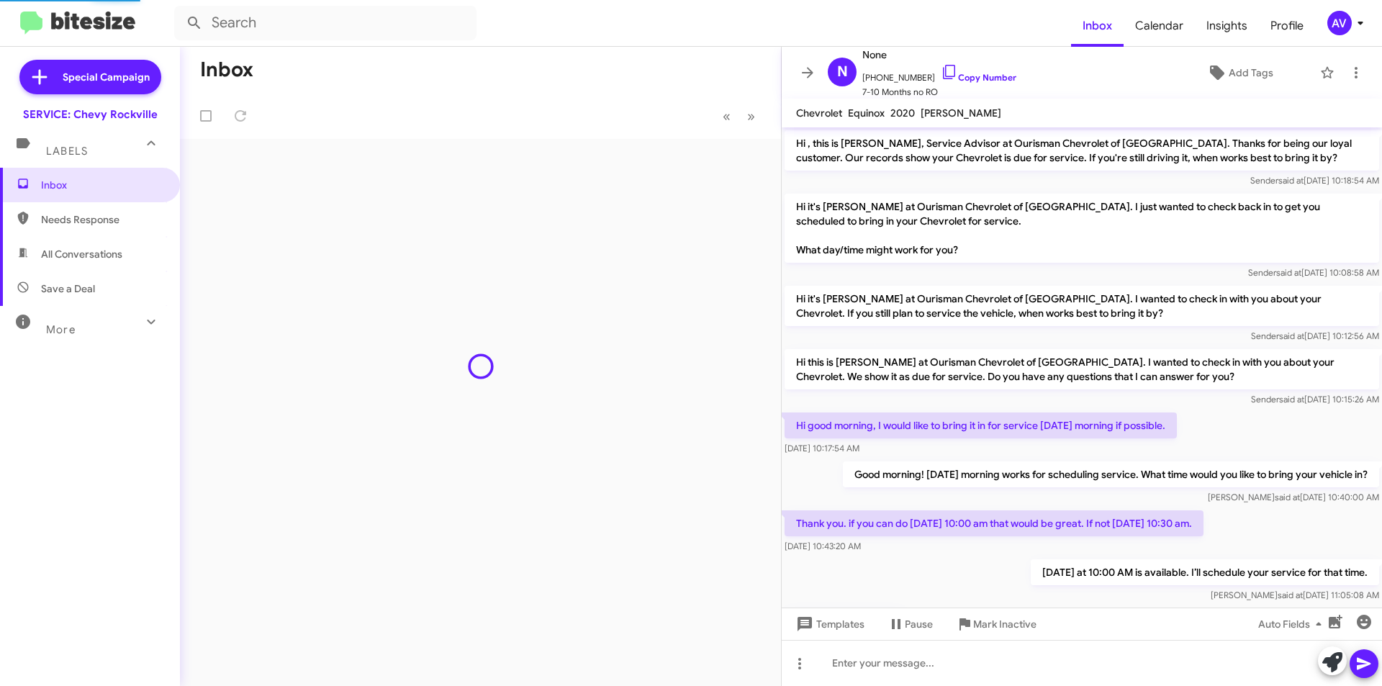
scroll to position [103, 0]
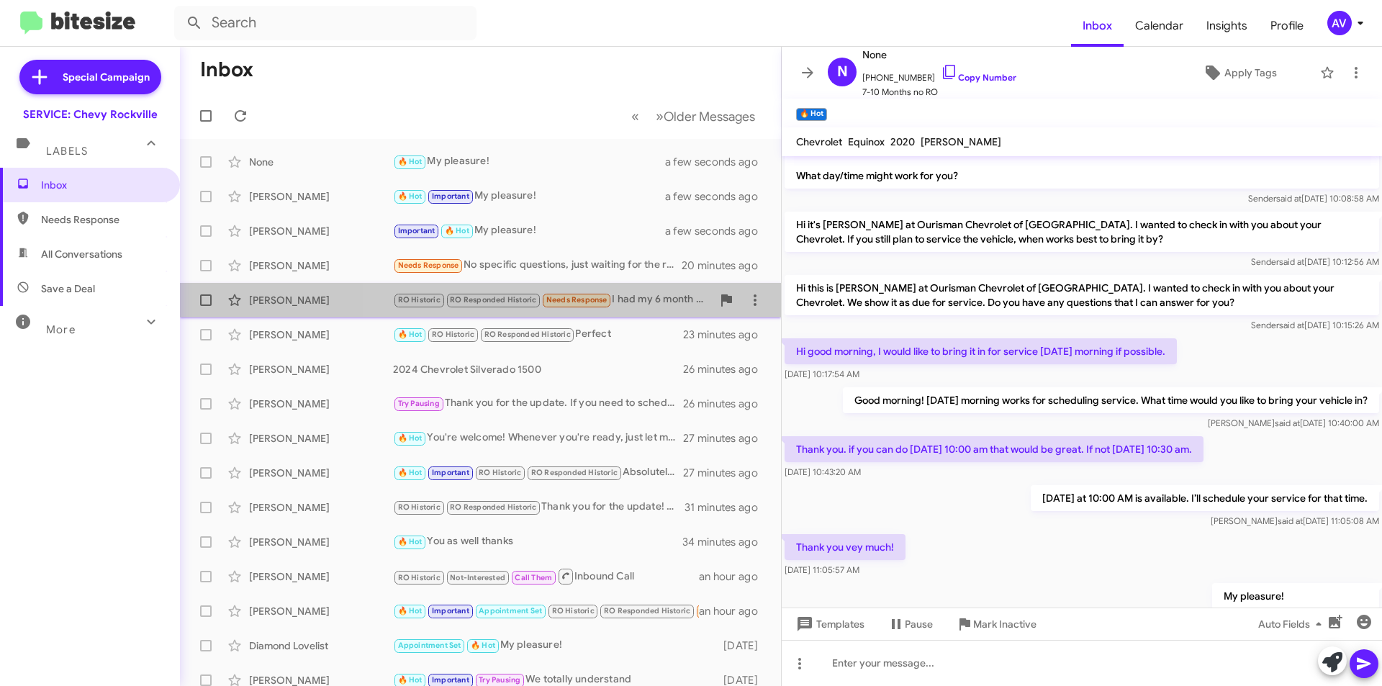
click at [620, 297] on div "RO Historic RO Responded Historic Needs Response I had my 6 month oil change ab…" at bounding box center [552, 300] width 319 height 17
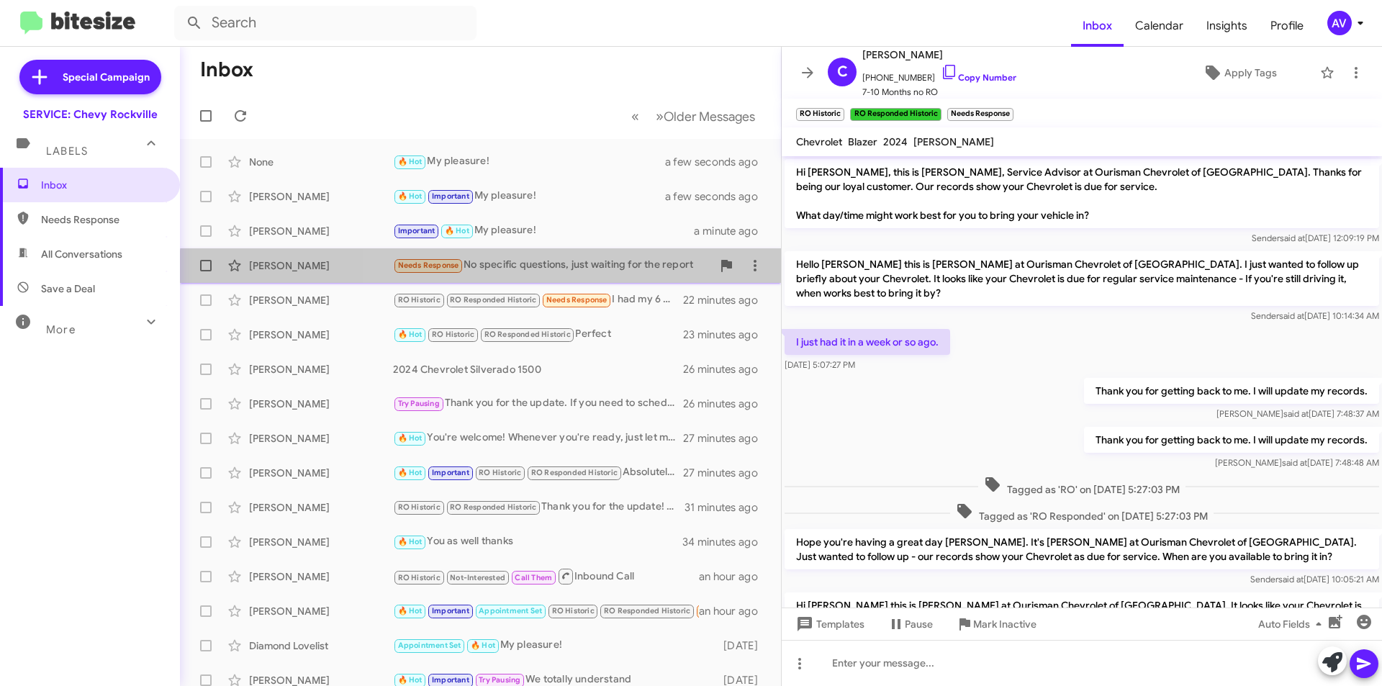
click at [601, 275] on div "[PERSON_NAME] Needs Response No specific questions, just waiting for the report…" at bounding box center [480, 265] width 578 height 29
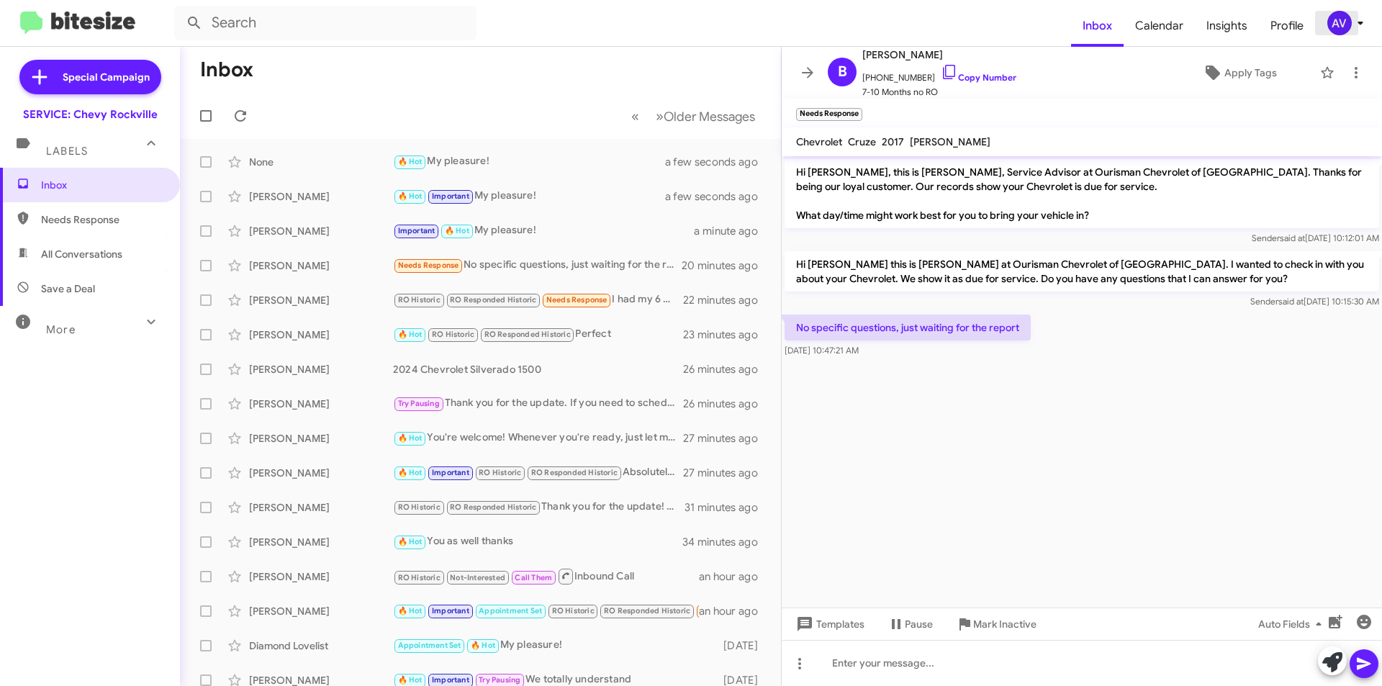
click at [1345, 27] on div "AV" at bounding box center [1339, 23] width 24 height 24
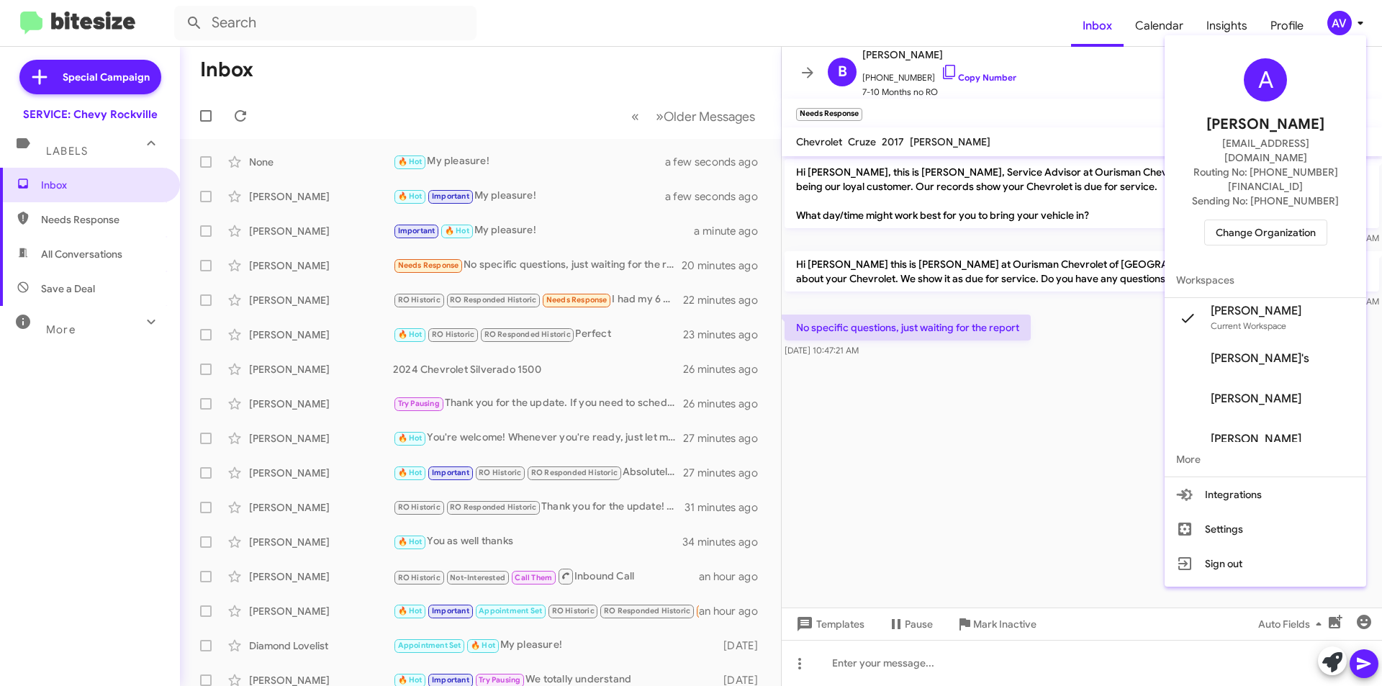
click at [1266, 220] on span "Change Organization" at bounding box center [1266, 232] width 100 height 24
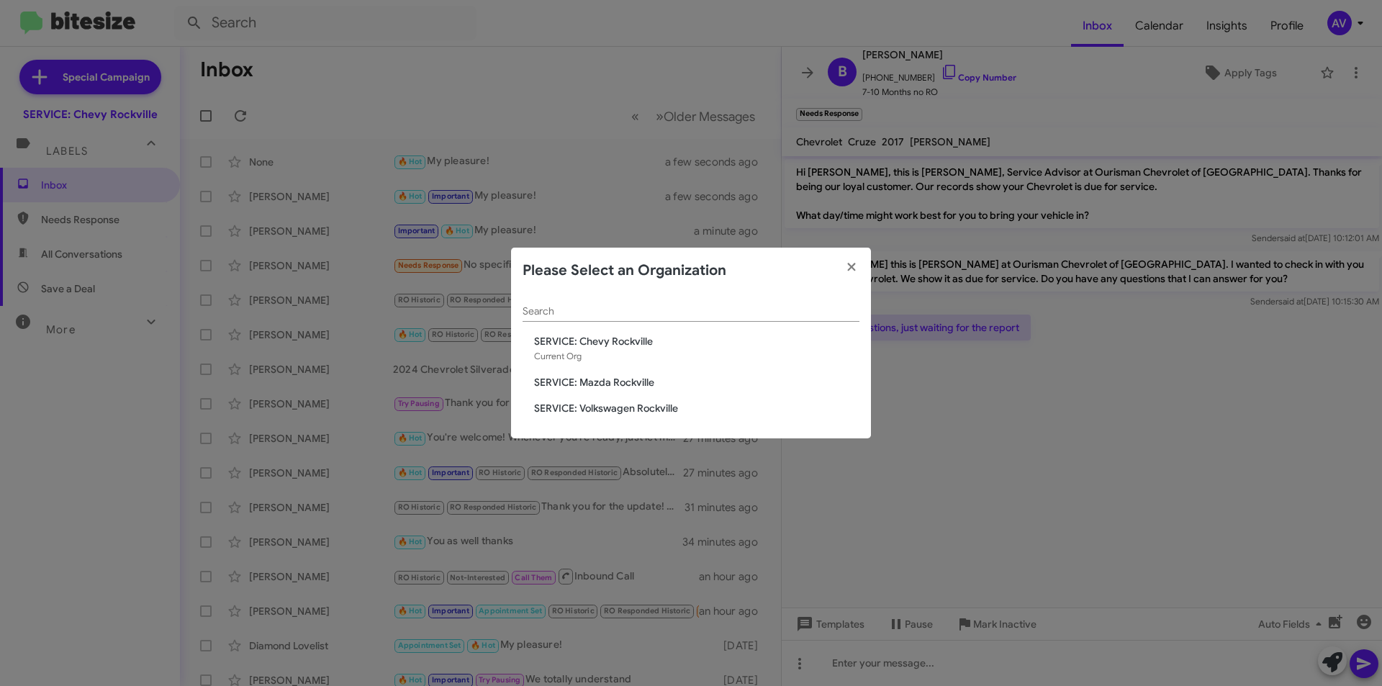
click at [624, 379] on span "SERVICE: Mazda Rockville" at bounding box center [696, 382] width 325 height 14
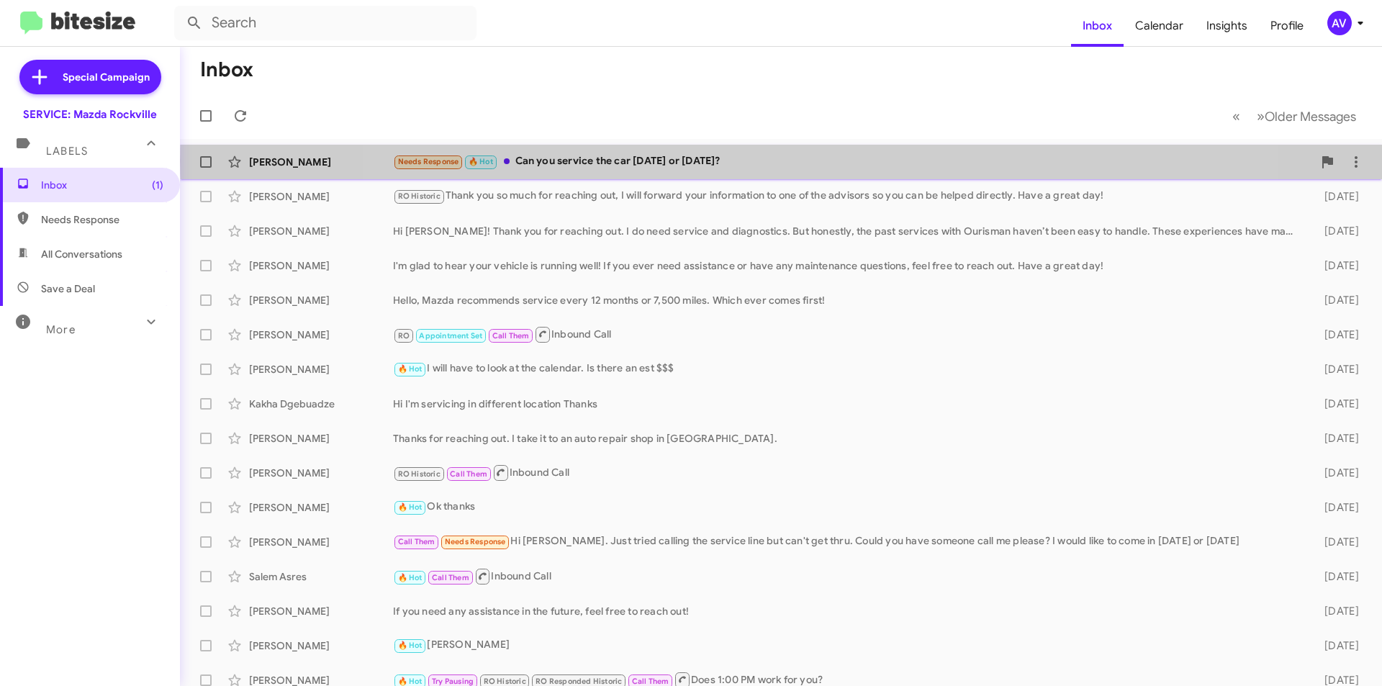
click at [799, 161] on div "Needs Response 🔥 Hot Can you service the car [DATE] or [DATE]?" at bounding box center [853, 161] width 920 height 17
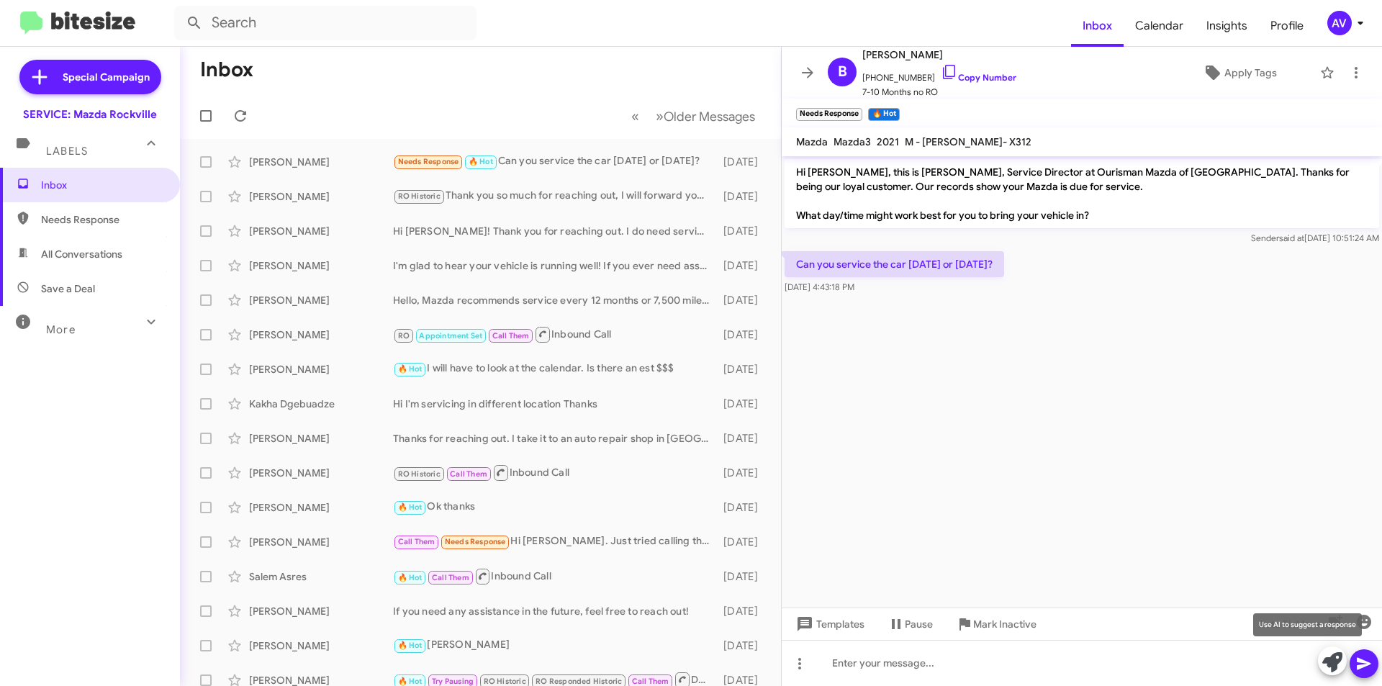
click at [1325, 657] on icon at bounding box center [1332, 662] width 20 height 20
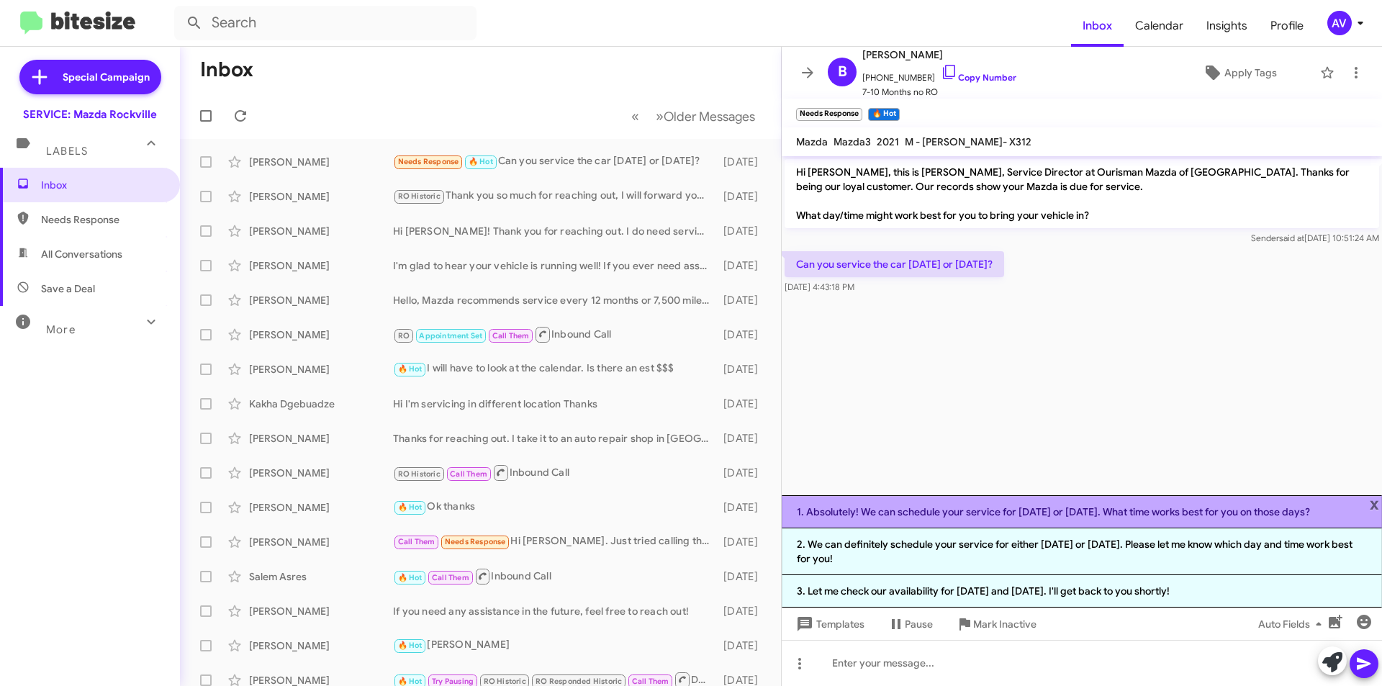
click at [944, 522] on li "1. Absolutely! We can schedule your service for [DATE] or [DATE]. What time wor…" at bounding box center [1082, 511] width 600 height 33
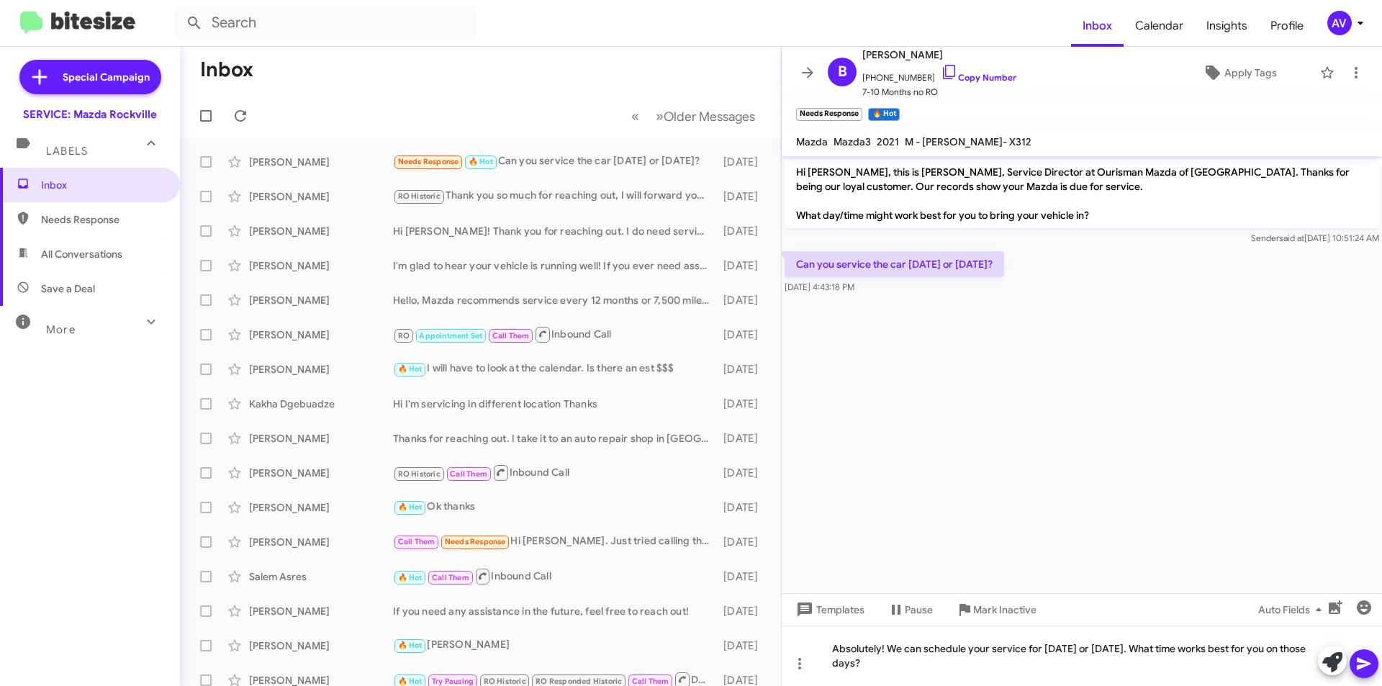
click at [1366, 668] on icon at bounding box center [1364, 663] width 17 height 17
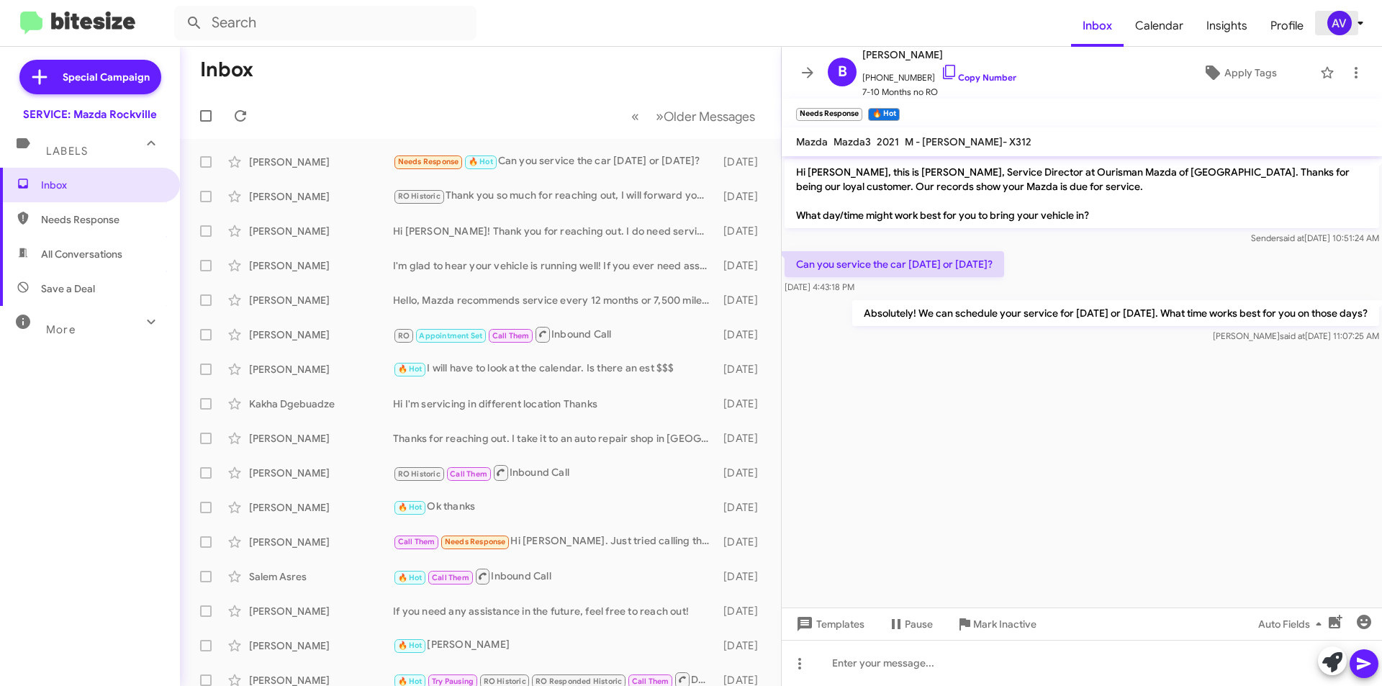
click at [1349, 26] on div "AV" at bounding box center [1339, 23] width 24 height 24
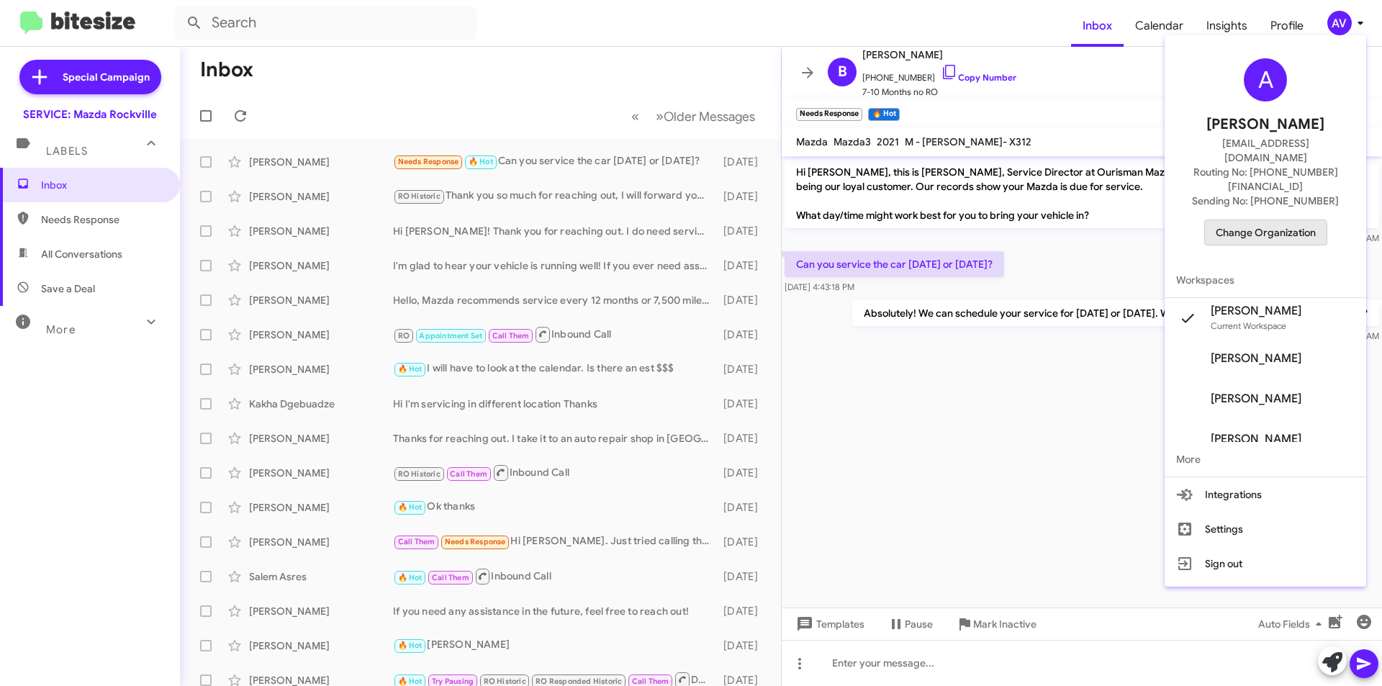
click at [1263, 220] on span "Change Organization" at bounding box center [1266, 232] width 100 height 24
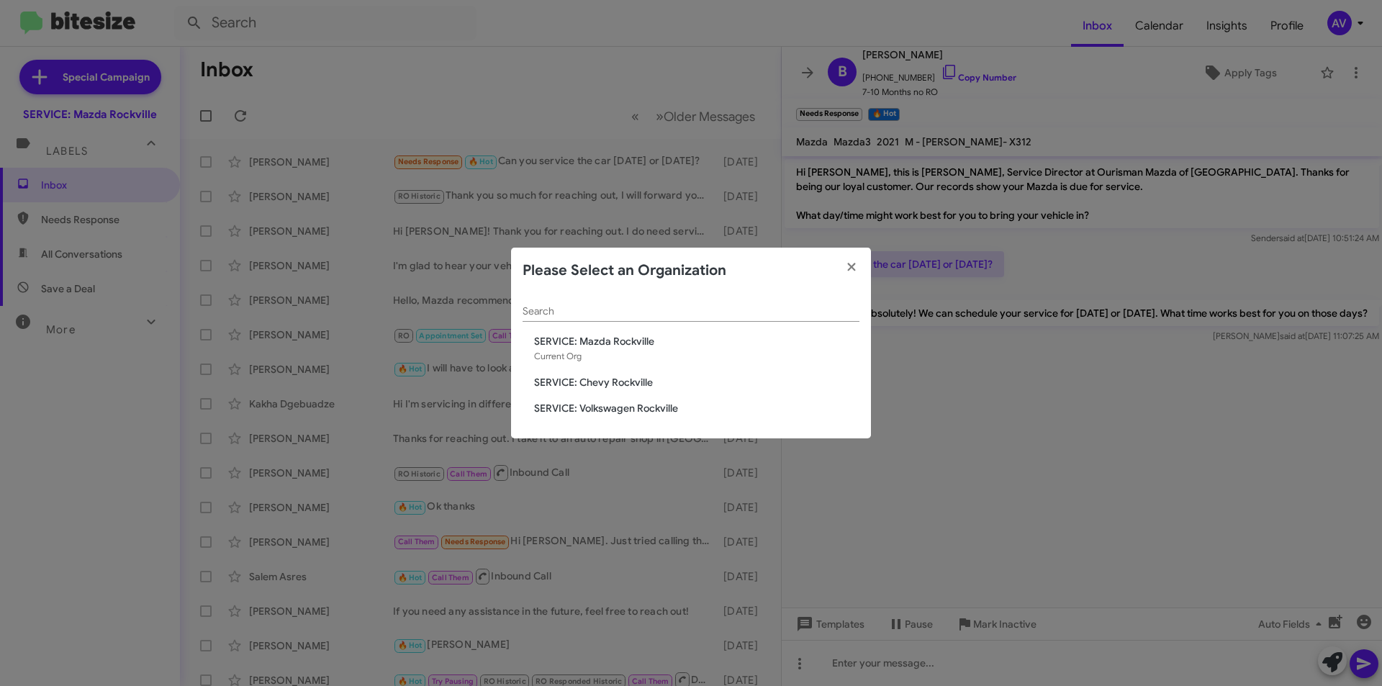
click at [655, 410] on span "SERVICE: Volkswagen Rockville" at bounding box center [696, 408] width 325 height 14
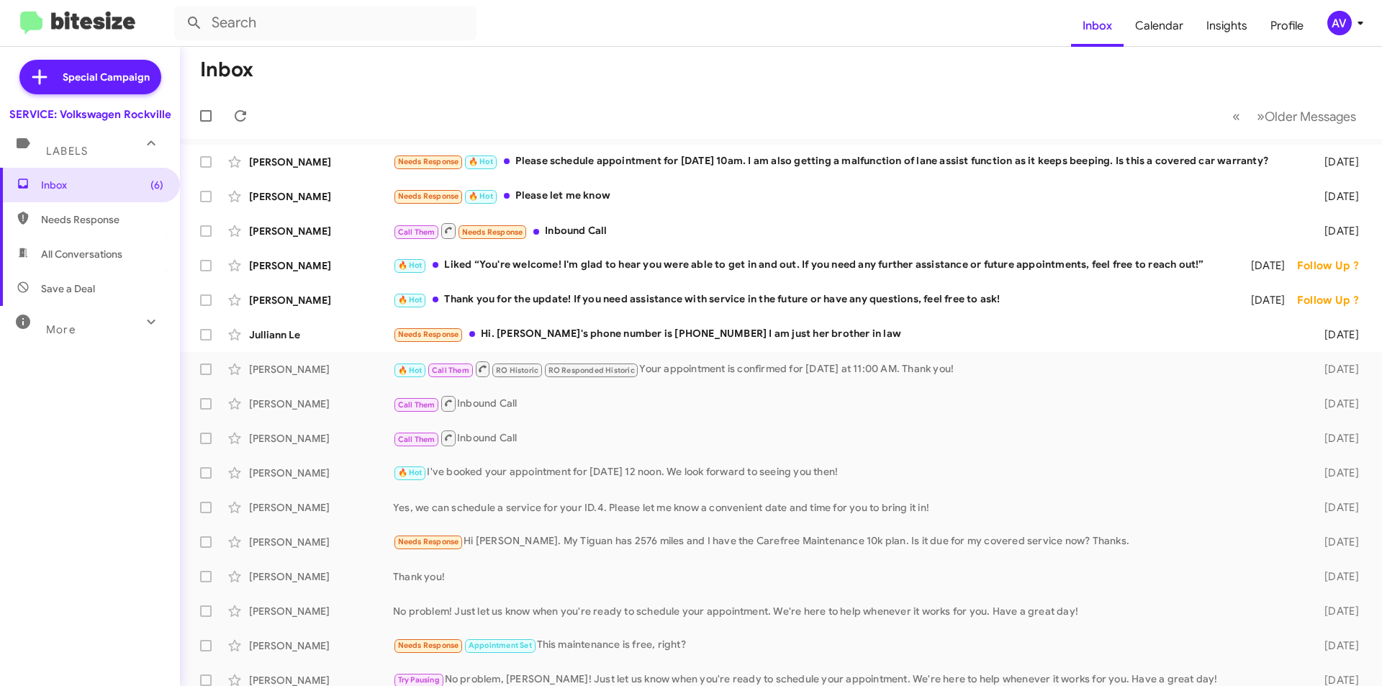
click at [1348, 32] on span "AV" at bounding box center [1348, 23] width 43 height 24
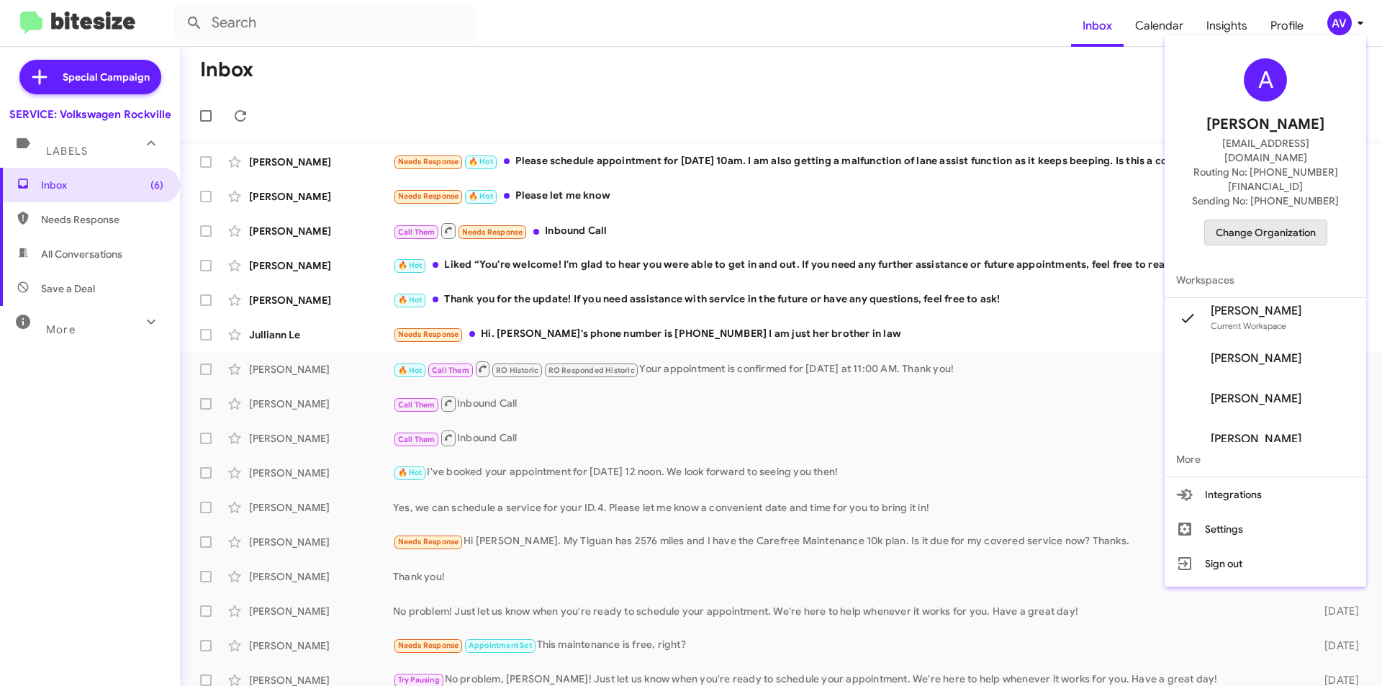
click at [1261, 220] on span "Change Organization" at bounding box center [1266, 232] width 100 height 24
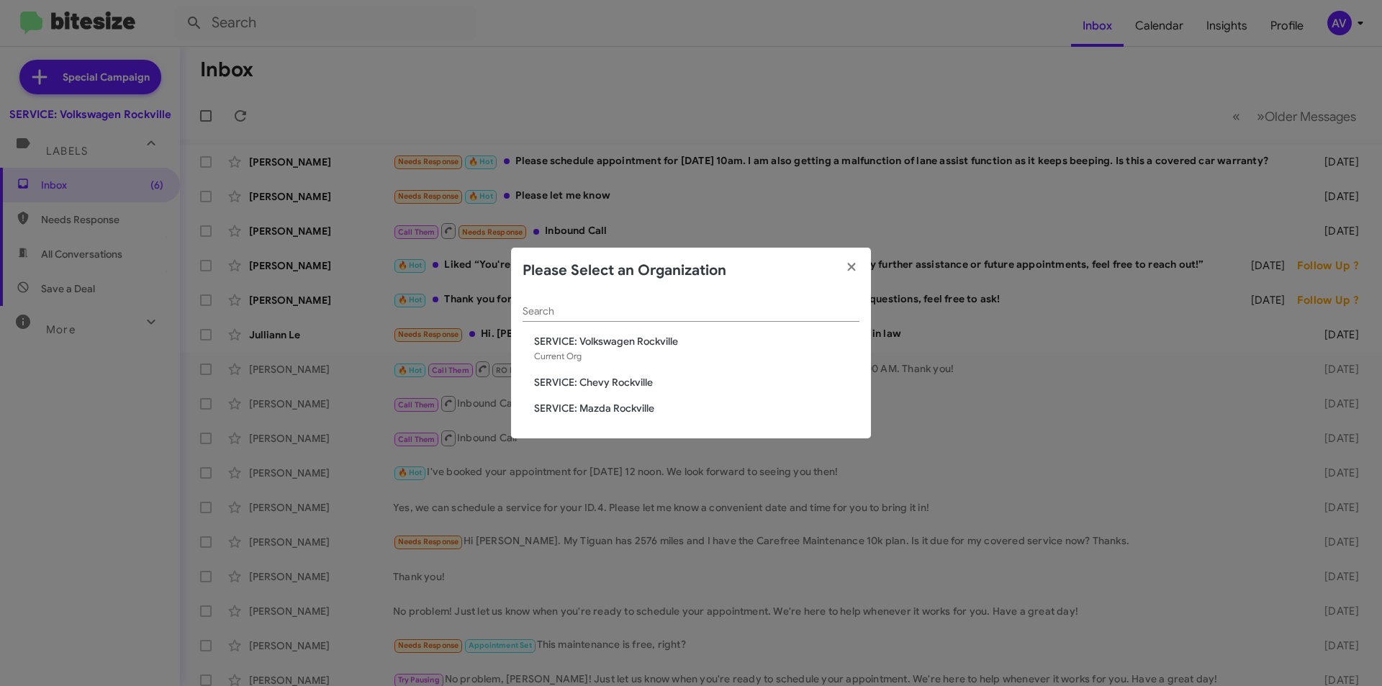
click at [644, 384] on span "SERVICE: Chevy Rockville" at bounding box center [696, 382] width 325 height 14
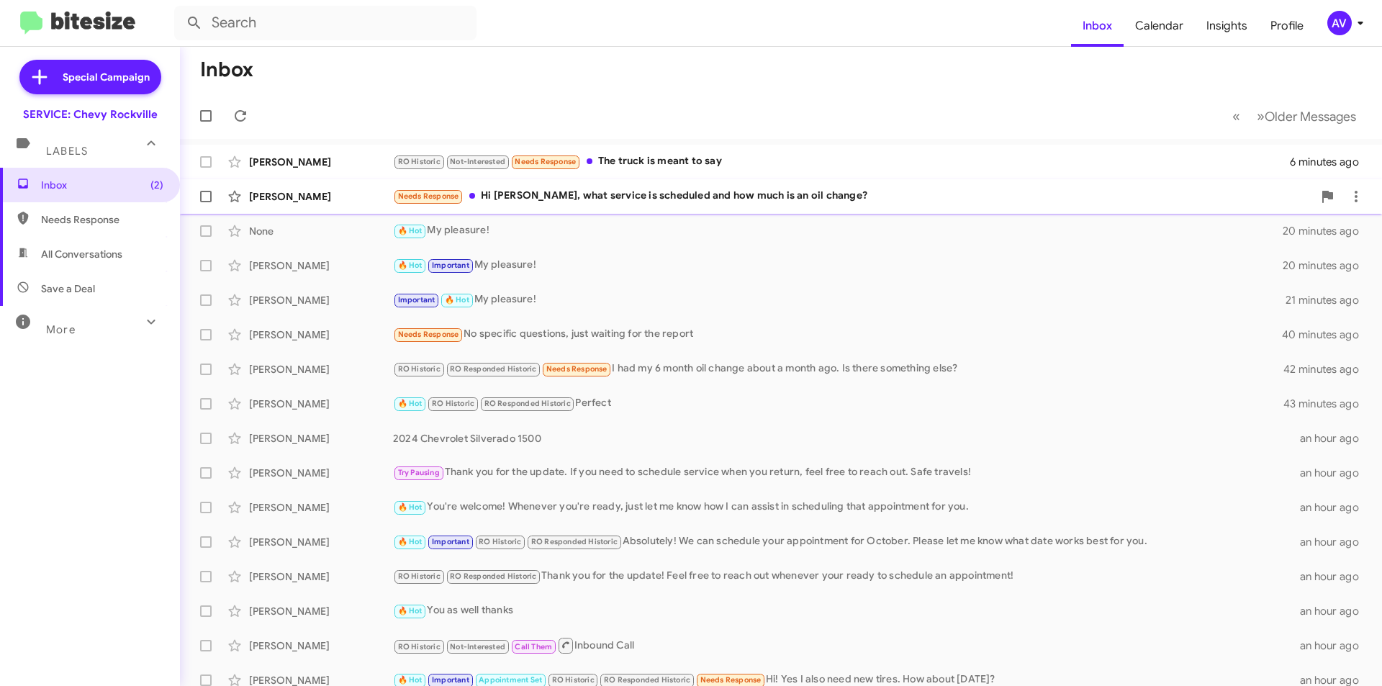
click at [697, 207] on div "[PERSON_NAME] Needs Response Hi [PERSON_NAME], what service is scheduled and ho…" at bounding box center [780, 196] width 1179 height 29
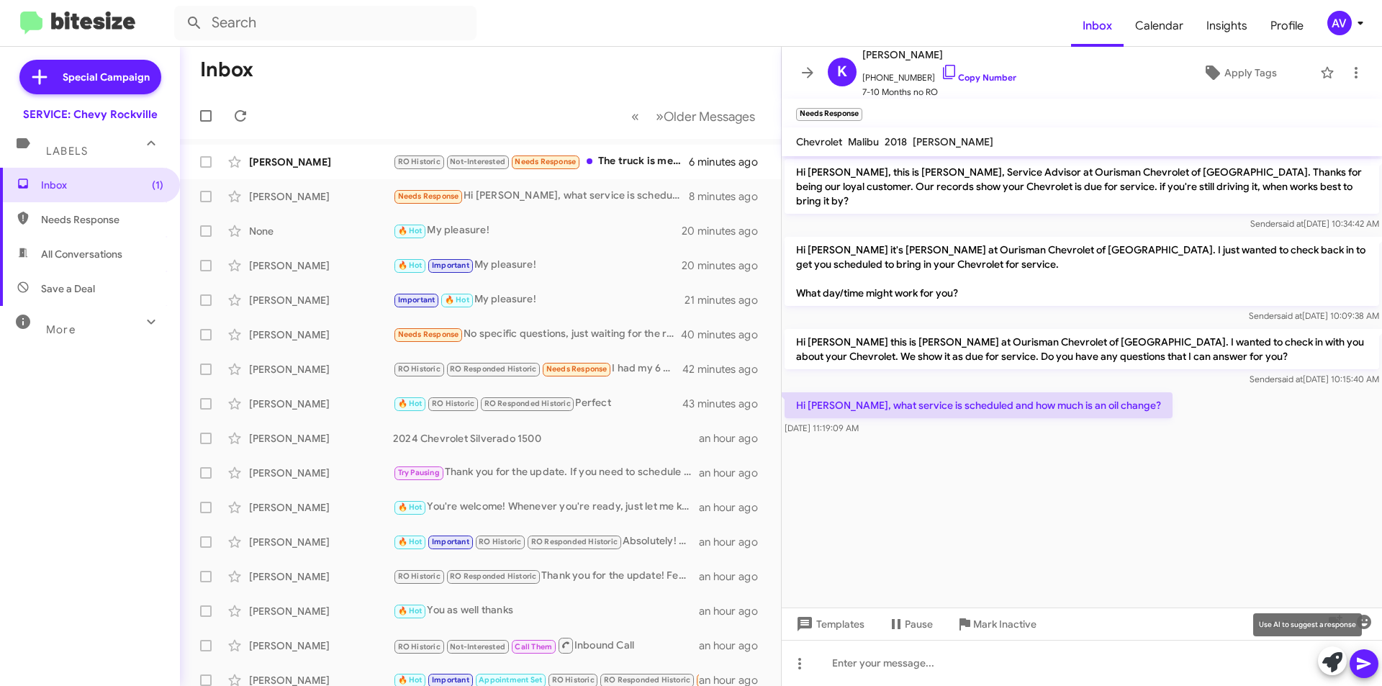
click at [1326, 660] on icon at bounding box center [1332, 662] width 20 height 20
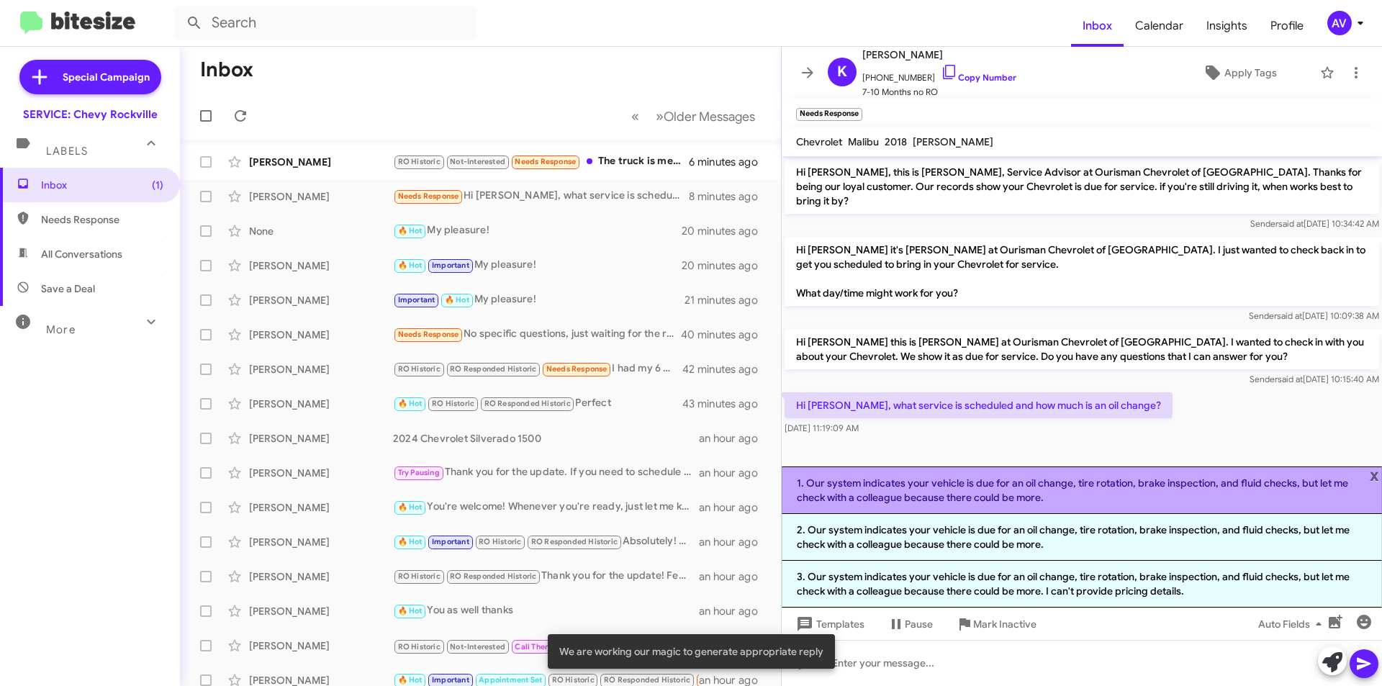
click at [1065, 492] on li "1. Our system indicates your vehicle is due for an oil change, tire rotation, b…" at bounding box center [1082, 490] width 600 height 48
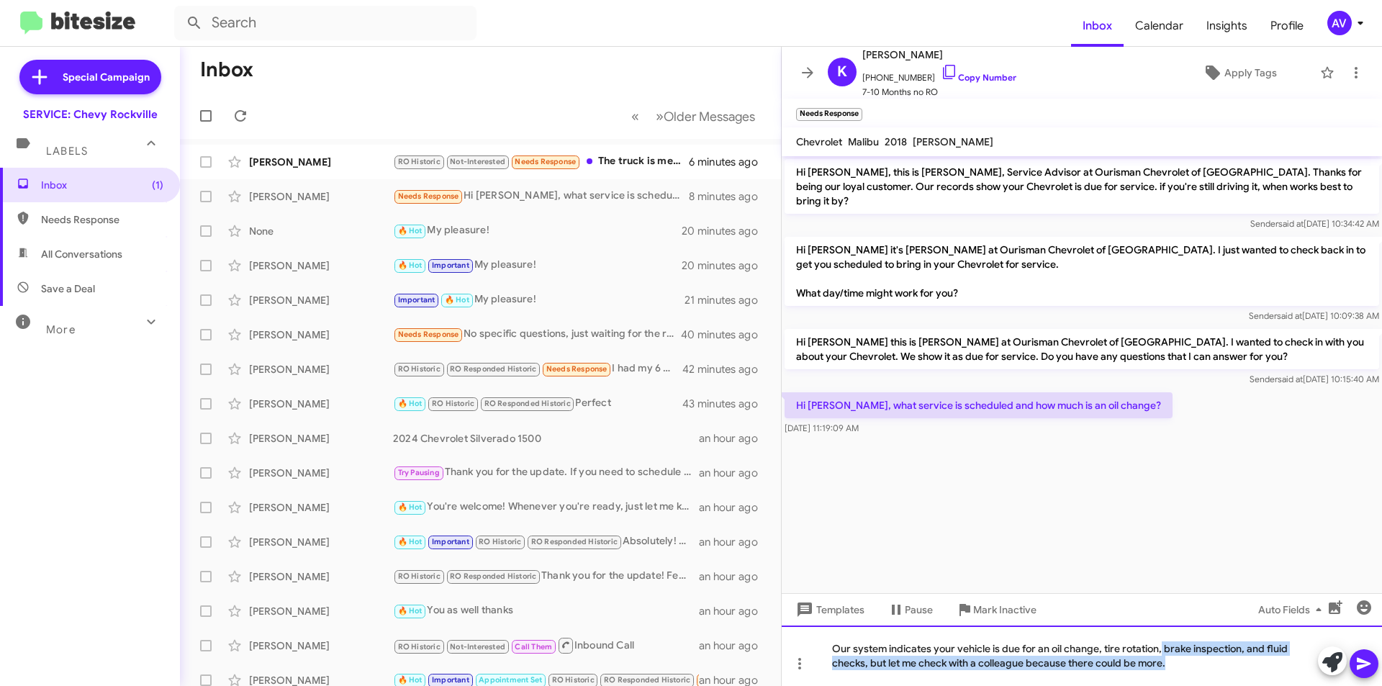
drag, startPoint x: 1161, startPoint y: 647, endPoint x: 1183, endPoint y: 700, distance: 57.5
click at [1183, 685] on html "Inbox Calendar Insights Profile AV Special Campaign SERVICE: Chevy Rockville La…" at bounding box center [691, 343] width 1382 height 686
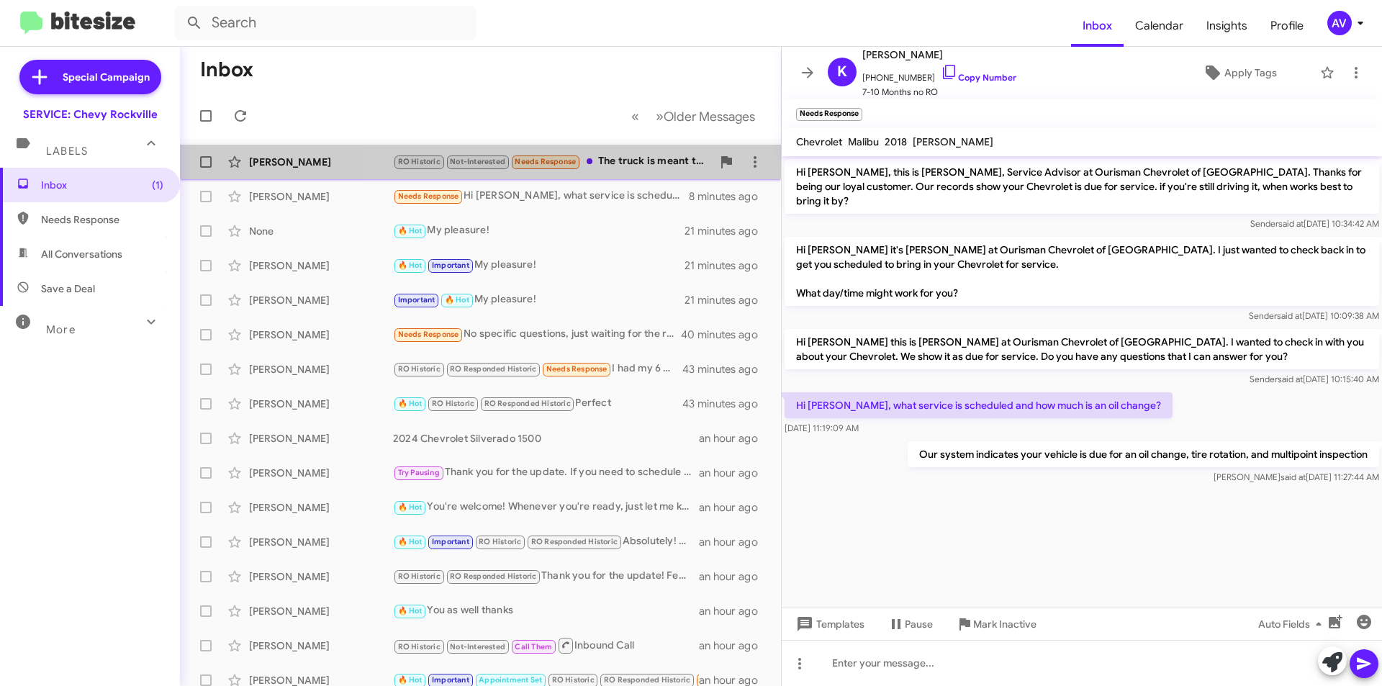
click at [595, 157] on div "RO Historic Not-Interested Needs Response The truck is meant to say" at bounding box center [552, 161] width 319 height 17
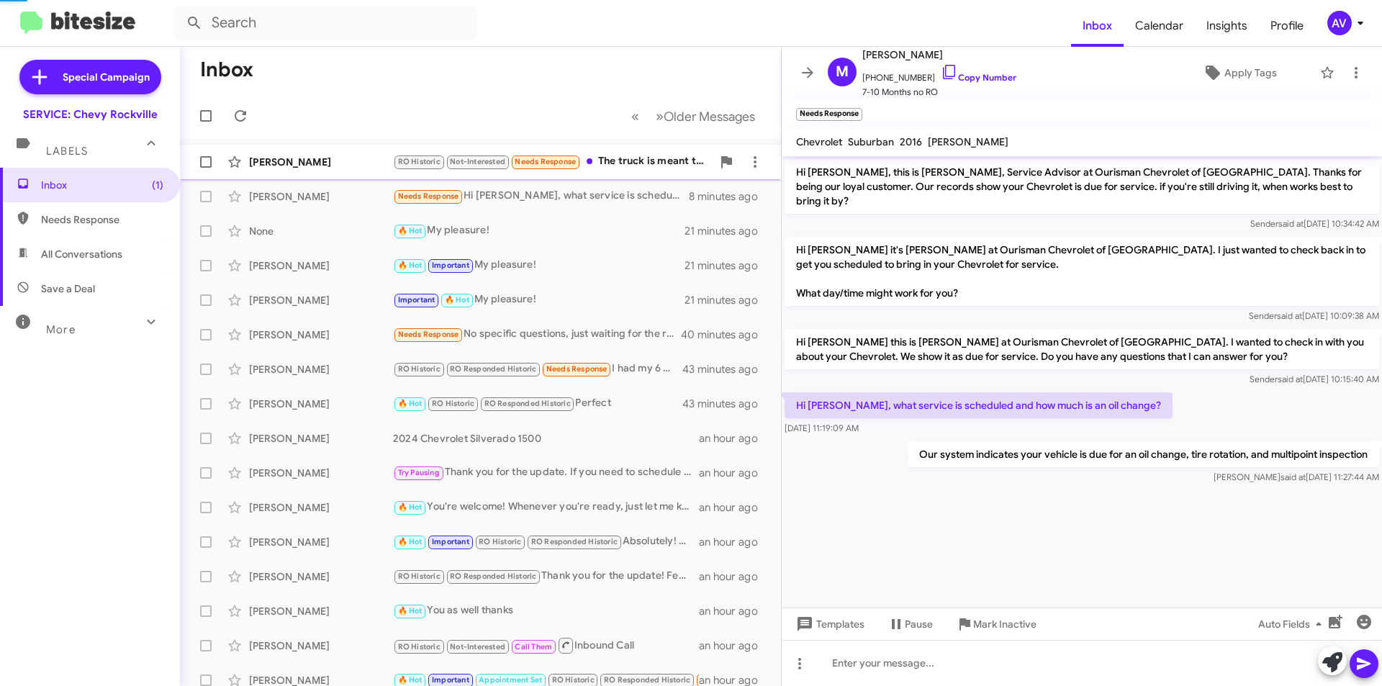
scroll to position [710, 0]
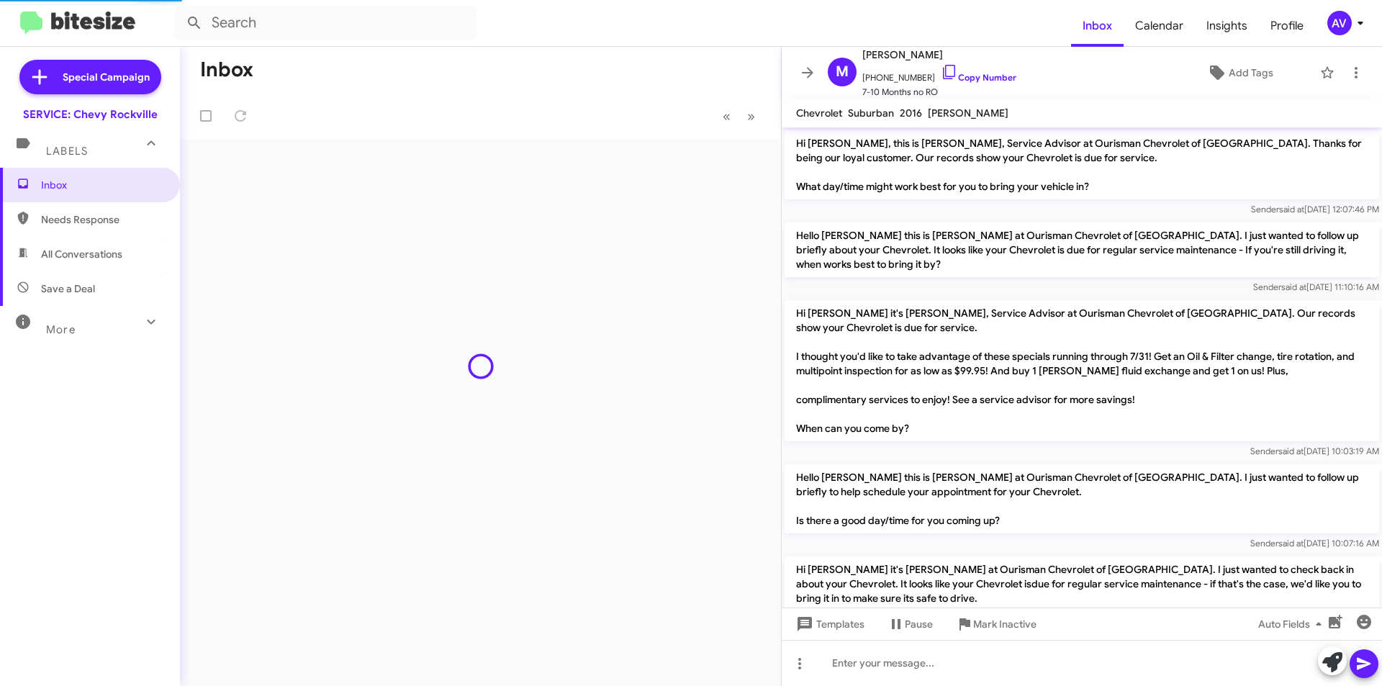
scroll to position [681, 0]
